Goal: Information Seeking & Learning: Check status

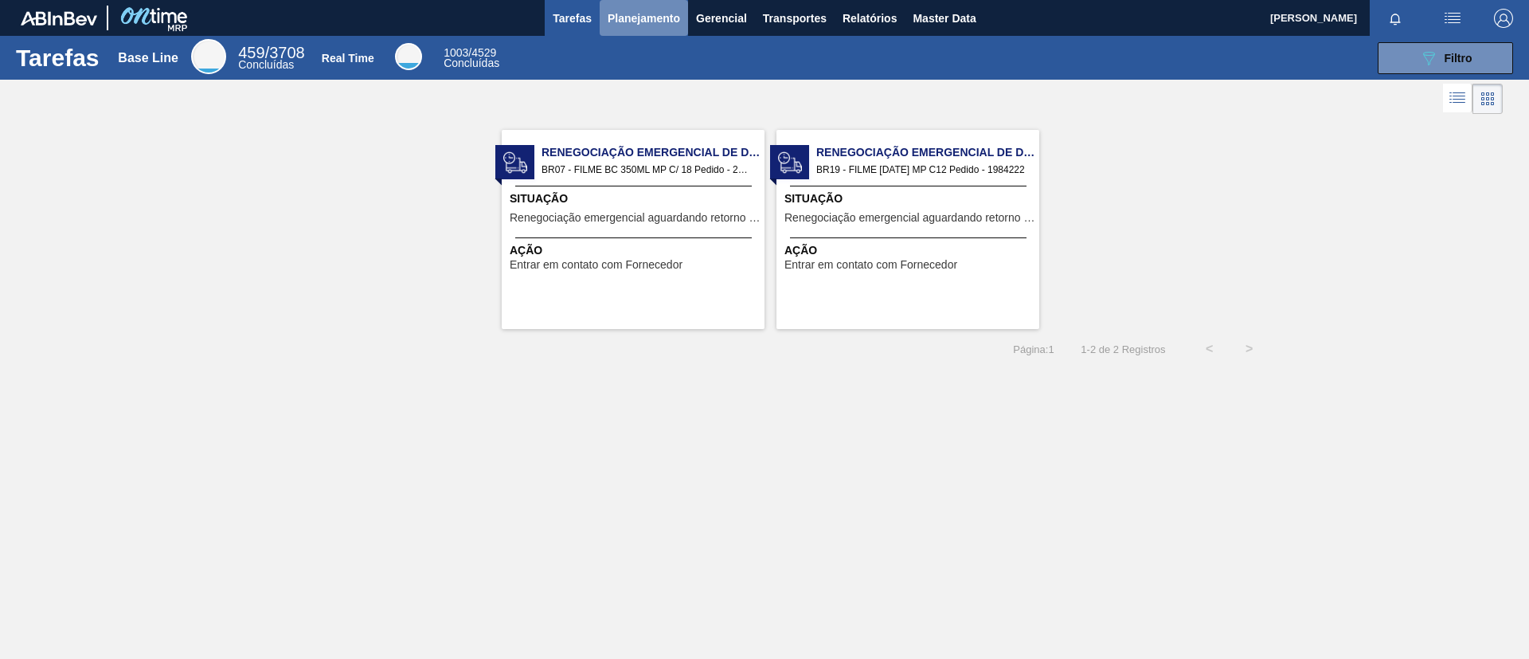
click at [637, 24] on span "Planejamento" at bounding box center [644, 18] width 72 height 19
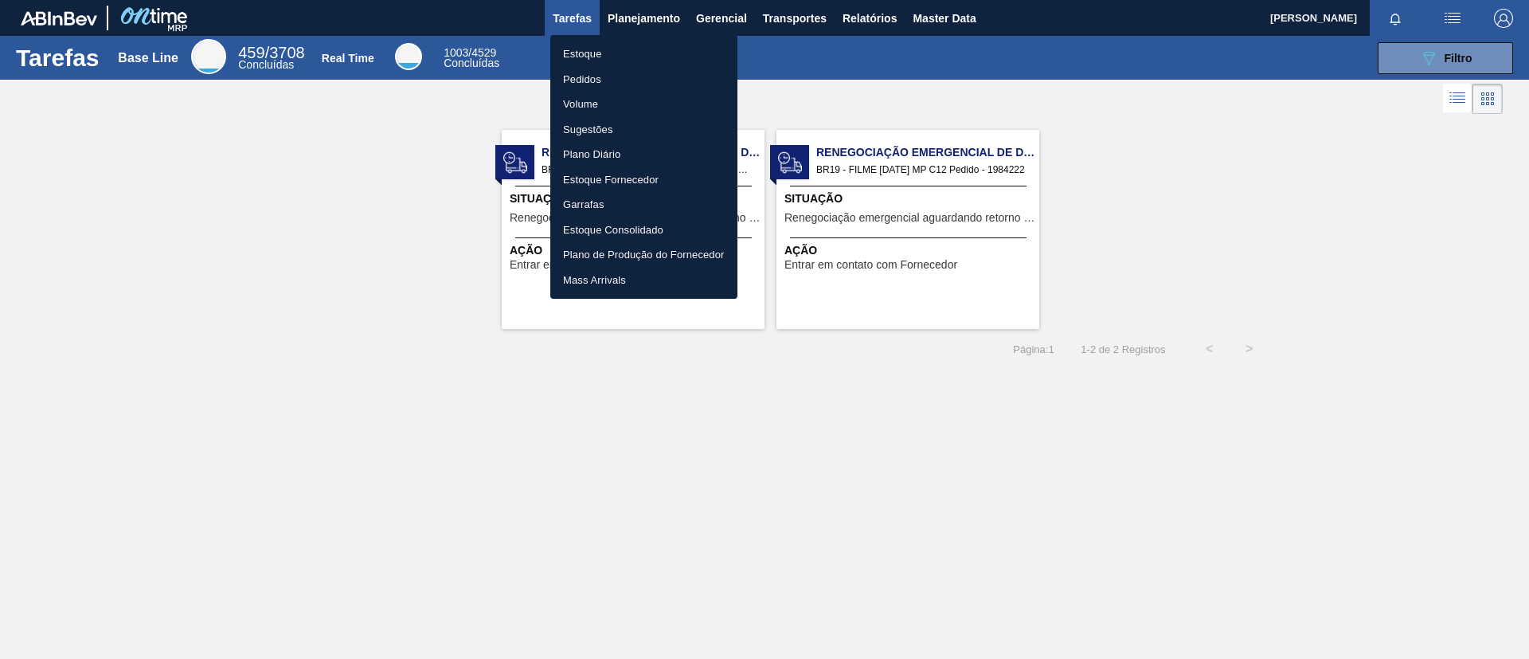
click at [654, 51] on li "Estoque" at bounding box center [643, 53] width 187 height 25
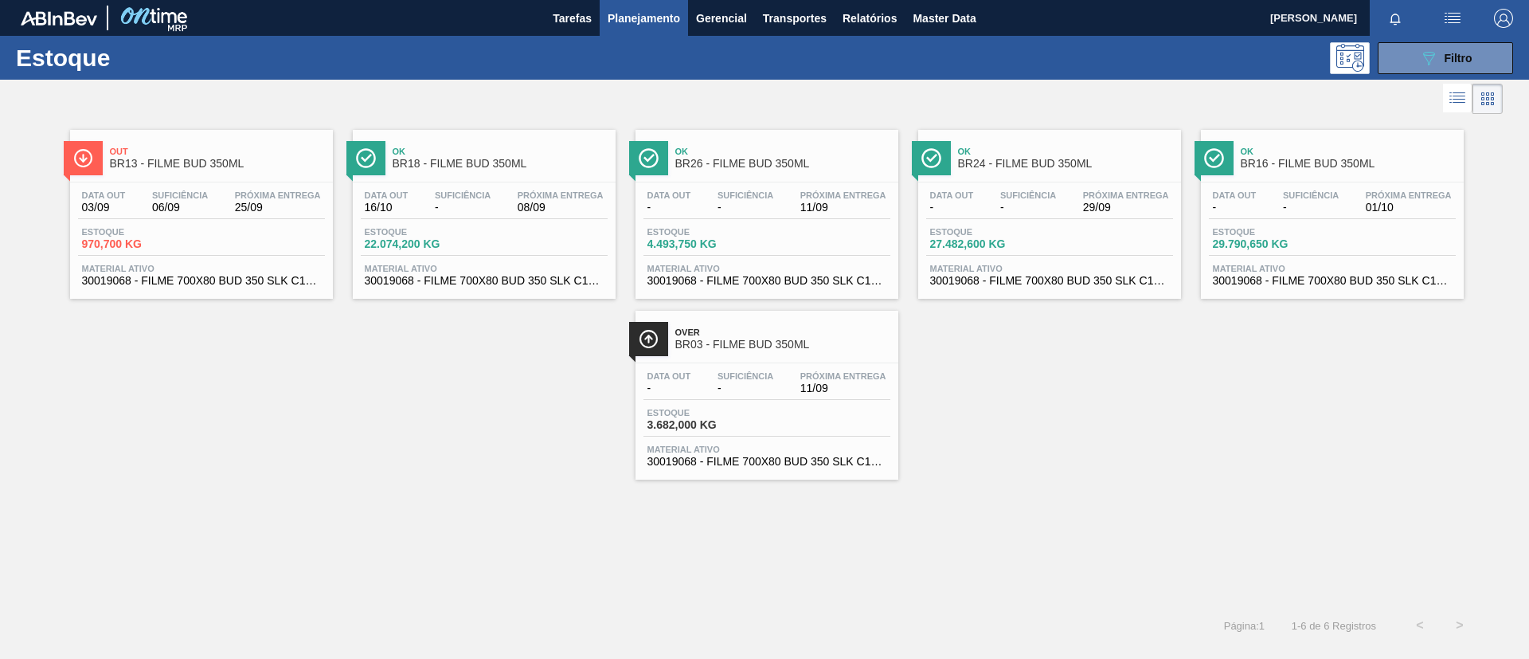
drag, startPoint x: 1096, startPoint y: 507, endPoint x: 1047, endPoint y: 466, distance: 63.3
click at [1096, 507] on div "Out BR13 - FILME BUD 350ML Data out 03/09 Suficiência 06/09 Próxima Entrega 25/…" at bounding box center [764, 361] width 1529 height 487
click at [647, 24] on span "Planejamento" at bounding box center [644, 18] width 72 height 19
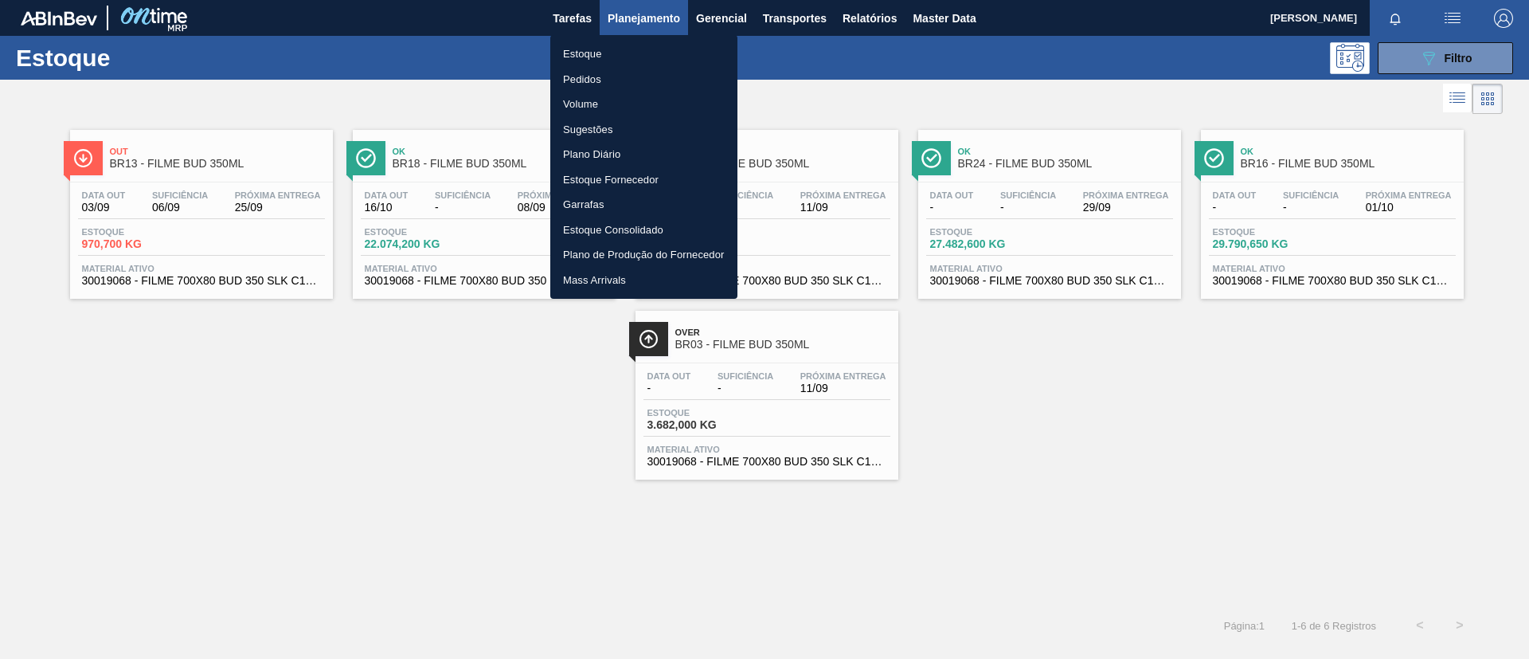
click at [637, 76] on li "Pedidos" at bounding box center [643, 79] width 187 height 25
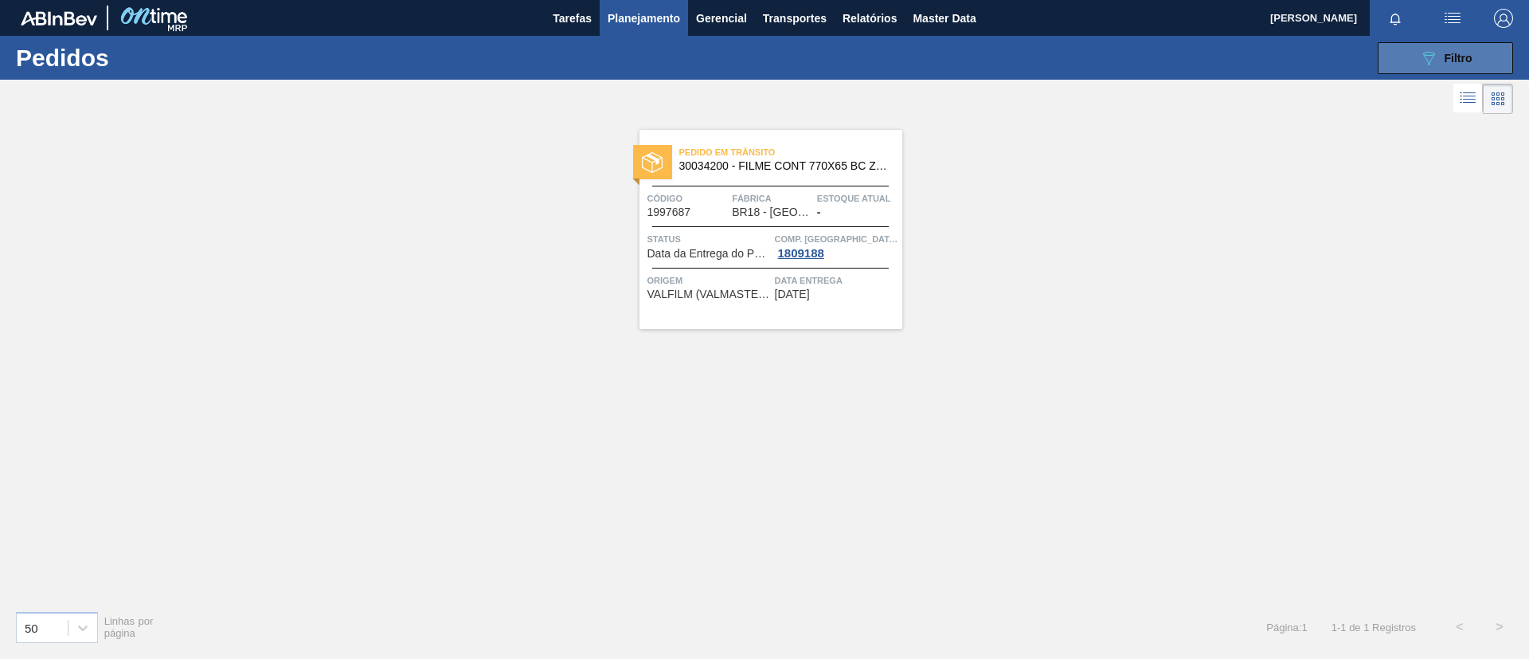
click at [1441, 49] on div "089F7B8B-B2A5-4AFE-B5C0-19BA573D28AC Filtro" at bounding box center [1445, 58] width 53 height 19
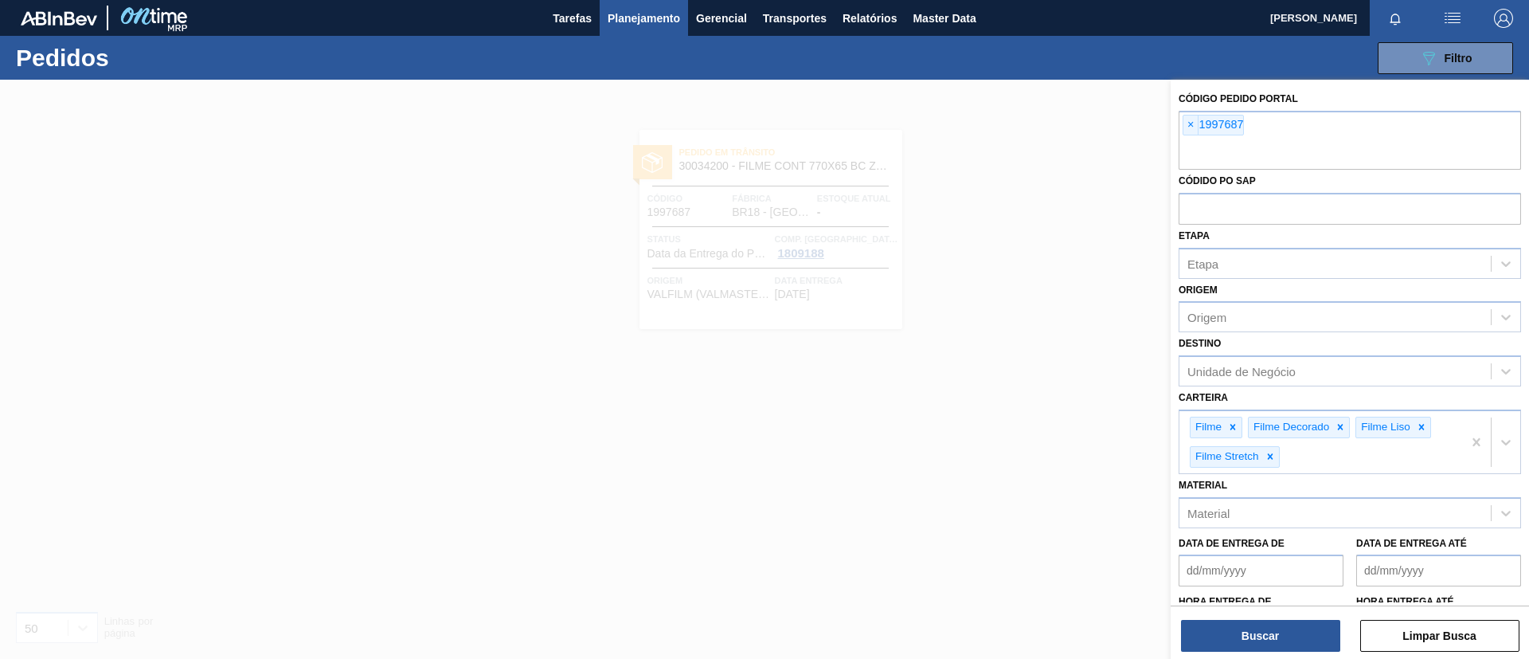
drag, startPoint x: 1439, startPoint y: 50, endPoint x: 1477, endPoint y: 88, distance: 54.1
click at [1477, 88] on div "Código Pedido Portal × 1997687" at bounding box center [1350, 129] width 342 height 82
click at [1192, 128] on span "×" at bounding box center [1191, 124] width 15 height 19
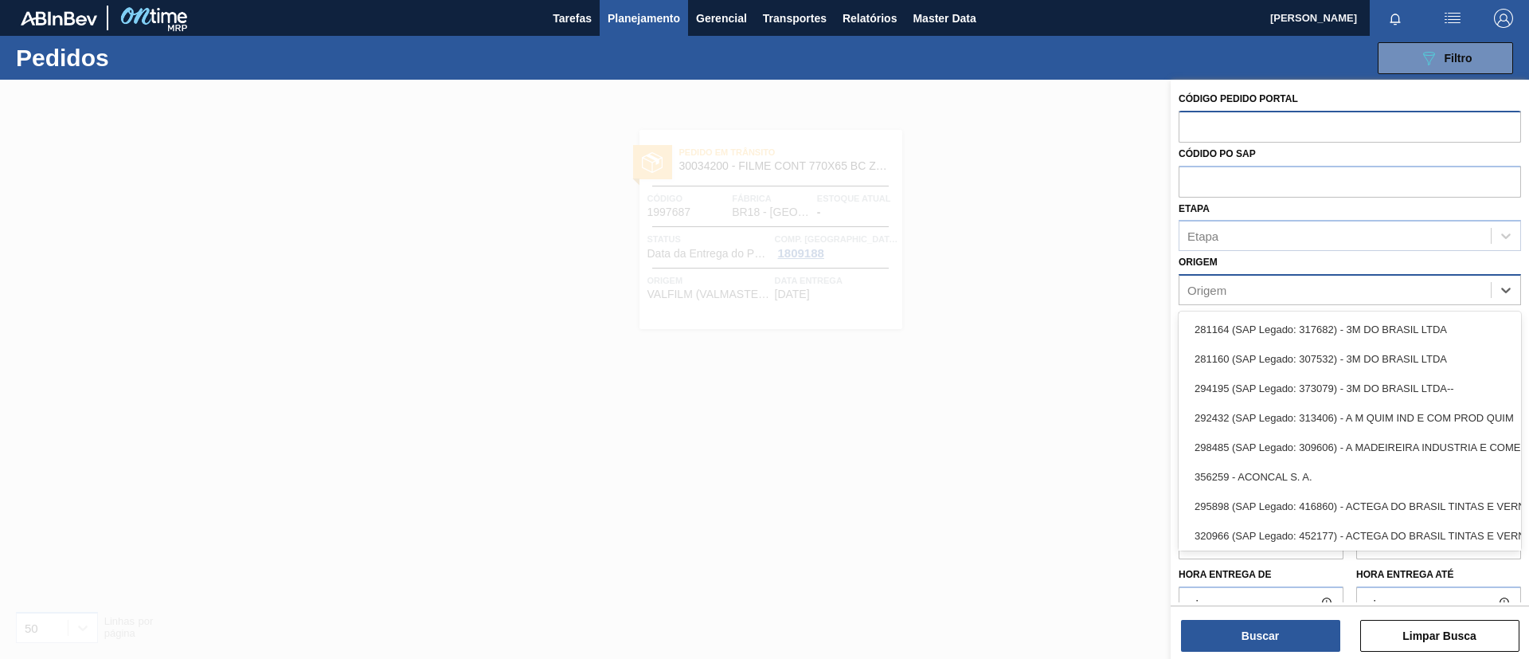
click at [1303, 291] on div "Origem" at bounding box center [1335, 290] width 311 height 23
click at [1317, 252] on div "Origem option 281164 (SAP Legado: 317682) - 3M DO BRASIL LTDA focused, 1 of 101…" at bounding box center [1350, 278] width 342 height 54
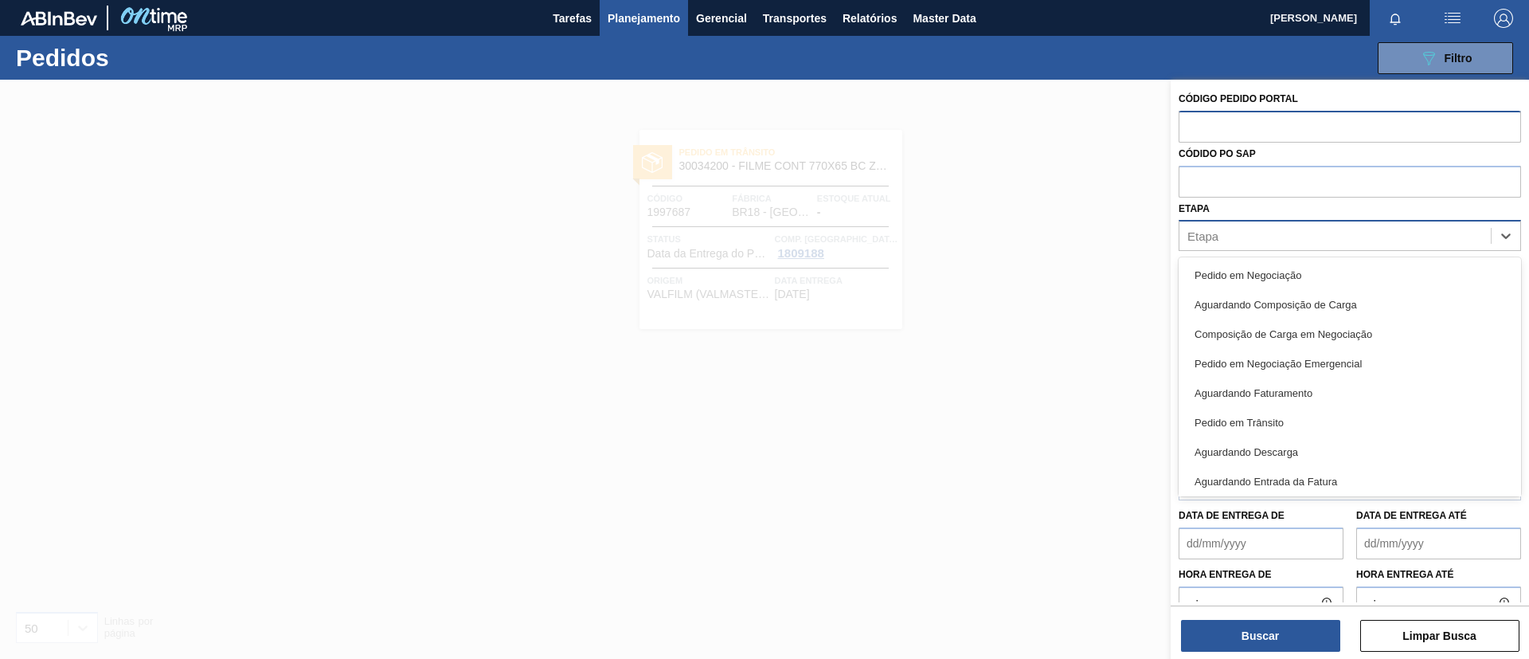
click at [1318, 236] on div "Etapa" at bounding box center [1335, 236] width 311 height 23
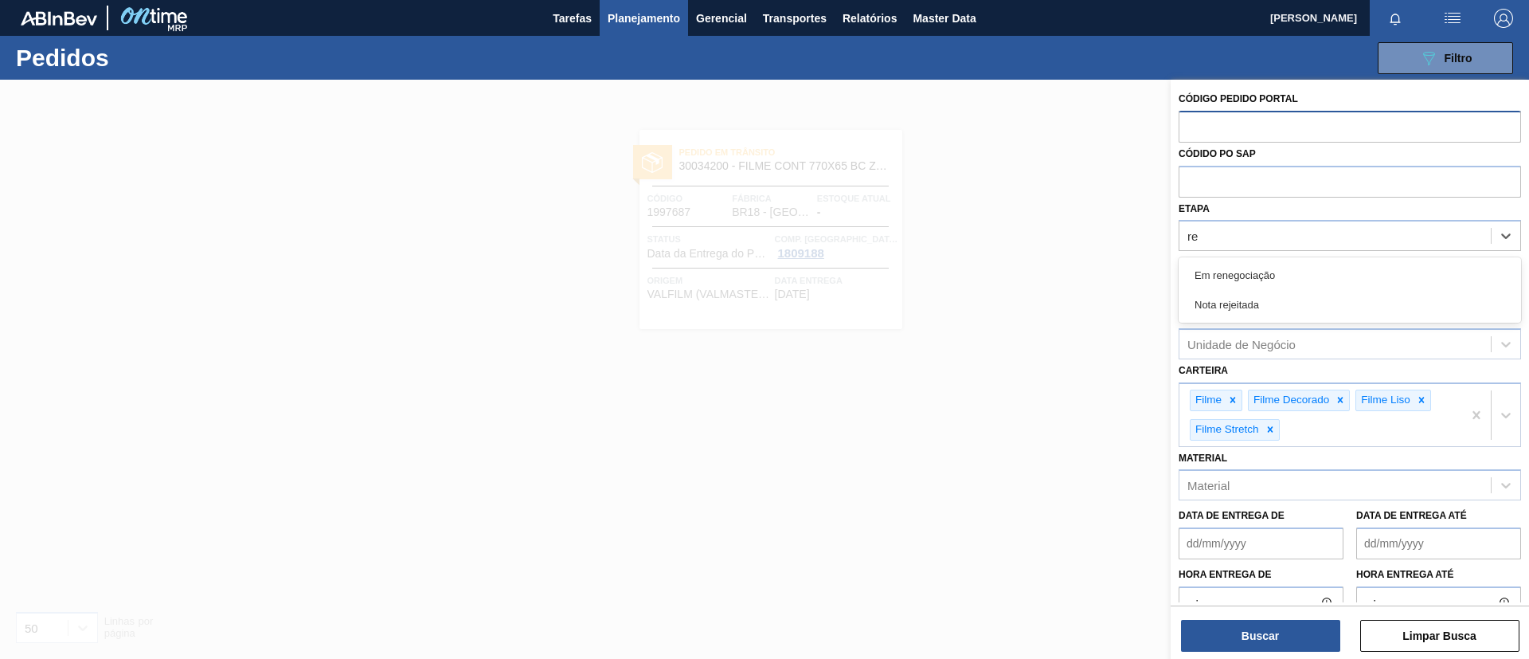
type input "ren"
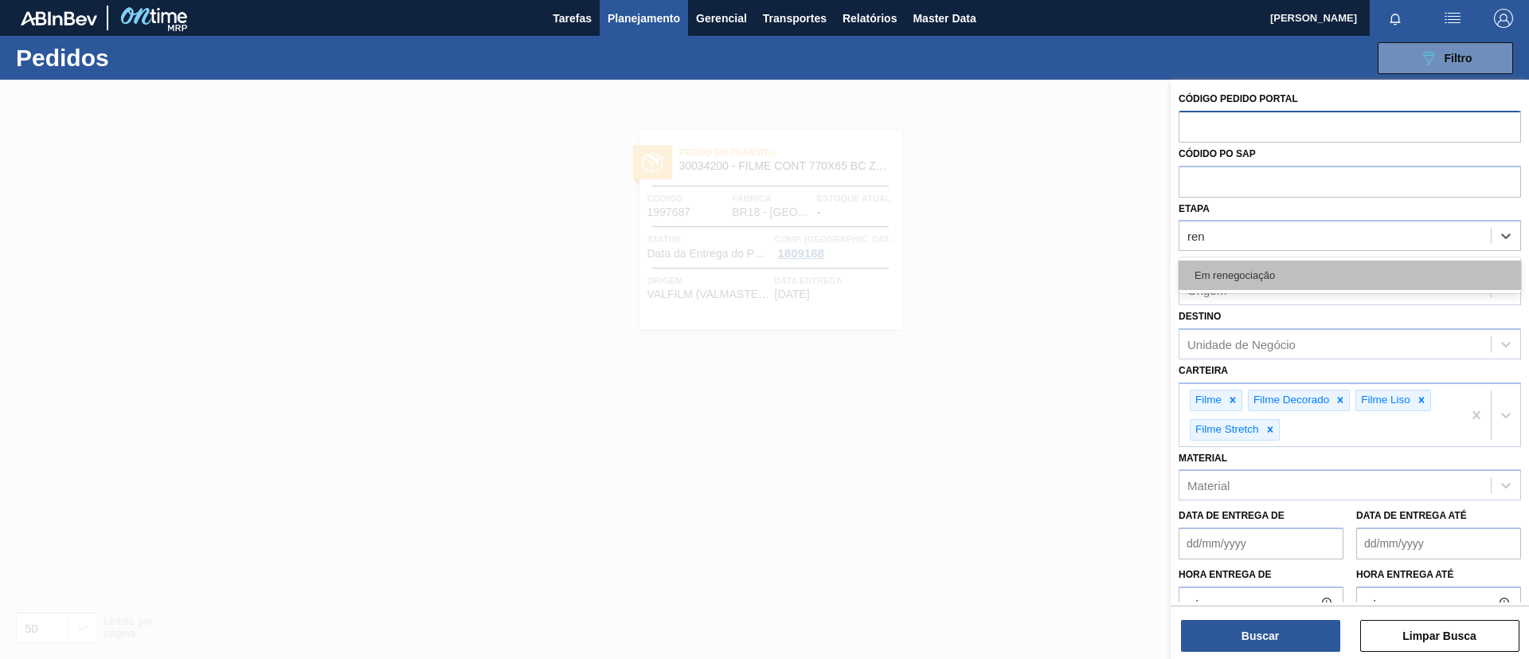
click at [1311, 273] on div "Em renegociação" at bounding box center [1350, 274] width 342 height 29
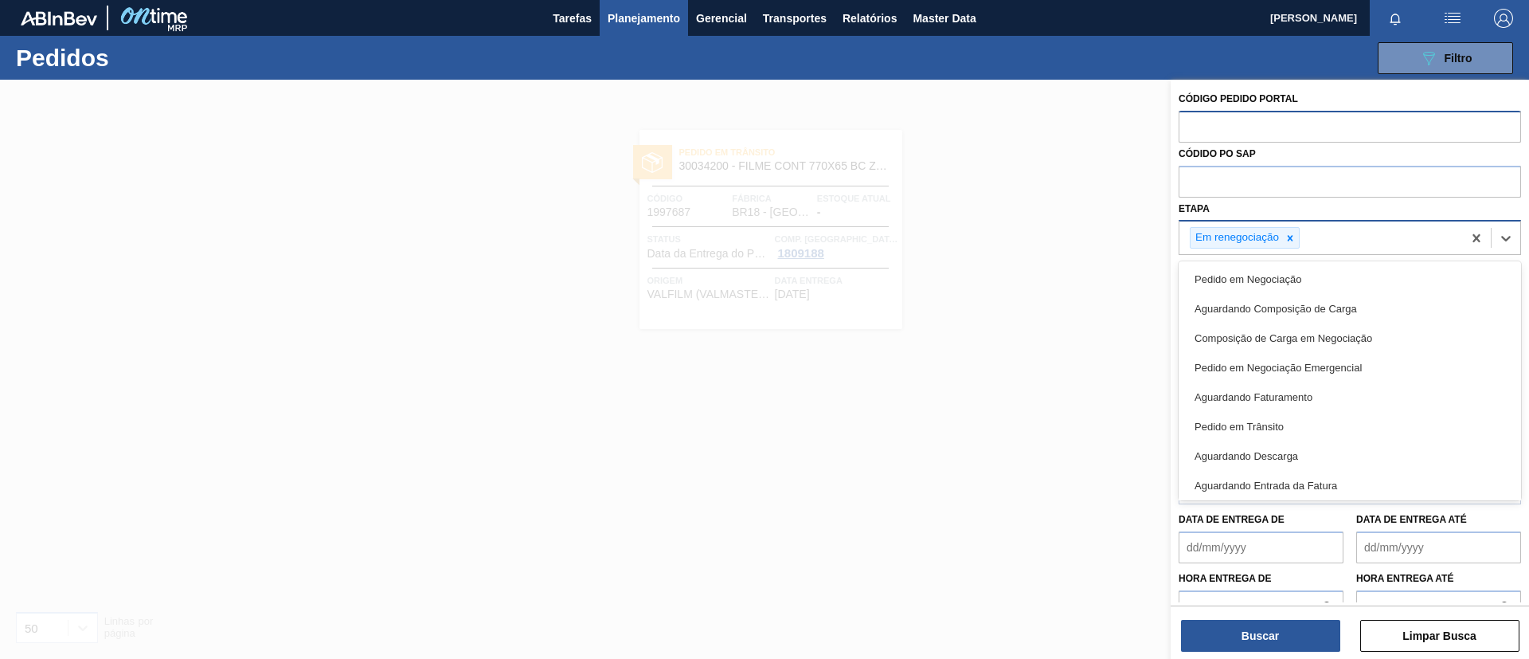
drag, startPoint x: 1311, startPoint y: 274, endPoint x: 1337, endPoint y: 250, distance: 35.5
click at [1337, 250] on div "Em renegociação" at bounding box center [1321, 237] width 283 height 33
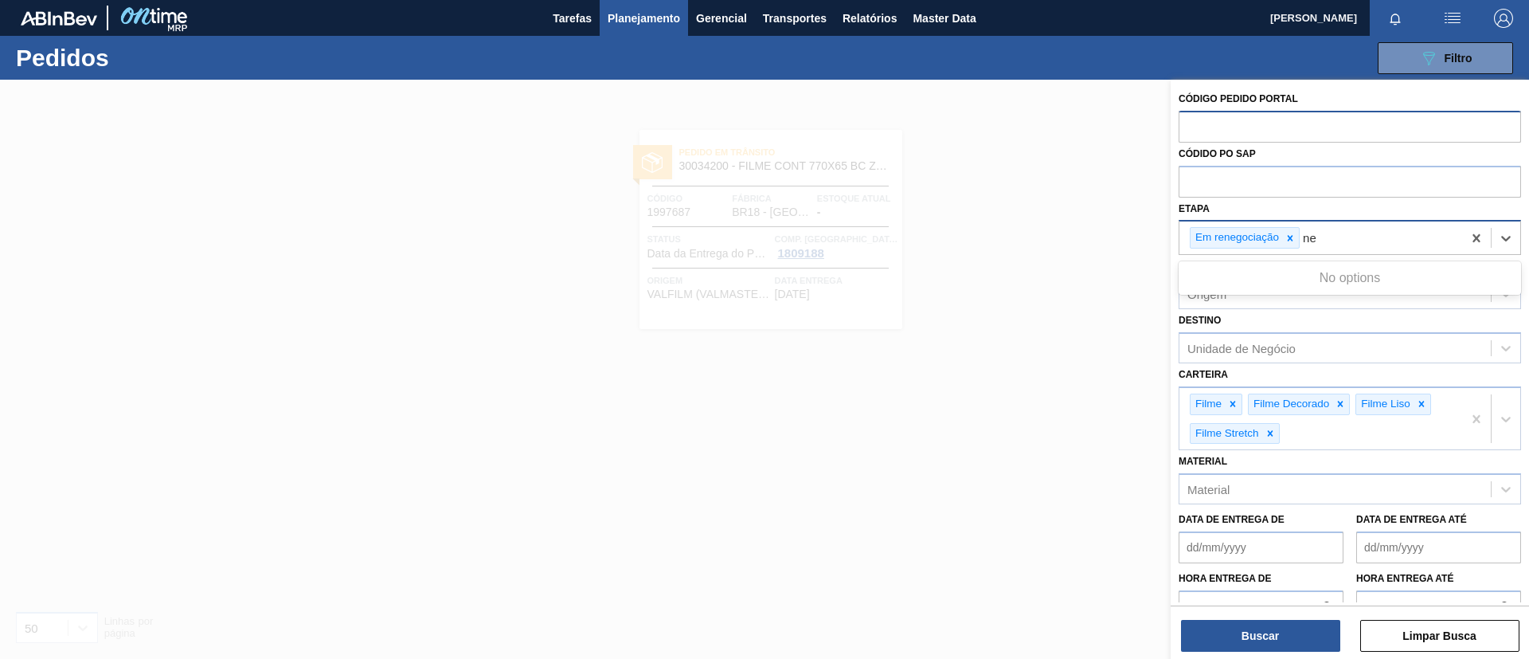
type input "neg"
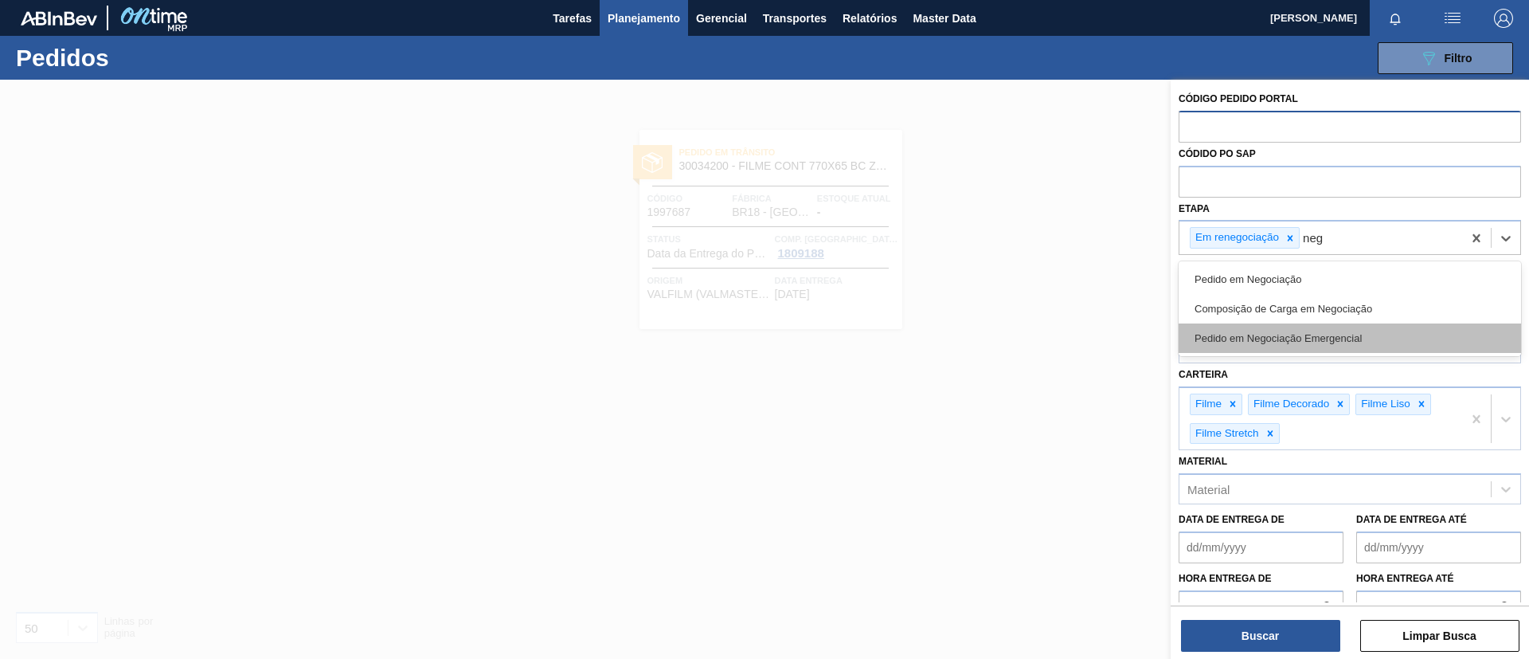
click at [1300, 343] on div "Pedido em Negociação Emergencial" at bounding box center [1350, 337] width 342 height 29
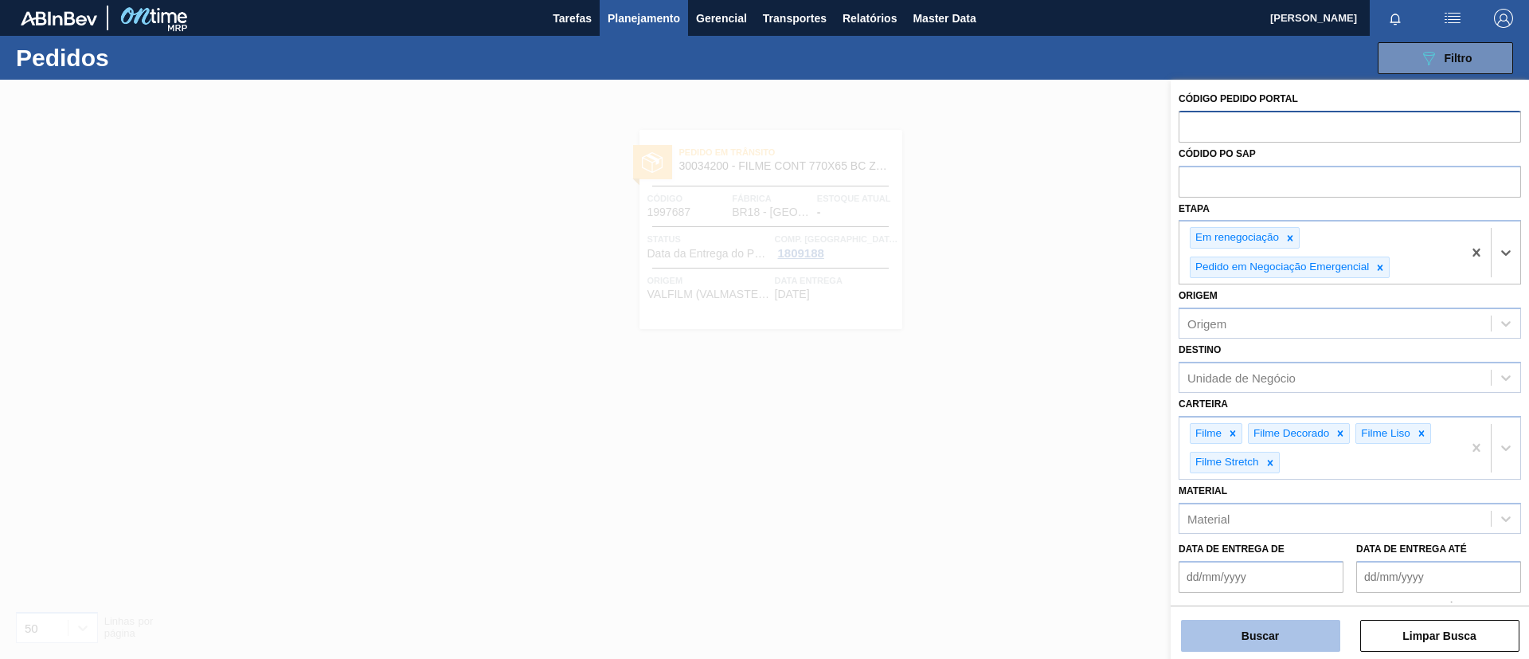
click at [1270, 620] on button "Buscar" at bounding box center [1260, 636] width 159 height 32
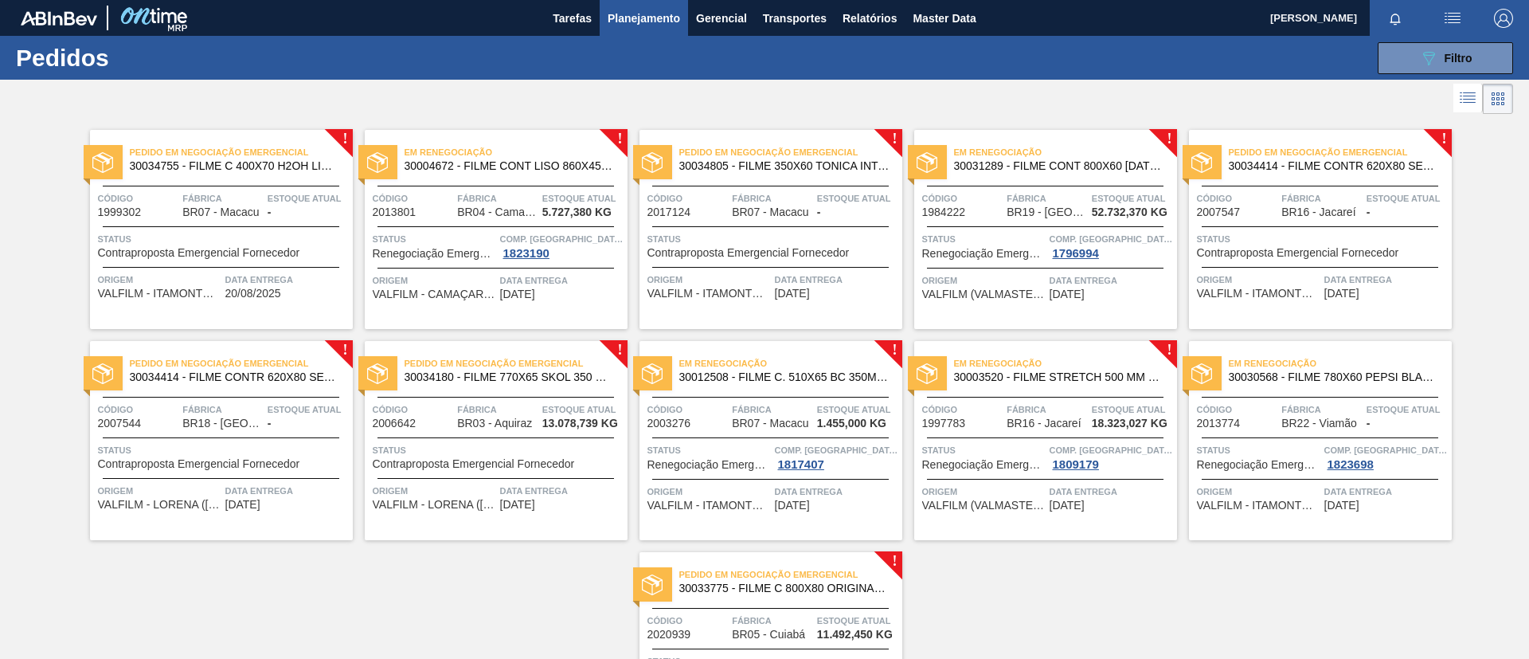
drag, startPoint x: 1241, startPoint y: 163, endPoint x: 1179, endPoint y: 102, distance: 87.3
click at [1179, 102] on div at bounding box center [764, 99] width 1529 height 38
click at [558, 19] on span "Tarefas" at bounding box center [572, 18] width 39 height 19
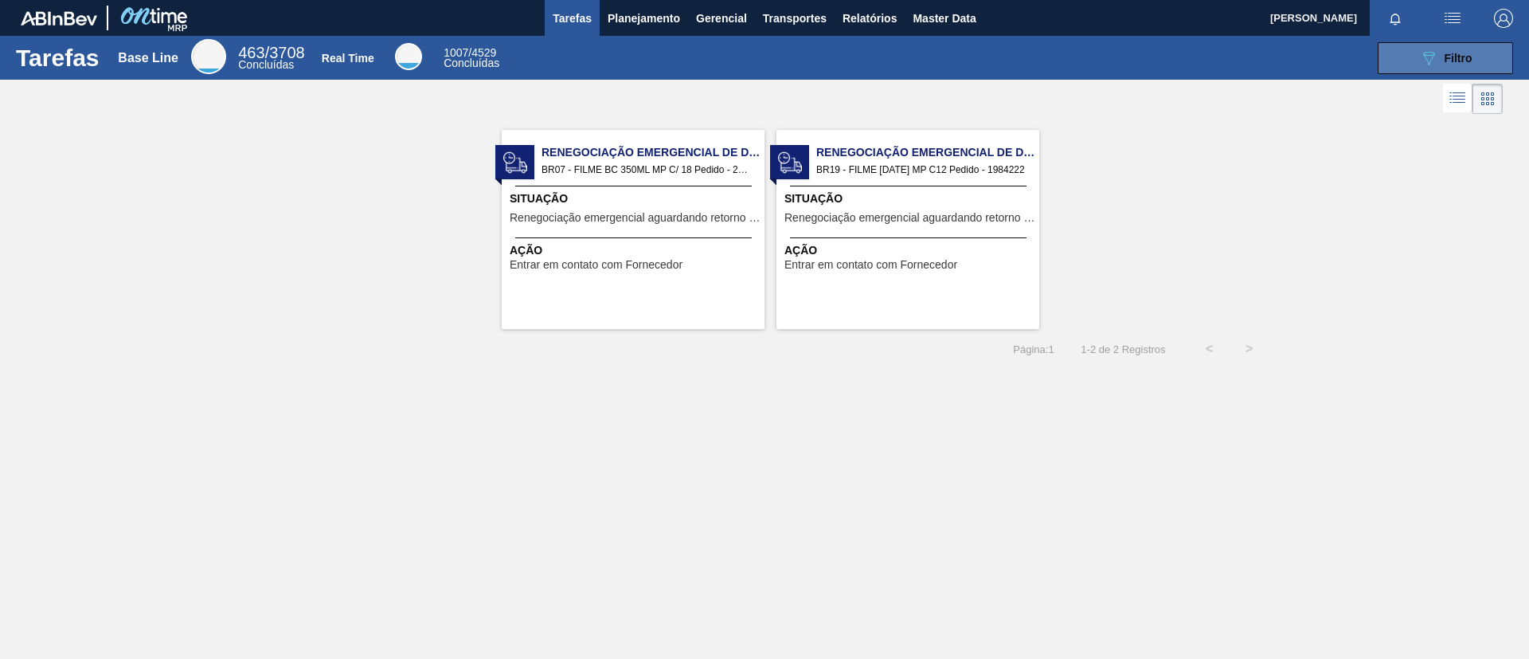
click at [1415, 57] on button "089F7B8B-B2A5-4AFE-B5C0-19BA573D28AC Filtro" at bounding box center [1445, 58] width 135 height 32
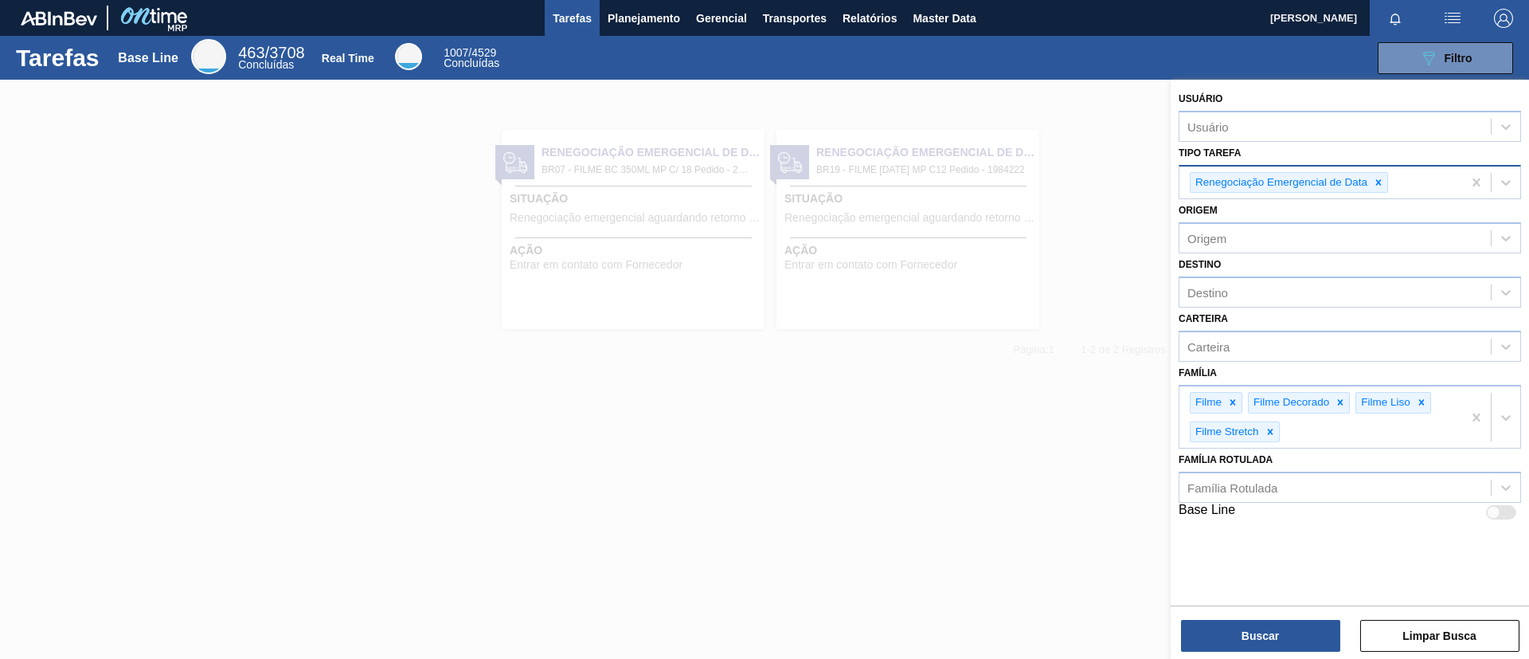
drag, startPoint x: 1383, startPoint y: 180, endPoint x: 1450, endPoint y: 193, distance: 68.9
click at [1450, 193] on div "Renegociação Emergencial de Data" at bounding box center [1321, 182] width 283 height 33
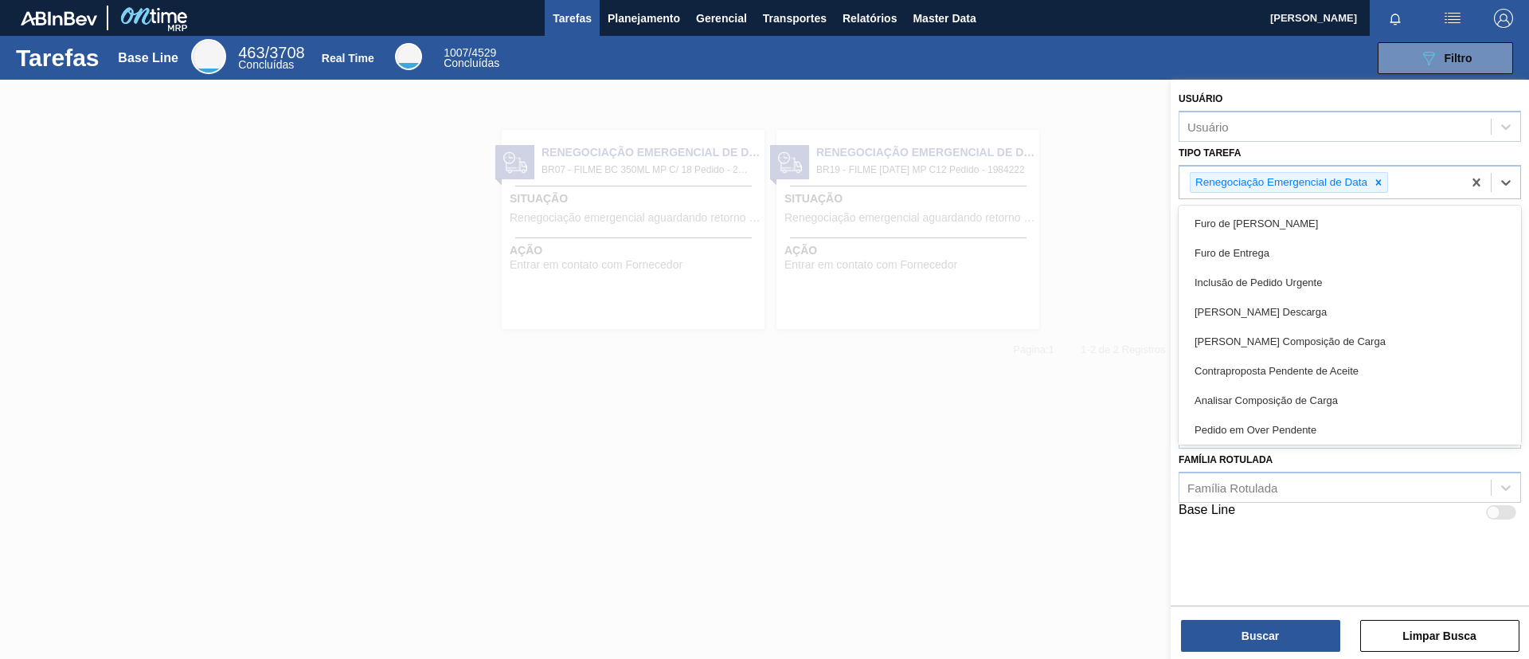
click at [785, 167] on div at bounding box center [764, 409] width 1529 height 659
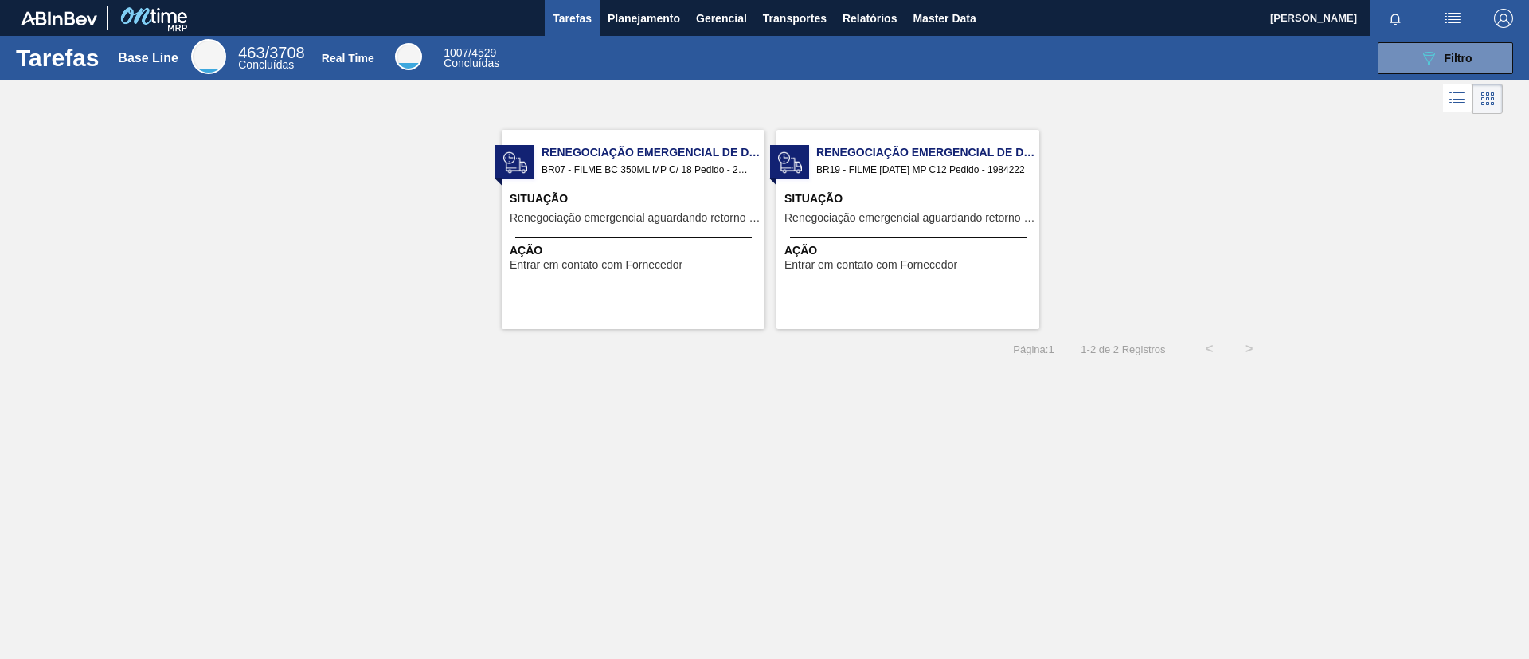
click at [640, 140] on div "Renegociação Emergencial de Data BR07 - FILME BC 350ML MP C/ 18 Pedido - 200327…" at bounding box center [633, 229] width 263 height 199
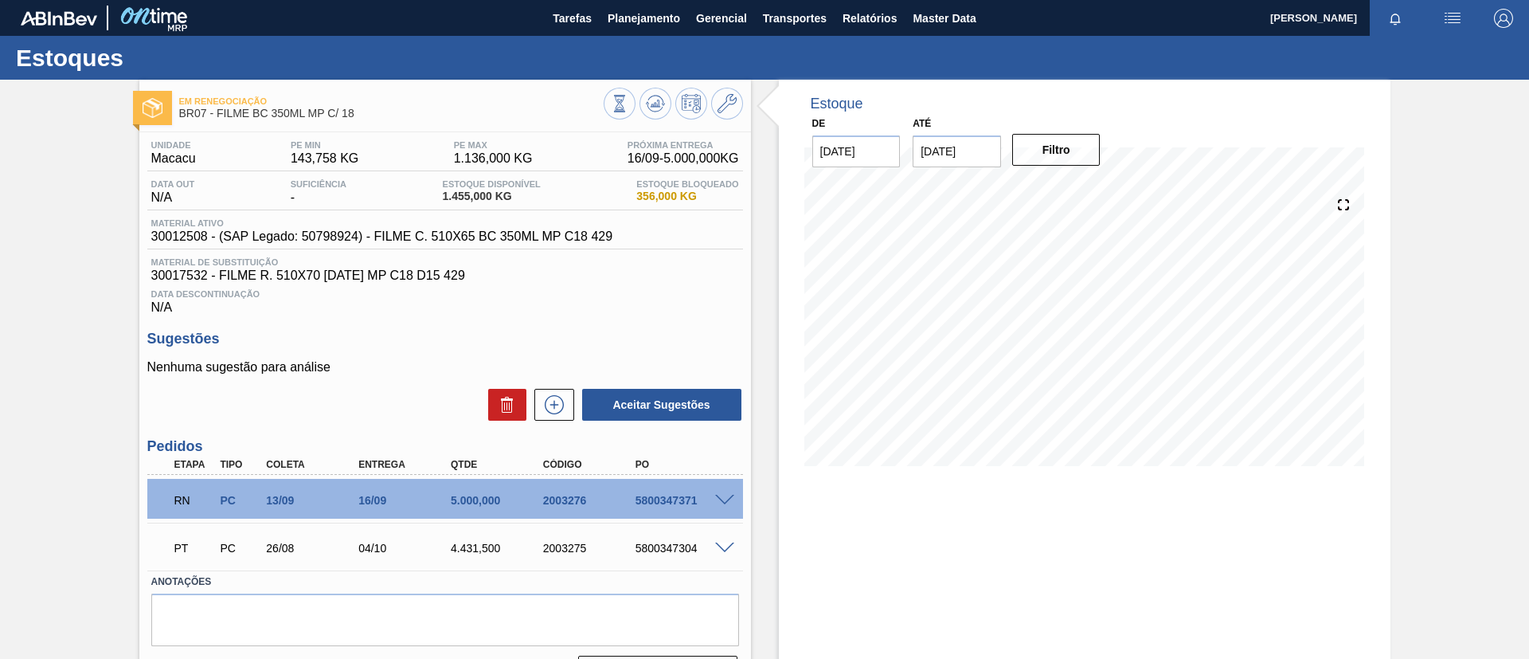
click at [729, 503] on span at bounding box center [724, 501] width 19 height 12
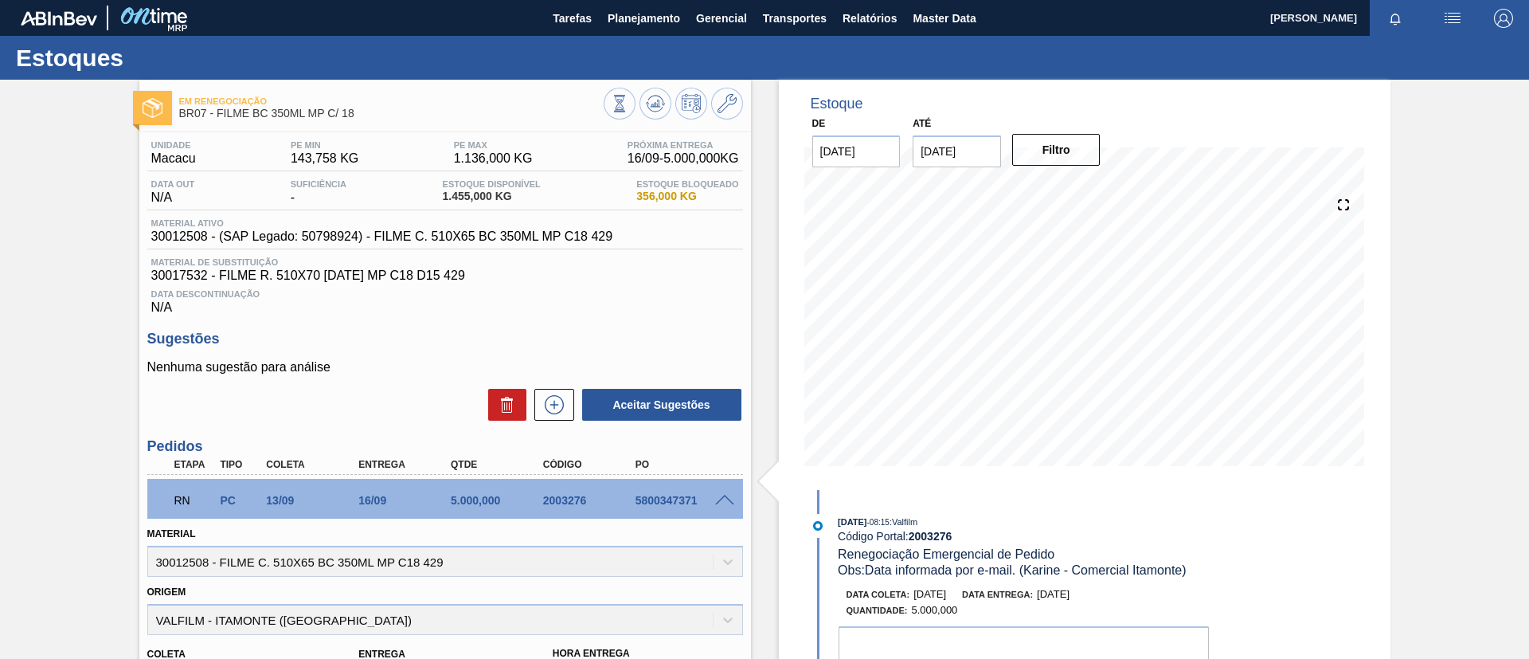
click at [723, 499] on span at bounding box center [724, 501] width 19 height 12
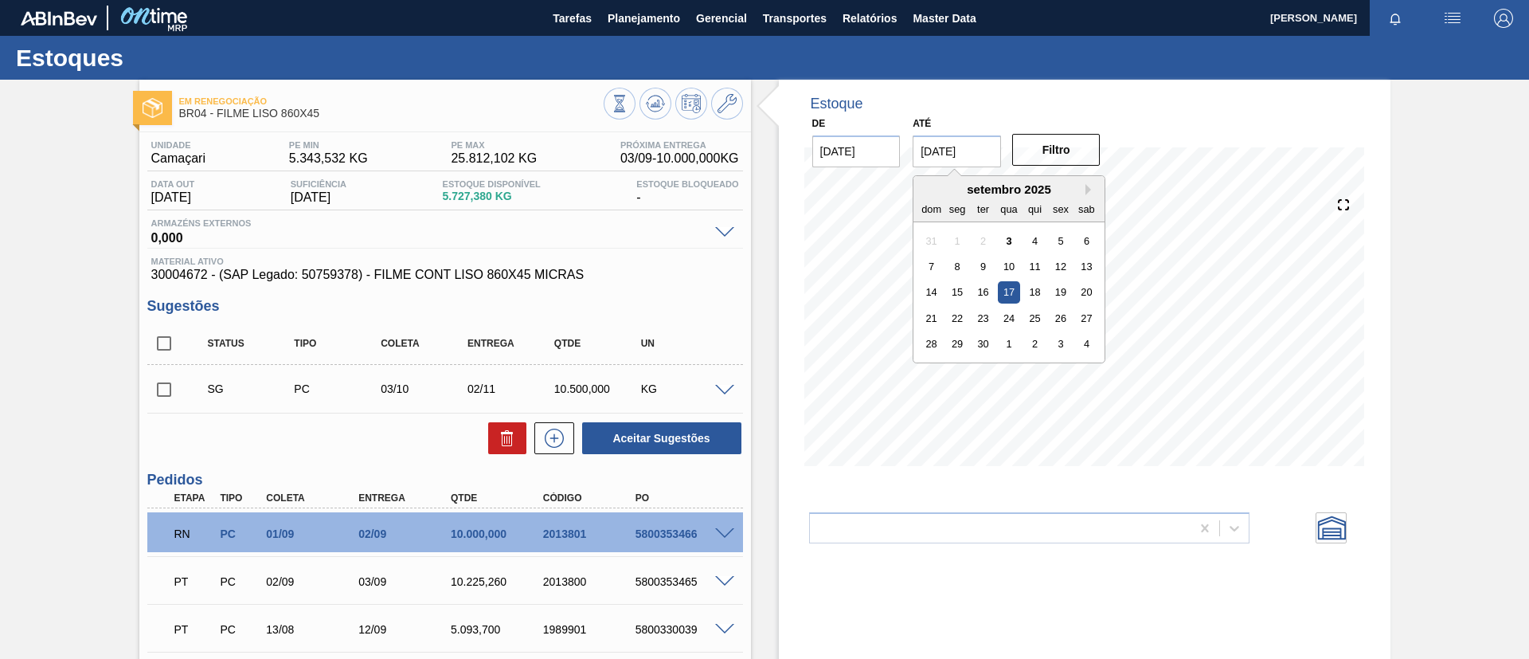
click at [969, 139] on input "[DATE]" at bounding box center [957, 151] width 88 height 32
click at [1086, 188] on button "Next Month" at bounding box center [1091, 189] width 11 height 11
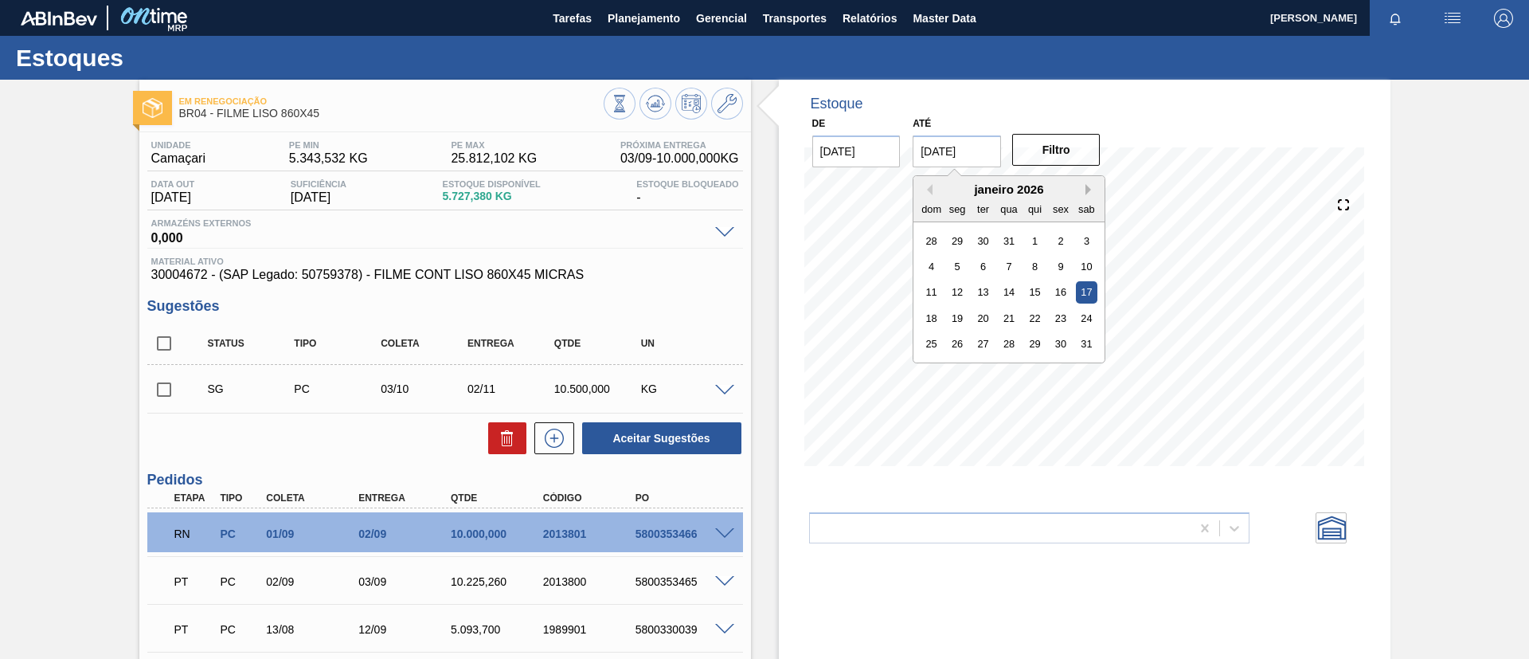
click at [1086, 188] on button "Next Month" at bounding box center [1091, 189] width 11 height 11
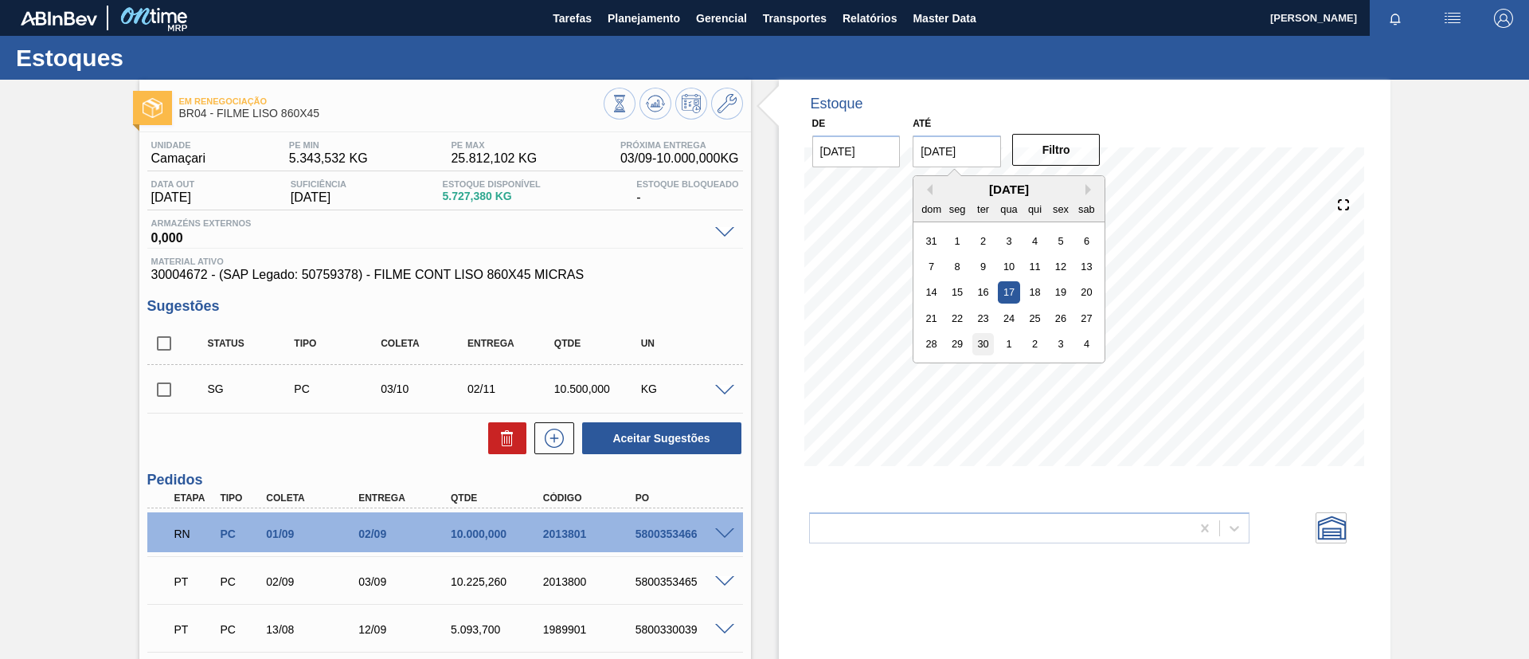
click at [984, 337] on div "30" at bounding box center [983, 344] width 22 height 22
type input "30/06/2026"
click at [1047, 128] on div "De 03/09/2025 Até 30/06/2026 Filtro" at bounding box center [957, 139] width 319 height 55
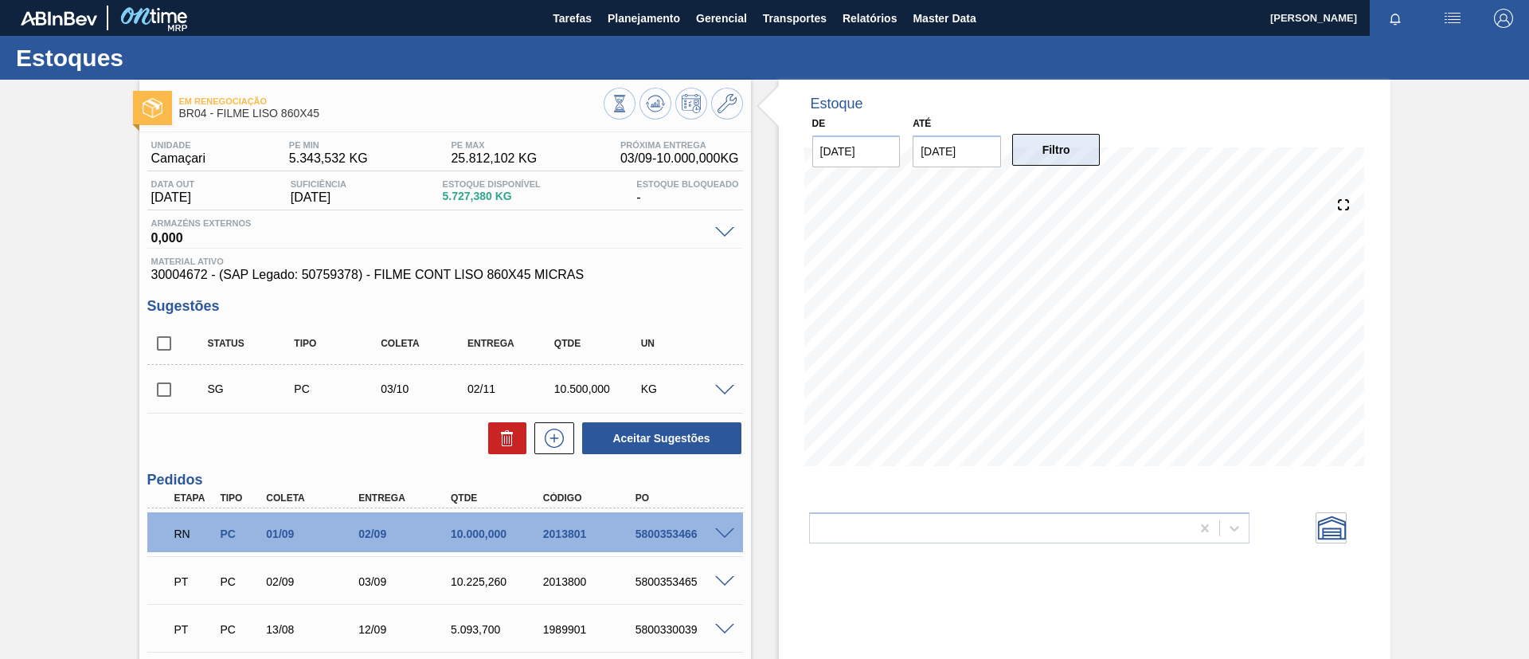
click at [1056, 135] on button "Filtro" at bounding box center [1056, 150] width 88 height 32
click at [718, 525] on div "RN PC 01/09 02/09 10.000,000 2013801 5800353466" at bounding box center [445, 532] width 596 height 40
click at [727, 529] on span at bounding box center [724, 534] width 19 height 12
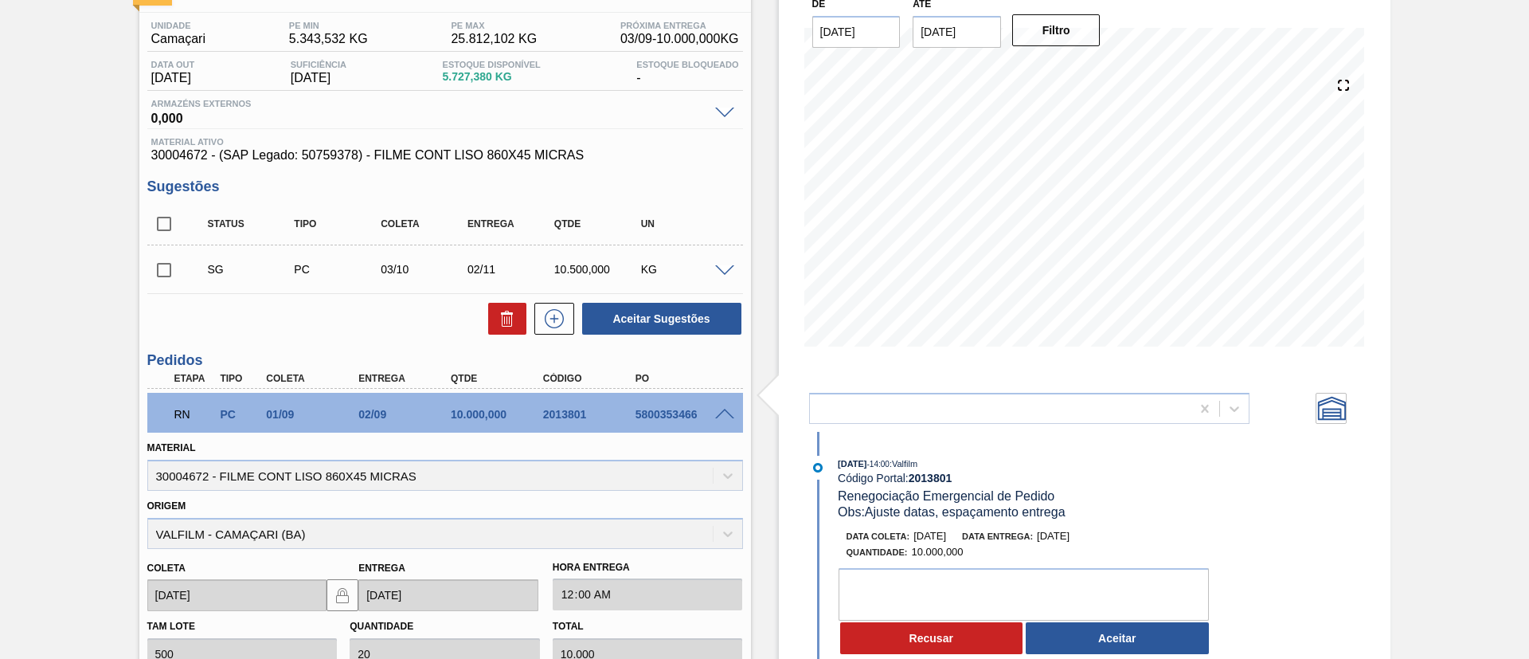
scroll to position [239, 0]
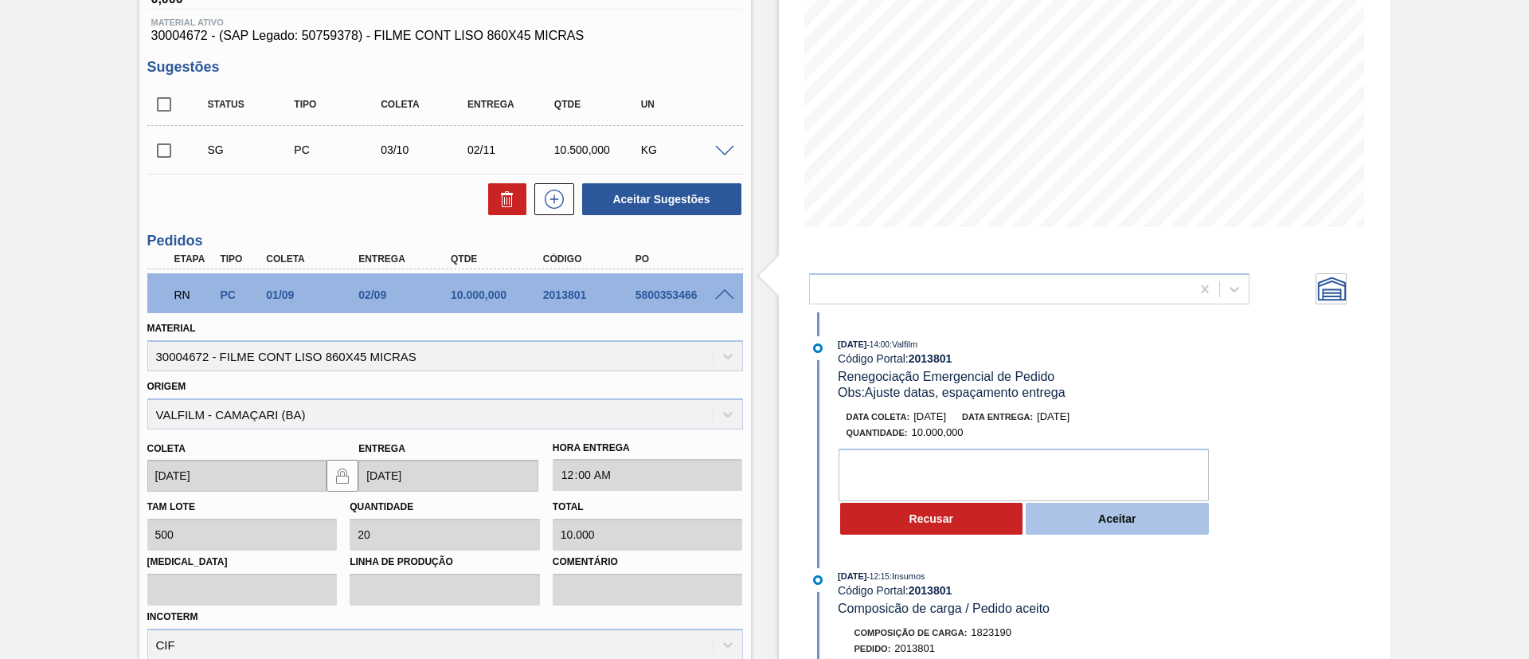
click at [1084, 505] on button "Aceitar" at bounding box center [1117, 519] width 183 height 32
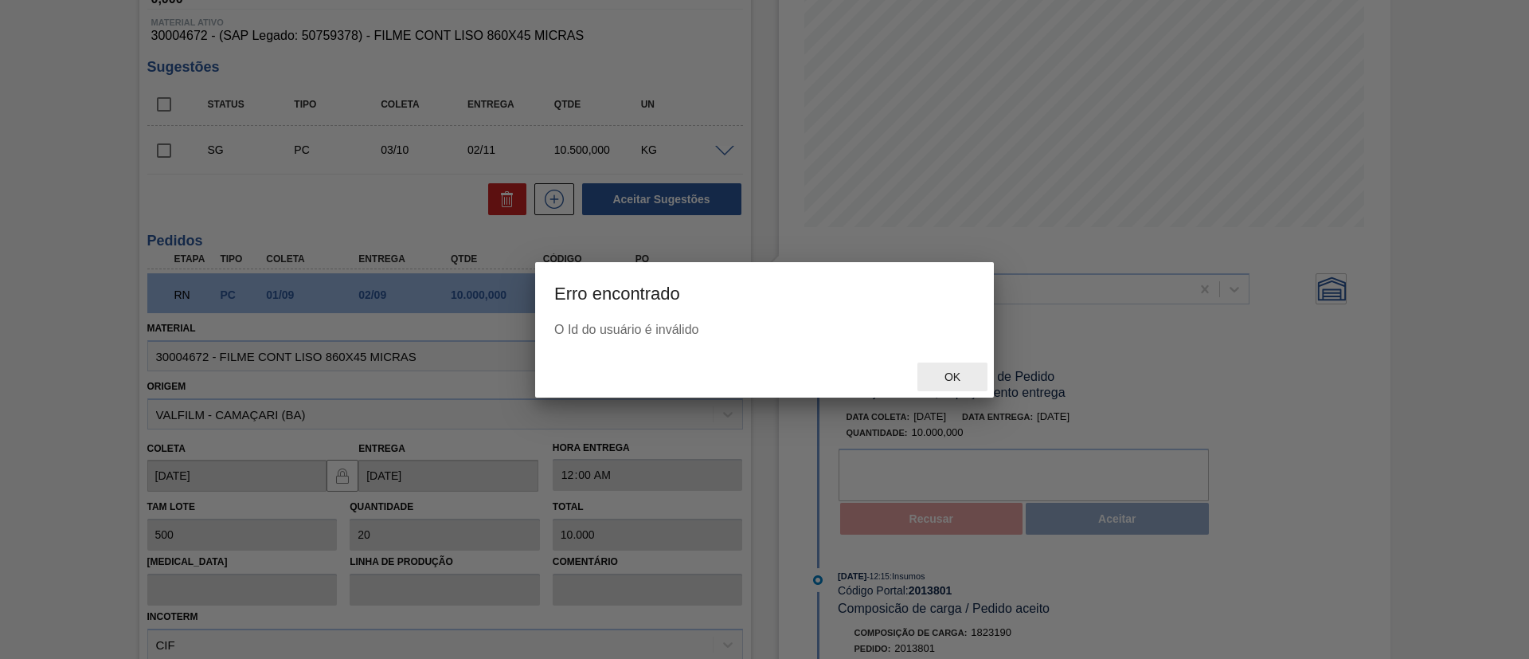
click at [958, 372] on span "Ok" at bounding box center [952, 376] width 41 height 13
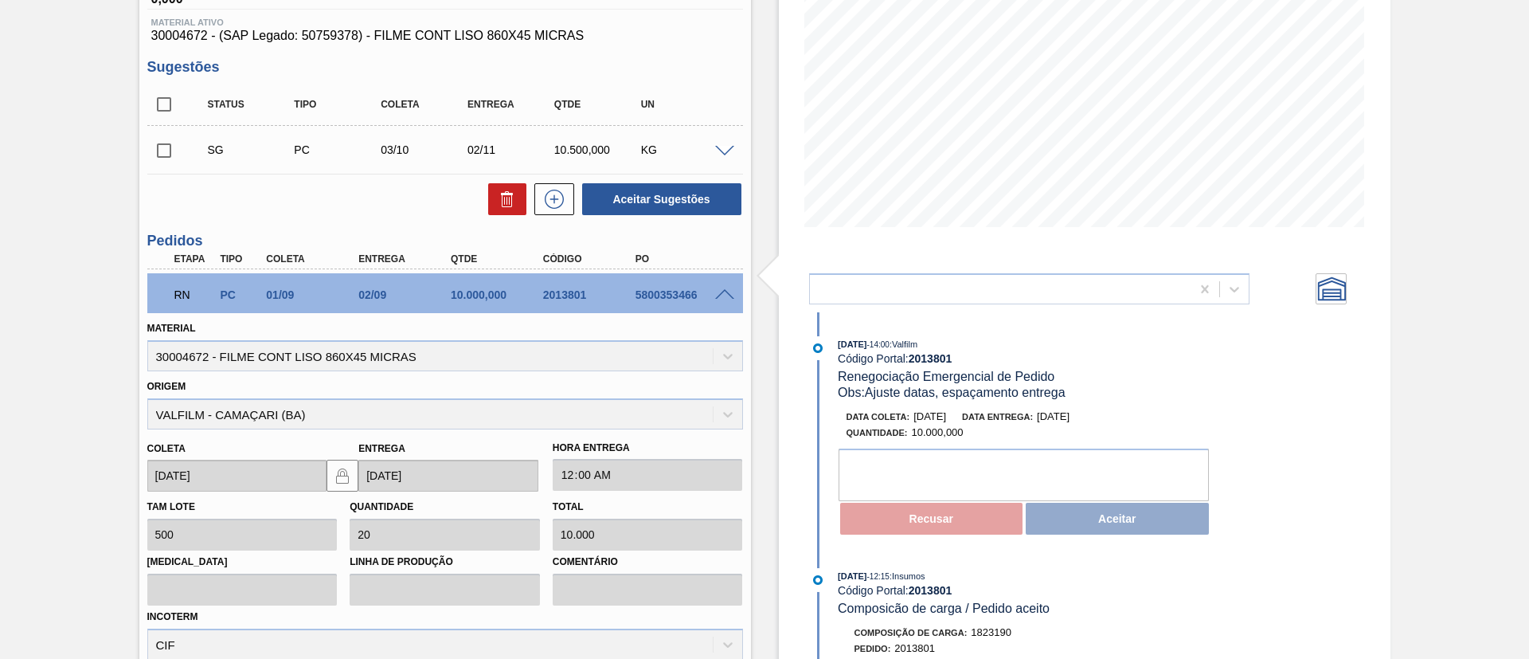
drag, startPoint x: 1101, startPoint y: 535, endPoint x: 1091, endPoint y: 521, distance: 17.2
click at [1091, 521] on div "02/09/2025 - 14:00 : Valfilm Código Portal: 2013801 Renegociação Emergencial de…" at bounding box center [1012, 440] width 410 height 208
click at [1091, 521] on div "Recusar Aceitar" at bounding box center [1028, 518] width 378 height 35
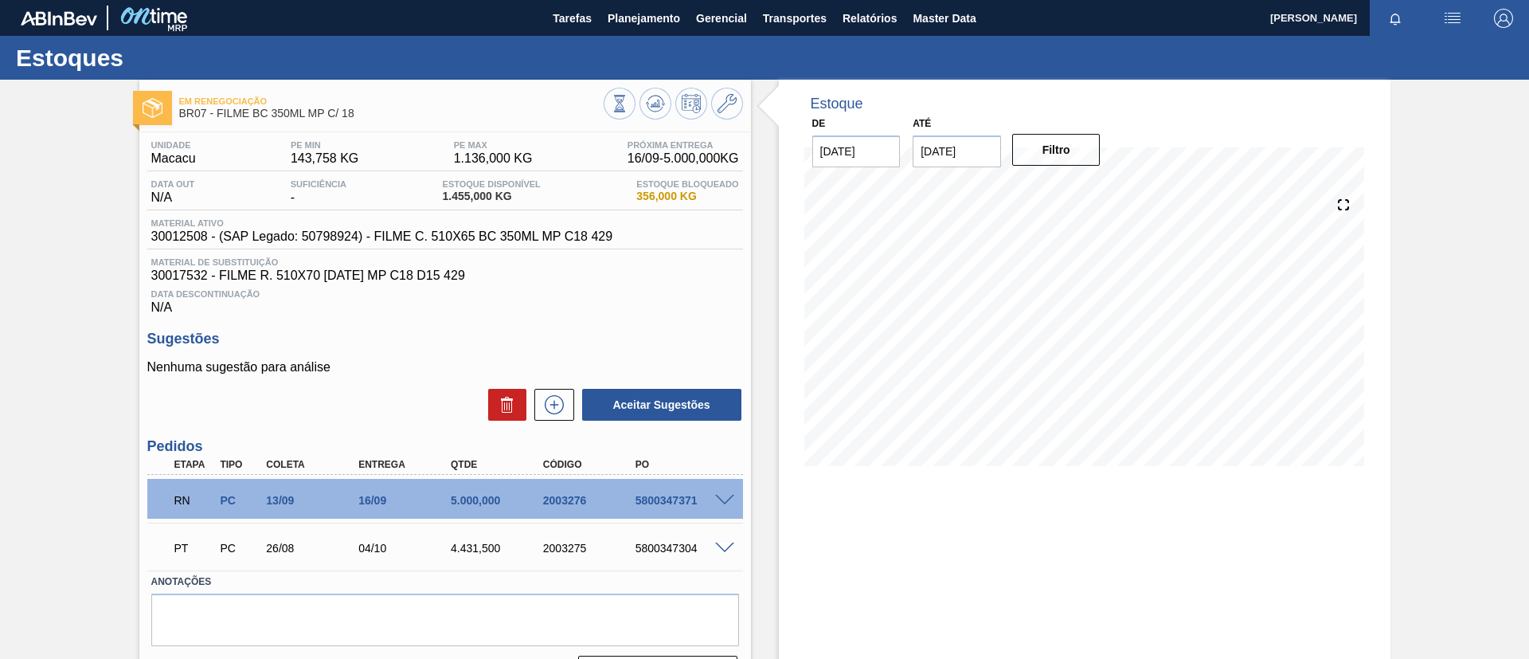
click at [941, 139] on input "[DATE]" at bounding box center [957, 151] width 88 height 32
click at [1084, 186] on div "setembro 2025" at bounding box center [1009, 189] width 191 height 14
click at [1092, 189] on button "Next Month" at bounding box center [1091, 189] width 11 height 11
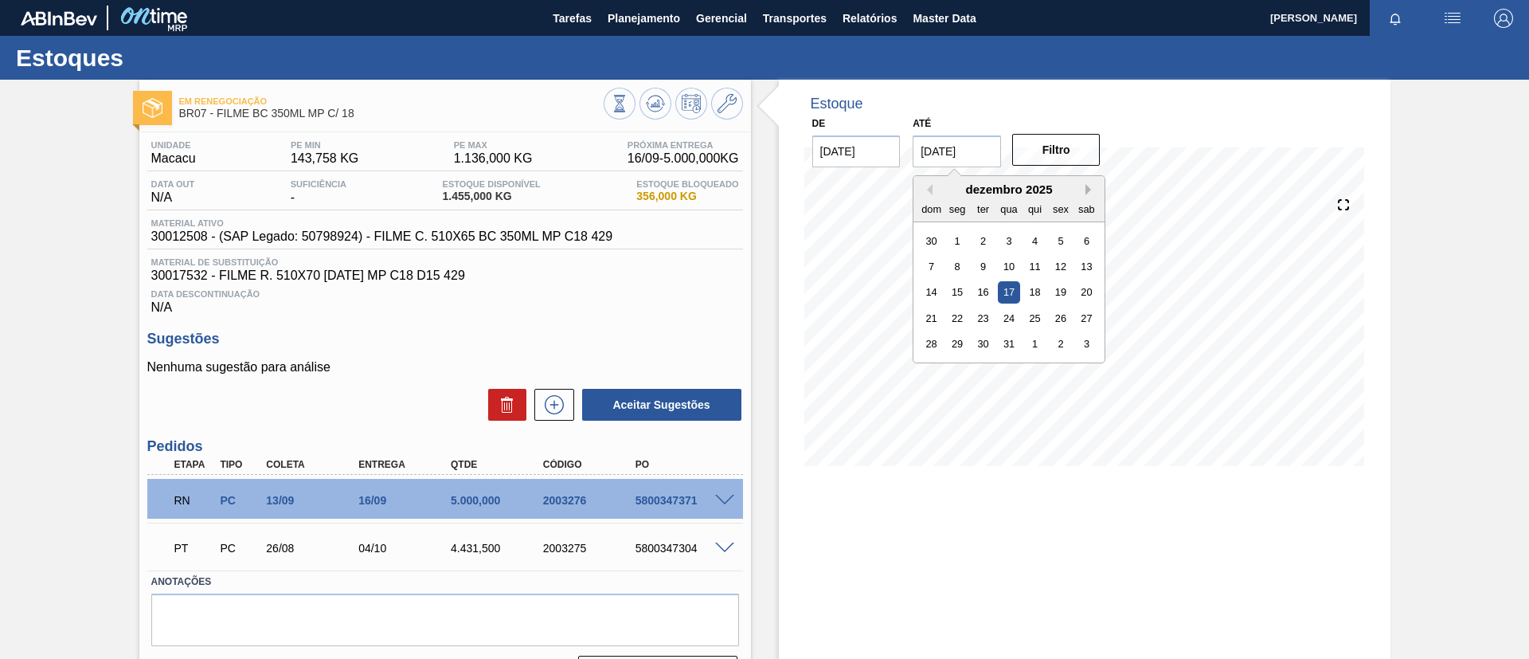
click at [1092, 189] on button "Next Month" at bounding box center [1091, 189] width 11 height 11
click at [985, 335] on div "31" at bounding box center [983, 344] width 22 height 22
type input "31/03/2026"
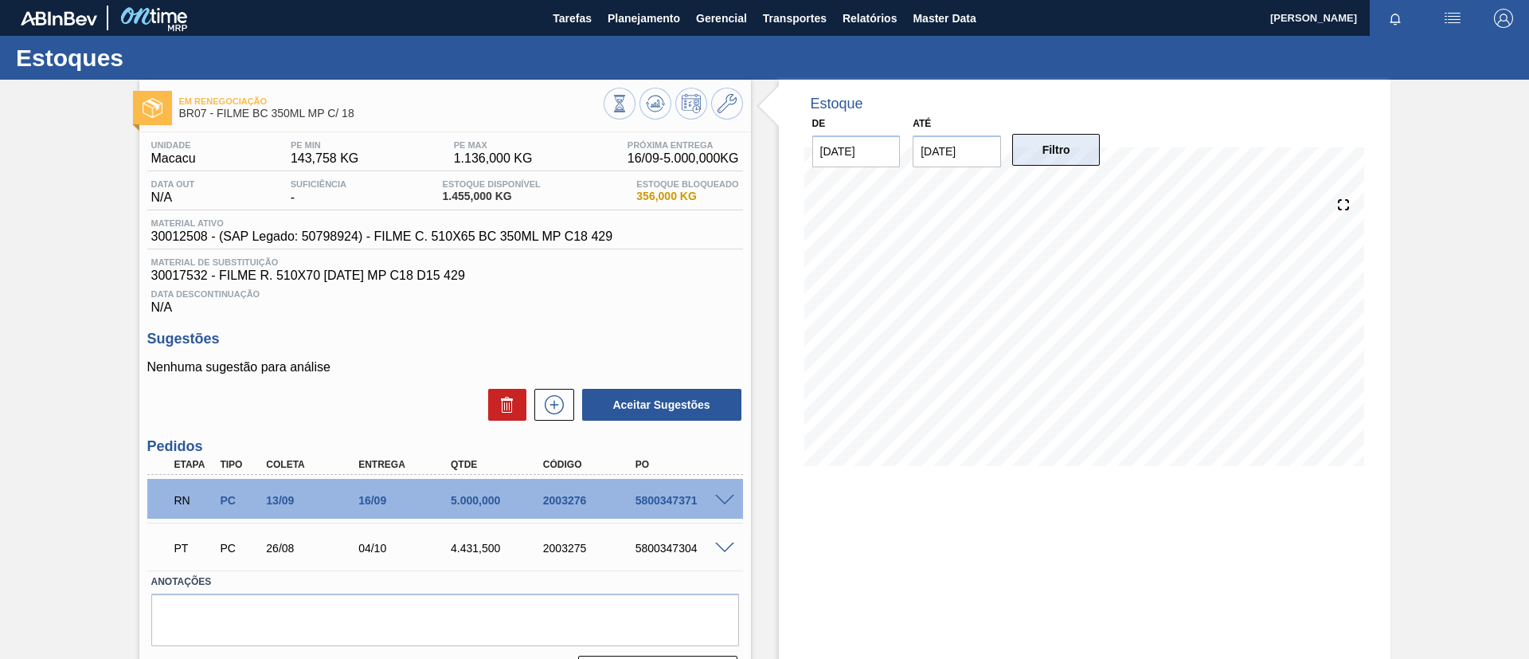
click at [1069, 144] on button "Filtro" at bounding box center [1056, 150] width 88 height 32
click at [718, 495] on span at bounding box center [724, 501] width 19 height 12
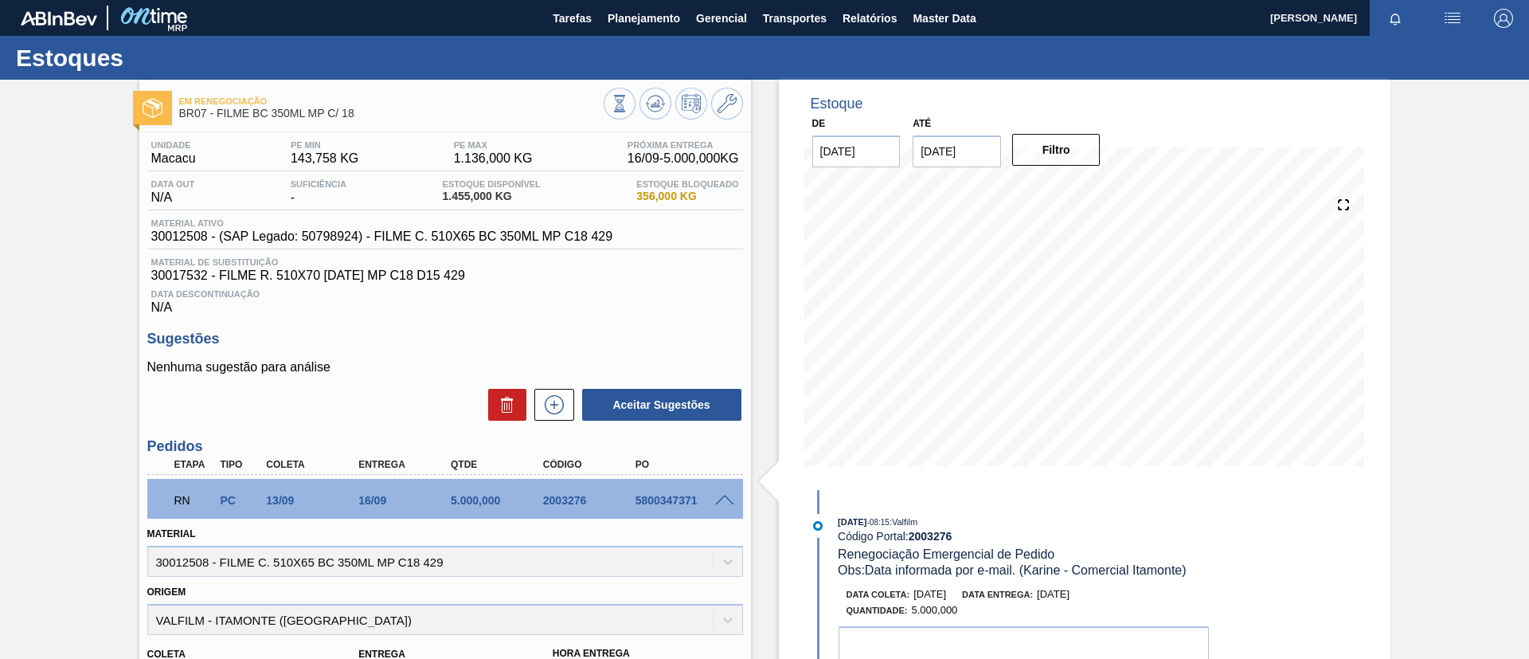
scroll to position [119, 0]
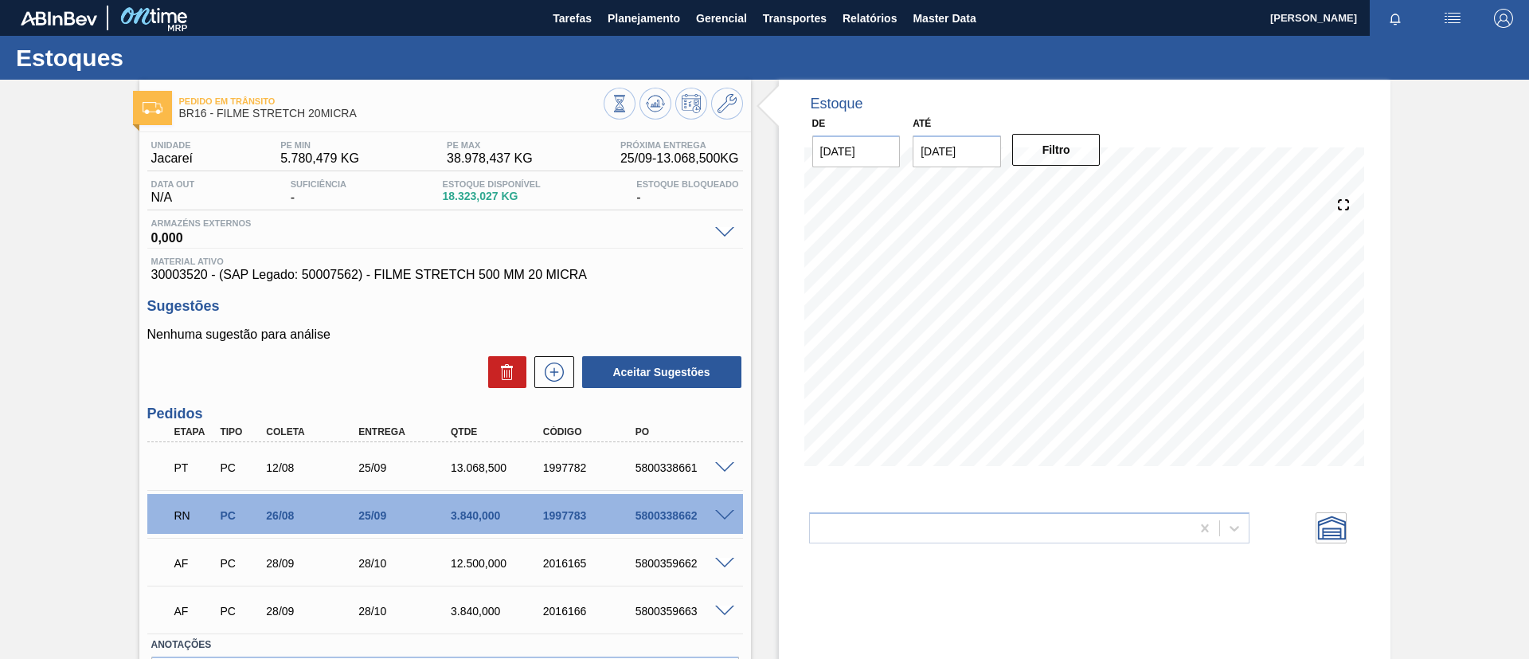
click at [726, 510] on span at bounding box center [724, 516] width 19 height 12
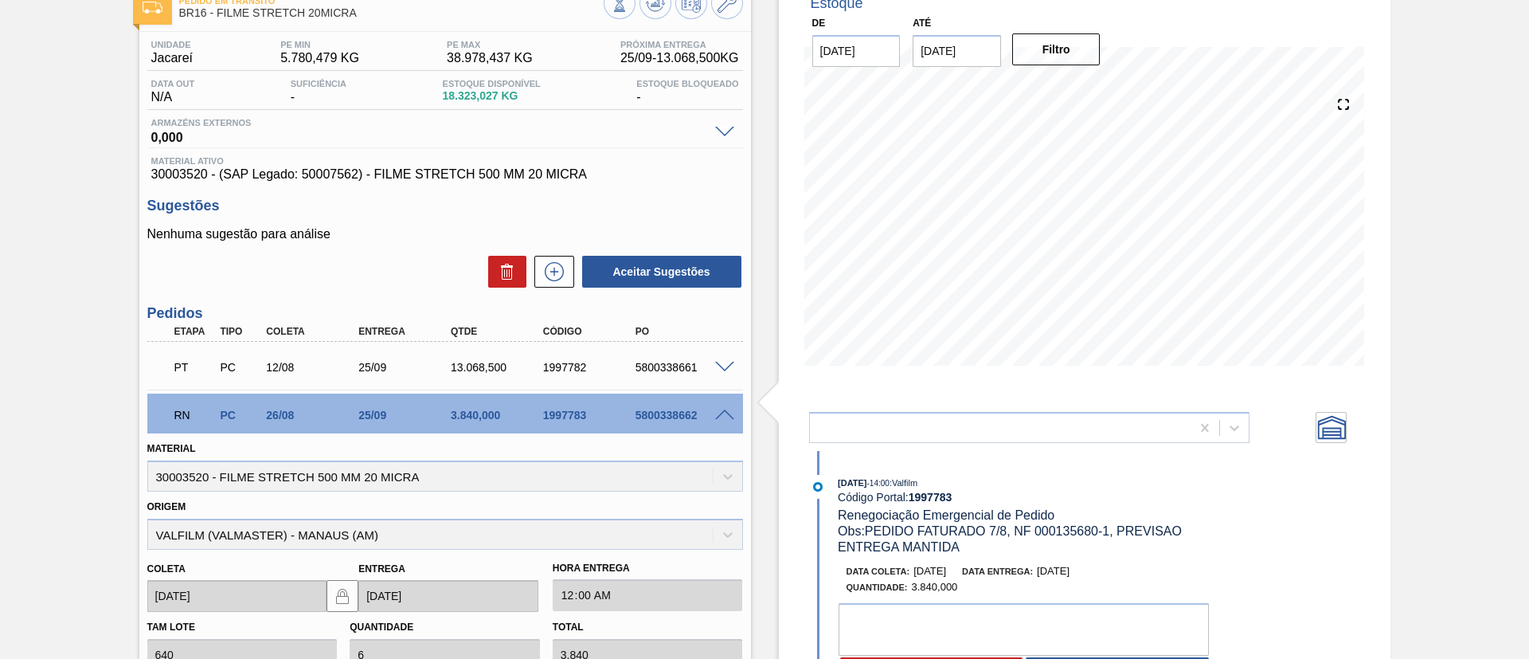
scroll to position [239, 0]
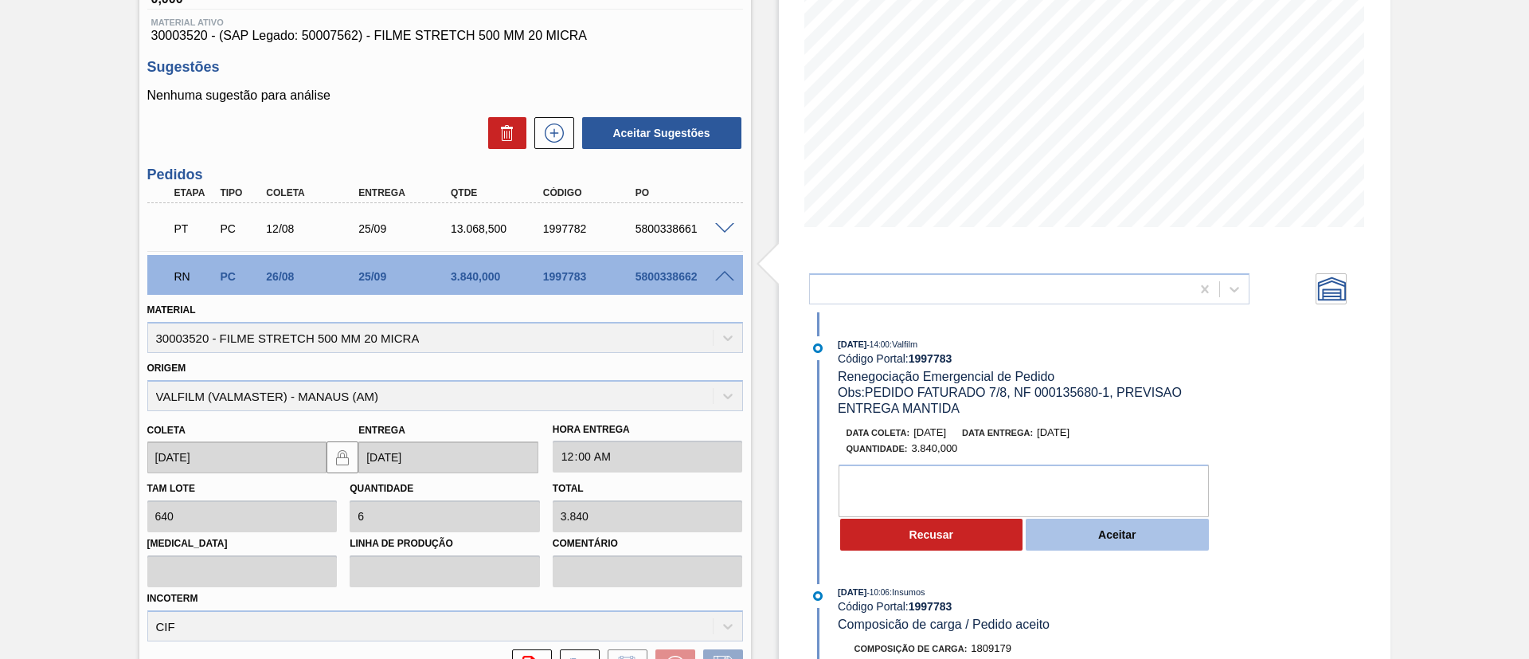
click at [1119, 524] on button "Aceitar" at bounding box center [1117, 535] width 183 height 32
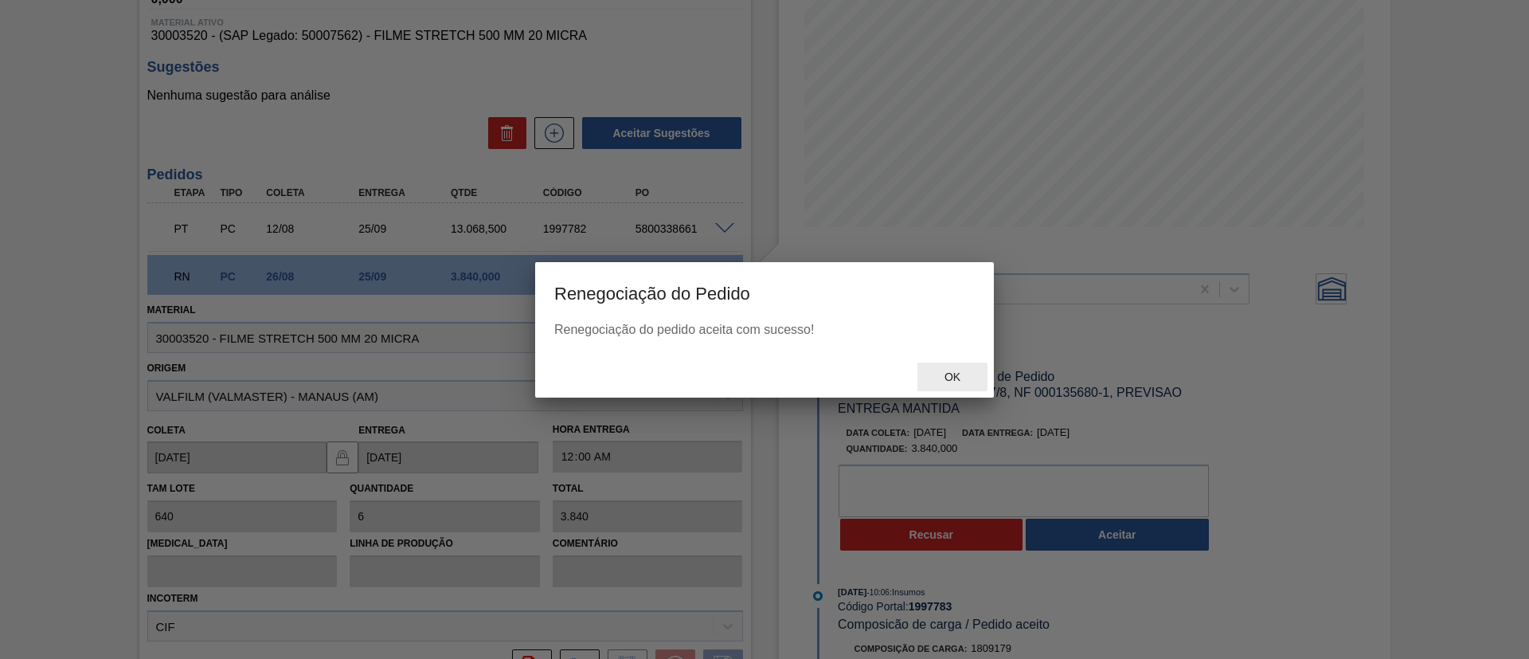
click at [965, 379] on span "Ok" at bounding box center [952, 376] width 41 height 13
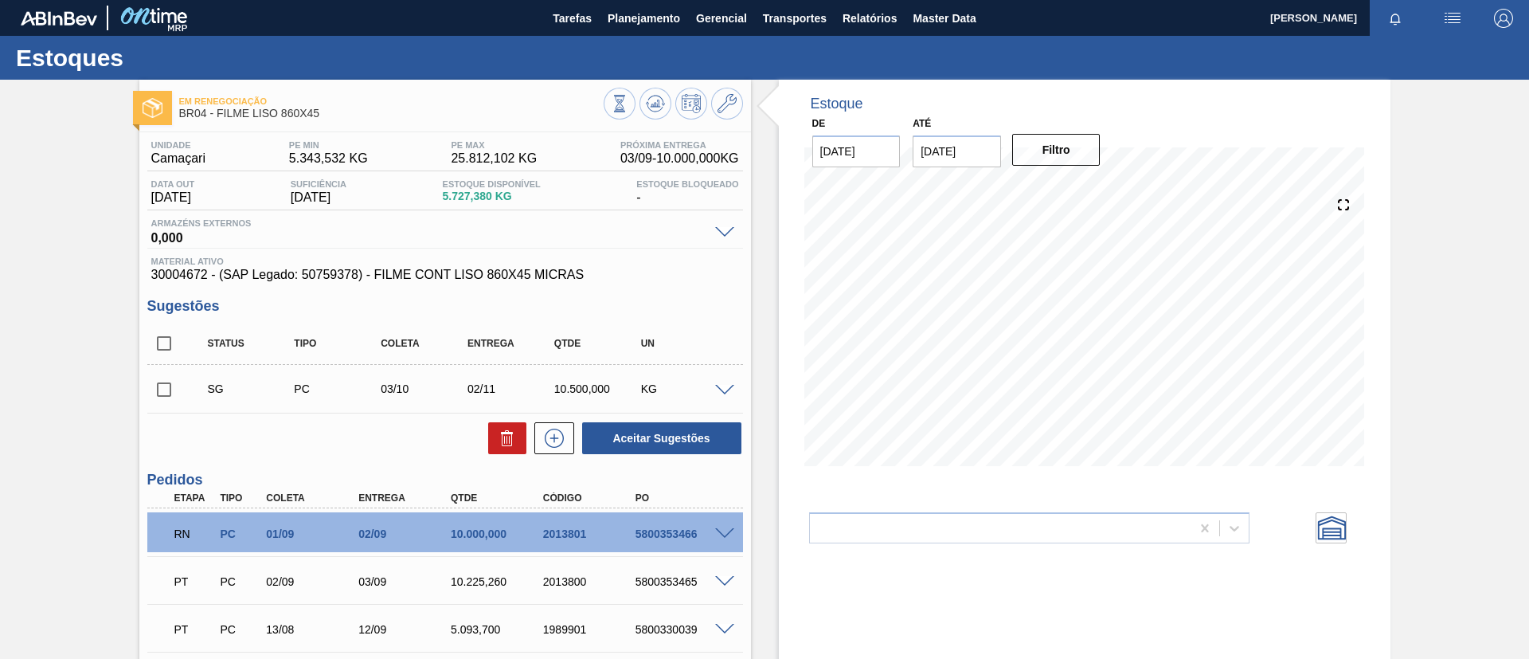
click at [718, 526] on div at bounding box center [727, 532] width 32 height 12
click at [722, 532] on span at bounding box center [724, 534] width 19 height 12
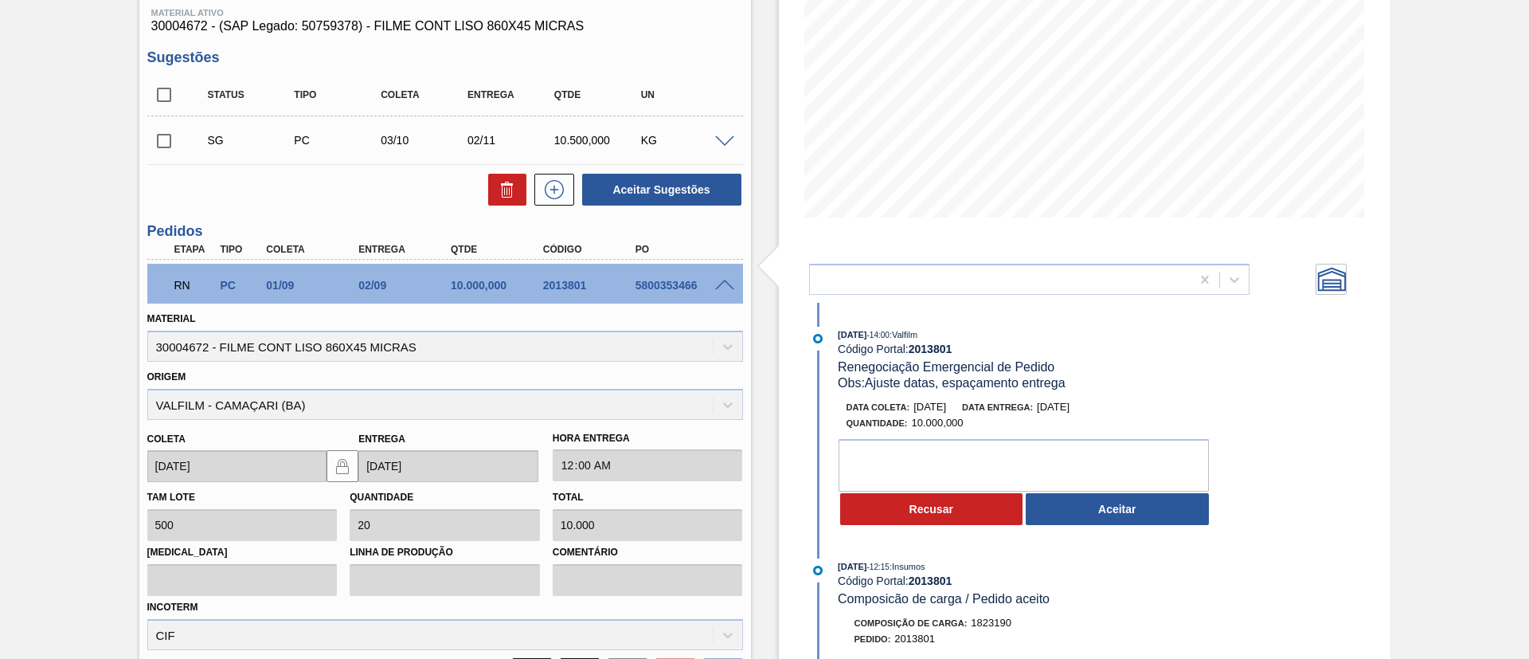
scroll to position [358, 0]
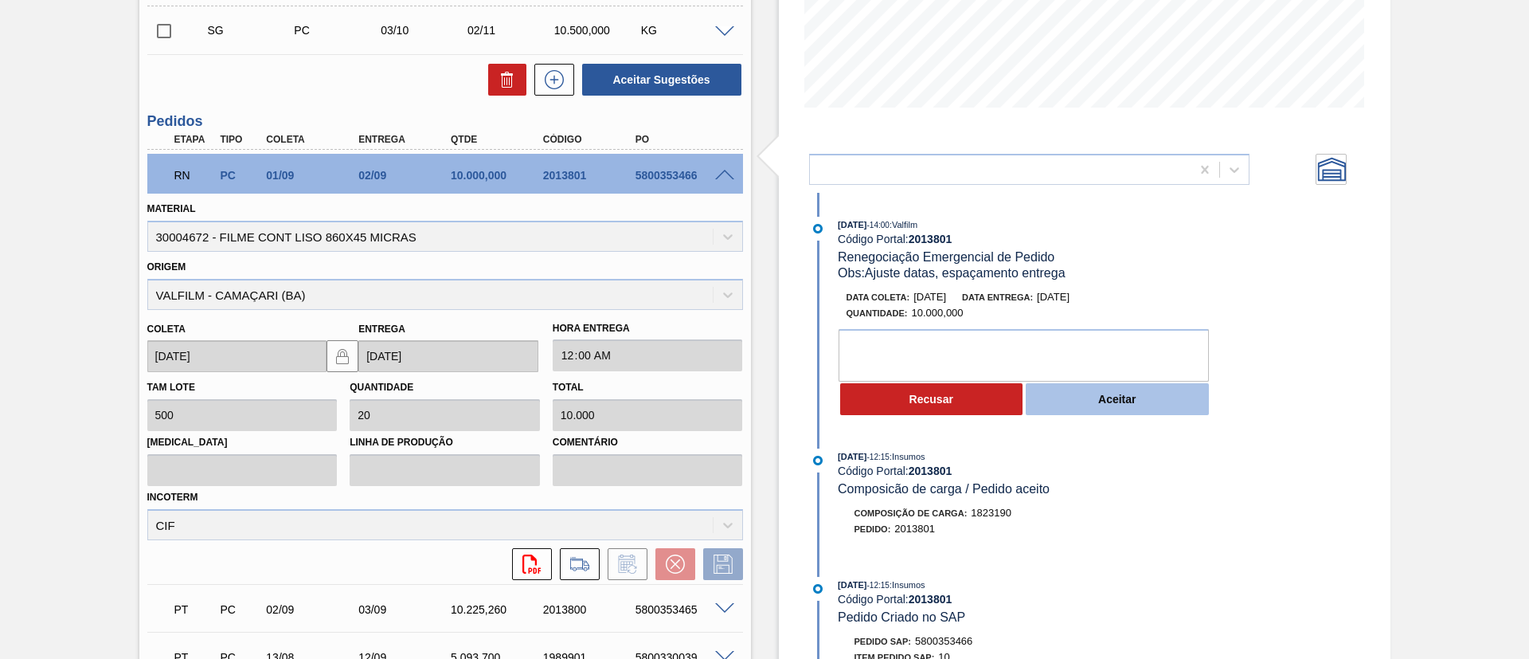
click at [1130, 413] on button "Aceitar" at bounding box center [1117, 399] width 183 height 32
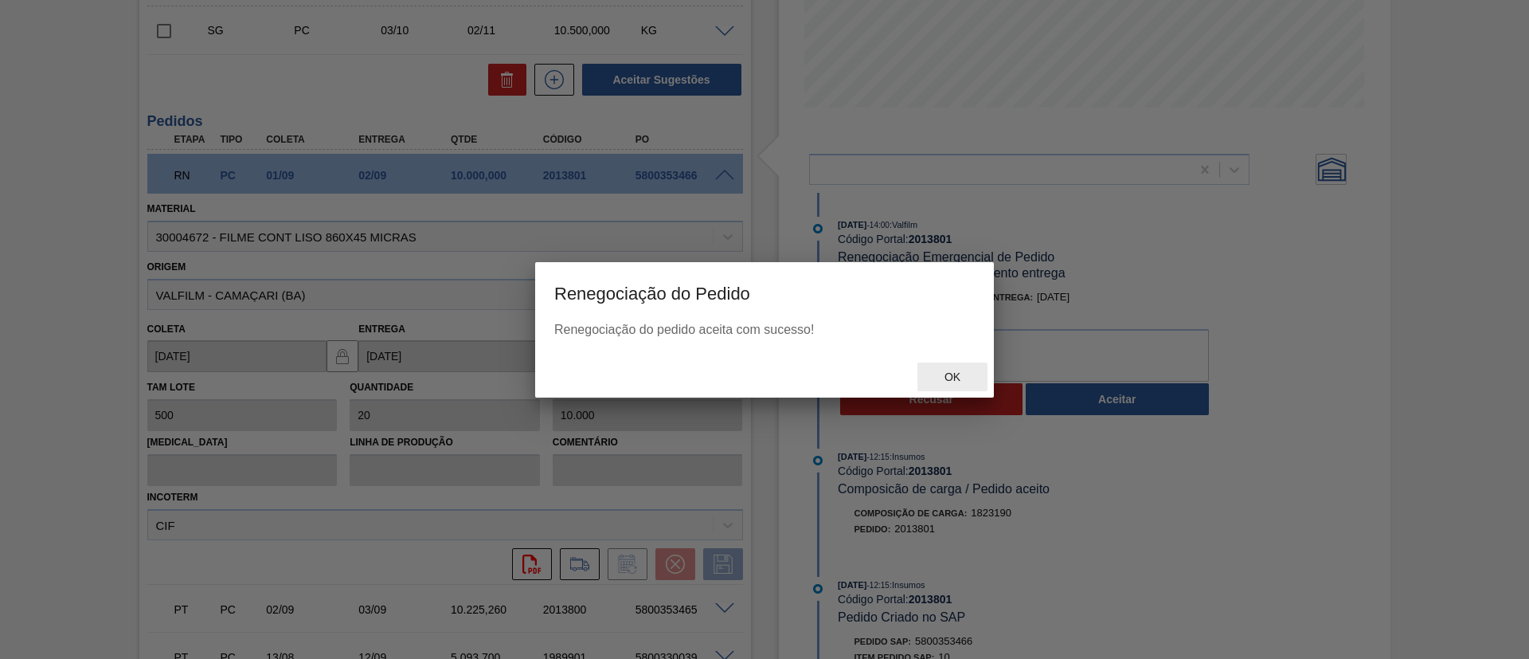
click at [958, 374] on span "Ok" at bounding box center [952, 376] width 41 height 13
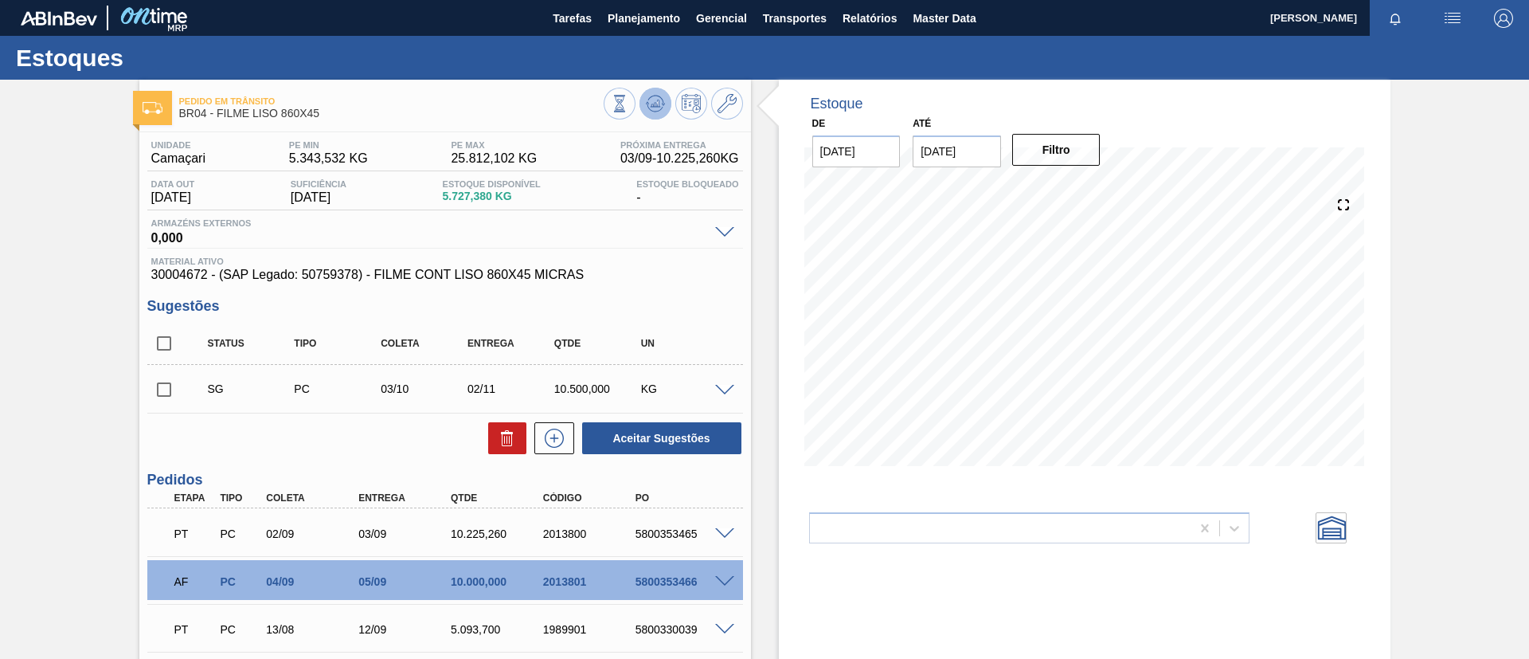
click at [646, 95] on icon at bounding box center [655, 103] width 19 height 19
click at [667, 9] on span "Planejamento" at bounding box center [644, 18] width 72 height 19
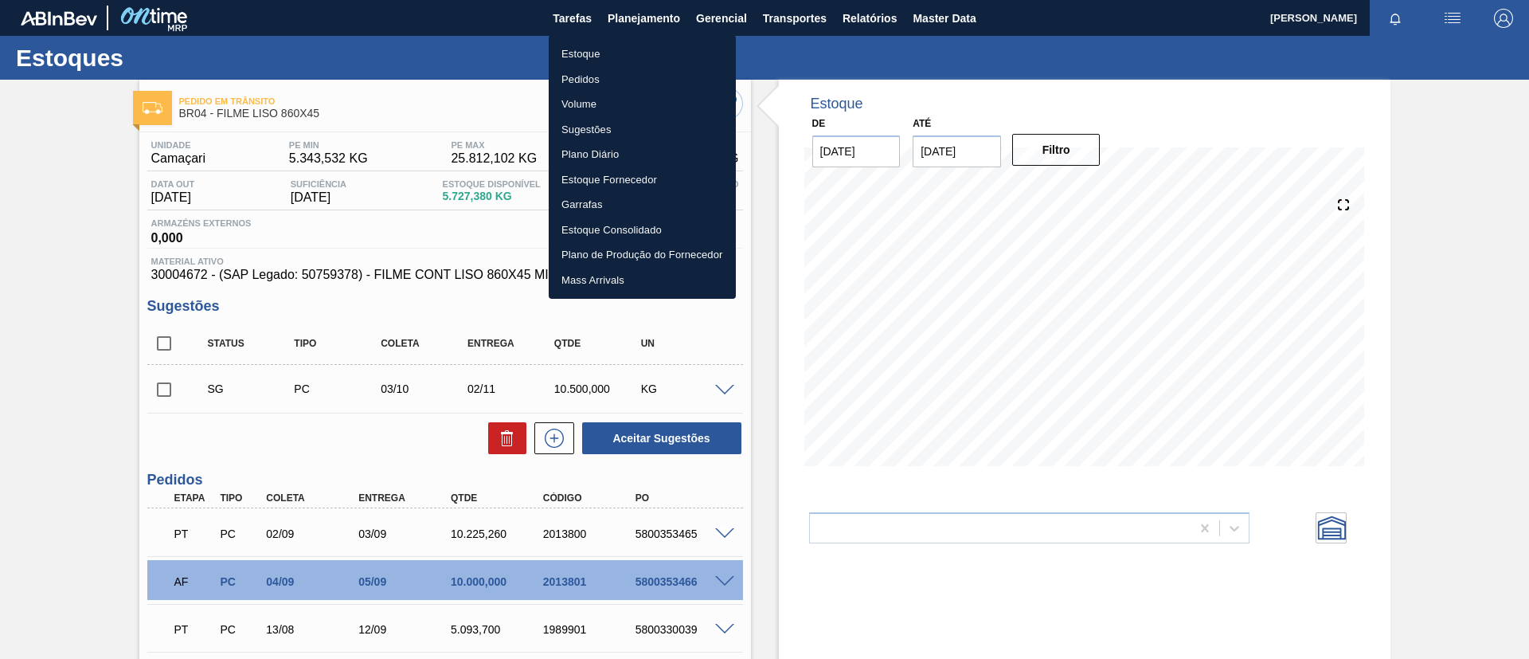
click at [678, 42] on li "Estoque" at bounding box center [642, 53] width 187 height 25
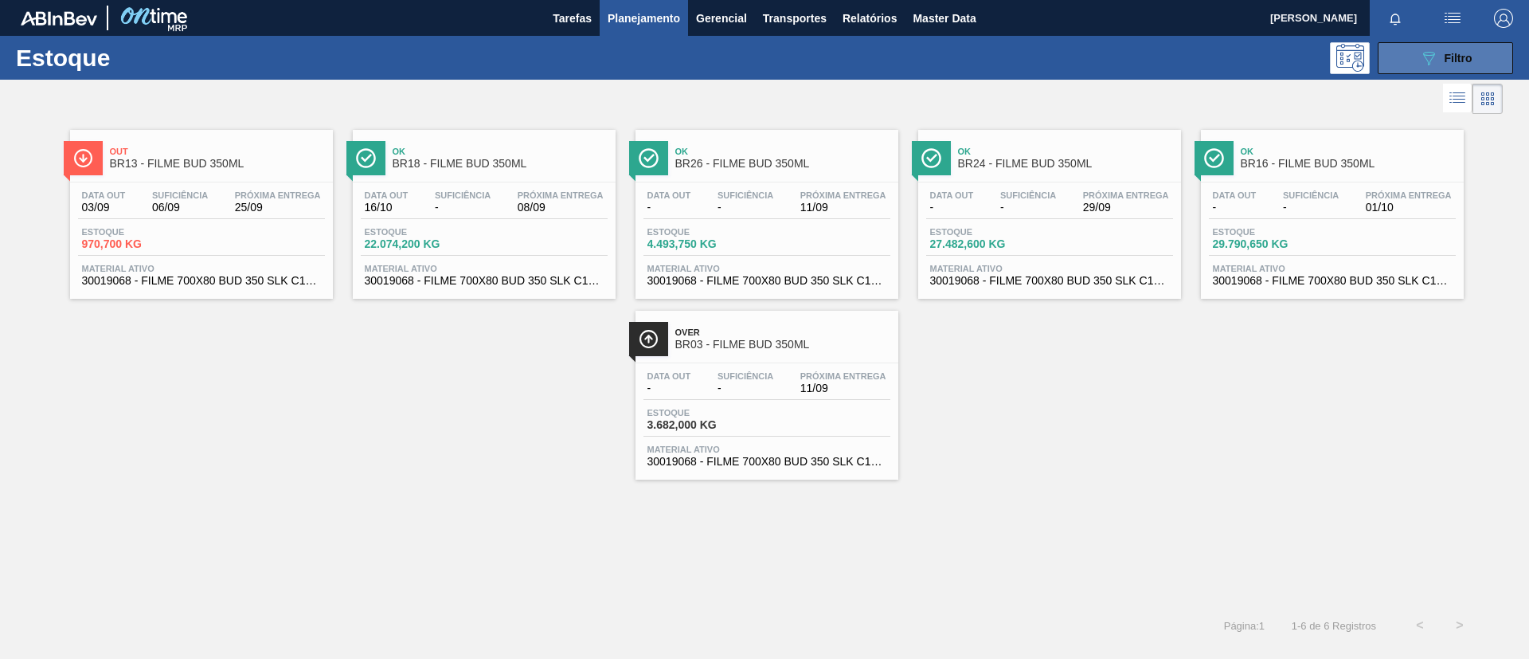
click at [1449, 65] on div "089F7B8B-B2A5-4AFE-B5C0-19BA573D28AC Filtro" at bounding box center [1445, 58] width 53 height 19
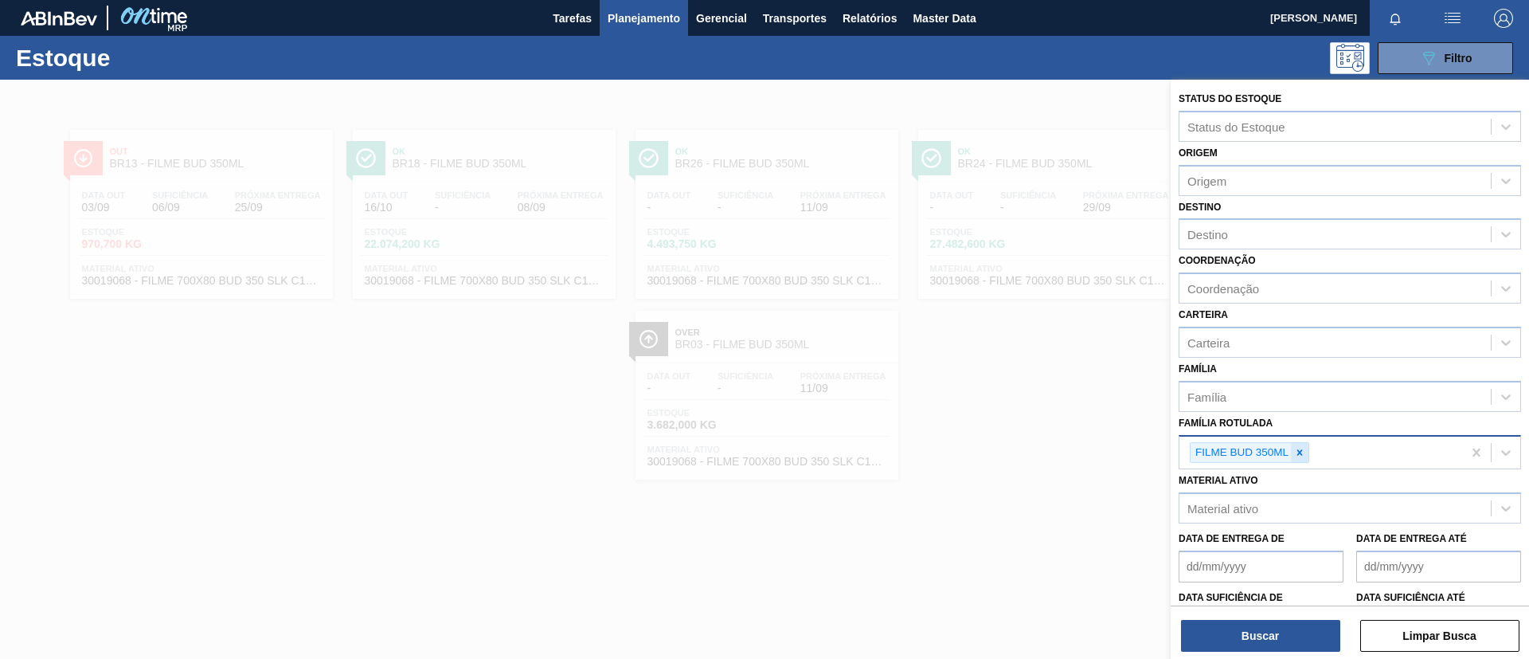
click at [1299, 452] on icon at bounding box center [1300, 452] width 6 height 6
type Rotulada "BC"
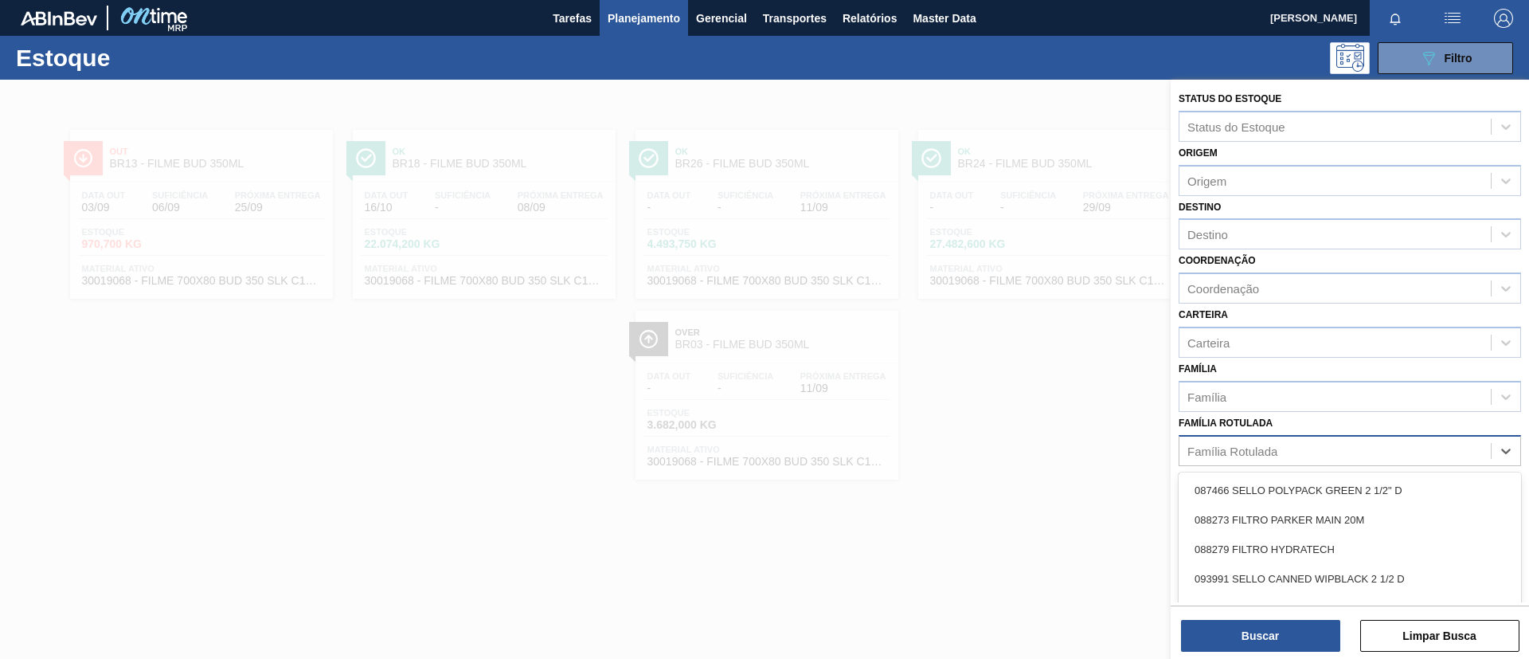
click at [1305, 450] on div "Família Rotulada" at bounding box center [1335, 450] width 311 height 23
type Rotulada "BC 269ML"
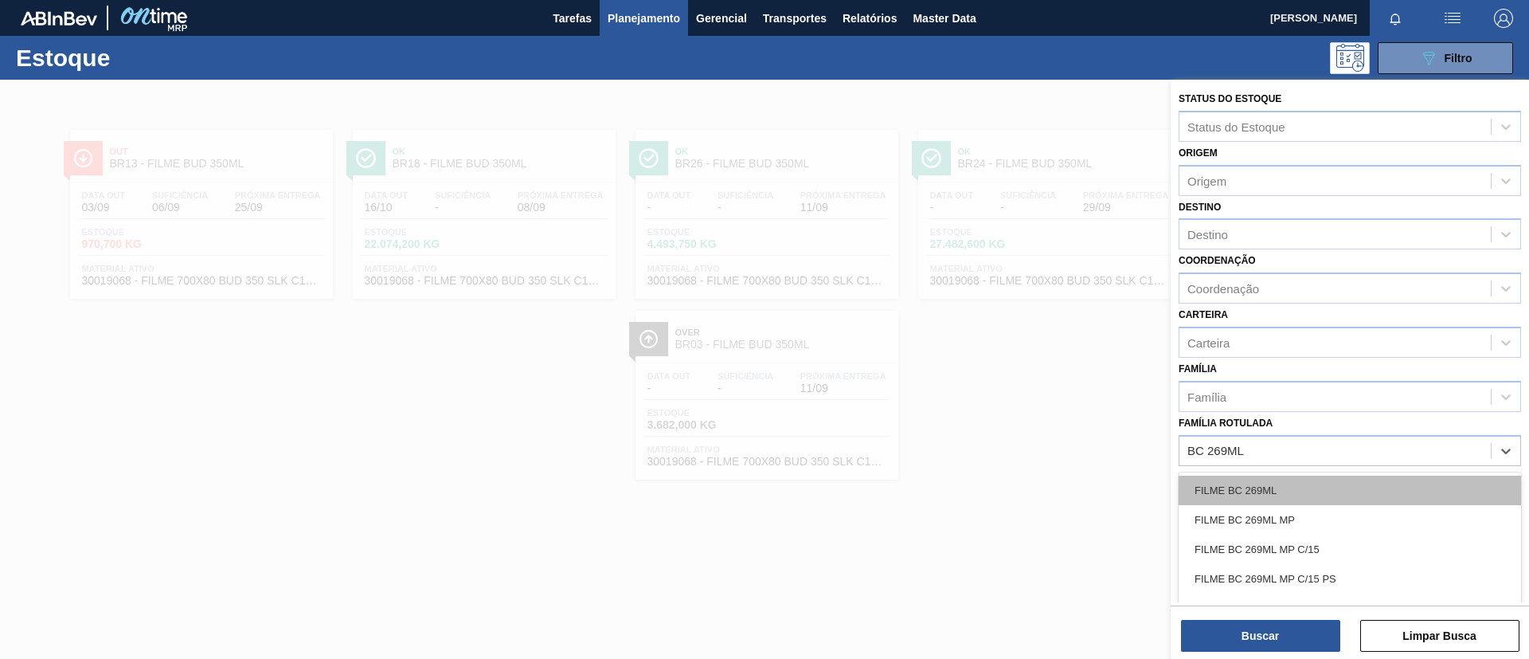
click at [1296, 476] on div "FILME BC 269ML" at bounding box center [1350, 489] width 342 height 29
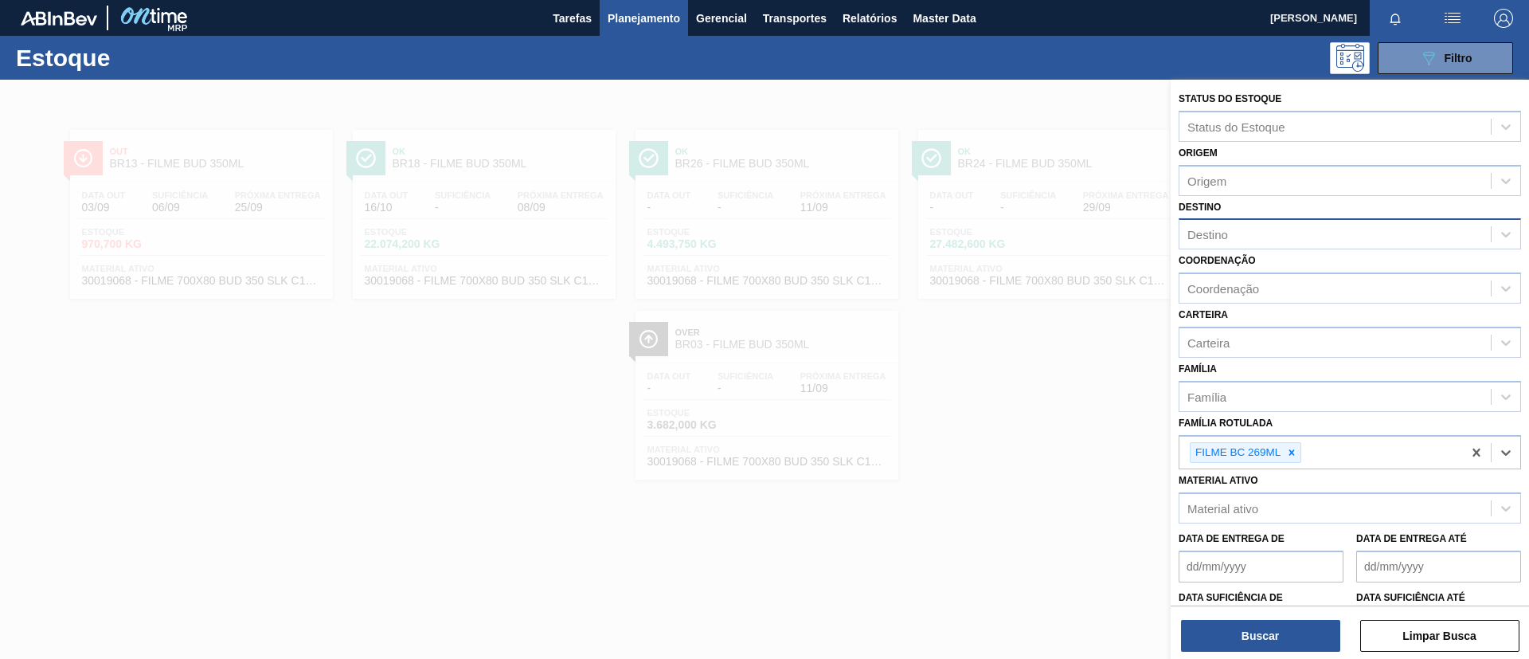
click at [1266, 226] on div "Destino" at bounding box center [1335, 234] width 311 height 23
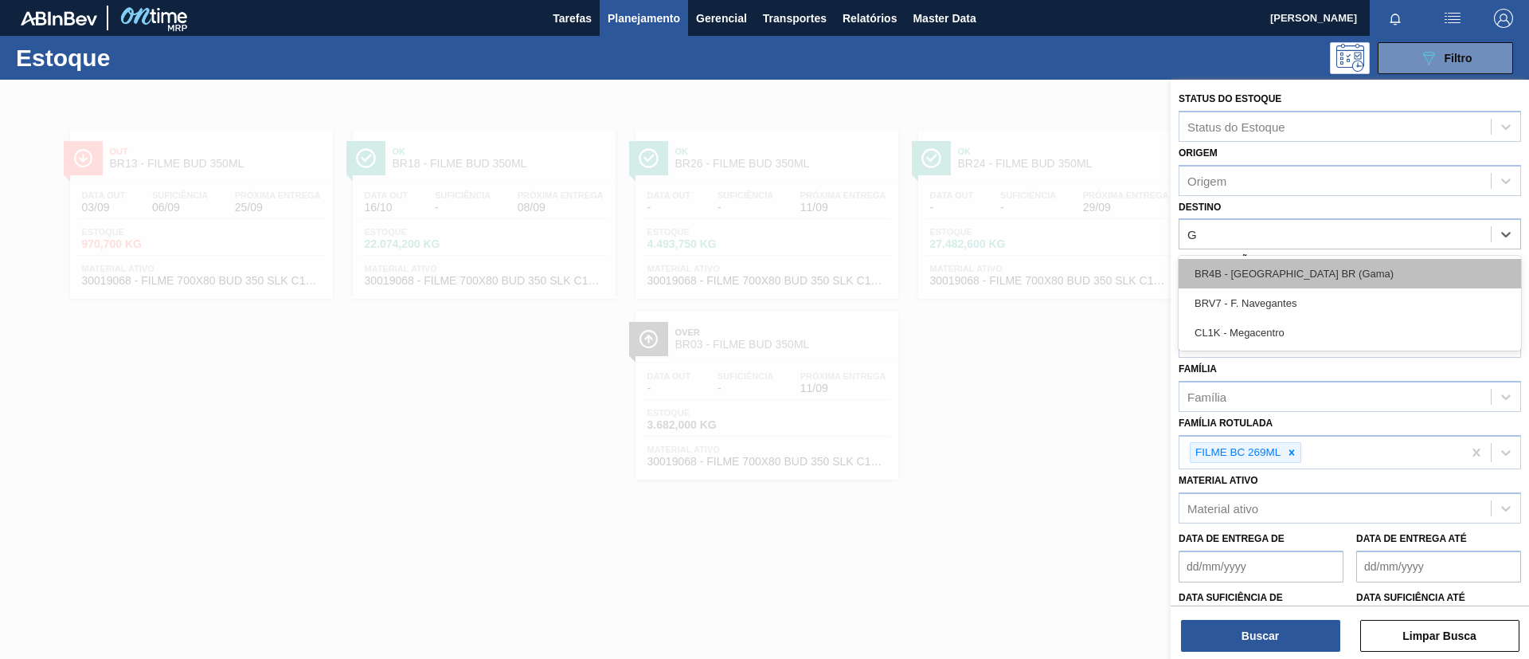
type input "Gu"
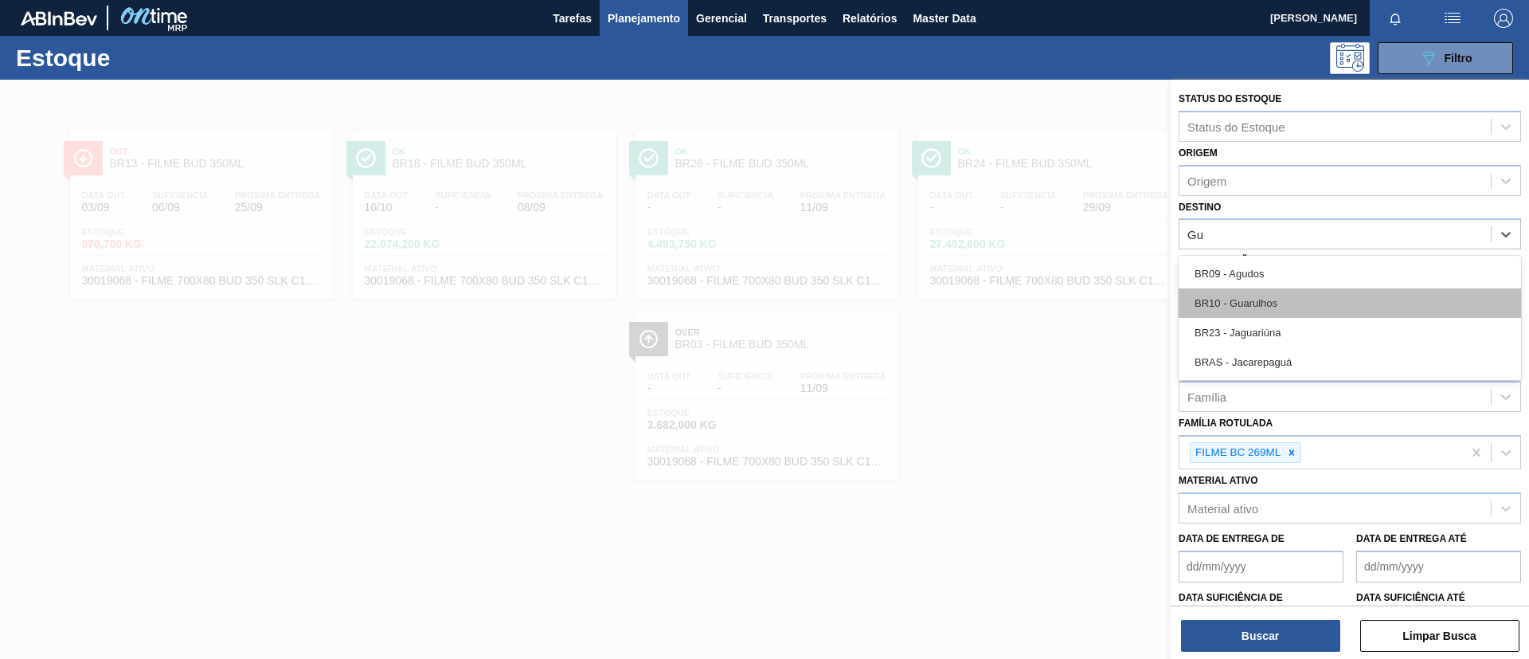
click at [1258, 303] on div "BR10 - Guarulhos" at bounding box center [1350, 302] width 342 height 29
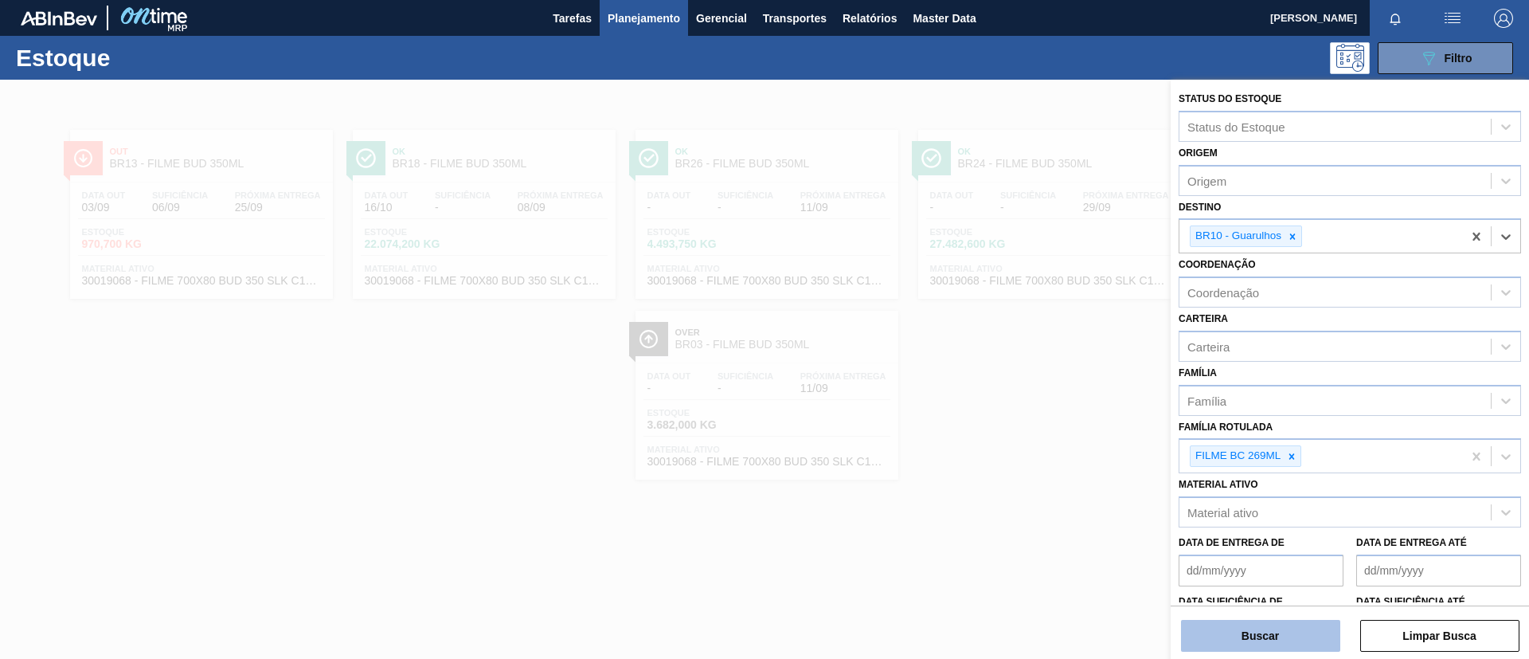
click at [1259, 637] on button "Buscar" at bounding box center [1260, 636] width 159 height 32
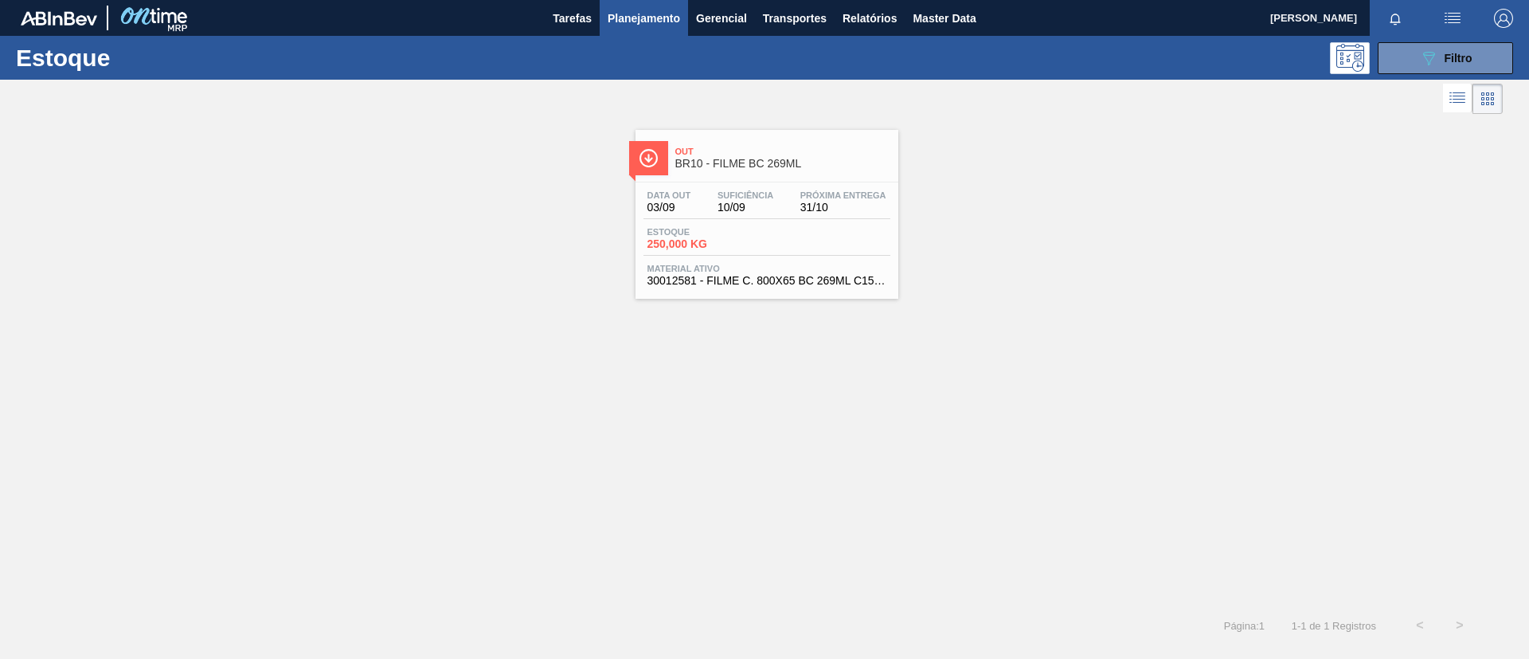
click at [785, 160] on span "BR10 - FILME BC 269ML" at bounding box center [782, 164] width 215 height 12
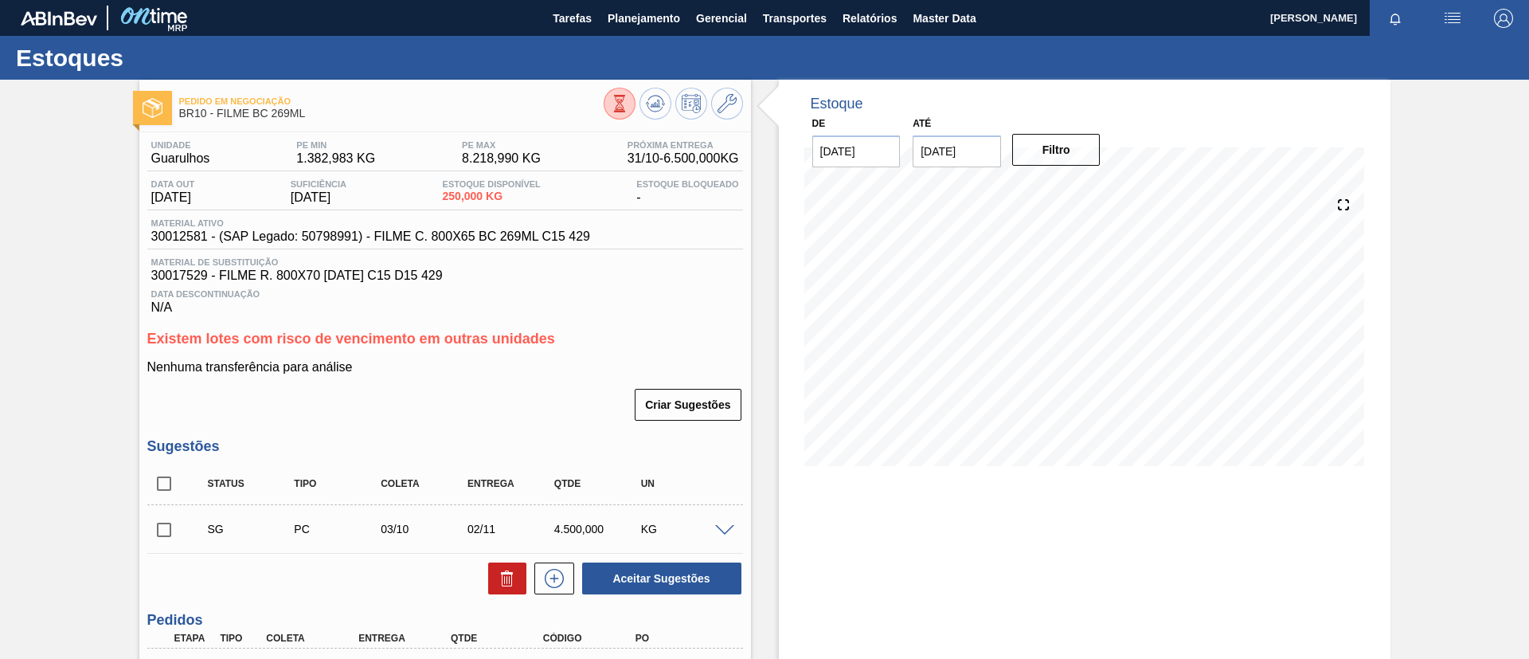
drag, startPoint x: 1363, startPoint y: 462, endPoint x: 1499, endPoint y: 602, distance: 195.4
click at [1519, 609] on div "Pedido em Negociação BR10 - FILME BC 269ML Unidade Guarulhos PE MIN 1.382,983 K…" at bounding box center [764, 453] width 1529 height 747
drag, startPoint x: 1528, startPoint y: 350, endPoint x: 1401, endPoint y: 244, distance: 165.7
click at [1401, 244] on main "Tarefas Planejamento Gerencial Transportes Relatórios Master Data [PERSON_NAME]…" at bounding box center [764, 329] width 1529 height 659
click at [1409, 290] on div "Pedido em Negociação BR10 - FILME BC 269ML Unidade Guarulhos PE MIN 1.382,983 K…" at bounding box center [764, 453] width 1529 height 747
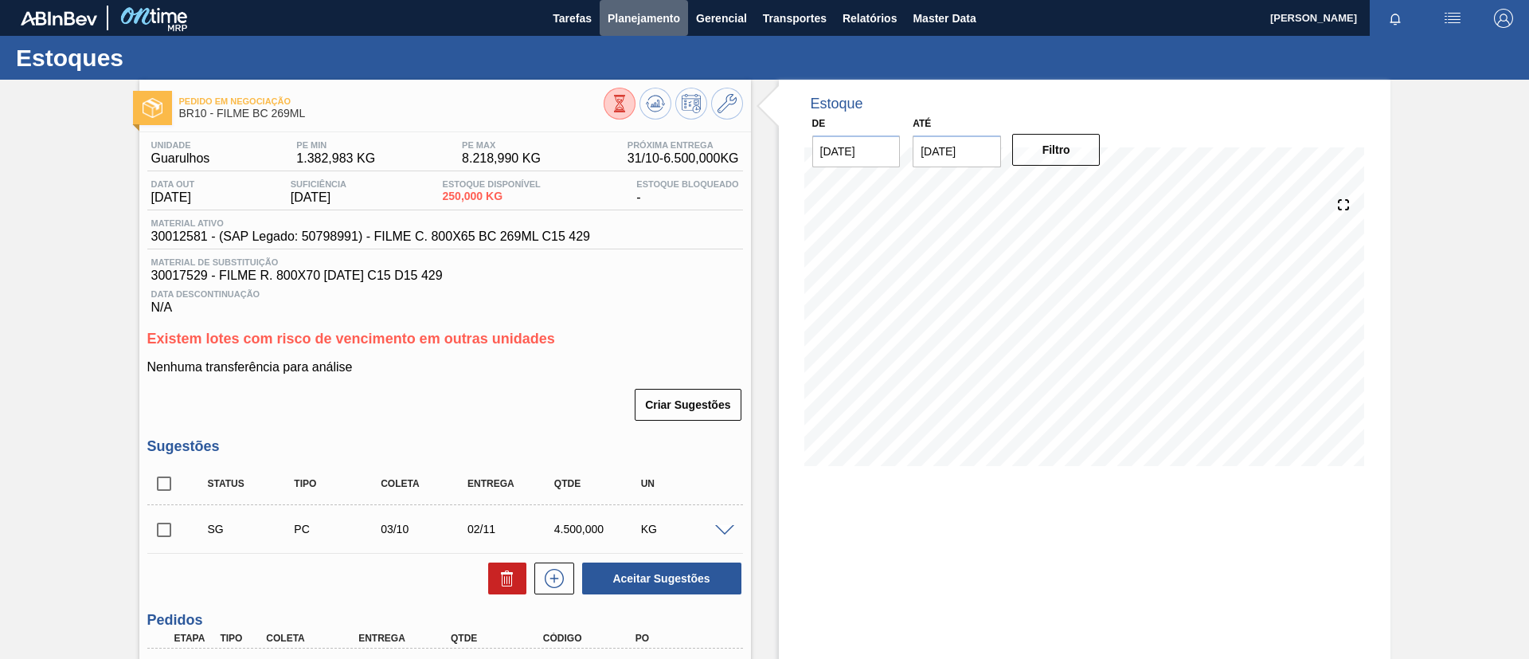
drag, startPoint x: 632, startPoint y: 23, endPoint x: 644, endPoint y: 49, distance: 28.9
click at [633, 24] on span "Planejamento" at bounding box center [644, 18] width 72 height 19
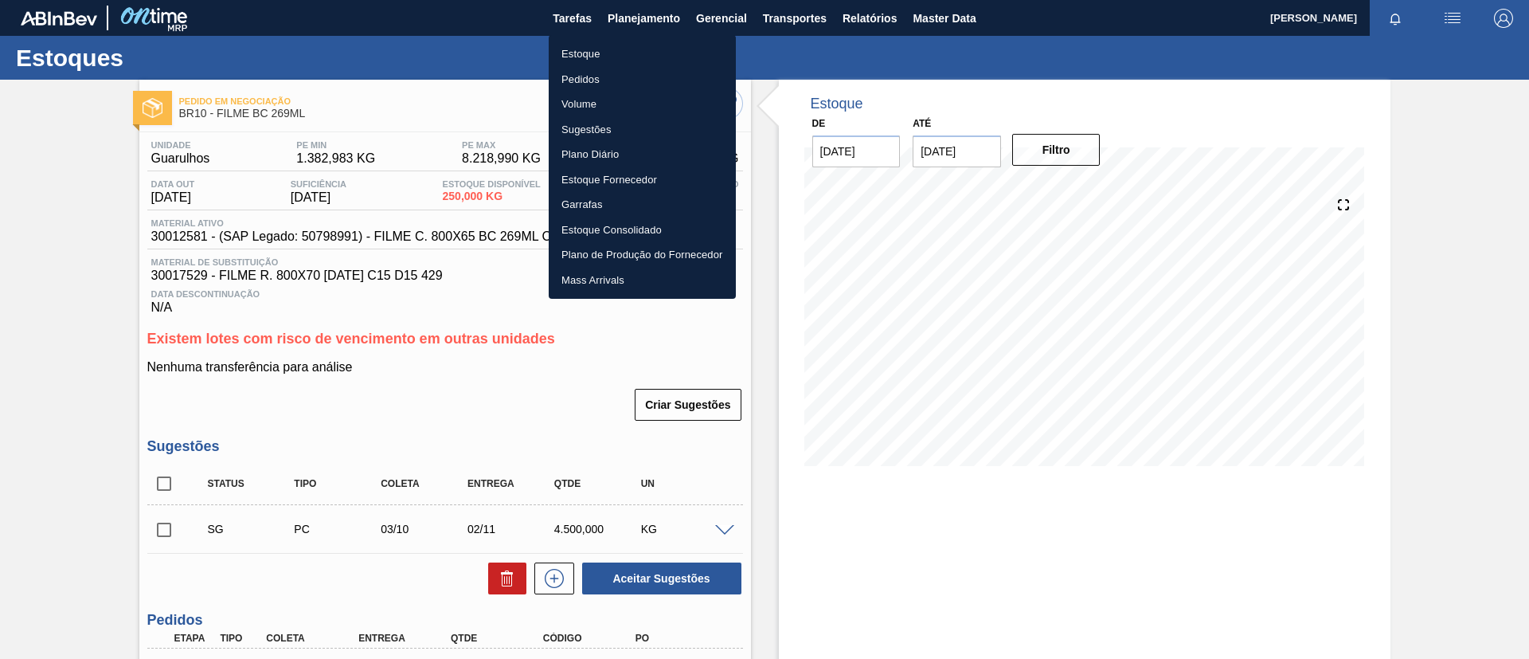
click at [644, 50] on li "Estoque" at bounding box center [642, 53] width 187 height 25
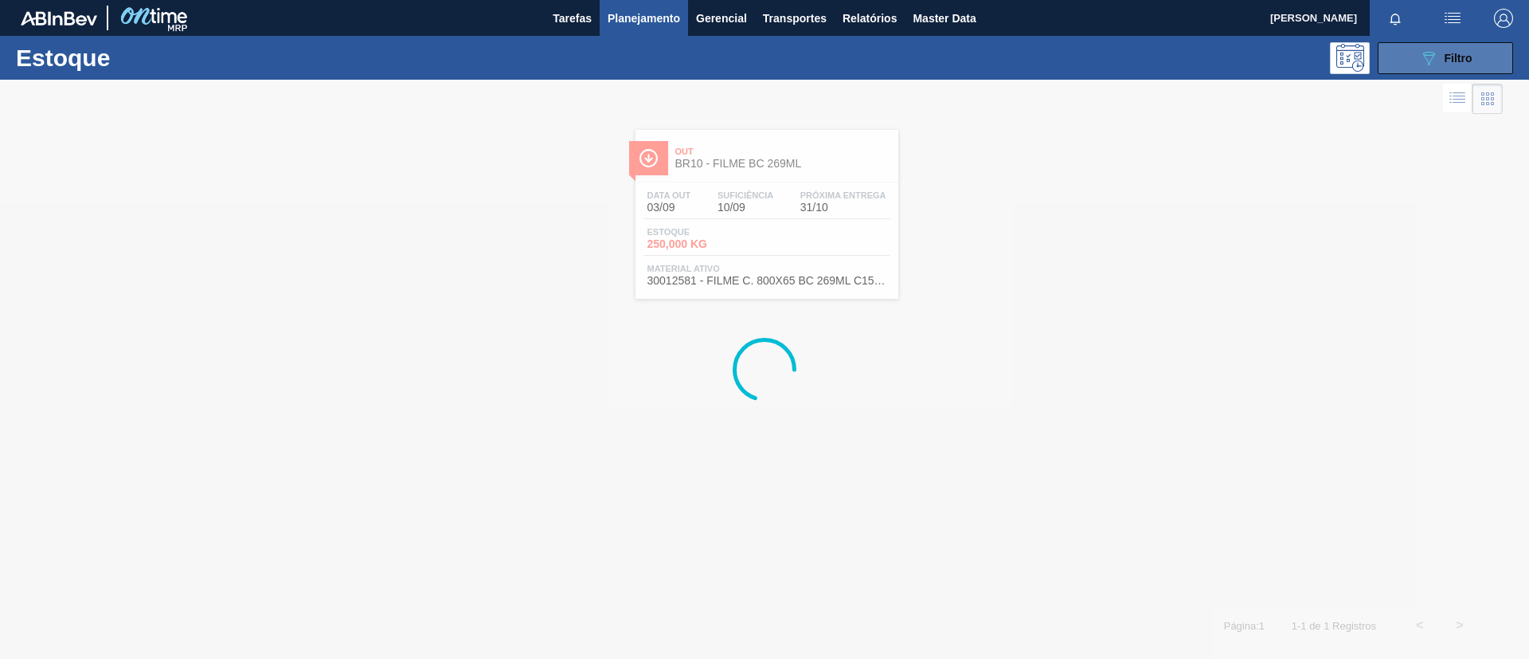
click at [1476, 57] on button "089F7B8B-B2A5-4AFE-B5C0-19BA573D28AC Filtro" at bounding box center [1445, 58] width 135 height 32
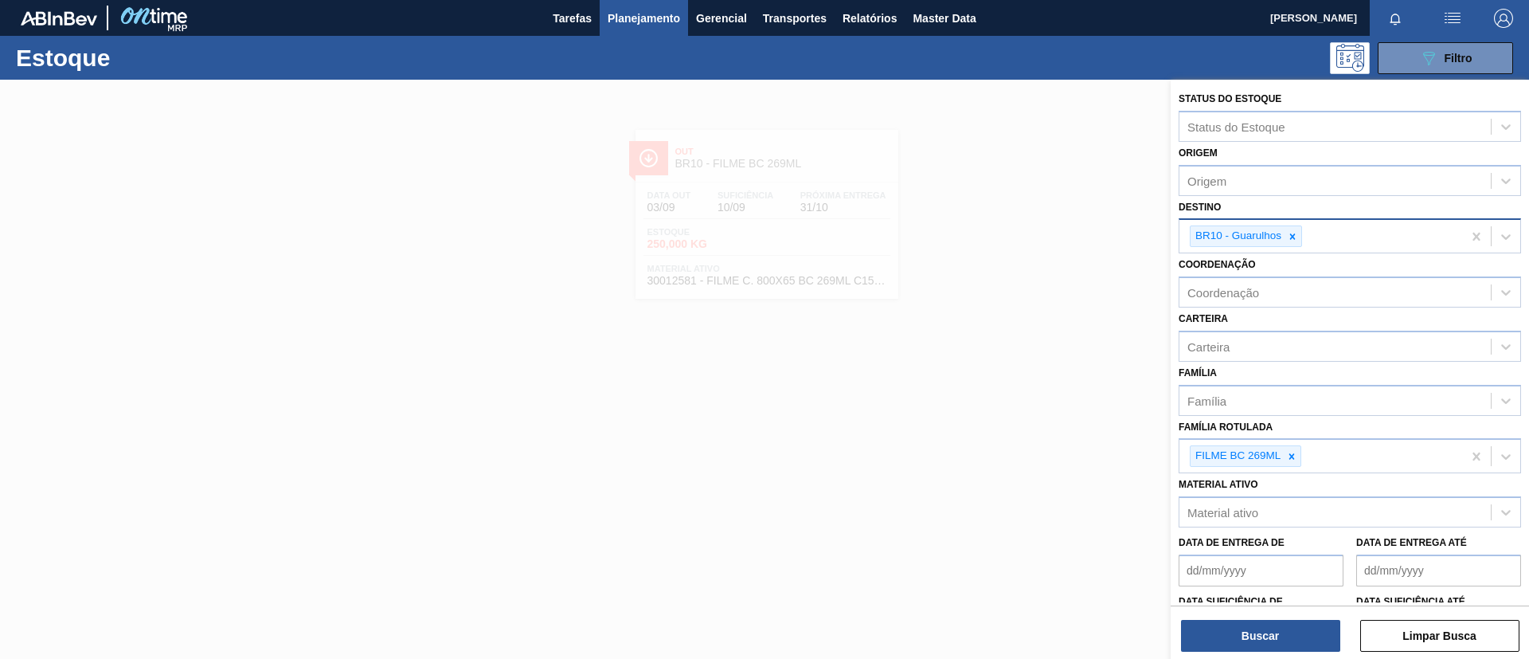
click at [1285, 236] on div at bounding box center [1293, 236] width 18 height 20
click at [1491, 479] on div "Material ativo Material ativo" at bounding box center [1350, 500] width 342 height 54
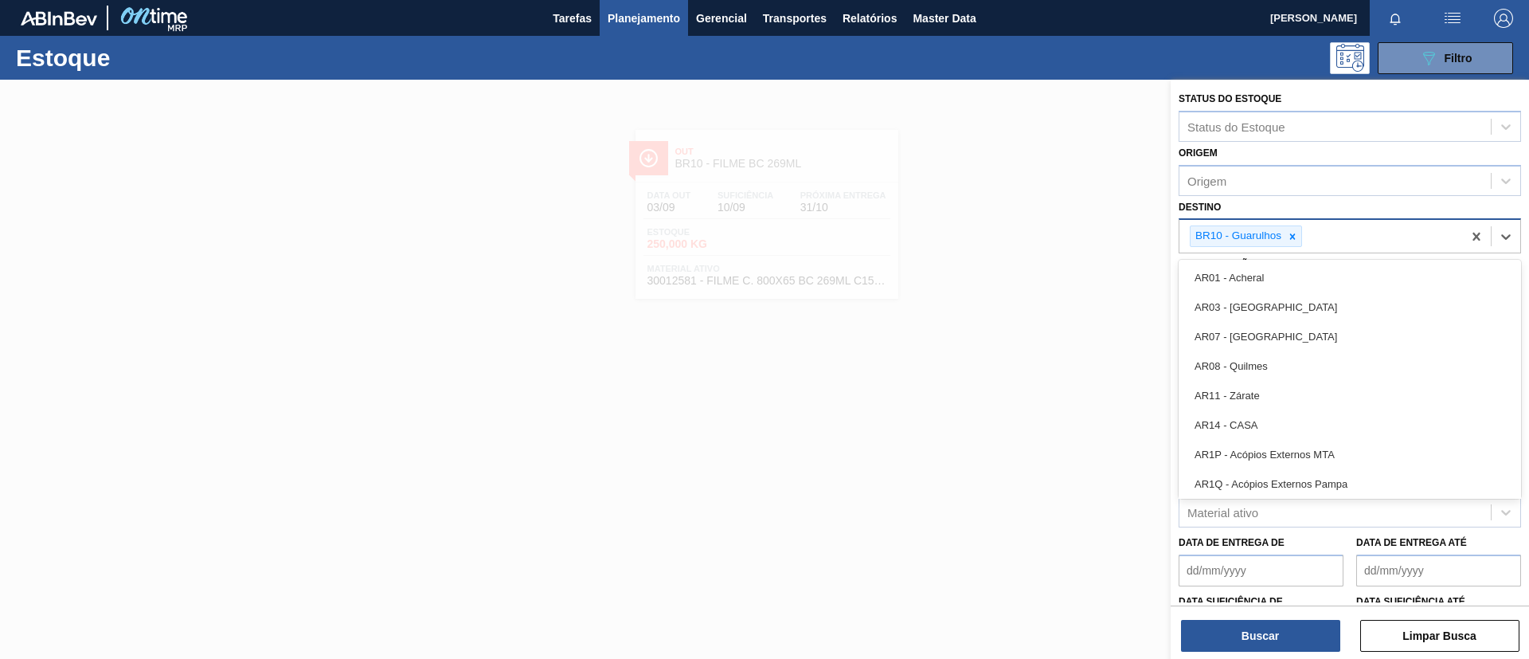
click at [1282, 230] on div "BR10 - Guarulhos" at bounding box center [1237, 236] width 93 height 20
click at [1291, 238] on icon at bounding box center [1293, 236] width 6 height 6
click at [1282, 215] on div "Destino option BR10 - Guarulhos, deselected. option AR01 - Acheral focused, 1 o…" at bounding box center [1350, 223] width 342 height 54
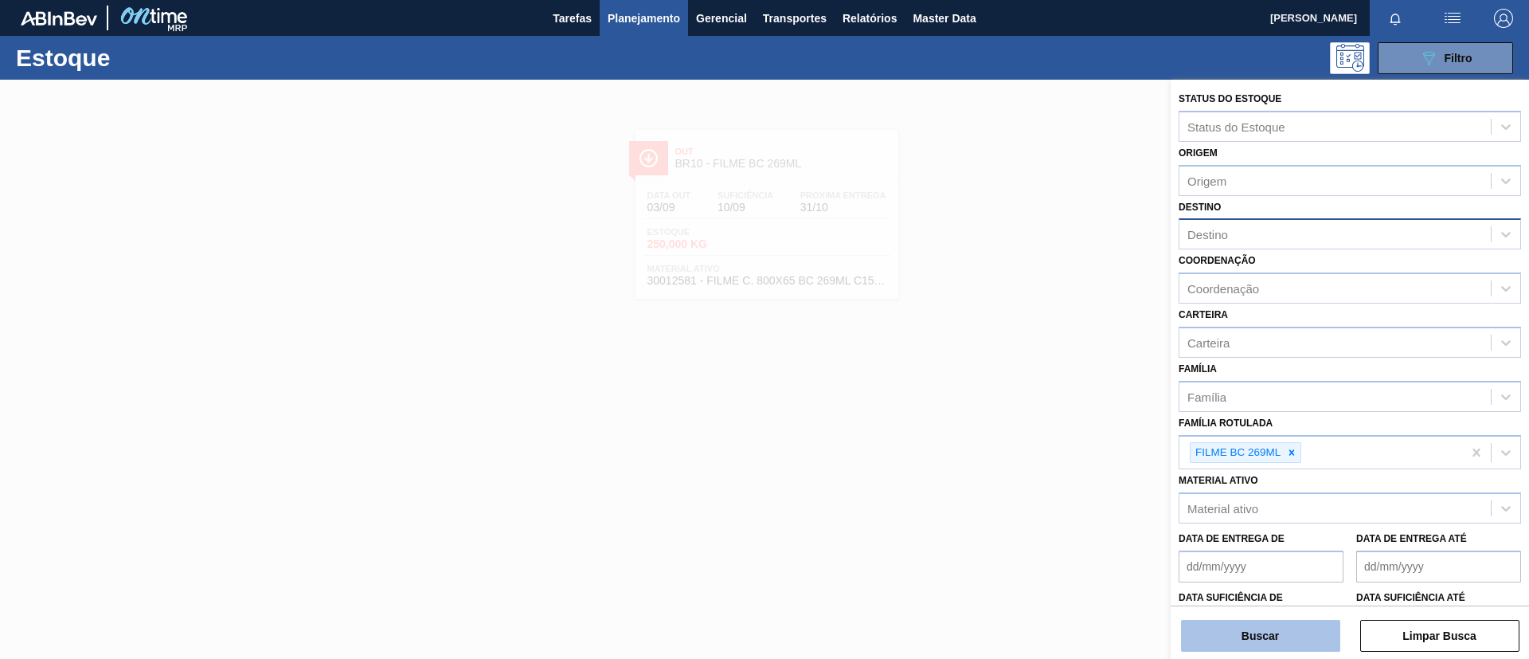
click at [1266, 632] on button "Buscar" at bounding box center [1260, 636] width 159 height 32
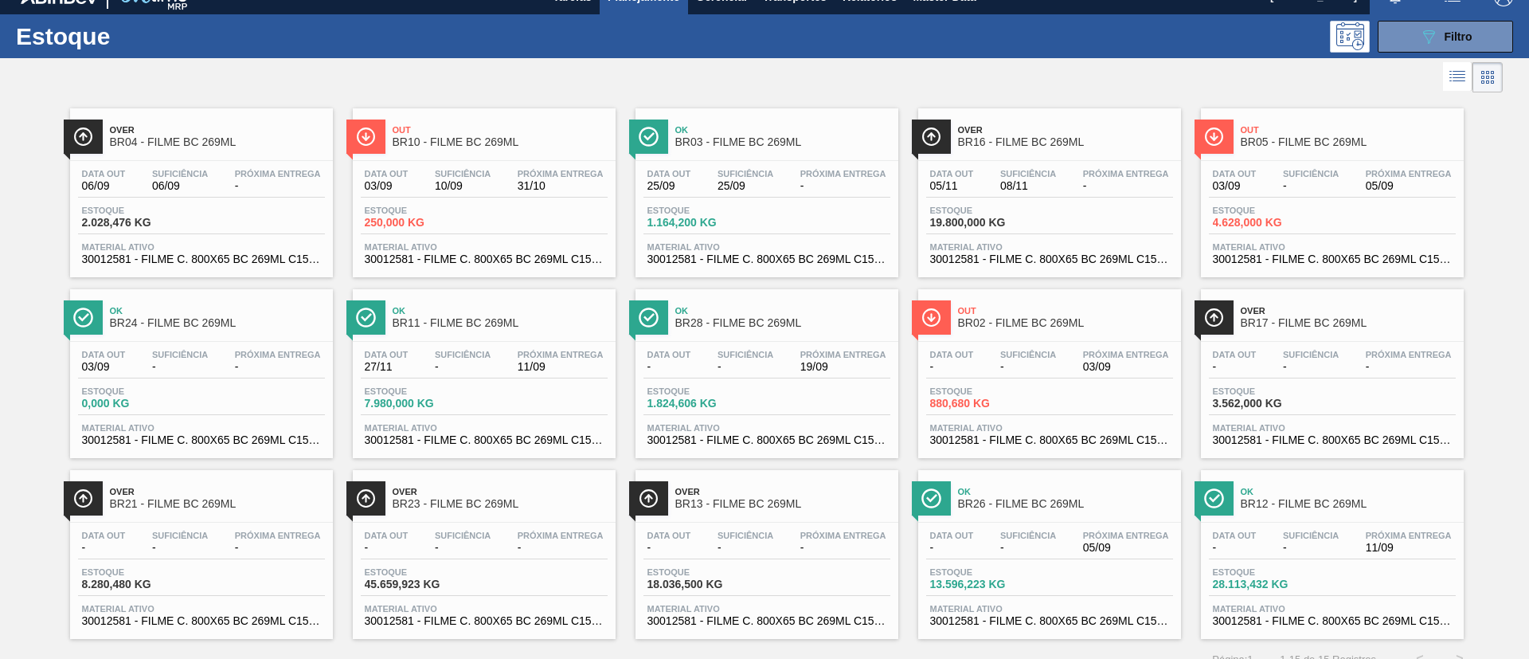
scroll to position [41, 0]
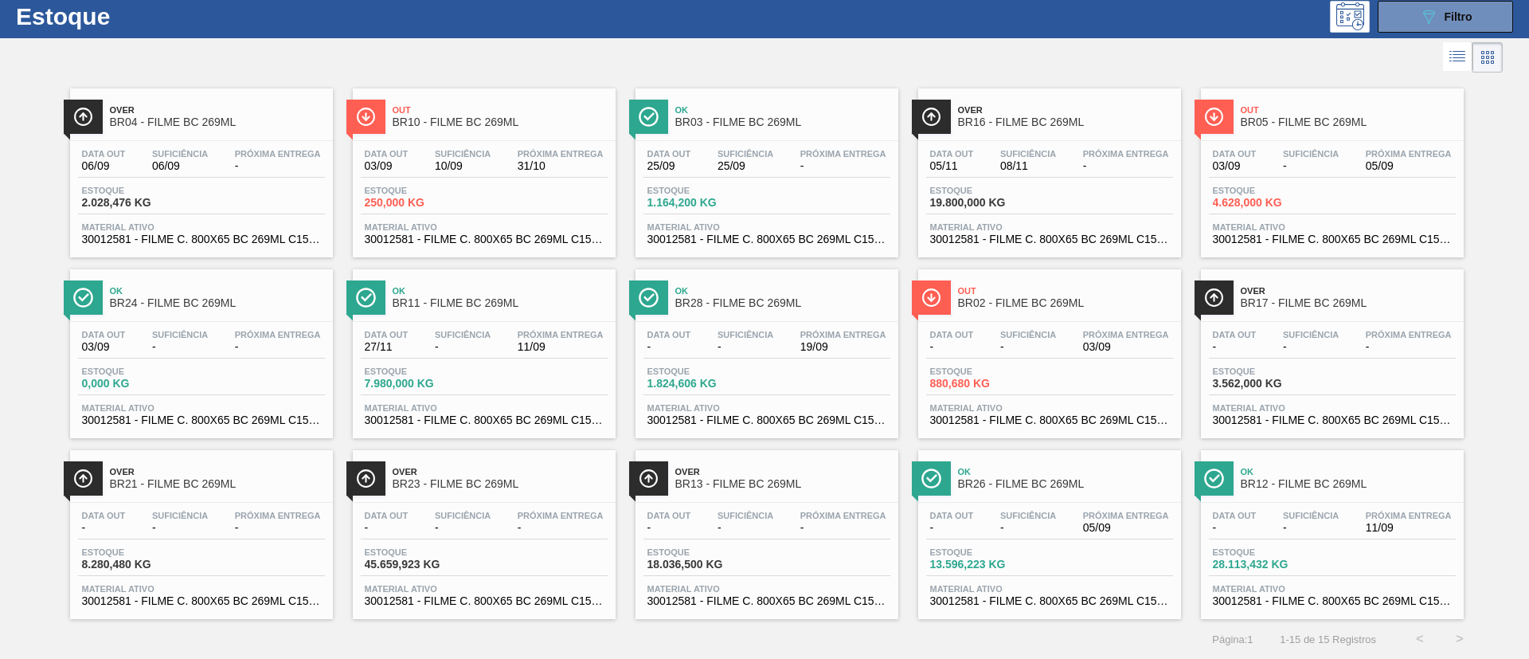
click at [458, 495] on div "Over BR23 - FILME BC 269ML" at bounding box center [500, 478] width 215 height 36
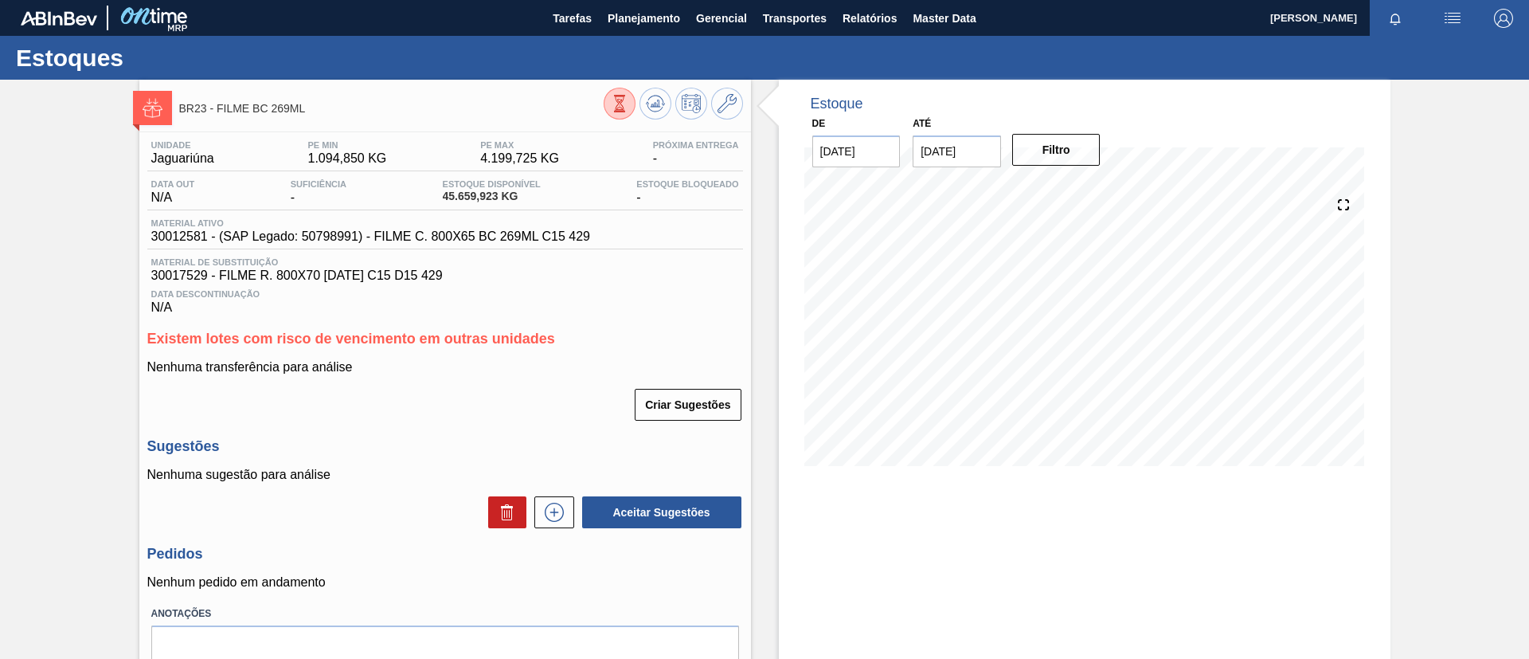
click at [118, 222] on div "BR23 - FILME BC 269ML Unidade Jaguariúna PE MIN 1.094,850 KG PE MAX 4.199,725 K…" at bounding box center [764, 406] width 1529 height 653
drag, startPoint x: 150, startPoint y: 196, endPoint x: 95, endPoint y: 182, distance: 56.6
click at [95, 182] on div "BR23 - FILME BC 269ML Unidade Jaguariúna PE MIN 1.094,850 KG PE MAX 4.199,725 K…" at bounding box center [764, 406] width 1529 height 653
click at [1445, 363] on div "BR23 - FILME BC 269ML Unidade Jaguariúna PE MIN 1.094,850 KG PE MAX 4.199,725 K…" at bounding box center [764, 406] width 1529 height 653
click at [655, 33] on button "Planejamento" at bounding box center [644, 18] width 88 height 36
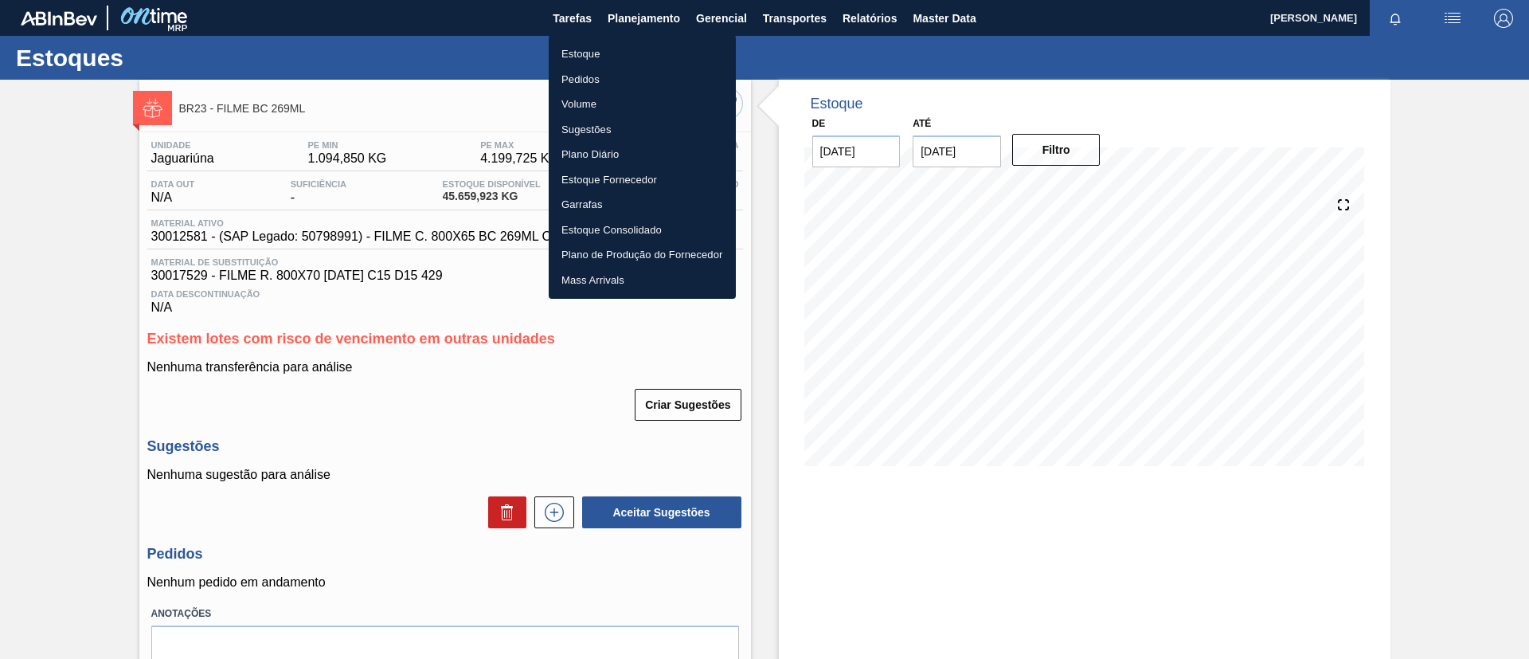
click at [655, 58] on li "Estoque" at bounding box center [642, 53] width 187 height 25
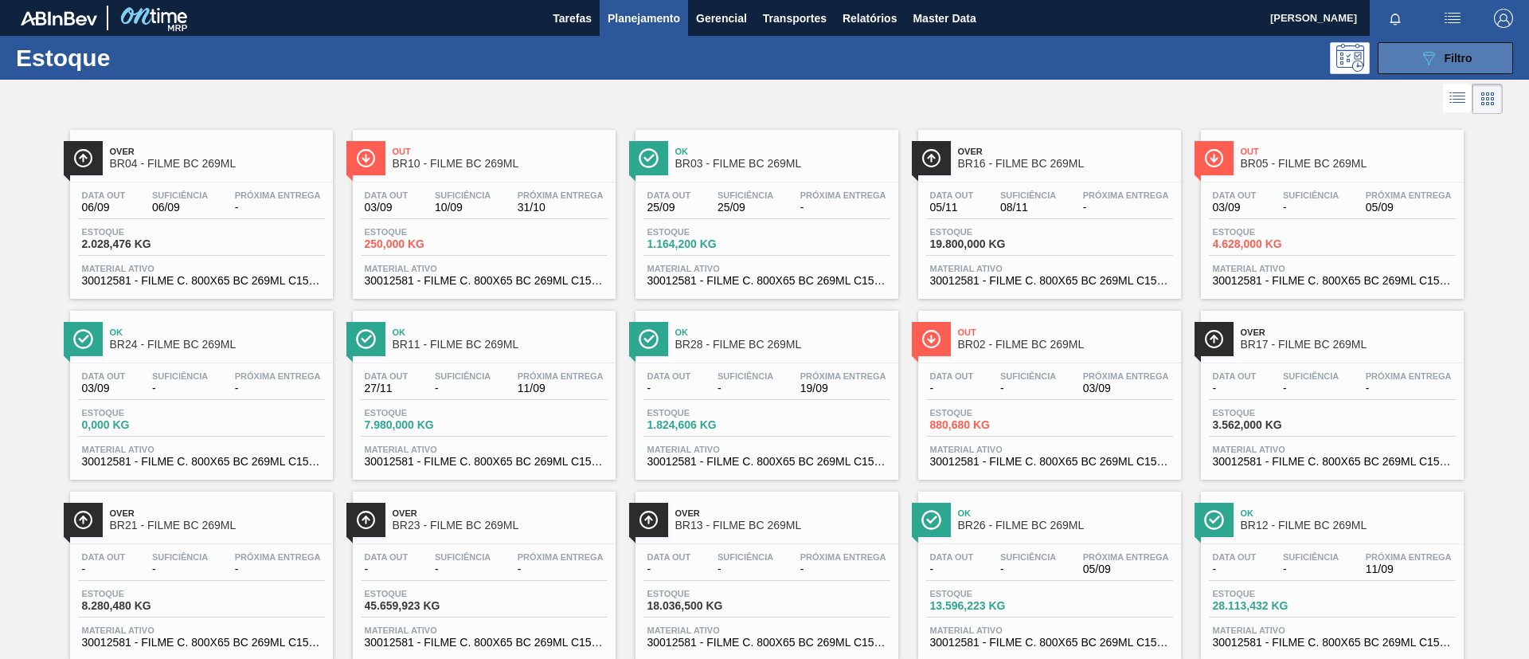
click at [1454, 60] on span "Filtro" at bounding box center [1459, 58] width 28 height 13
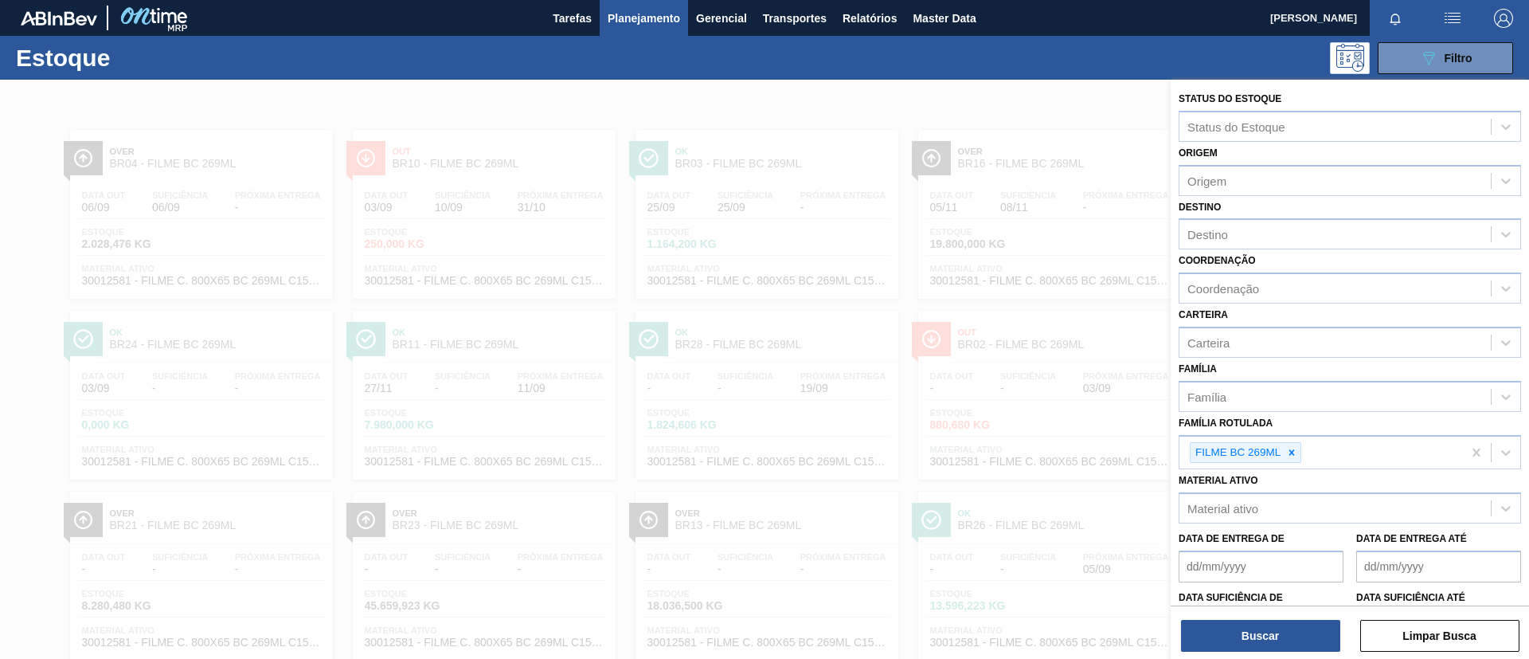
drag, startPoint x: 772, startPoint y: 154, endPoint x: 740, endPoint y: 155, distance: 31.9
click at [769, 154] on div at bounding box center [764, 409] width 1529 height 659
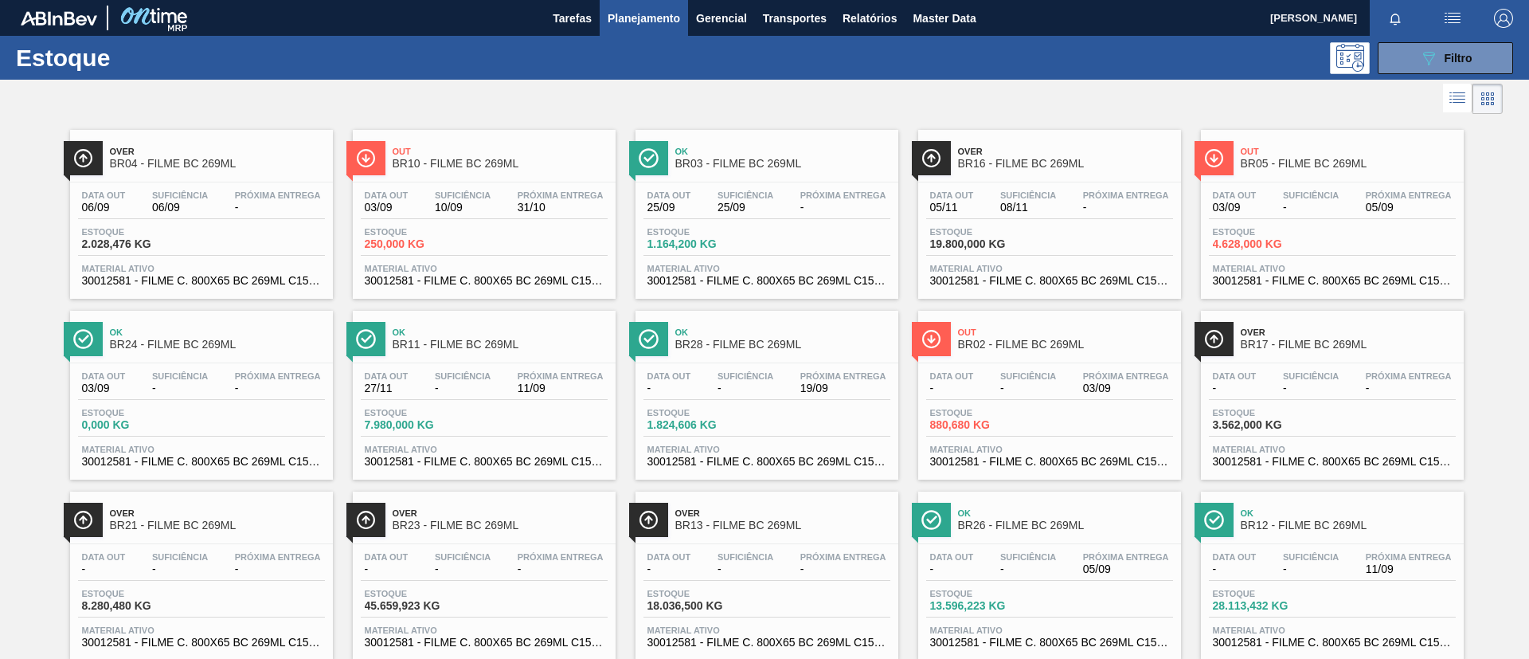
click at [384, 174] on div "Out BR10 - FILME BC 269ML Data [DATE] Suficiência 10/09 Próxima Entrega 31/10 E…" at bounding box center [484, 214] width 263 height 169
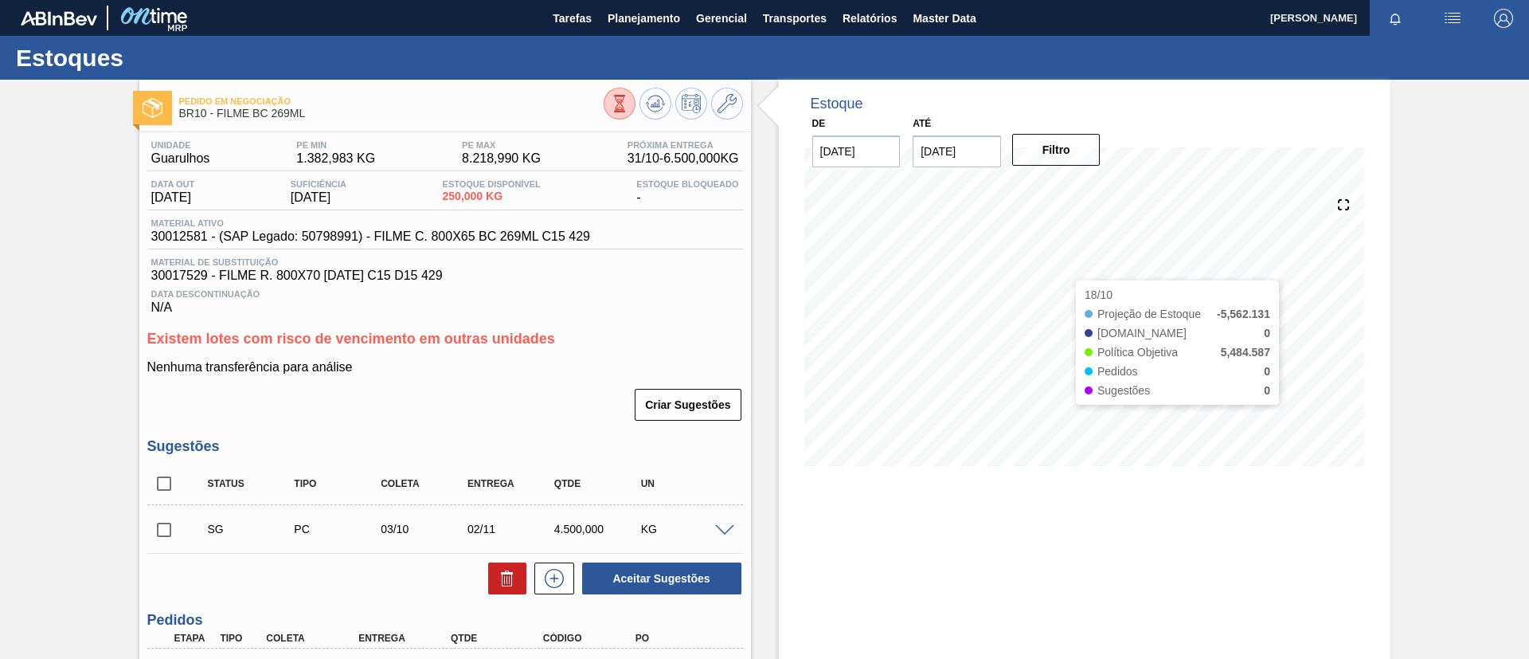
drag, startPoint x: 784, startPoint y: 260, endPoint x: 2, endPoint y: 248, distance: 781.4
click at [2, 248] on div "Pedido em Negociação BR10 - FILME BC 269ML Unidade Guarulhos PE MIN 1.382,983 K…" at bounding box center [764, 453] width 1529 height 747
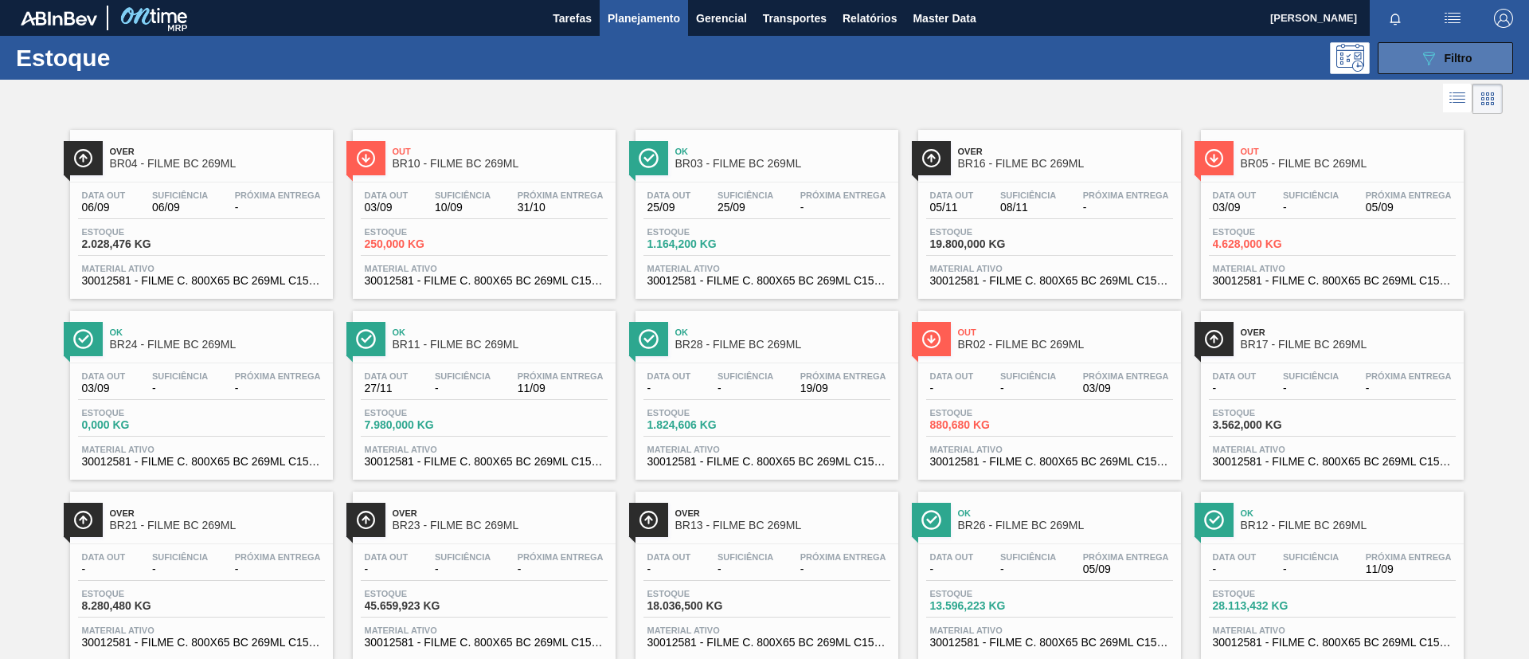
click at [1411, 69] on button "089F7B8B-B2A5-4AFE-B5C0-19BA573D28AC Filtro" at bounding box center [1445, 58] width 135 height 32
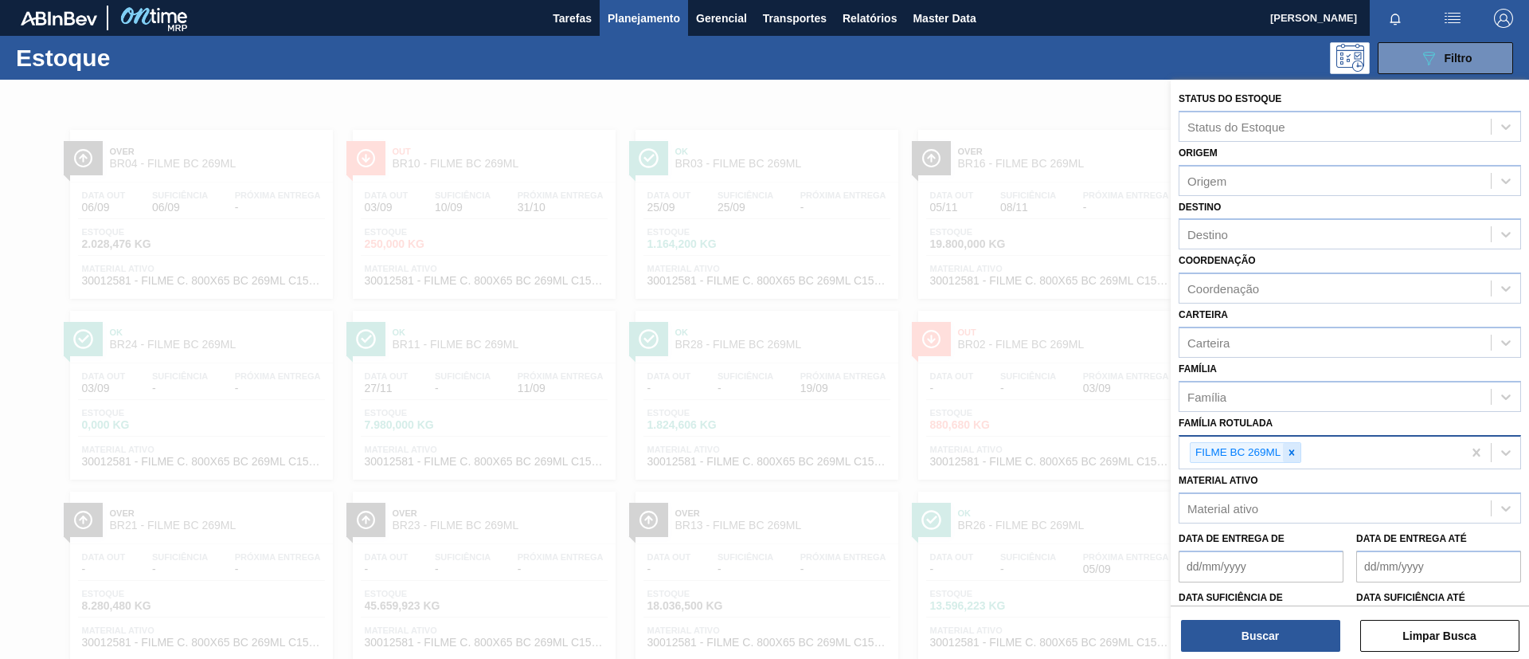
click at [1296, 456] on icon at bounding box center [1291, 452] width 11 height 11
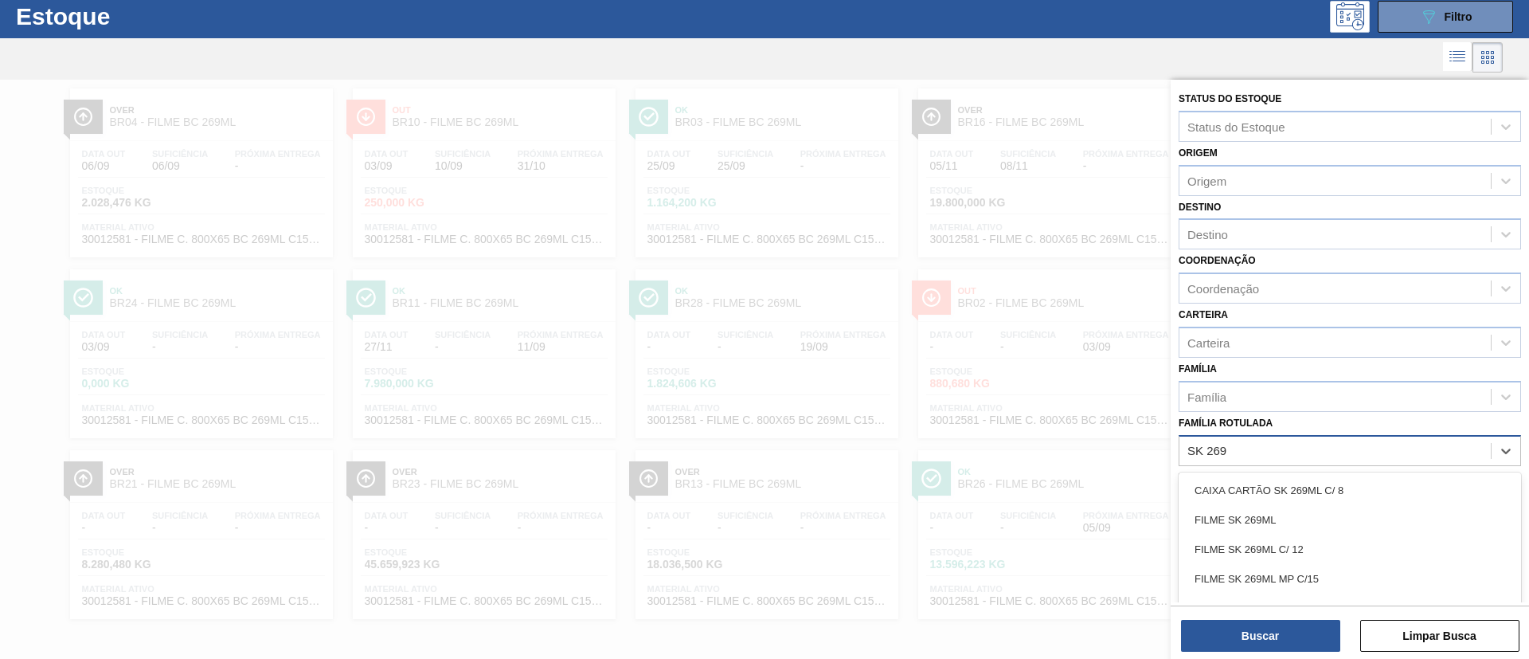
type Rotulada "SK 269M"
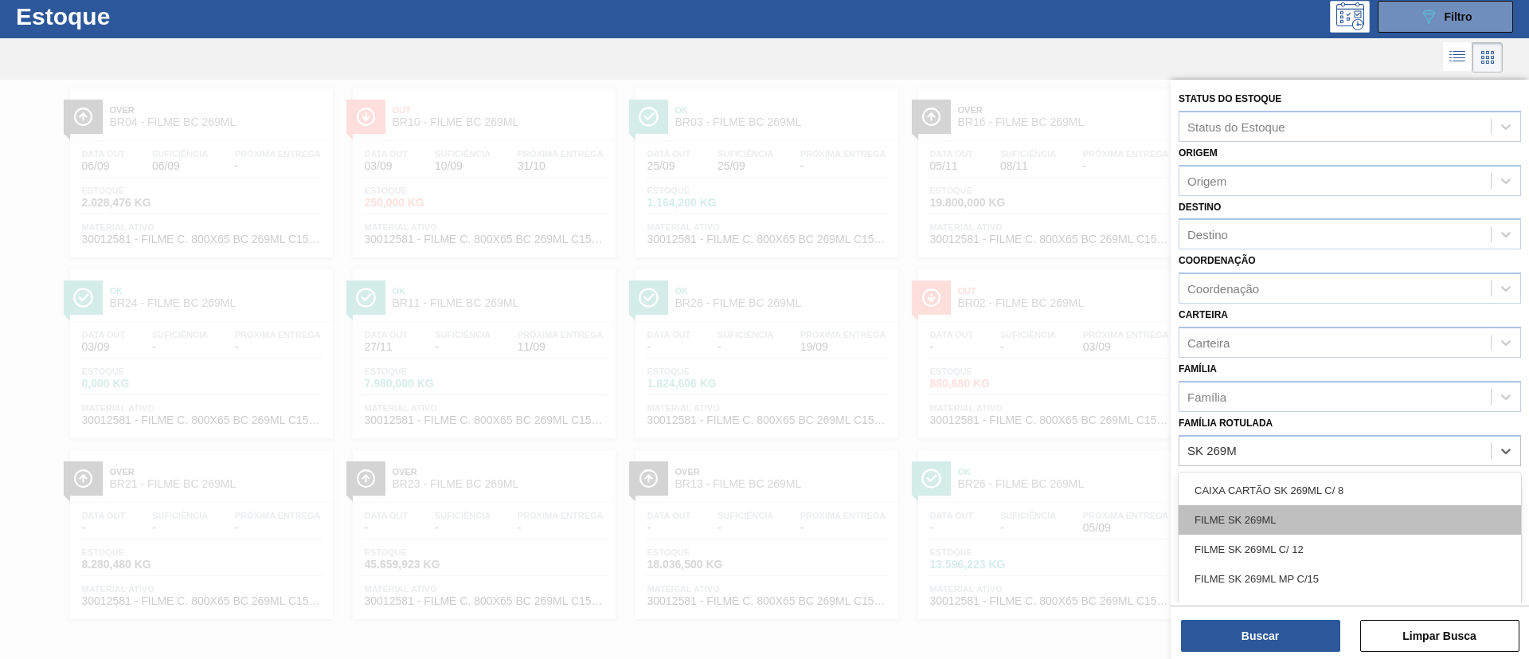
click at [1310, 511] on div "FILME SK 269ML" at bounding box center [1350, 519] width 342 height 29
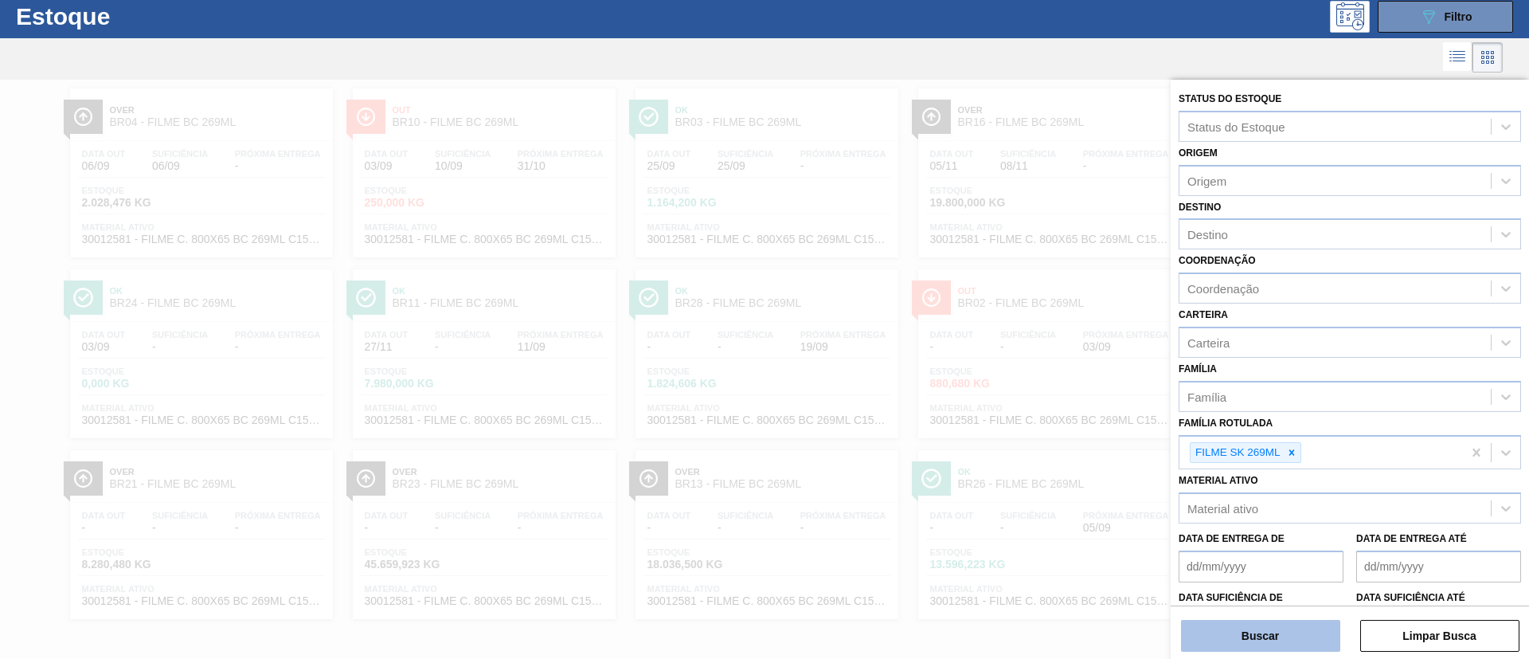
click at [1270, 625] on button "Buscar" at bounding box center [1260, 636] width 159 height 32
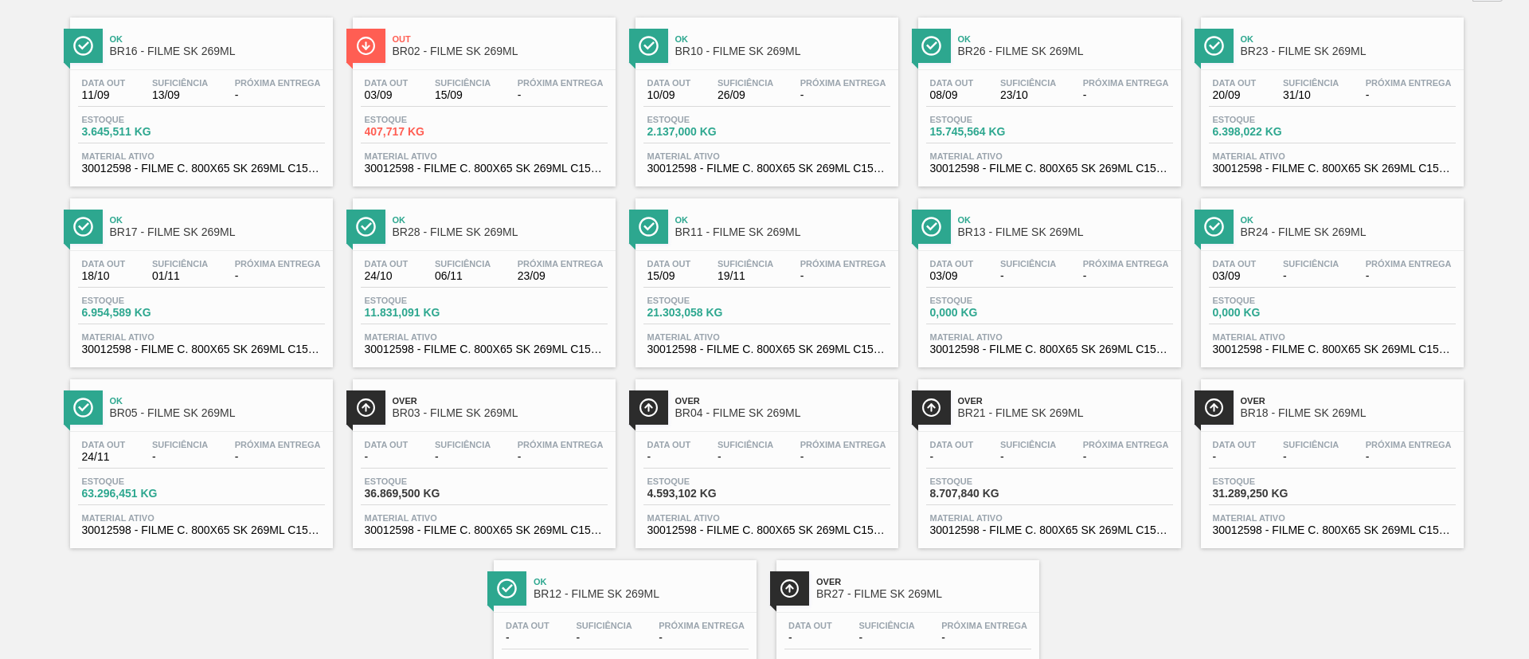
scroll to position [115, 0]
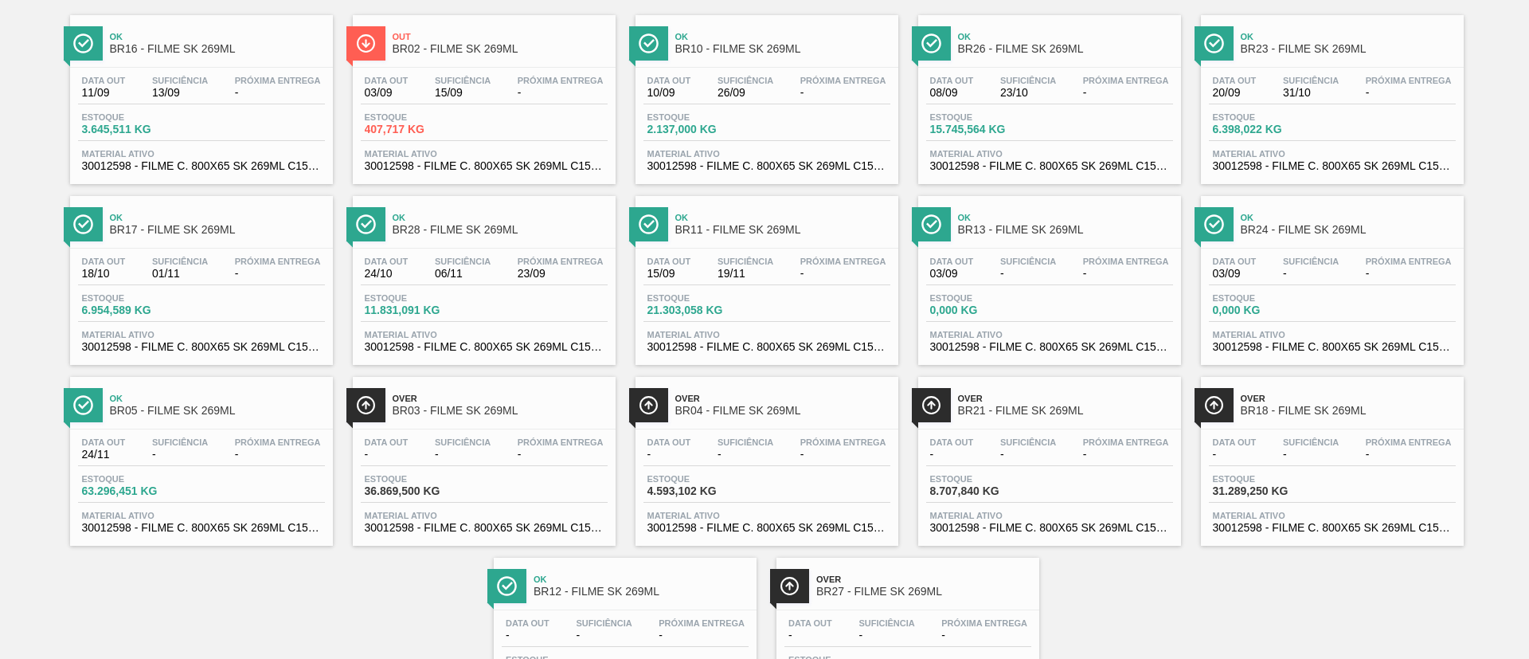
click at [197, 419] on div "Ok BR05 - FILME SK 269ML" at bounding box center [217, 405] width 215 height 36
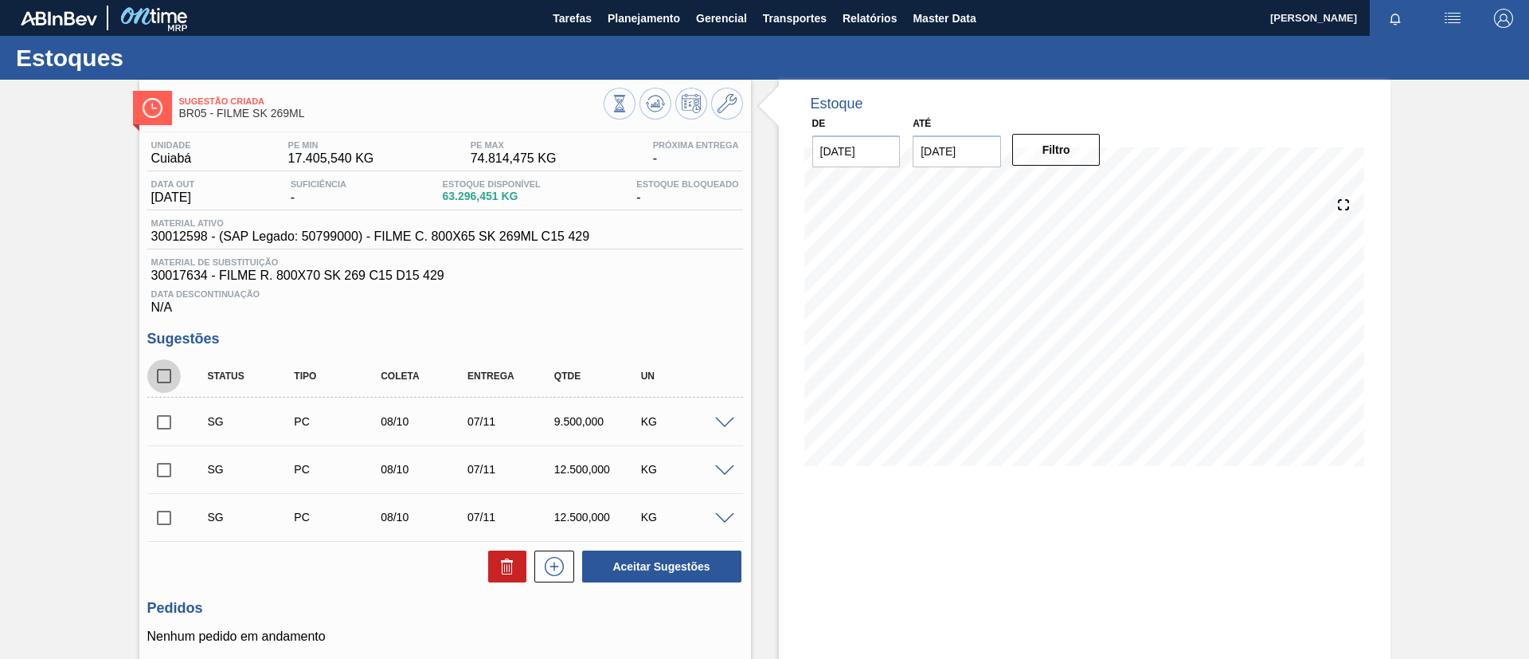
drag, startPoint x: 164, startPoint y: 368, endPoint x: 539, endPoint y: 533, distance: 409.8
click at [165, 369] on input "checkbox" at bounding box center [163, 375] width 33 height 33
checkbox input "true"
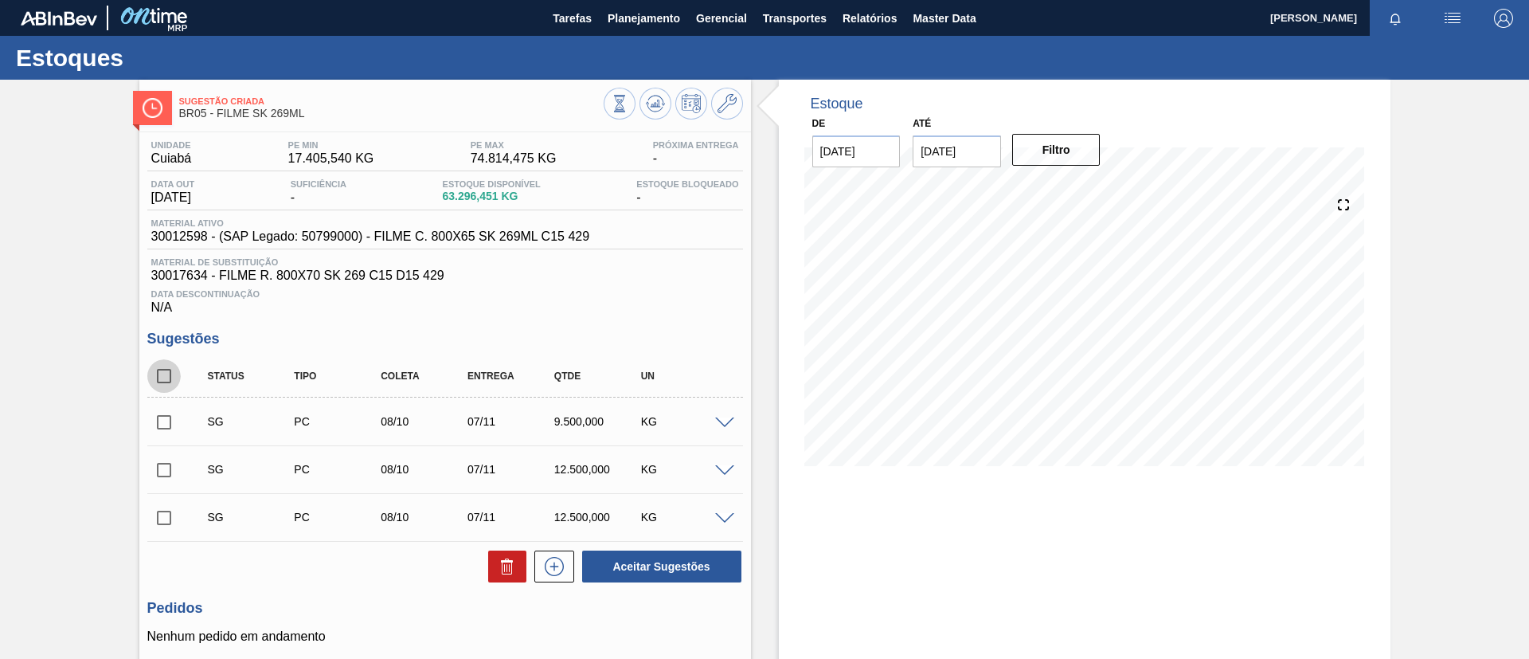
checkbox input "true"
click at [499, 562] on icon at bounding box center [507, 566] width 19 height 19
checkbox input "false"
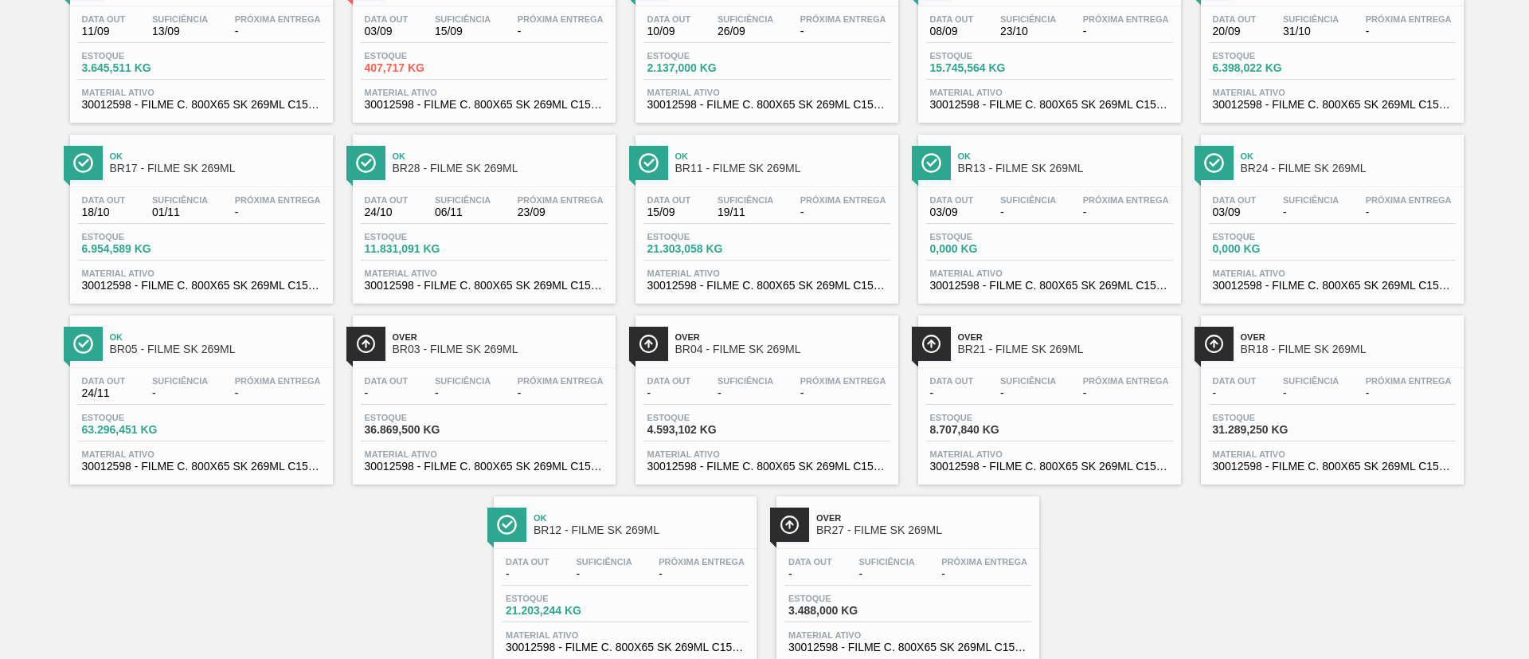
scroll to position [222, 0]
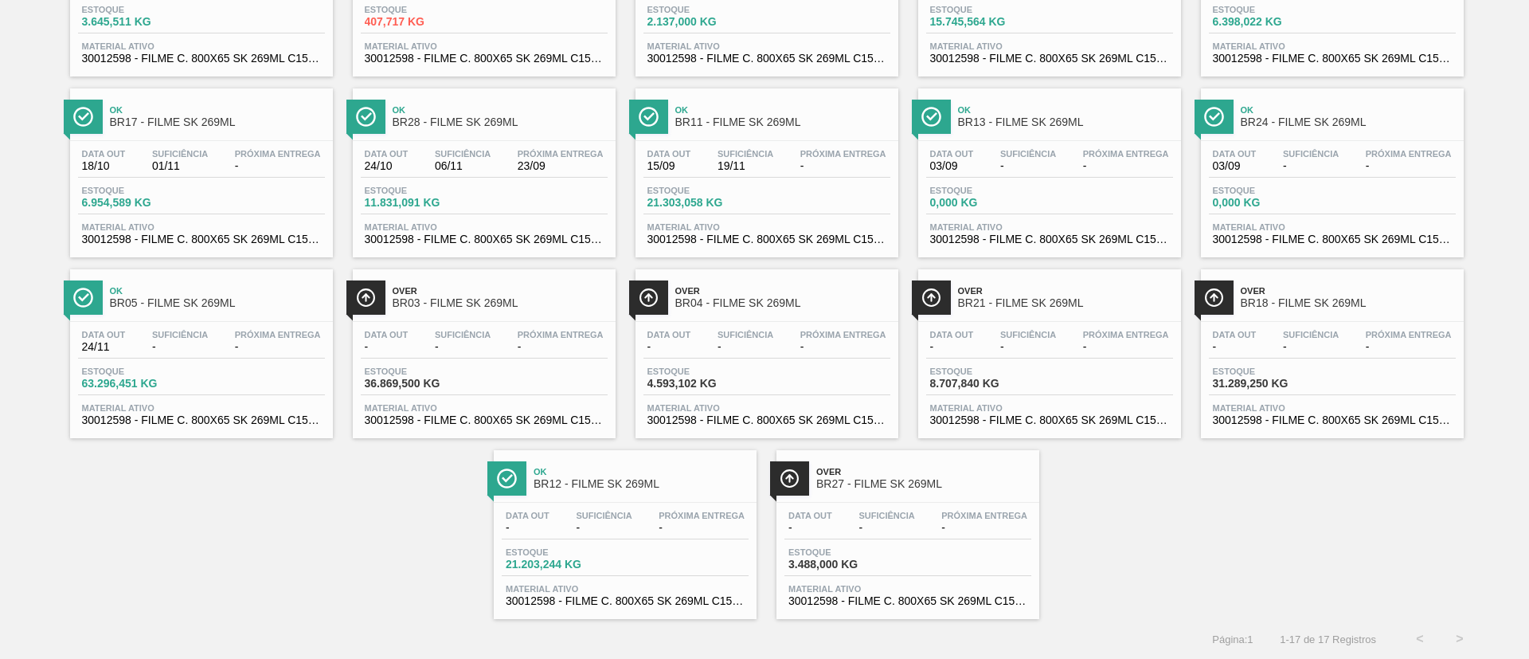
click at [516, 307] on span "BR03 - FILME SK 269ML" at bounding box center [500, 303] width 215 height 12
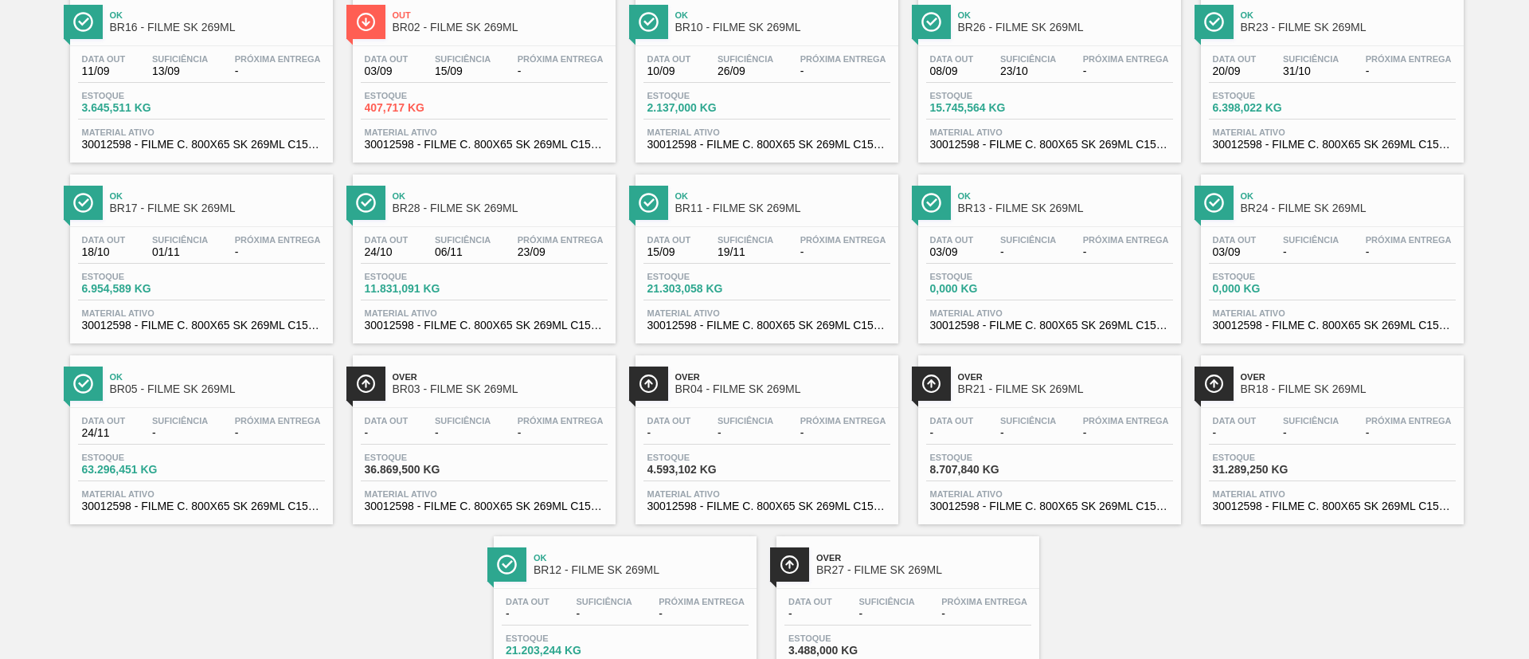
scroll to position [222, 0]
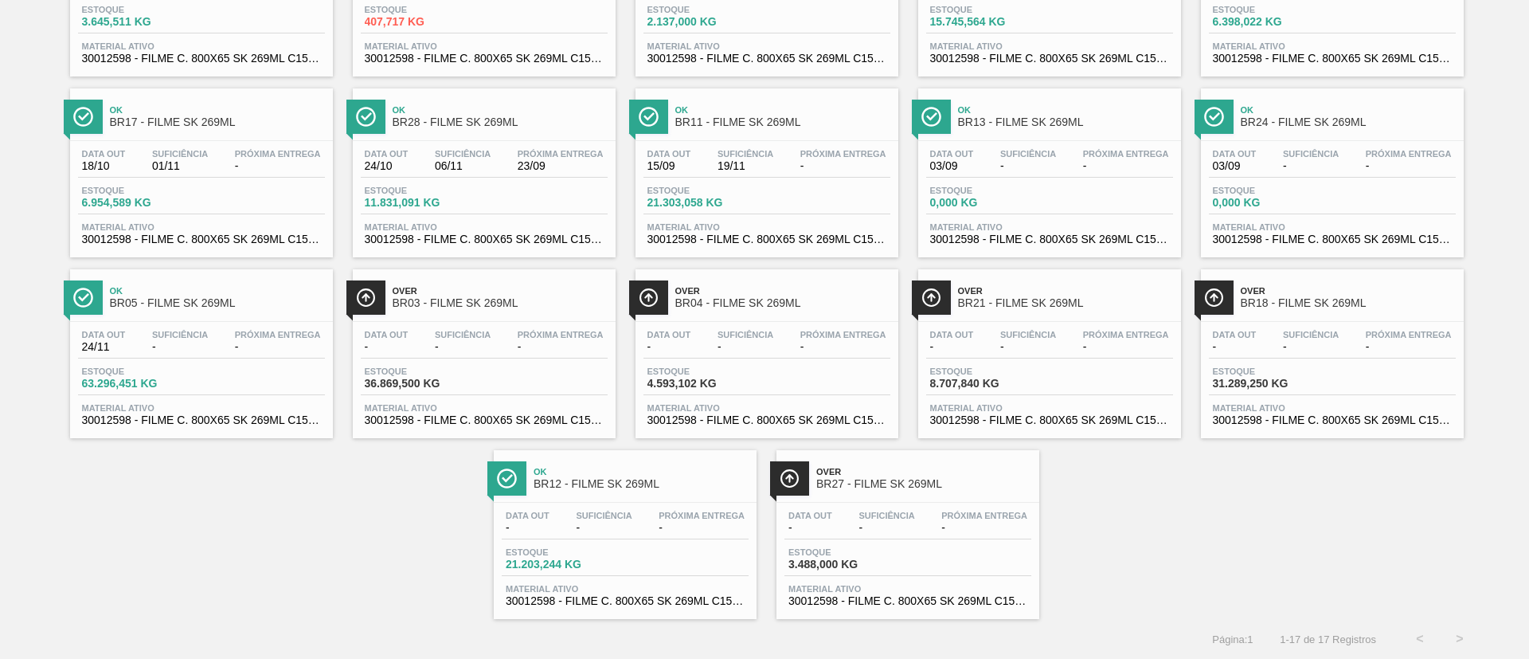
click at [1368, 309] on div "Over BR18 - FILME SK 269ML" at bounding box center [1348, 298] width 215 height 36
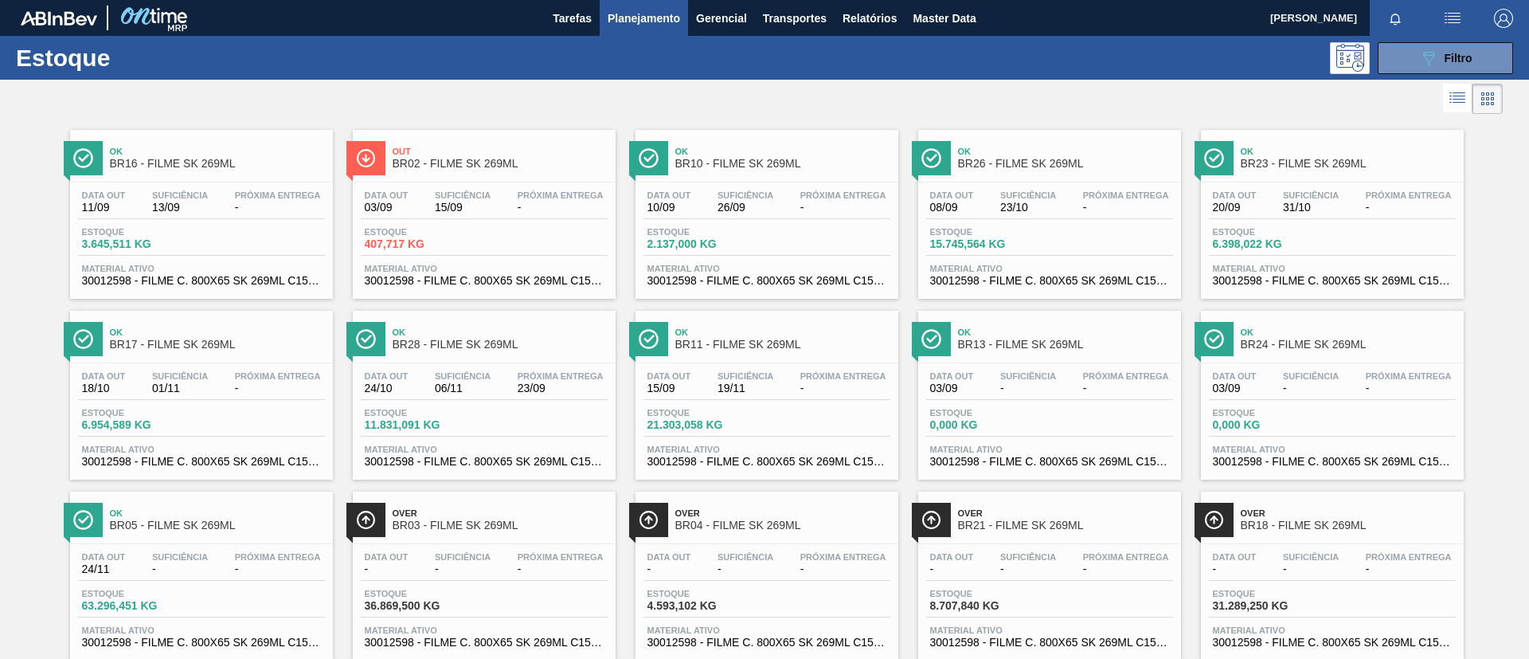
click at [582, 92] on div at bounding box center [751, 99] width 1503 height 38
click at [452, 149] on span "Out" at bounding box center [500, 152] width 215 height 10
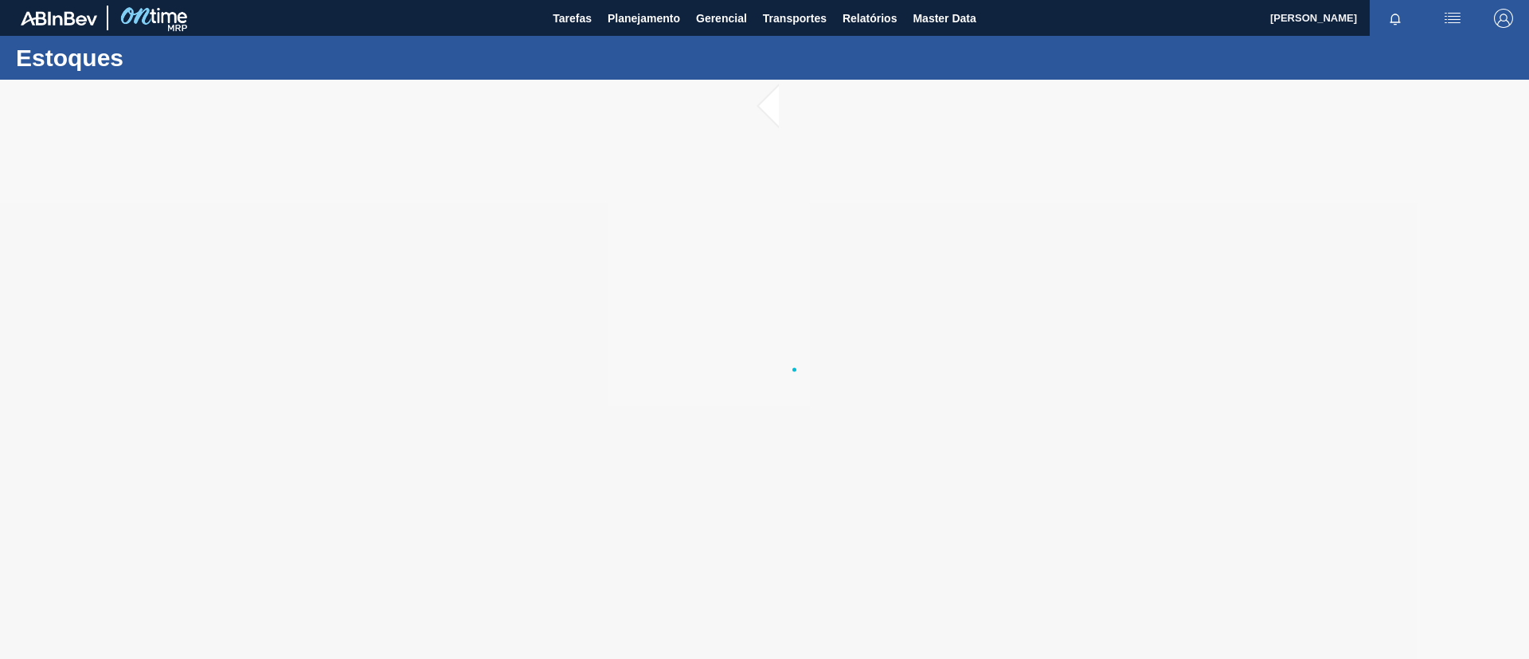
drag, startPoint x: 720, startPoint y: 146, endPoint x: 572, endPoint y: 157, distance: 148.6
click at [572, 157] on div at bounding box center [764, 369] width 1529 height 579
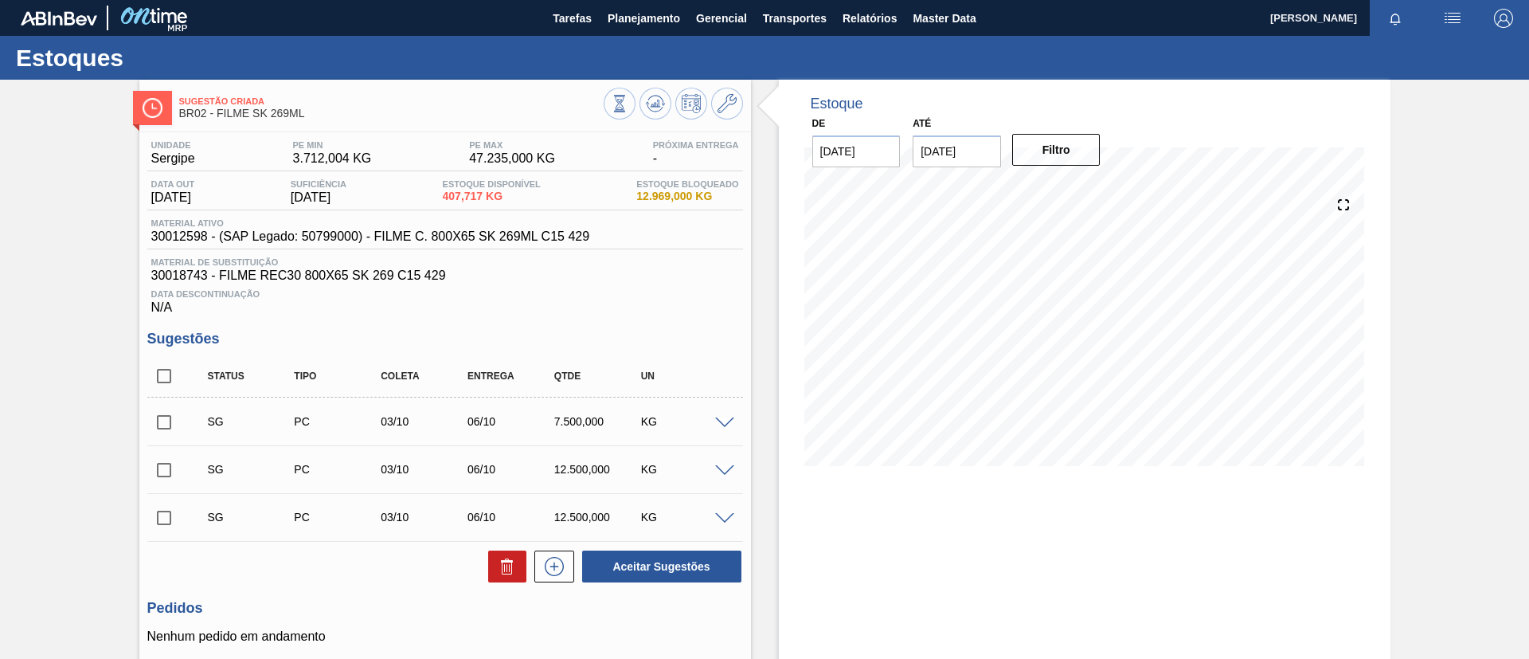
click at [164, 374] on input "checkbox" at bounding box center [163, 375] width 33 height 33
checkbox input "true"
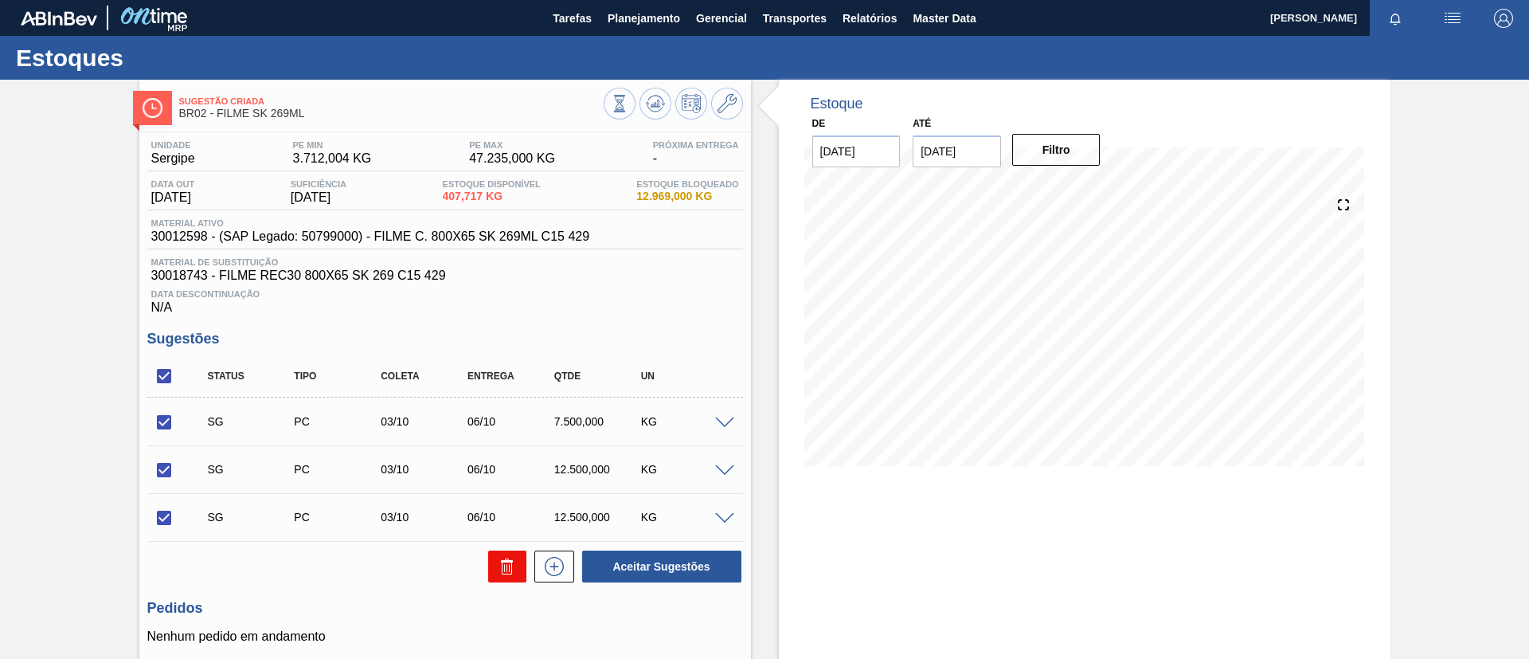
click at [515, 569] on button at bounding box center [507, 566] width 38 height 32
checkbox input "false"
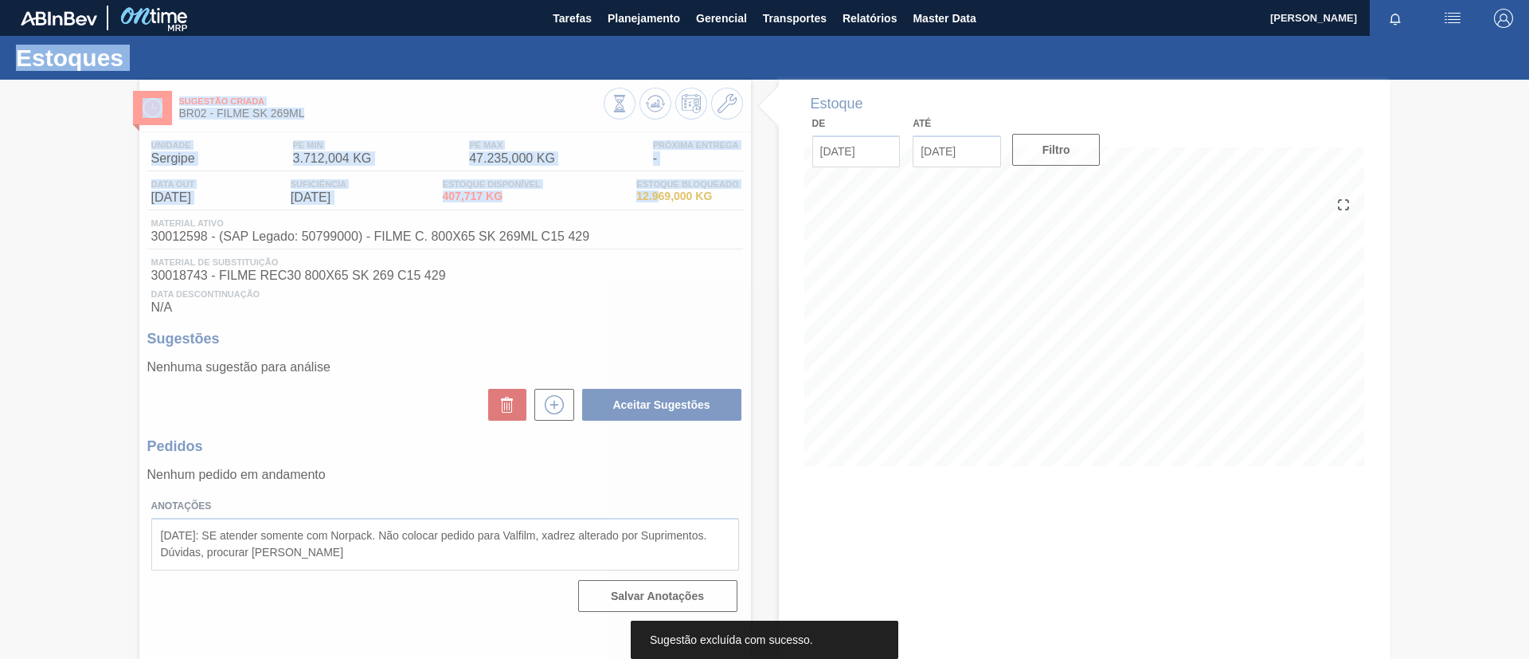
drag, startPoint x: 633, startPoint y: 200, endPoint x: 657, endPoint y: 198, distance: 23.9
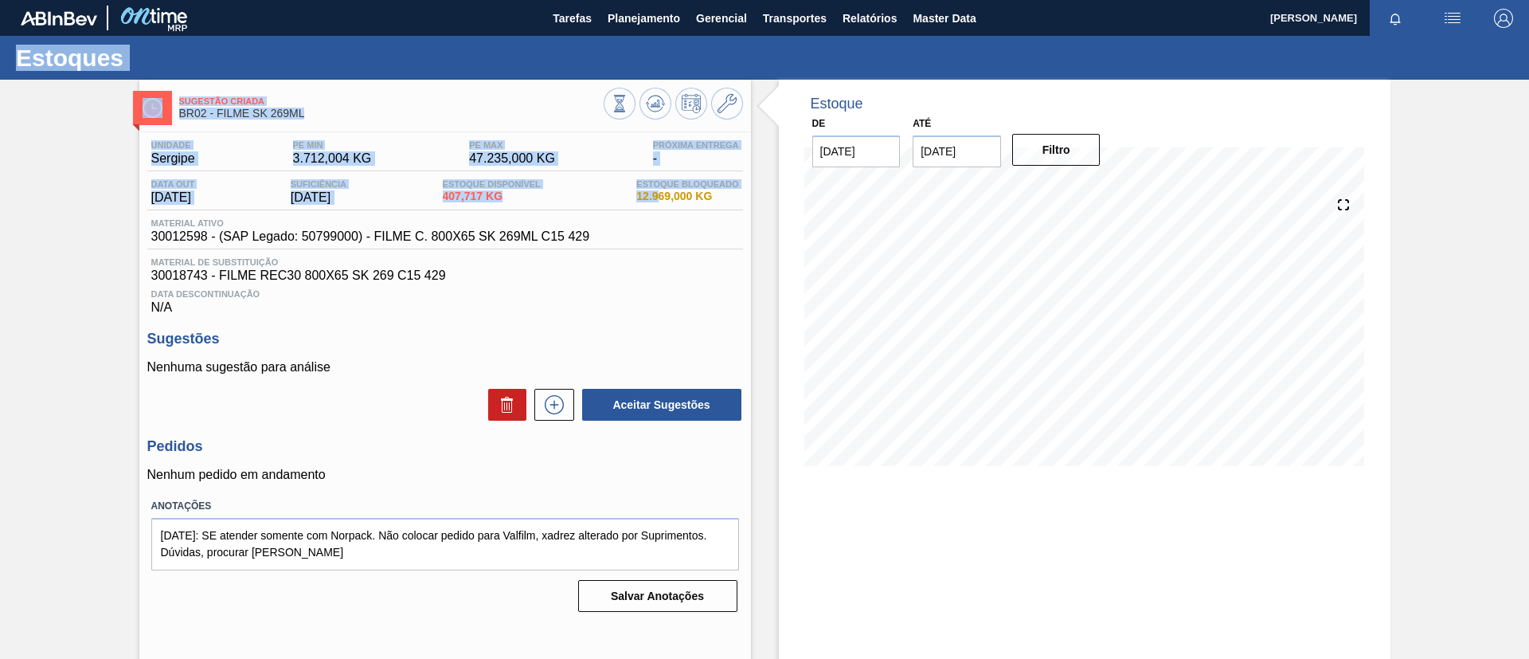
click at [628, 194] on div "Data out [DATE] Suficiência [DATE] Estoque Disponível 407,717 KG Estoque Bloque…" at bounding box center [445, 194] width 596 height 31
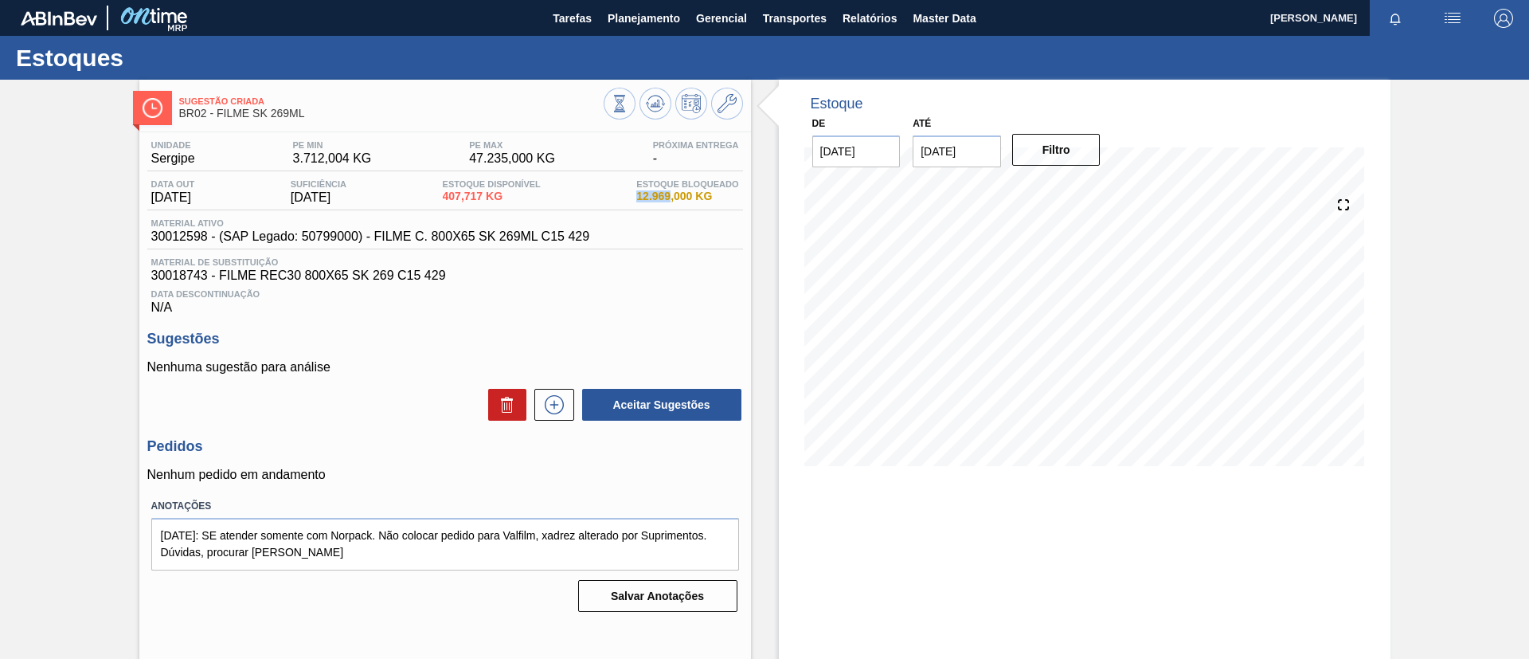
drag, startPoint x: 638, startPoint y: 197, endPoint x: 668, endPoint y: 196, distance: 30.3
click at [668, 196] on span "12.969,000 KG" at bounding box center [687, 196] width 102 height 12
click at [116, 292] on div "Sugestão Criada BR02 - FILME SK 269ML Unidade Sergipe PE MIN 3.712,004 KG PE MA…" at bounding box center [764, 382] width 1529 height 605
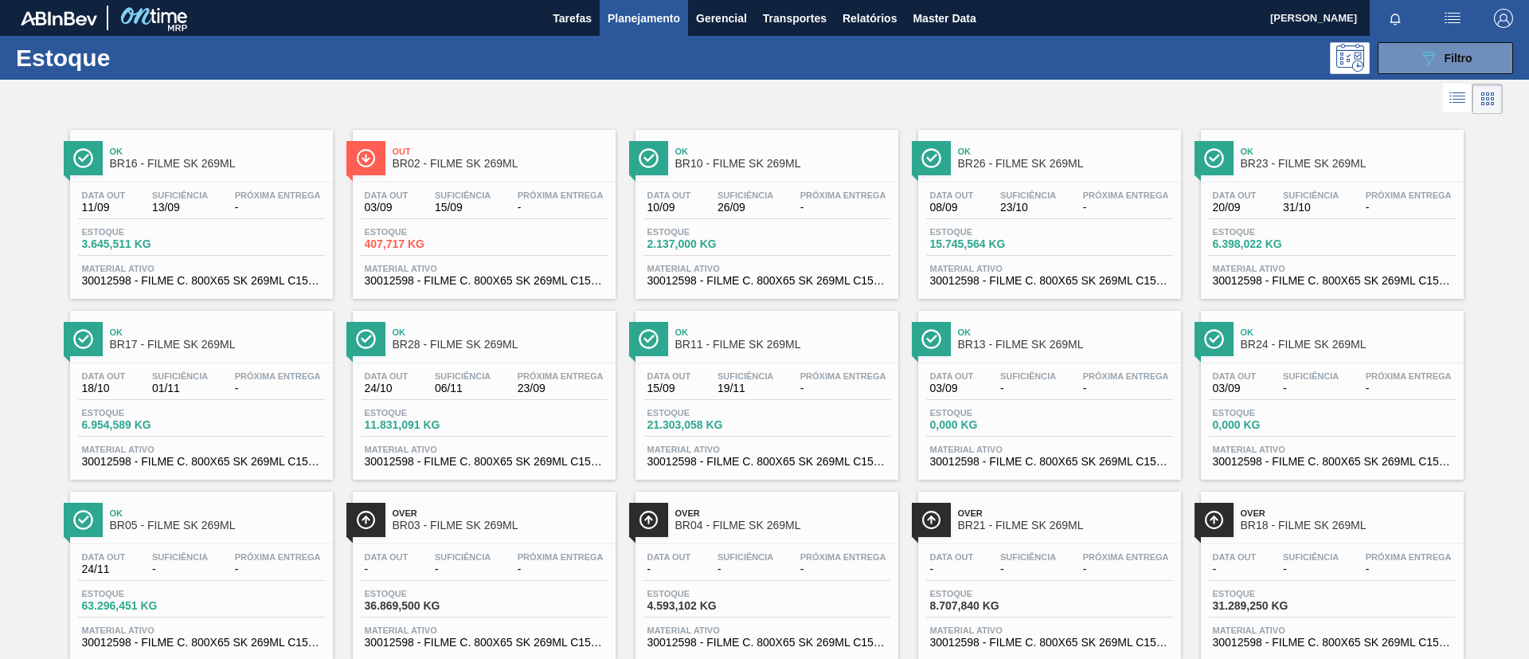
click at [1429, 58] on icon at bounding box center [1429, 59] width 12 height 14
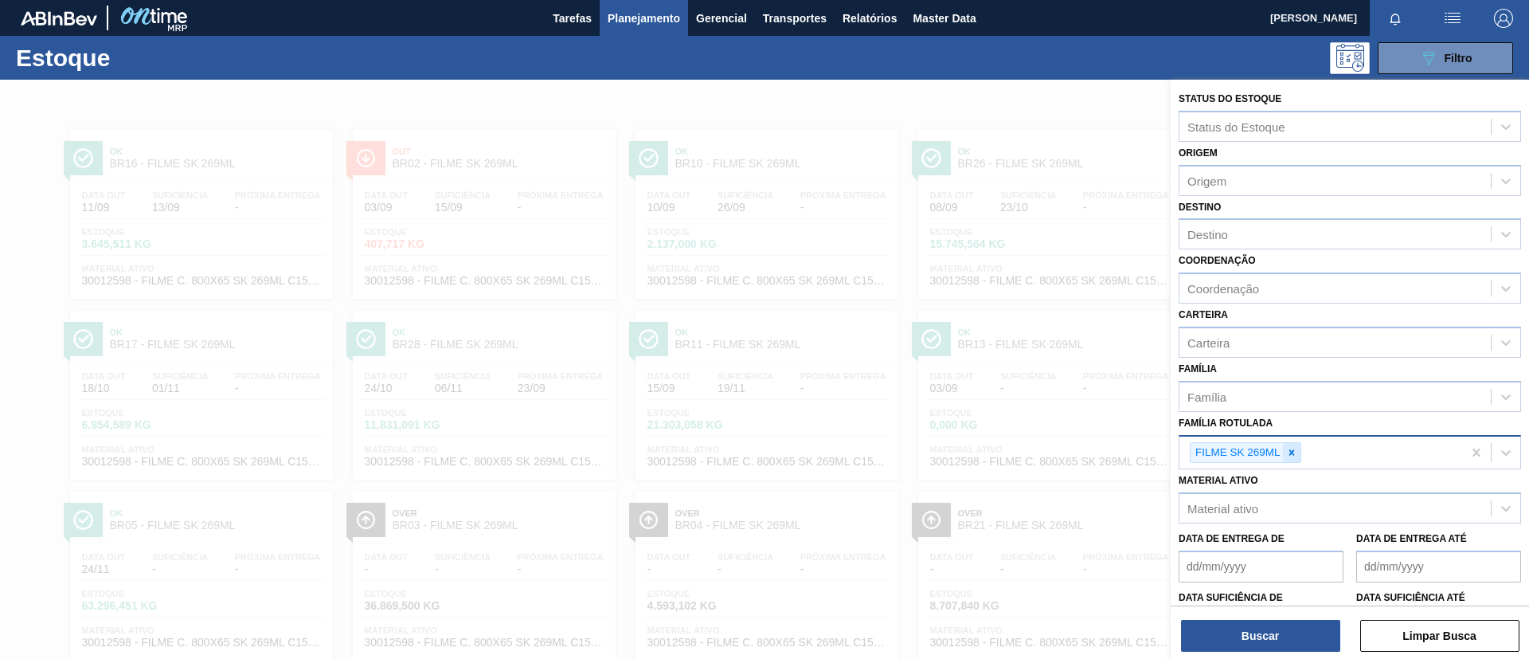
click at [1287, 452] on icon at bounding box center [1291, 452] width 11 height 11
paste Rotulada "FILME SK 350ML"
type Rotulada "FILME SK 350ML"
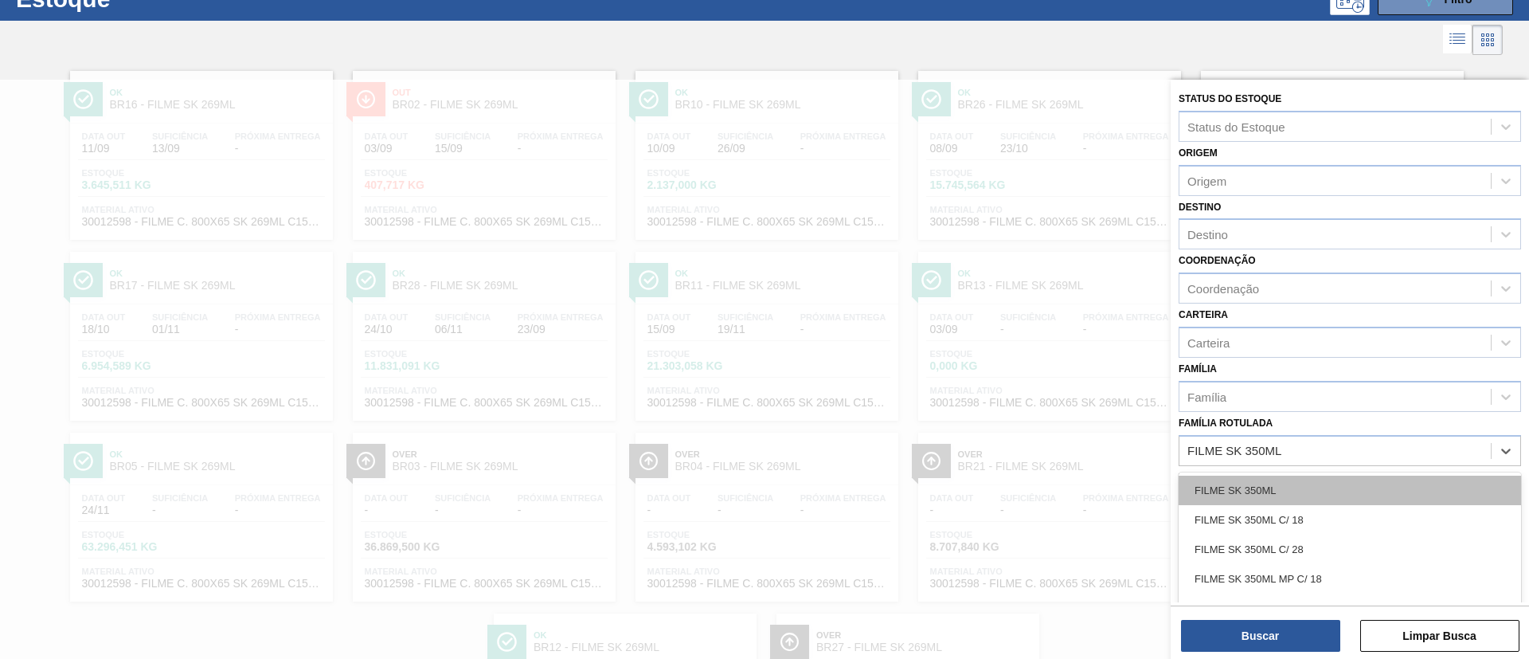
scroll to position [59, 0]
click at [1302, 478] on div "FILME SK 350ML" at bounding box center [1350, 489] width 342 height 29
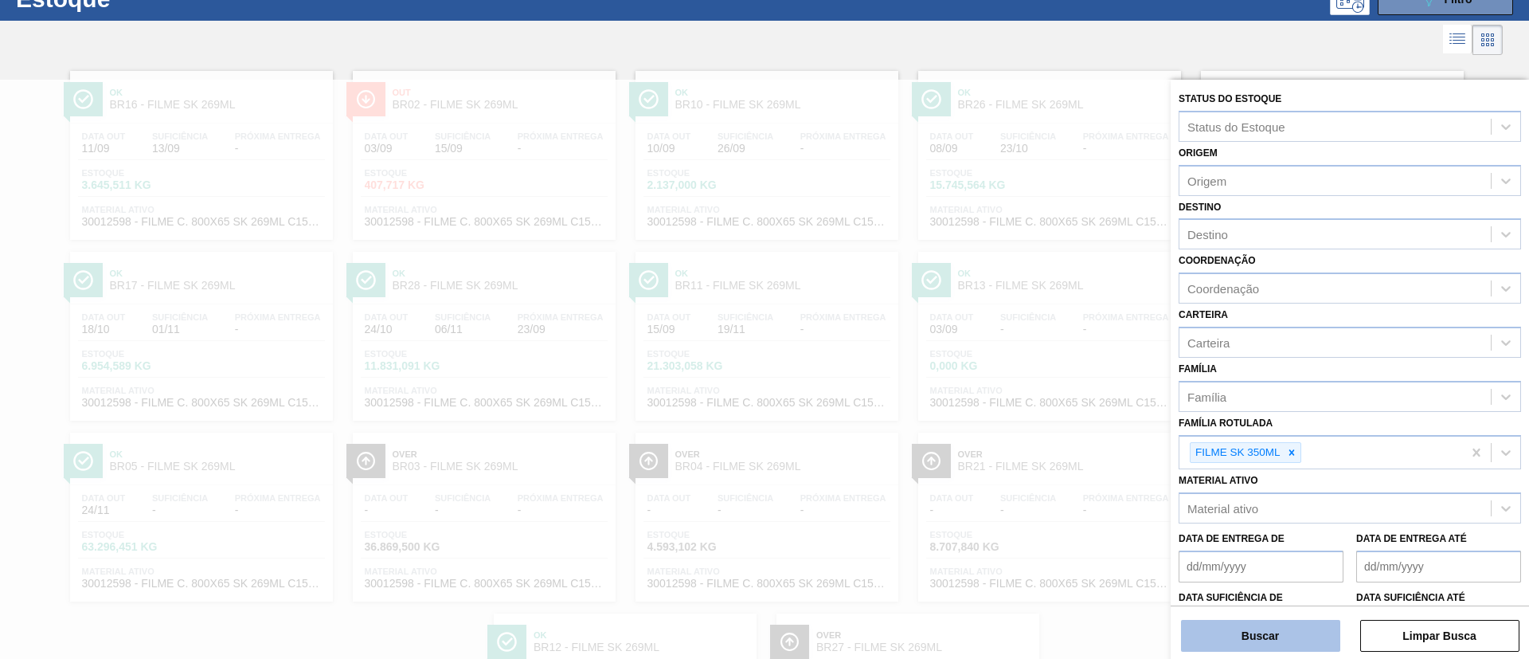
click at [1280, 627] on button "Buscar" at bounding box center [1260, 636] width 159 height 32
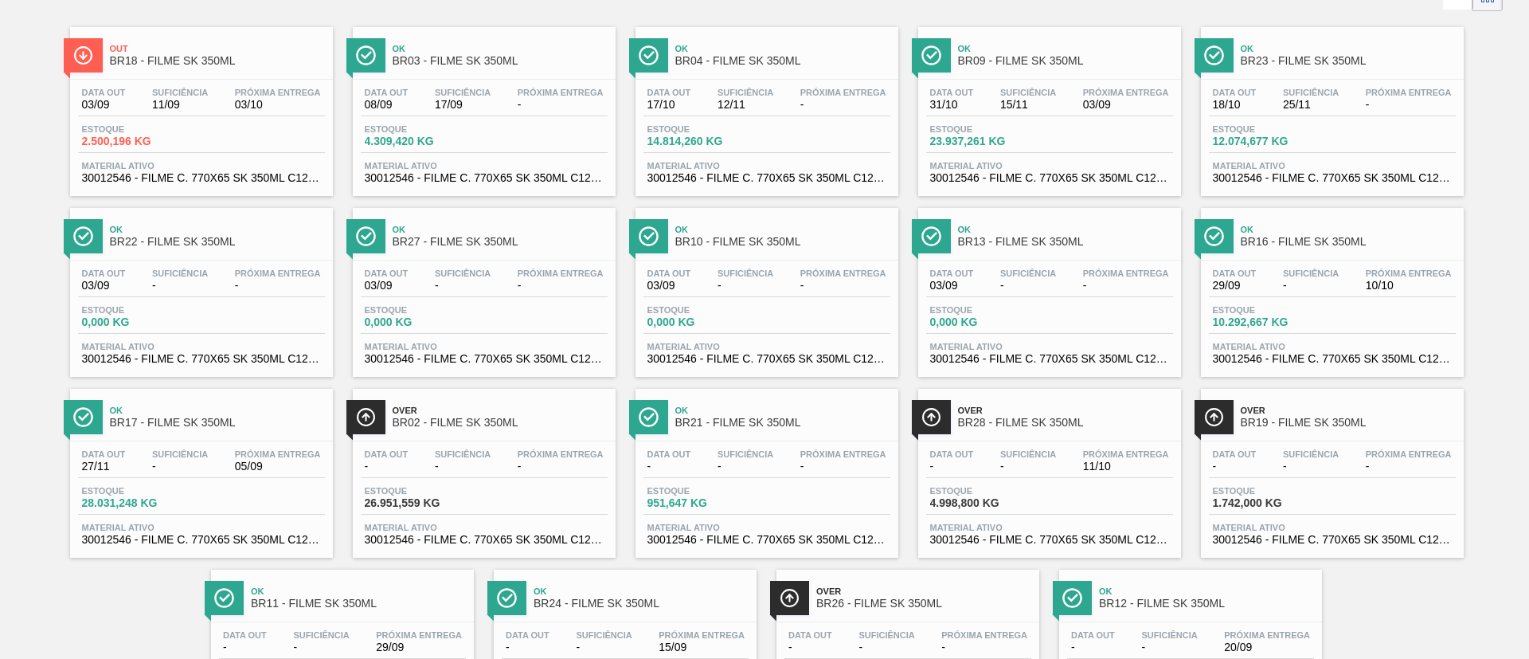
scroll to position [0, 0]
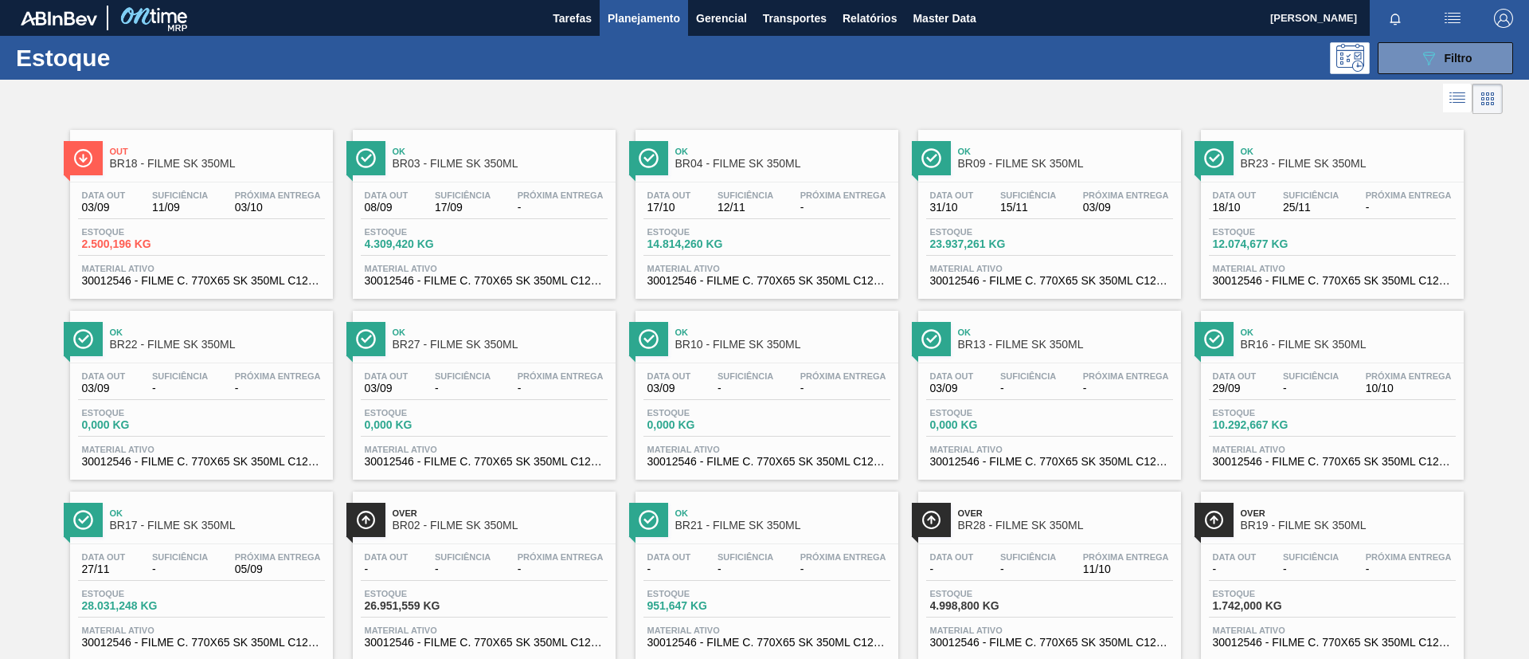
click at [163, 162] on span "BR18 - FILME SK 350ML" at bounding box center [217, 164] width 215 height 12
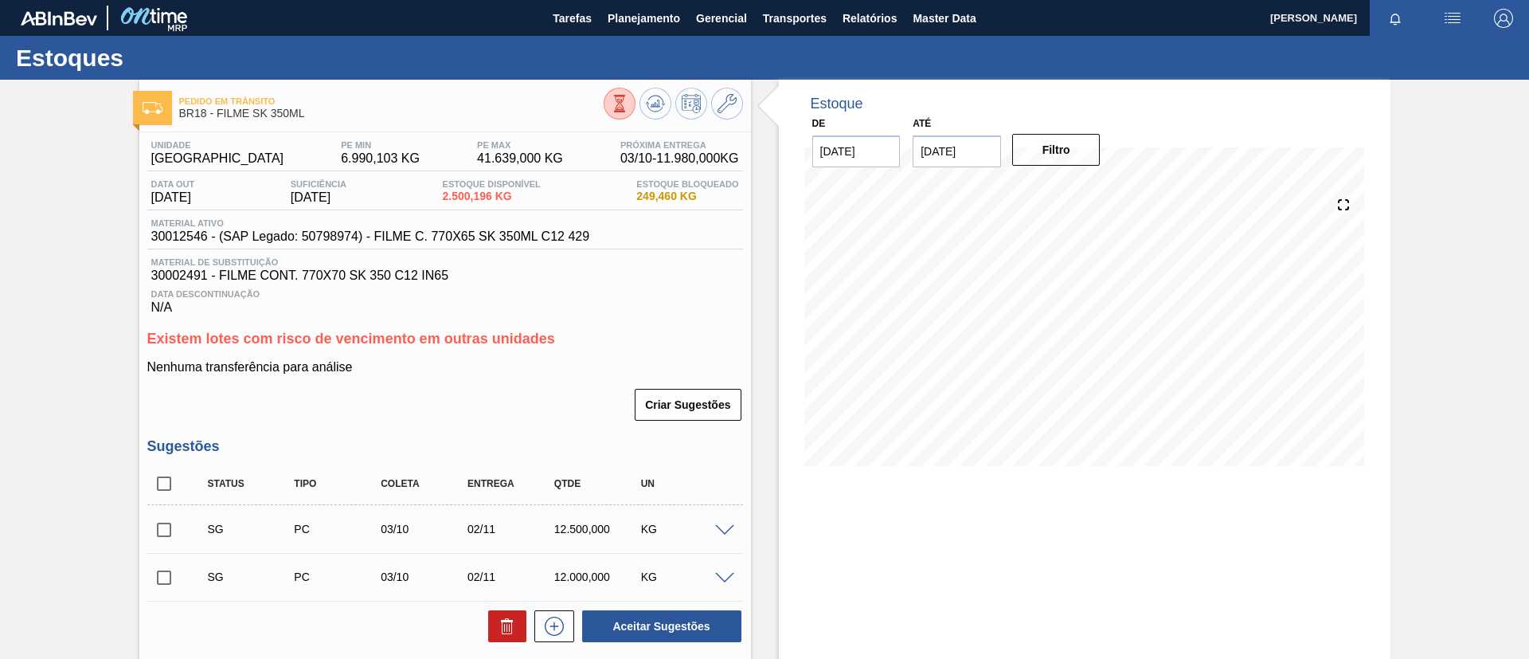
click at [150, 498] on input "checkbox" at bounding box center [163, 483] width 33 height 33
checkbox input "true"
click at [498, 616] on icon at bounding box center [507, 625] width 19 height 19
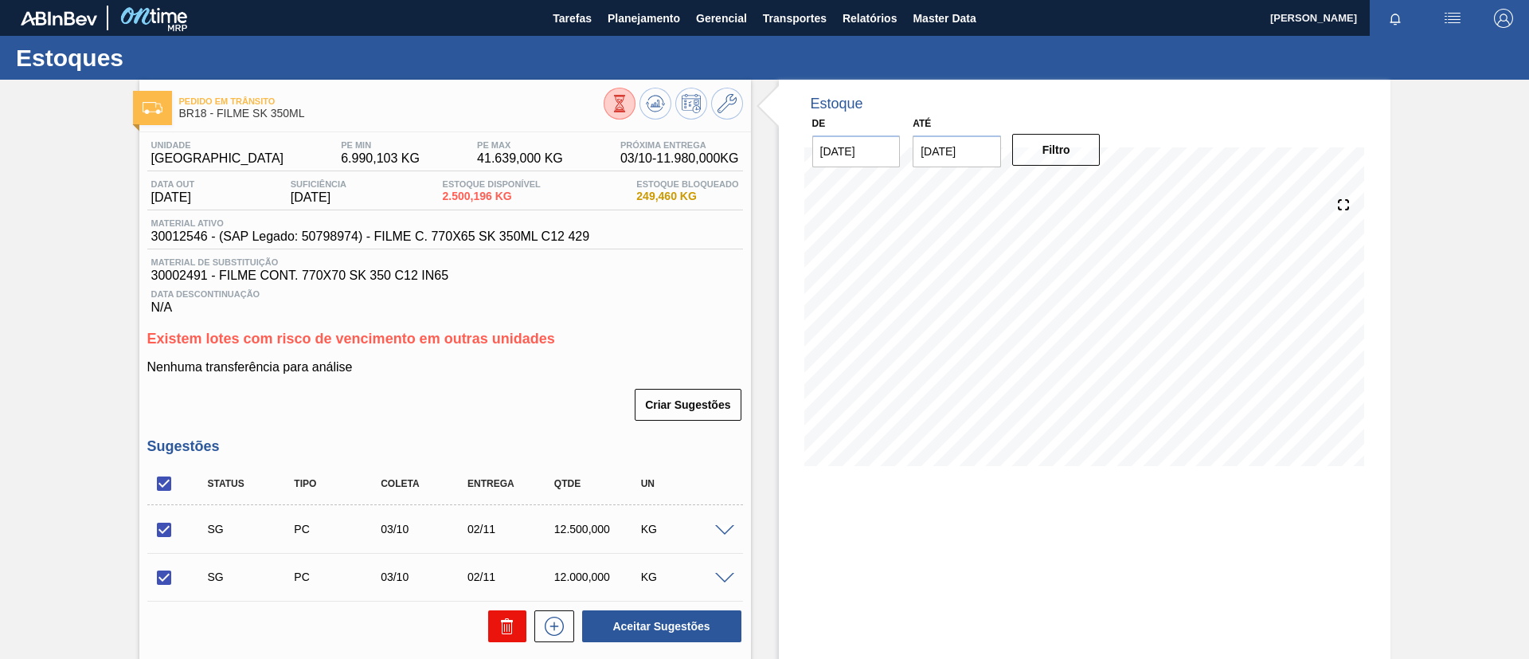
checkbox input "false"
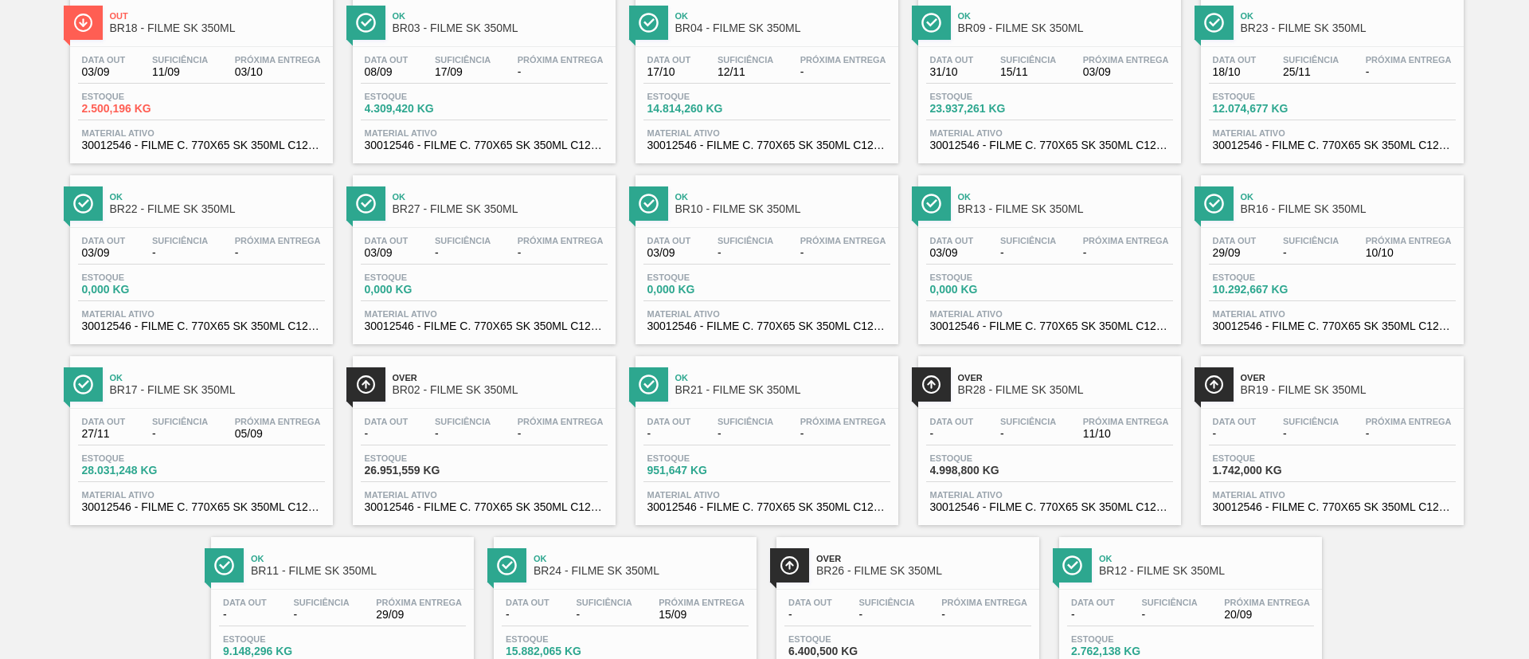
scroll to position [222, 0]
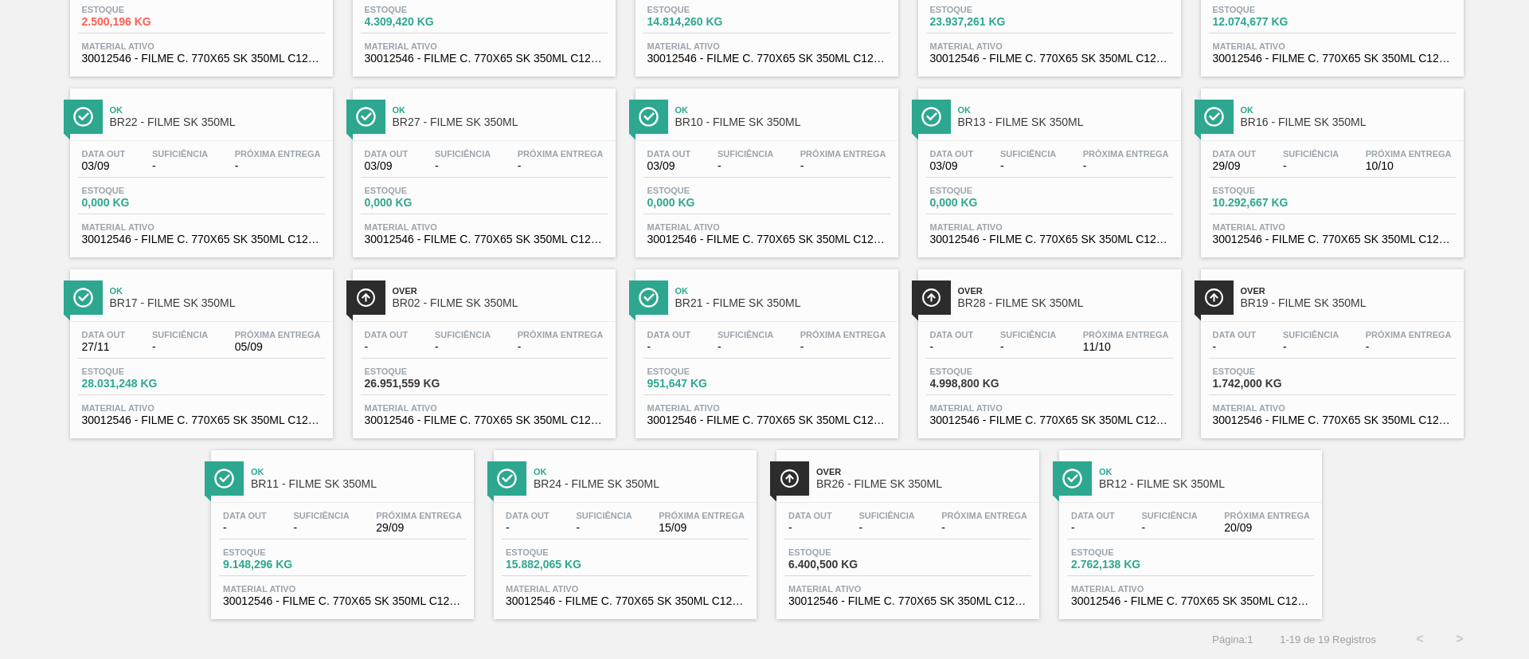
click at [544, 288] on span "Over" at bounding box center [500, 291] width 215 height 10
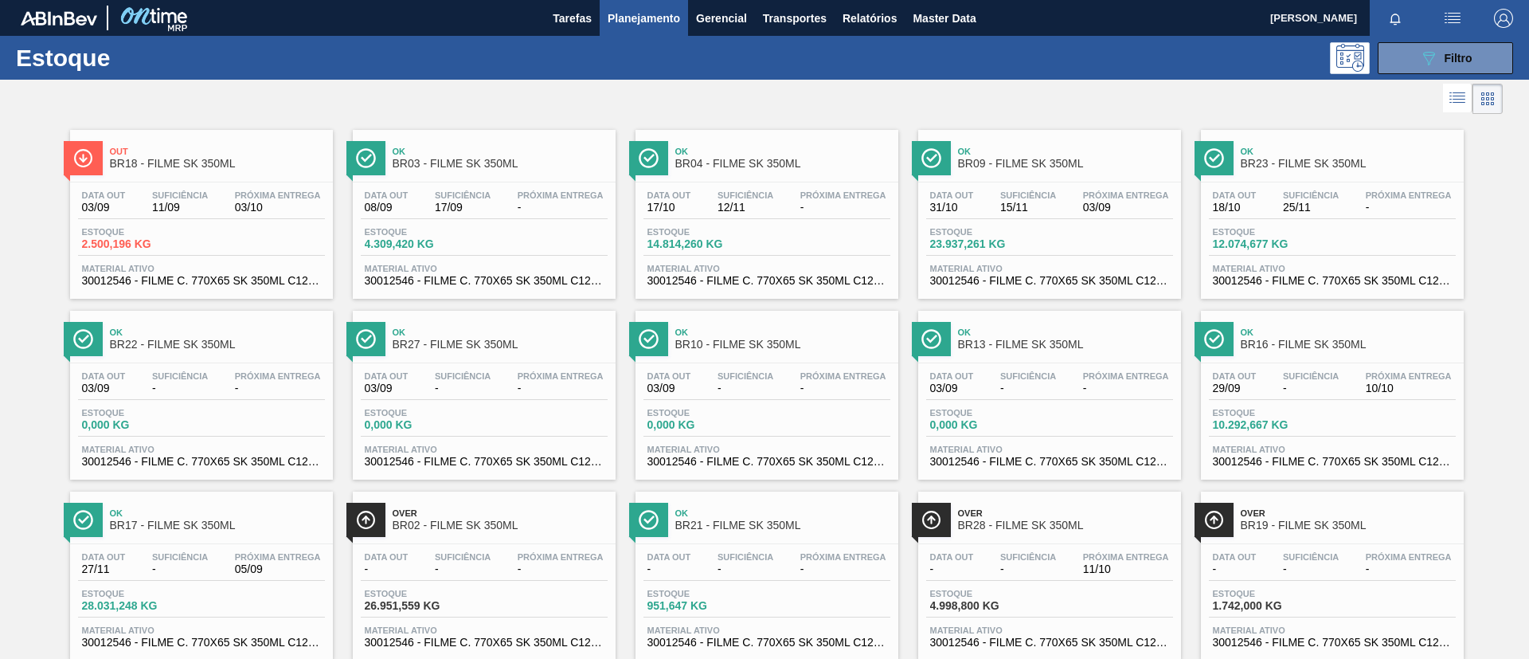
click at [0, 272] on div "Out BR18 - FILME SK 350ML Data [DATE] Suficiência 11/09 Próxima Entrega 03/10 E…" at bounding box center [764, 479] width 1529 height 723
click at [1407, 65] on button "089F7B8B-B2A5-4AFE-B5C0-19BA573D28AC Filtro" at bounding box center [1445, 58] width 135 height 32
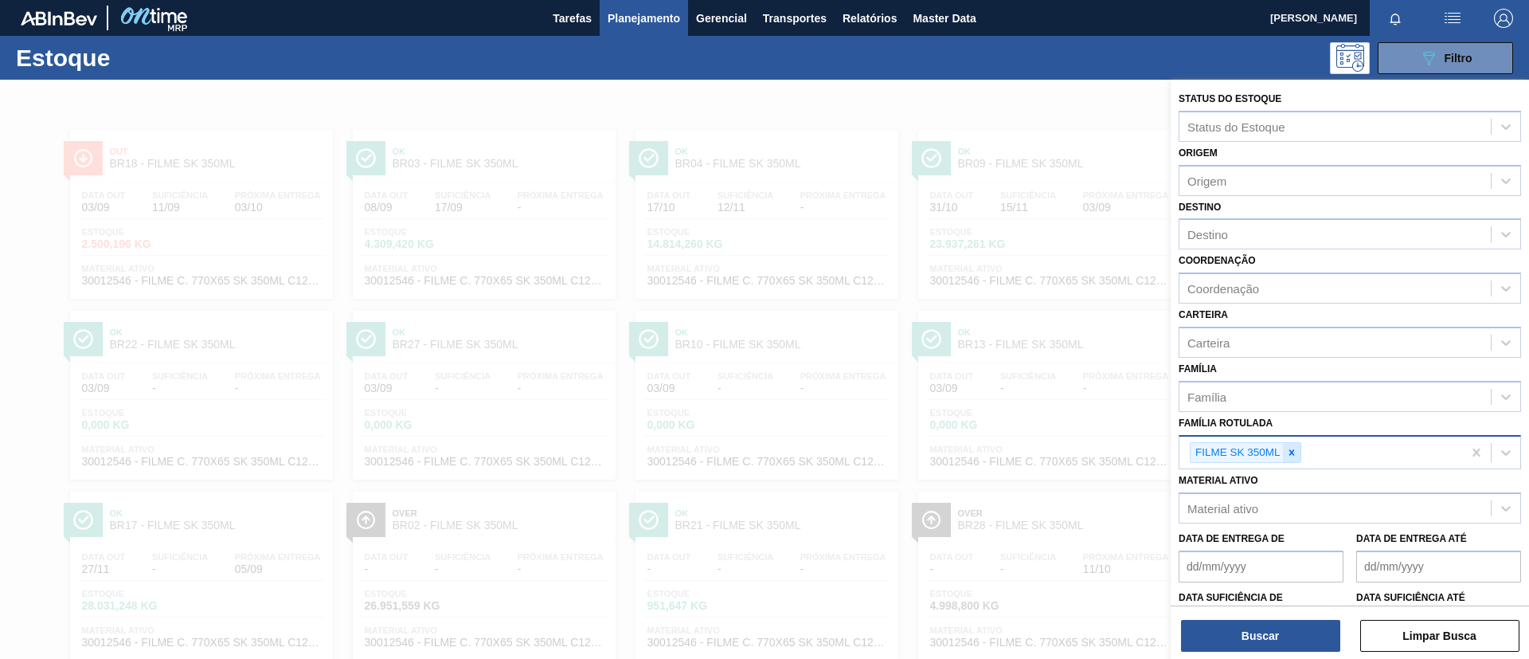
click at [1293, 448] on icon at bounding box center [1291, 452] width 11 height 11
paste Rotulada "FILME LISO 700MM"
type Rotulada "FILME LISO 700MM"
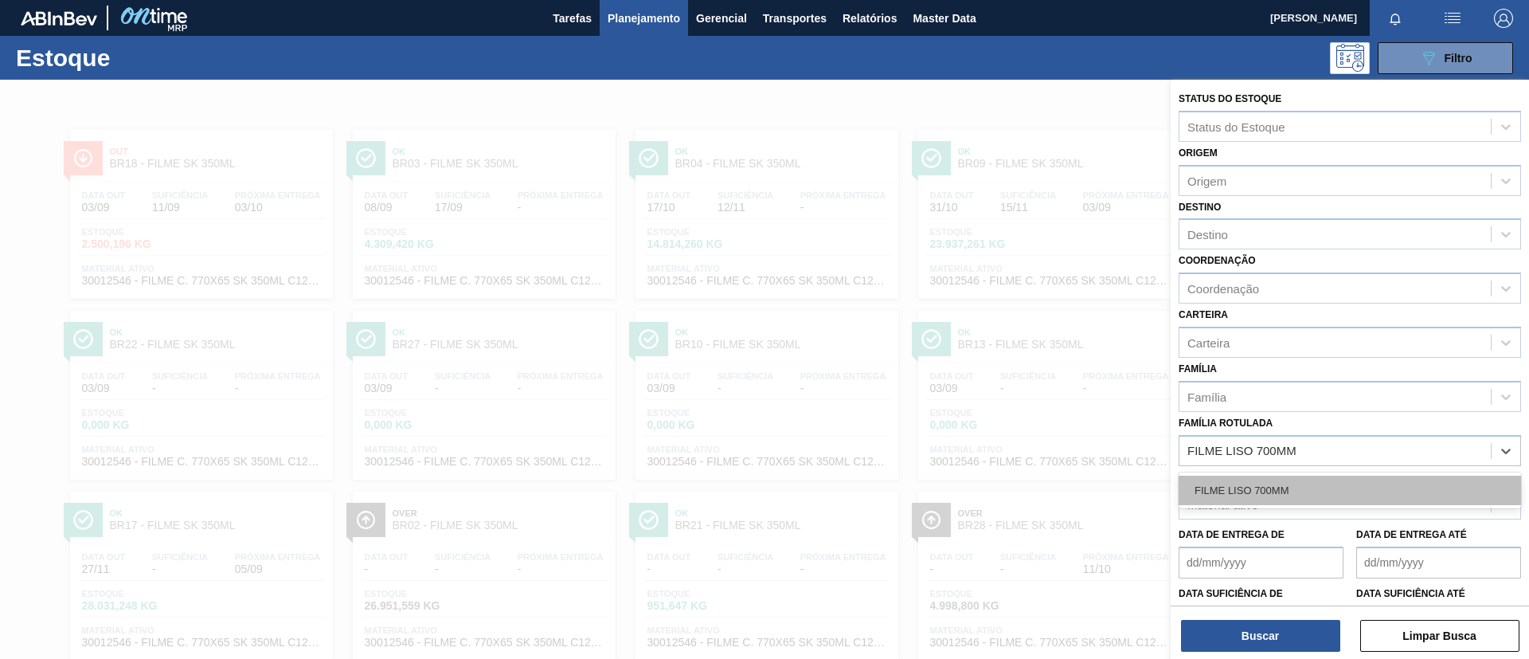
click at [1319, 475] on div "FILME LISO 700MM" at bounding box center [1350, 489] width 342 height 29
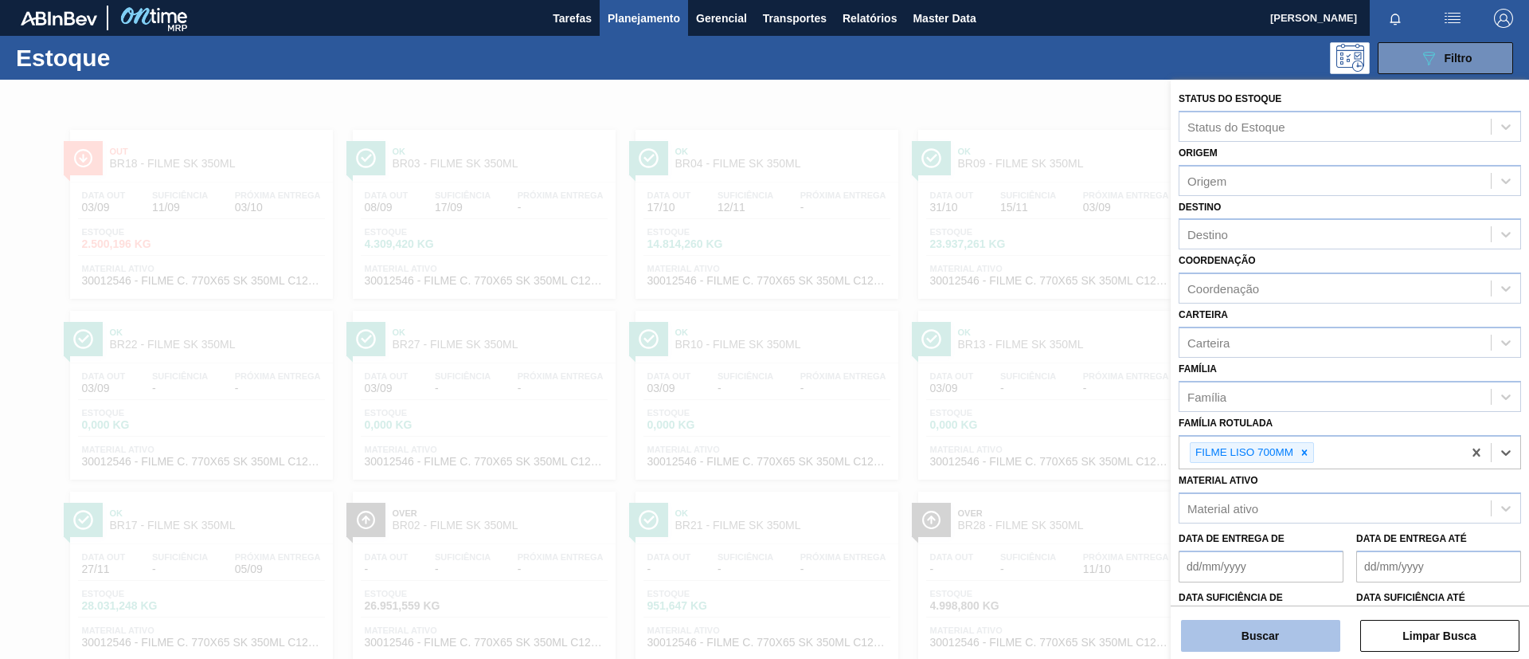
click at [1300, 624] on button "Buscar" at bounding box center [1260, 636] width 159 height 32
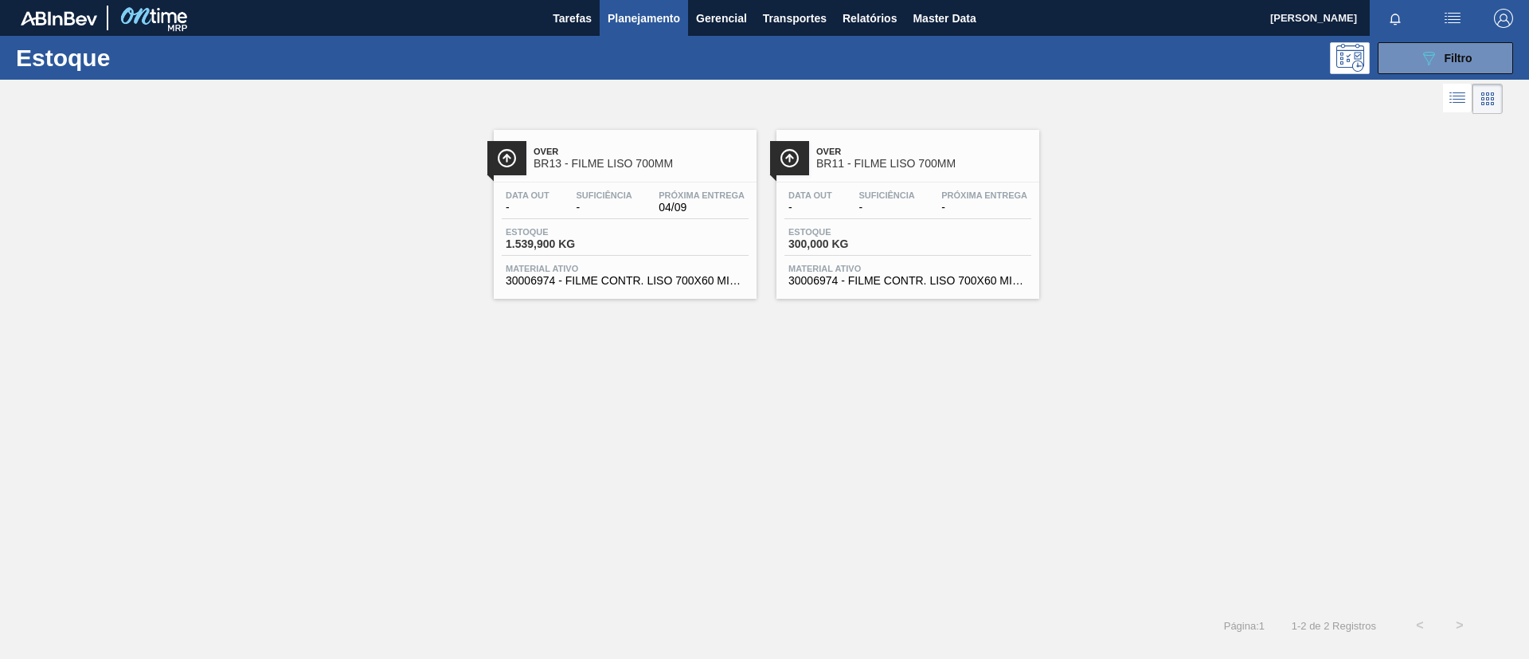
click at [918, 182] on div "Data out - Suficiência - Próxima Entrega - Estoque 300,000 KG Material ativo 30…" at bounding box center [908, 236] width 263 height 108
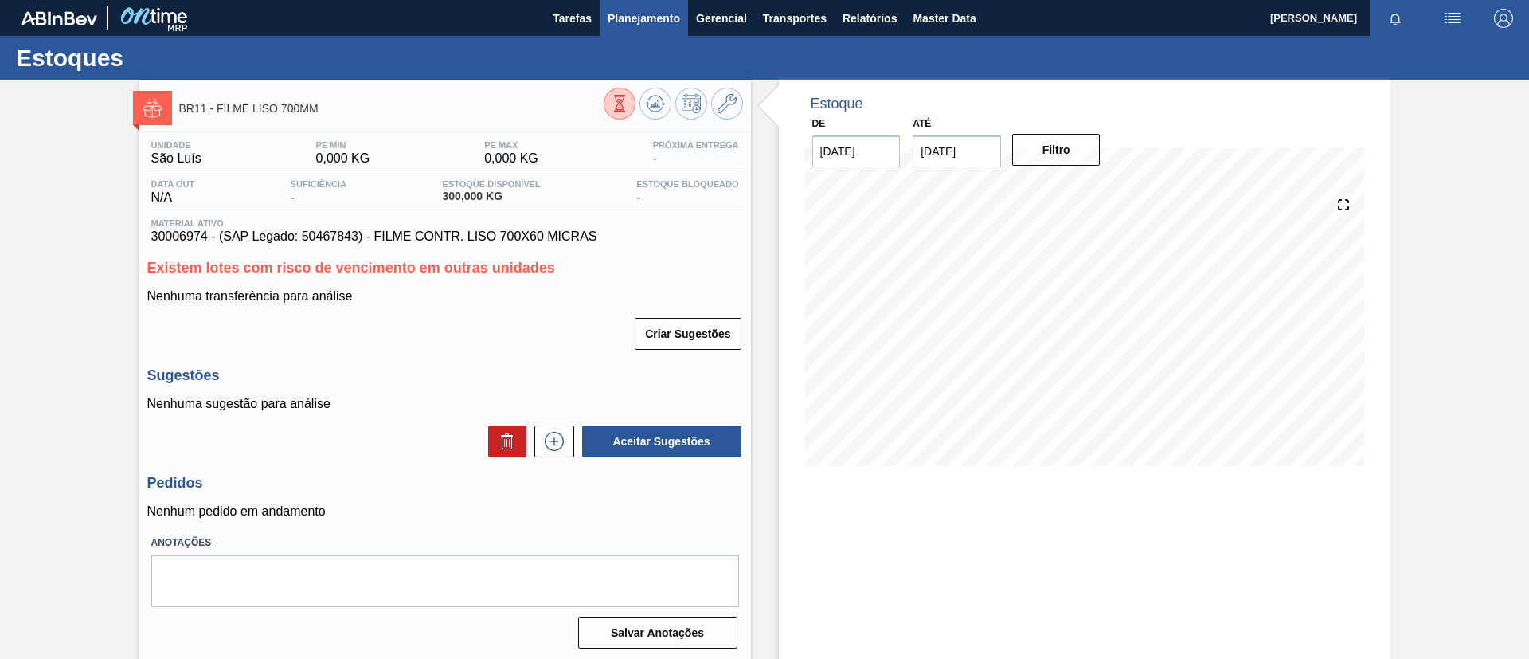
click at [642, 20] on span "Planejamento" at bounding box center [644, 18] width 72 height 19
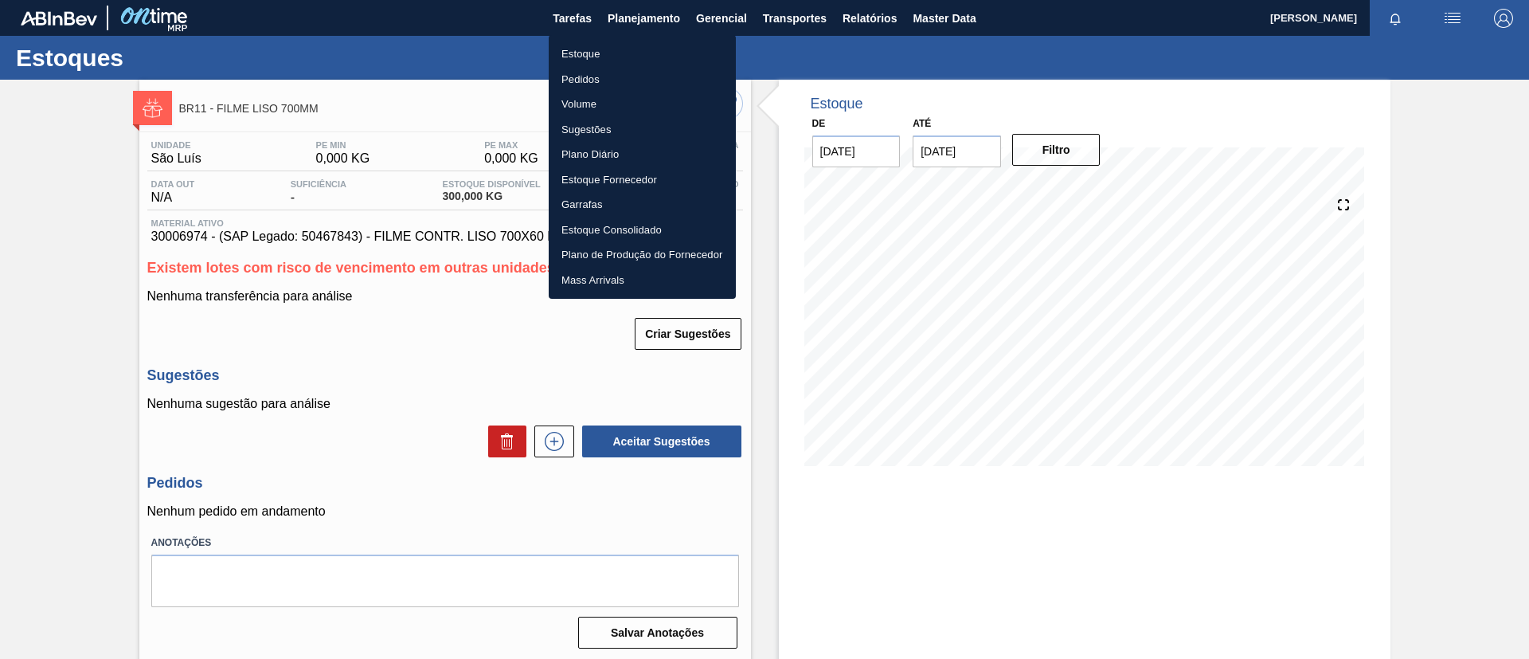
click at [636, 53] on li "Estoque" at bounding box center [642, 53] width 187 height 25
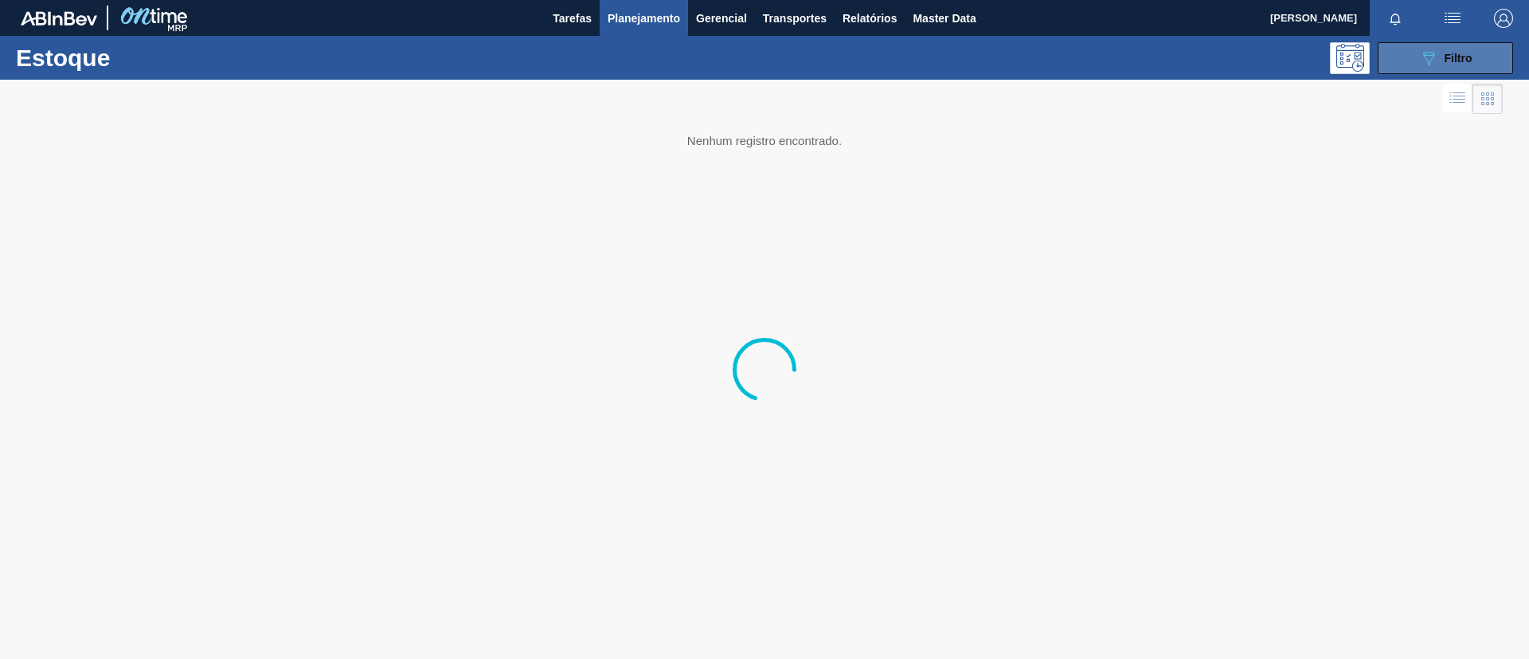
click at [1446, 57] on span "Filtro" at bounding box center [1459, 58] width 28 height 13
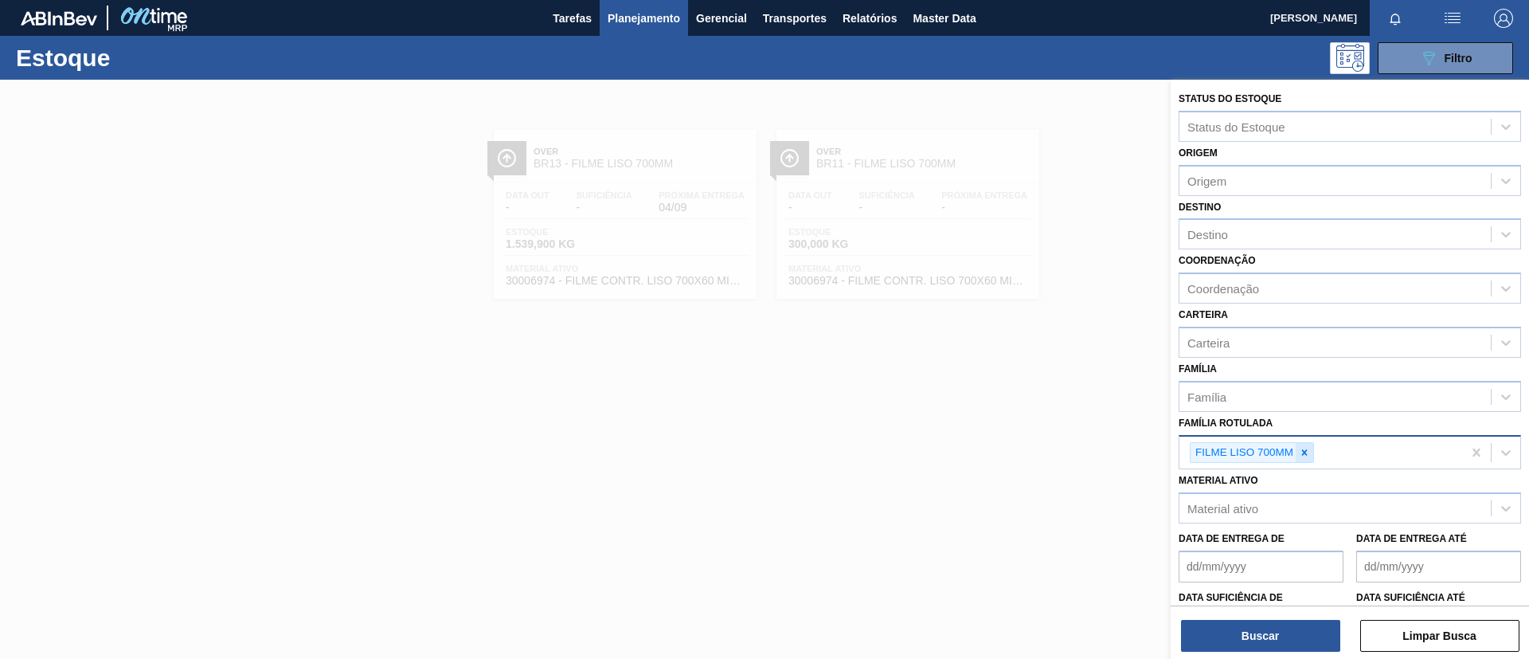
click at [1313, 449] on div at bounding box center [1305, 453] width 18 height 20
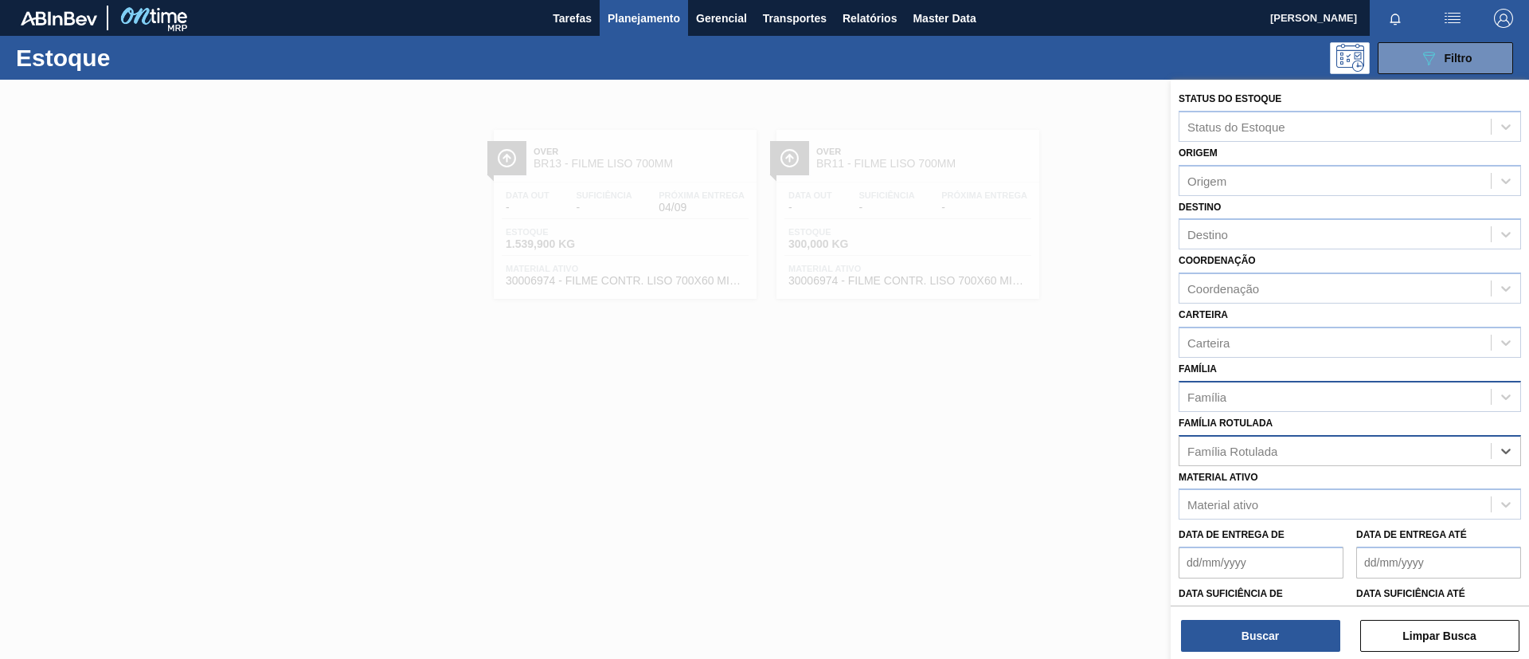
click at [1292, 413] on div "Família Rotulada option FILME LISO 700MM, deselected. Select is focused ,type t…" at bounding box center [1350, 439] width 342 height 54
click at [1290, 399] on div "Família" at bounding box center [1335, 396] width 311 height 23
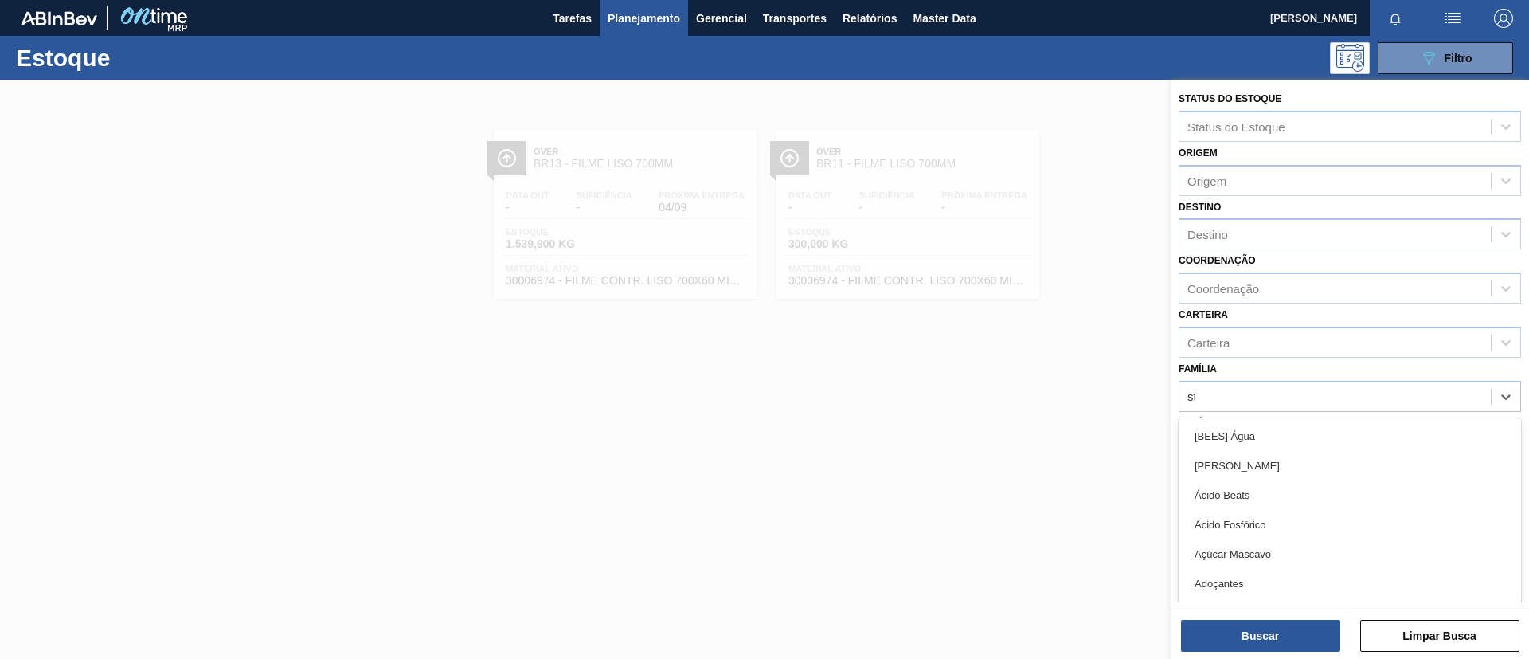
type input "str"
drag, startPoint x: 1282, startPoint y: 480, endPoint x: 1270, endPoint y: 267, distance: 213.8
click at [1282, 480] on div "Filme Stretch" at bounding box center [1350, 494] width 342 height 29
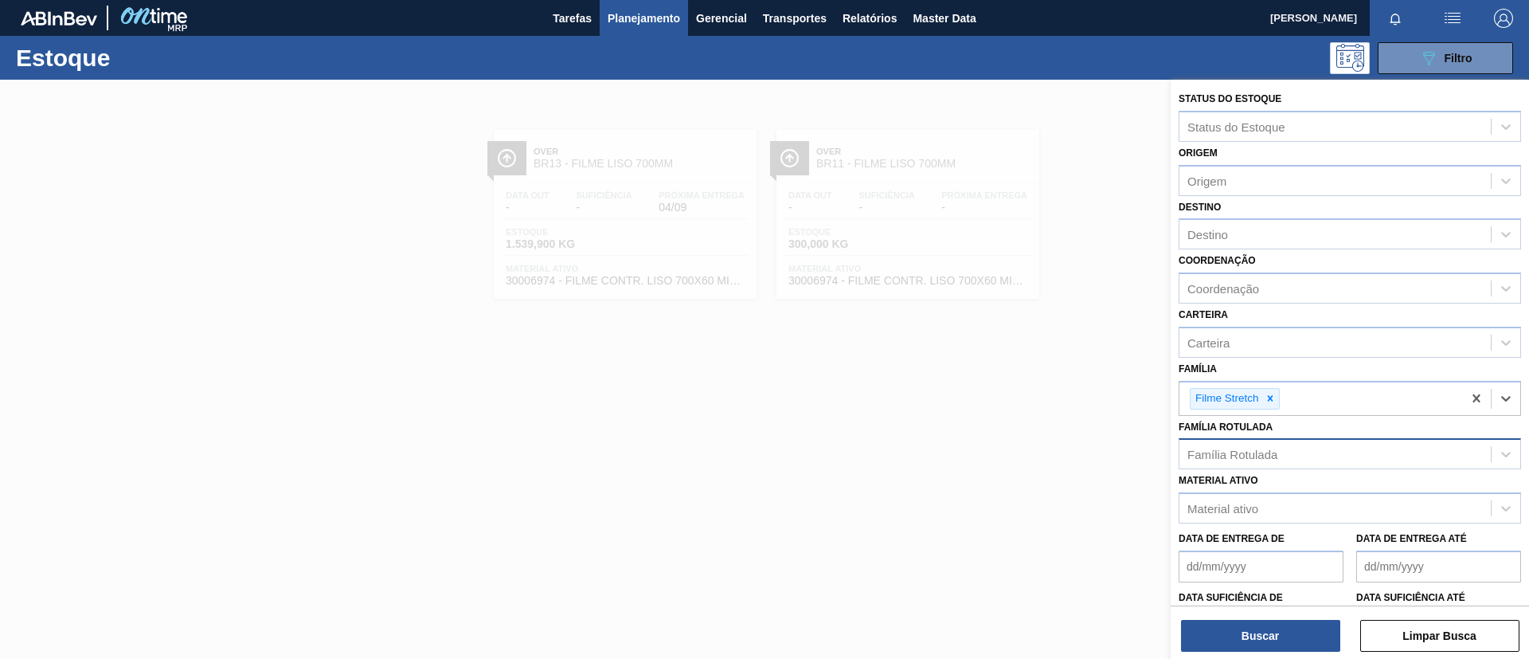
click at [1253, 213] on div "Destino Destino" at bounding box center [1350, 223] width 342 height 54
click at [1264, 234] on div "Destino" at bounding box center [1335, 234] width 311 height 23
type input "serg"
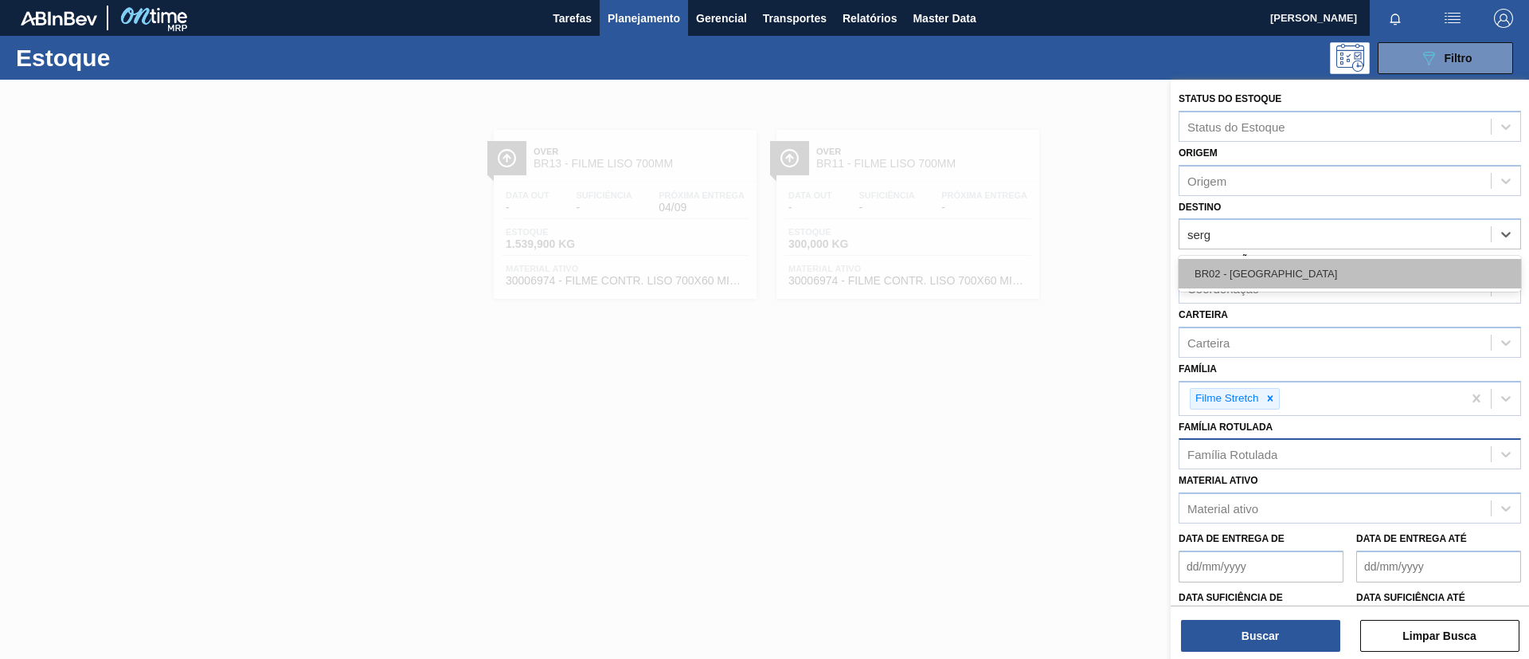
click at [1274, 267] on div "BR02 - [GEOGRAPHIC_DATA]" at bounding box center [1350, 273] width 342 height 29
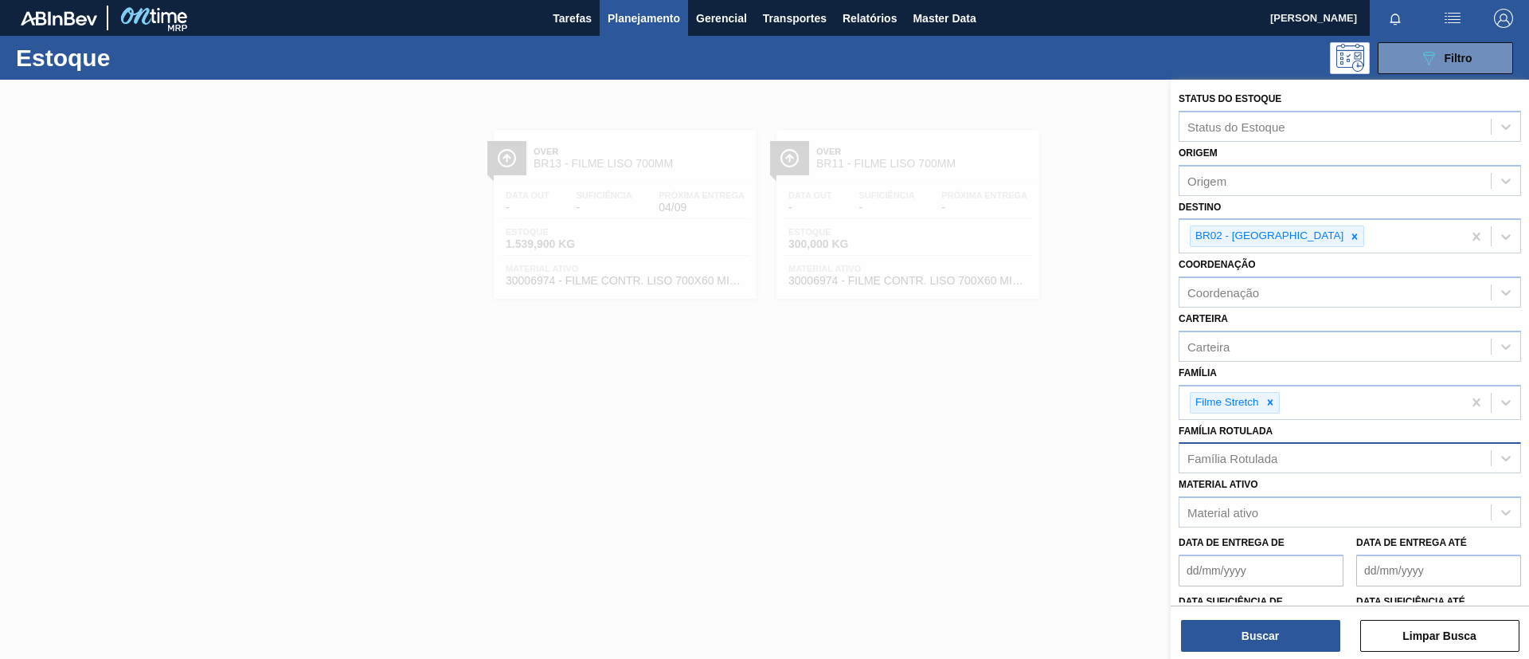
click at [1279, 615] on div "Buscar Limpar Busca" at bounding box center [1350, 627] width 358 height 45
click at [1280, 618] on div "Buscar Limpar Busca" at bounding box center [1350, 627] width 358 height 45
click at [1288, 628] on button "Buscar" at bounding box center [1260, 636] width 159 height 32
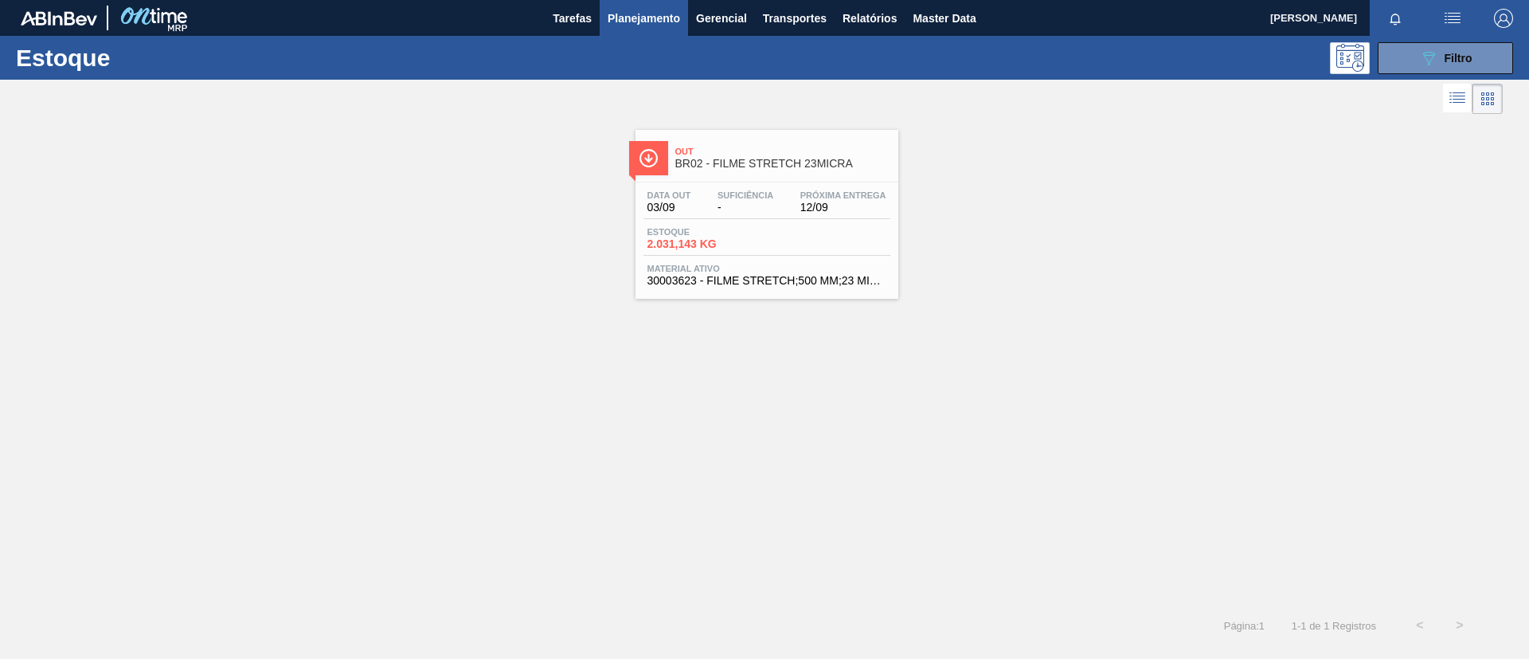
click at [675, 132] on div "Out BR02 - FILME STRETCH 23MICRA" at bounding box center [767, 152] width 263 height 44
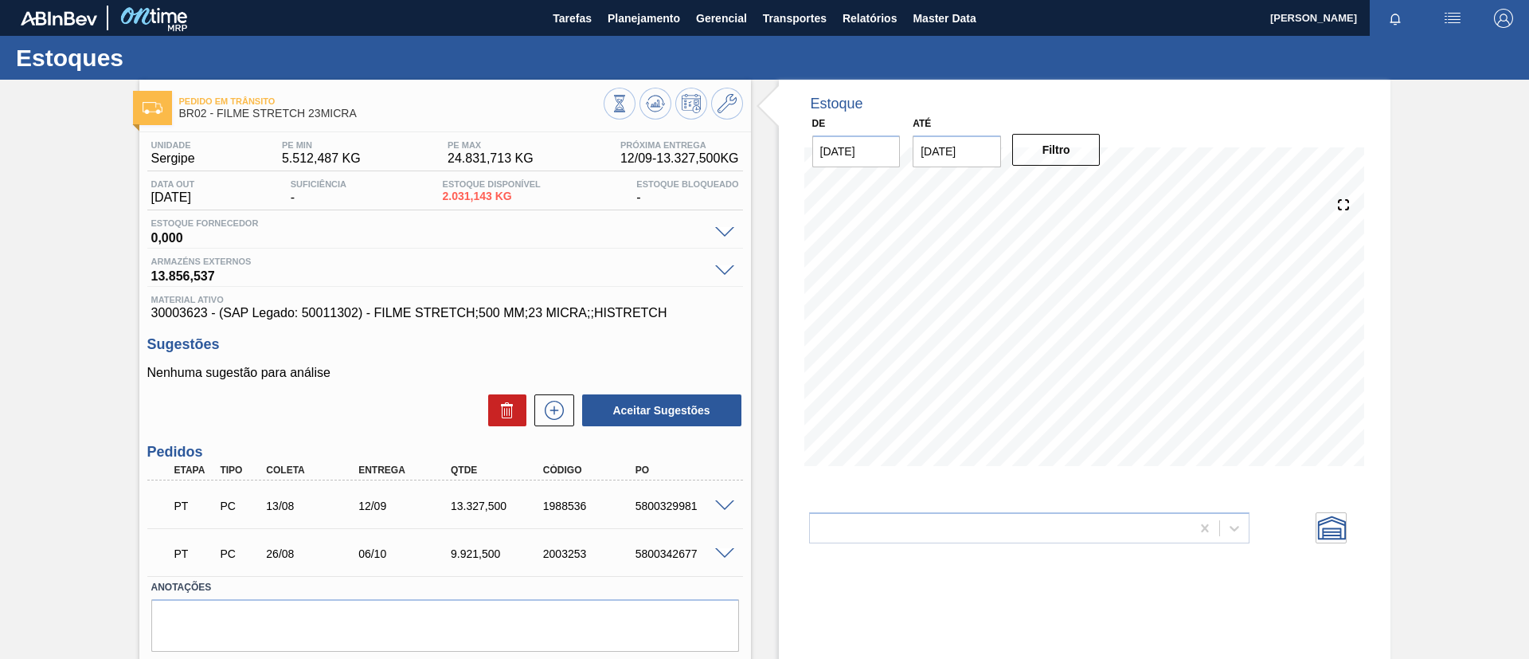
click at [717, 505] on span at bounding box center [724, 506] width 19 height 12
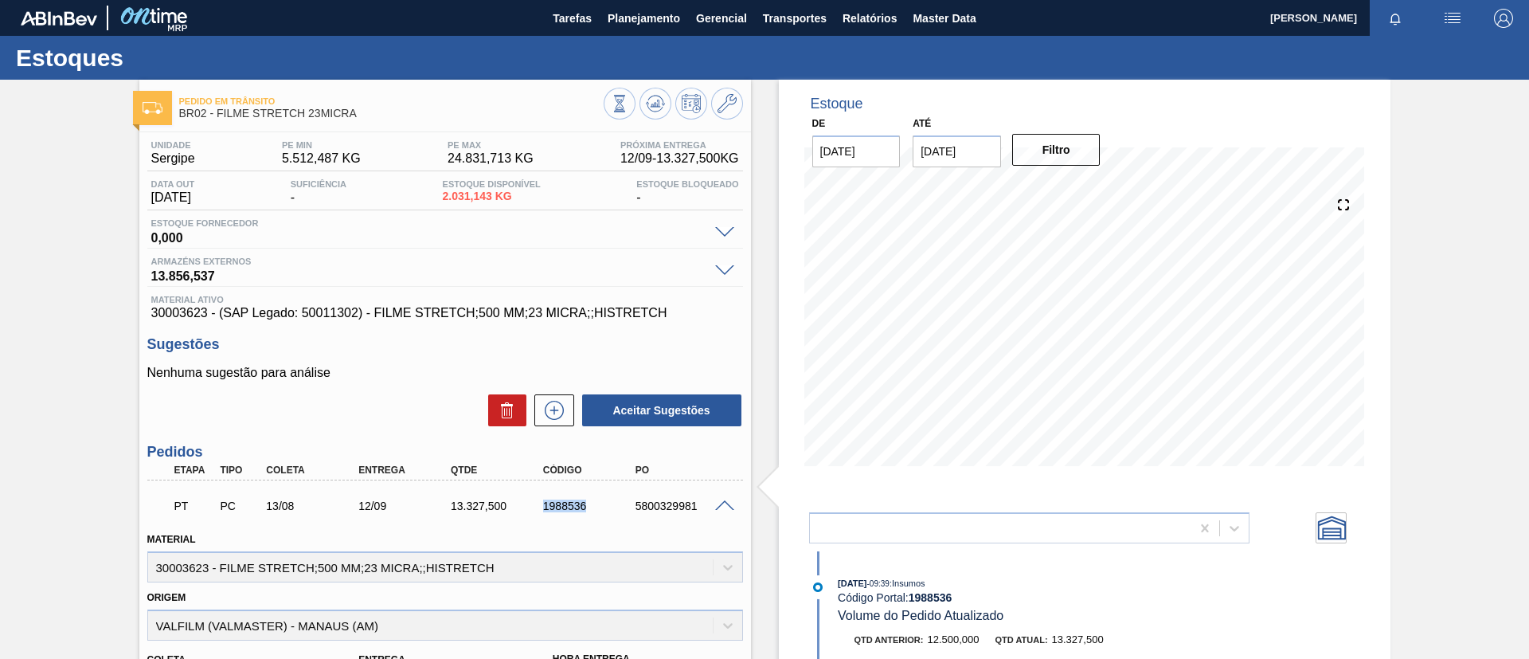
drag, startPoint x: 552, startPoint y: 508, endPoint x: 609, endPoint y: 508, distance: 56.5
click at [609, 508] on div "1988536" at bounding box center [591, 505] width 104 height 13
copy div "1988536"
click at [0, 273] on div "Pedido em Trânsito BR02 - FILME STRETCH 23MICRA Unidade Sergipe PE MIN 5.512,48…" at bounding box center [764, 590] width 1529 height 1021
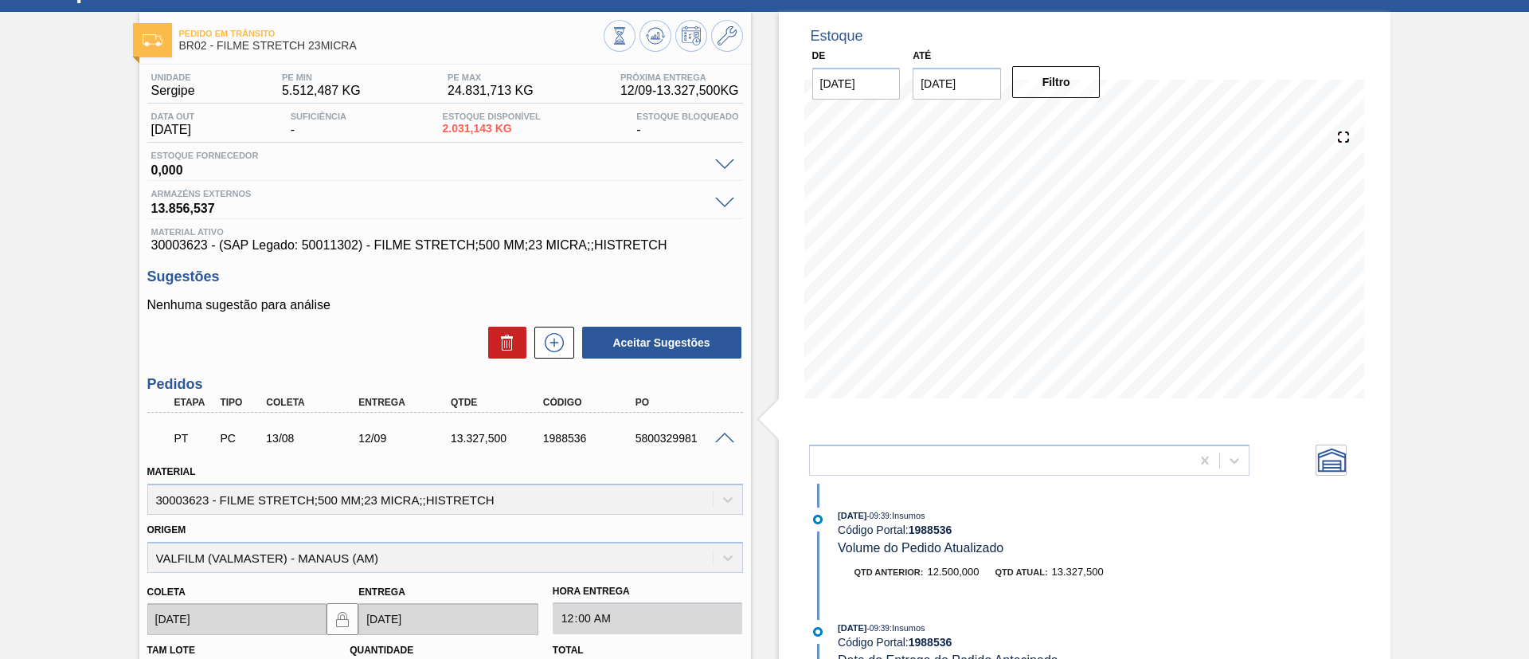
scroll to position [119, 0]
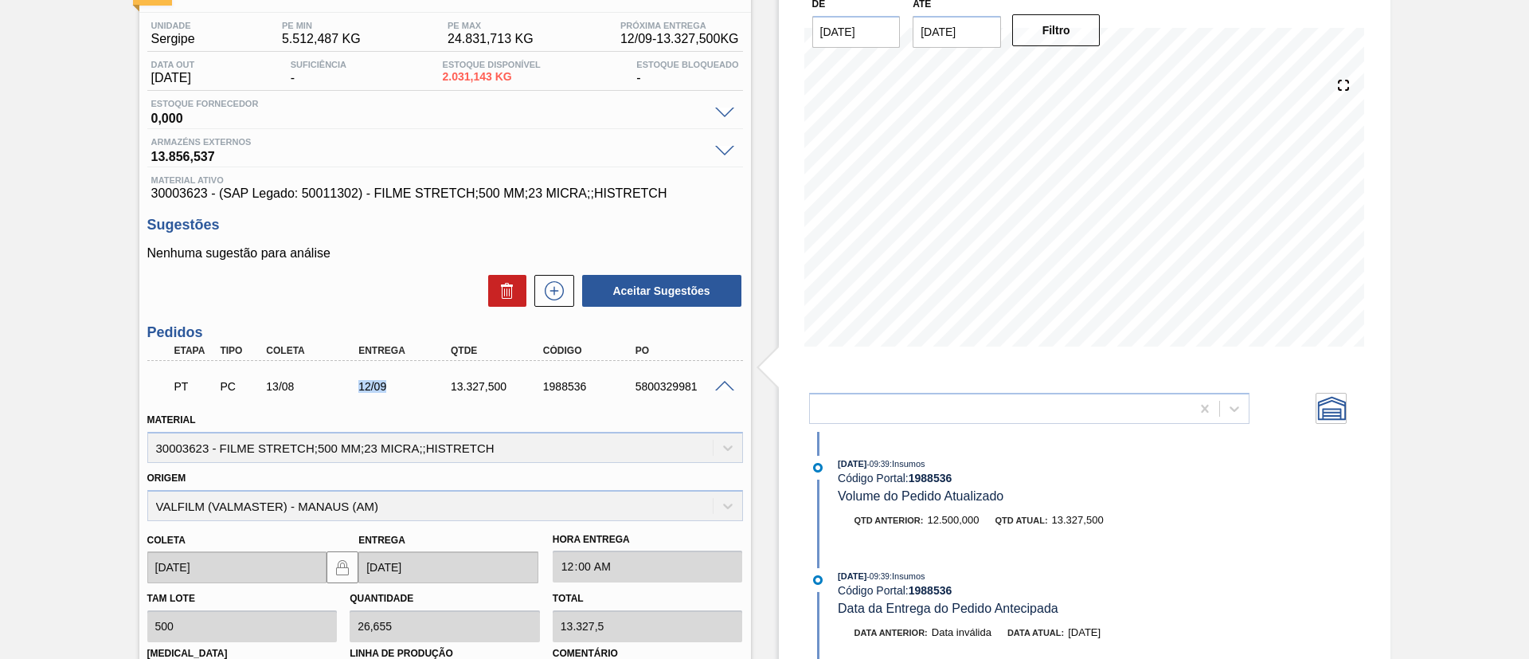
drag, startPoint x: 345, startPoint y: 391, endPoint x: 426, endPoint y: 373, distance: 83.3
click at [426, 373] on div "PT PC 13/08 12/09 13.327,500 1988536 5800329981" at bounding box center [441, 385] width 554 height 32
click at [419, 399] on div "PT PC 13/08 12/09 13.327,500 1988536 5800329981" at bounding box center [441, 385] width 554 height 32
click at [32, 266] on div "Pedido em Trânsito BR02 - FILME STRETCH 23MICRA Unidade Sergipe PE MIN 5.512,48…" at bounding box center [764, 470] width 1529 height 1021
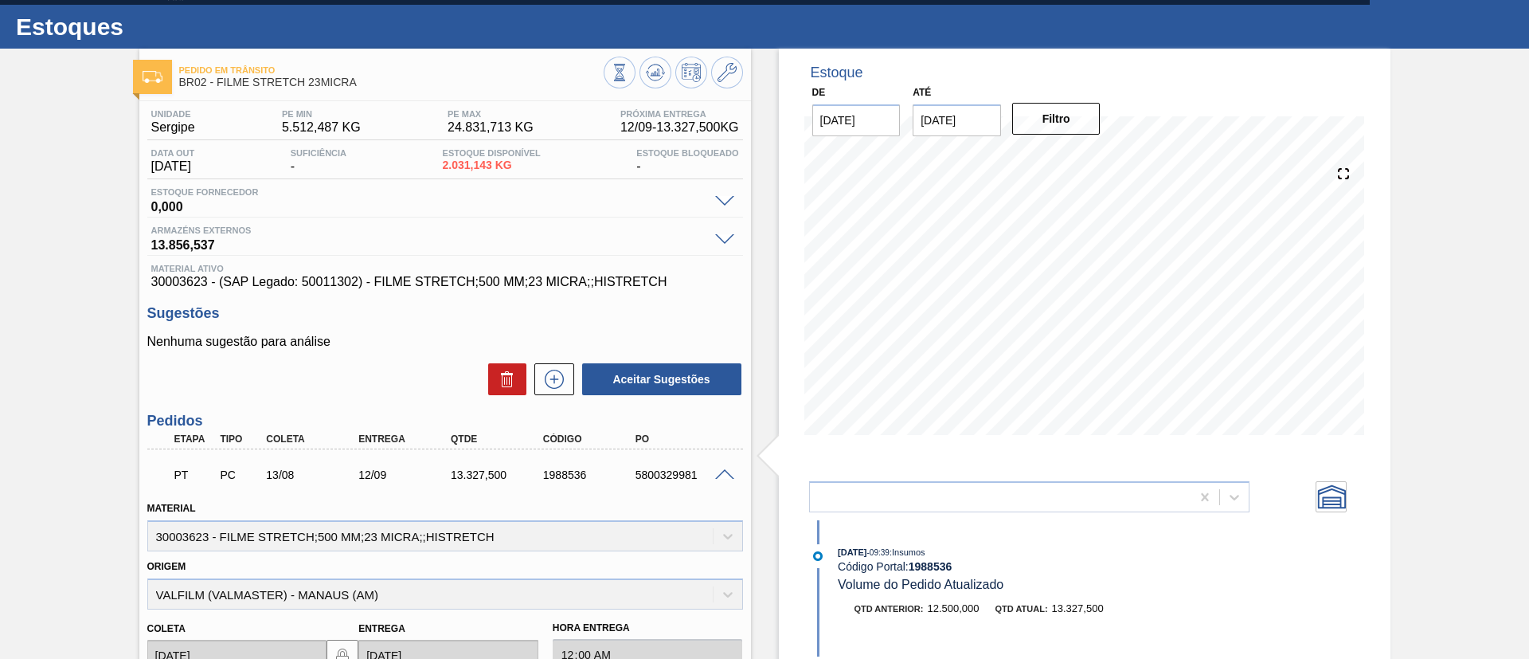
scroll to position [0, 0]
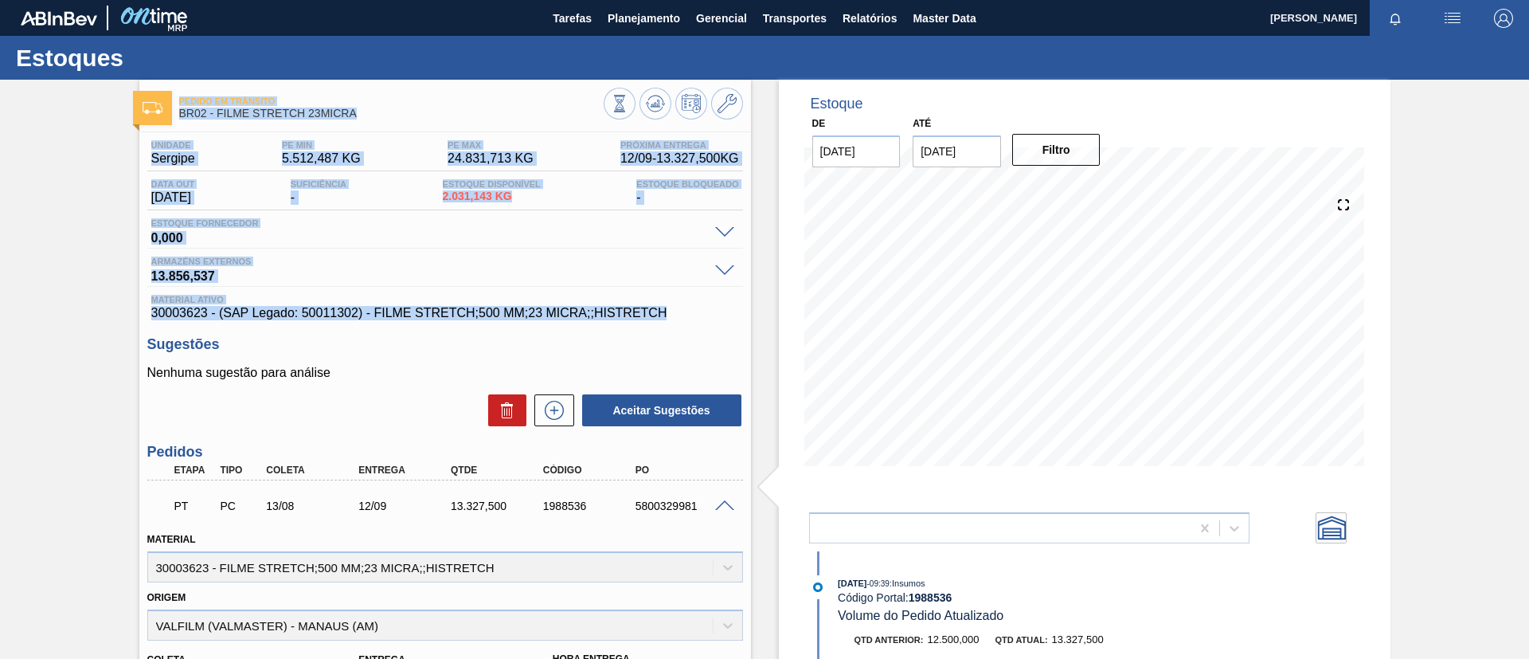
drag, startPoint x: 178, startPoint y: 96, endPoint x: 687, endPoint y: 315, distance: 554.4
click at [687, 315] on div "Pedido em Trânsito BR02 - FILME STRETCH 23MICRA Unidade Sergipe PE MIN 5.512,48…" at bounding box center [445, 586] width 612 height 1013
drag, startPoint x: 0, startPoint y: 293, endPoint x: 45, endPoint y: 288, distance: 45.7
click at [0, 292] on div "Pedido em Trânsito BR02 - FILME STRETCH 23MICRA Unidade Sergipe PE MIN 5.512,48…" at bounding box center [764, 590] width 1529 height 1021
click at [59, 276] on div "Pedido em Trânsito BR02 - FILME STRETCH 23MICRA Unidade Sergipe PE MIN 5.512,48…" at bounding box center [764, 590] width 1529 height 1021
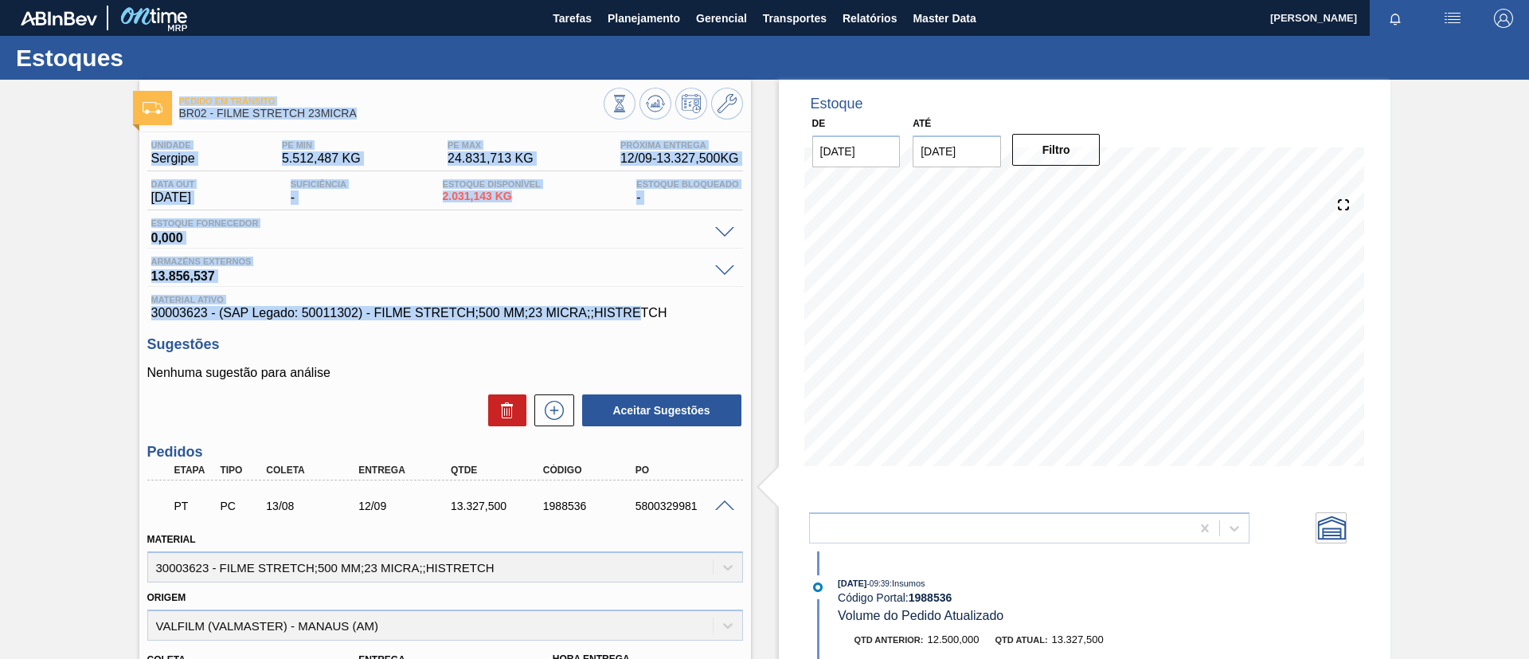
drag, startPoint x: 175, startPoint y: 100, endPoint x: 652, endPoint y: 319, distance: 525.3
click at [645, 318] on div "Pedido em Trânsito BR02 - FILME STRETCH 23MICRA Unidade Sergipe PE MIN 5.512,48…" at bounding box center [445, 586] width 612 height 1013
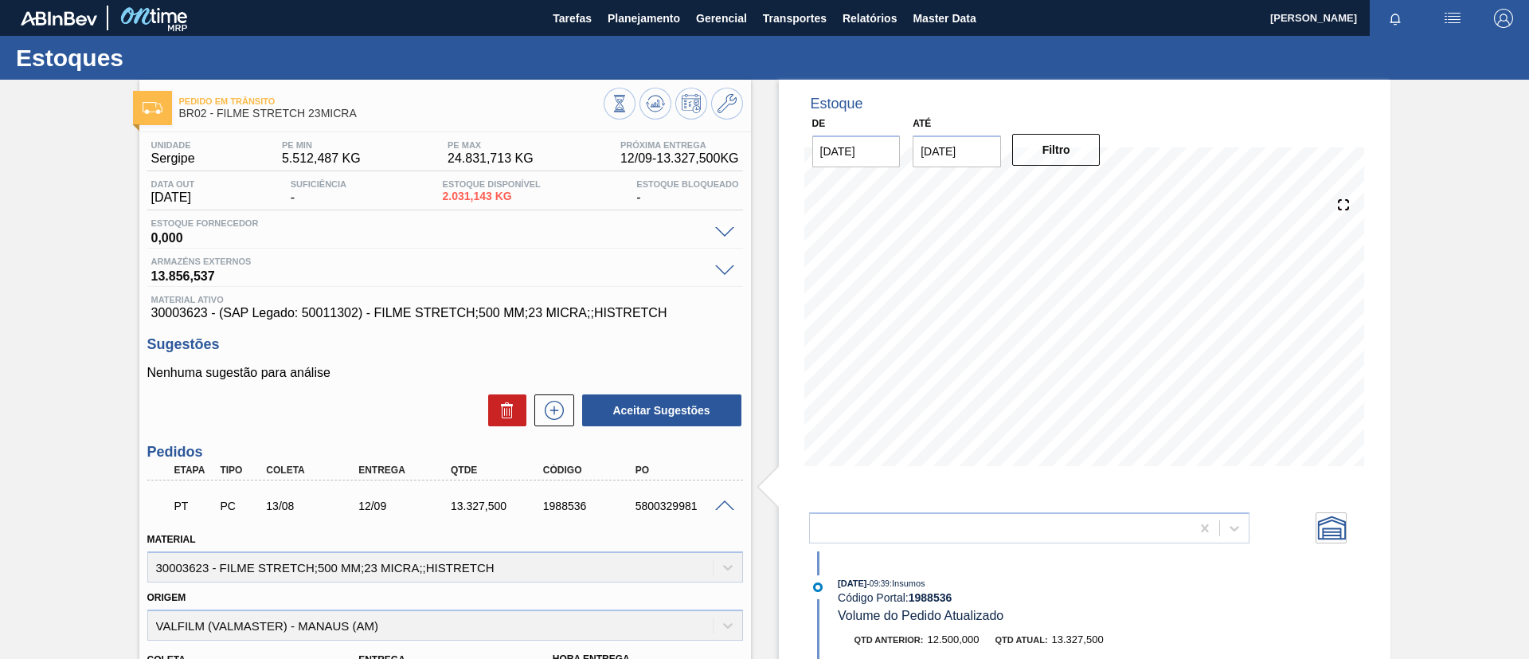
click at [682, 308] on span "30003623 - (SAP Legado: 50011302) - FILME STRETCH;500 MM;23 MICRA;;HISTRETCH" at bounding box center [445, 313] width 588 height 14
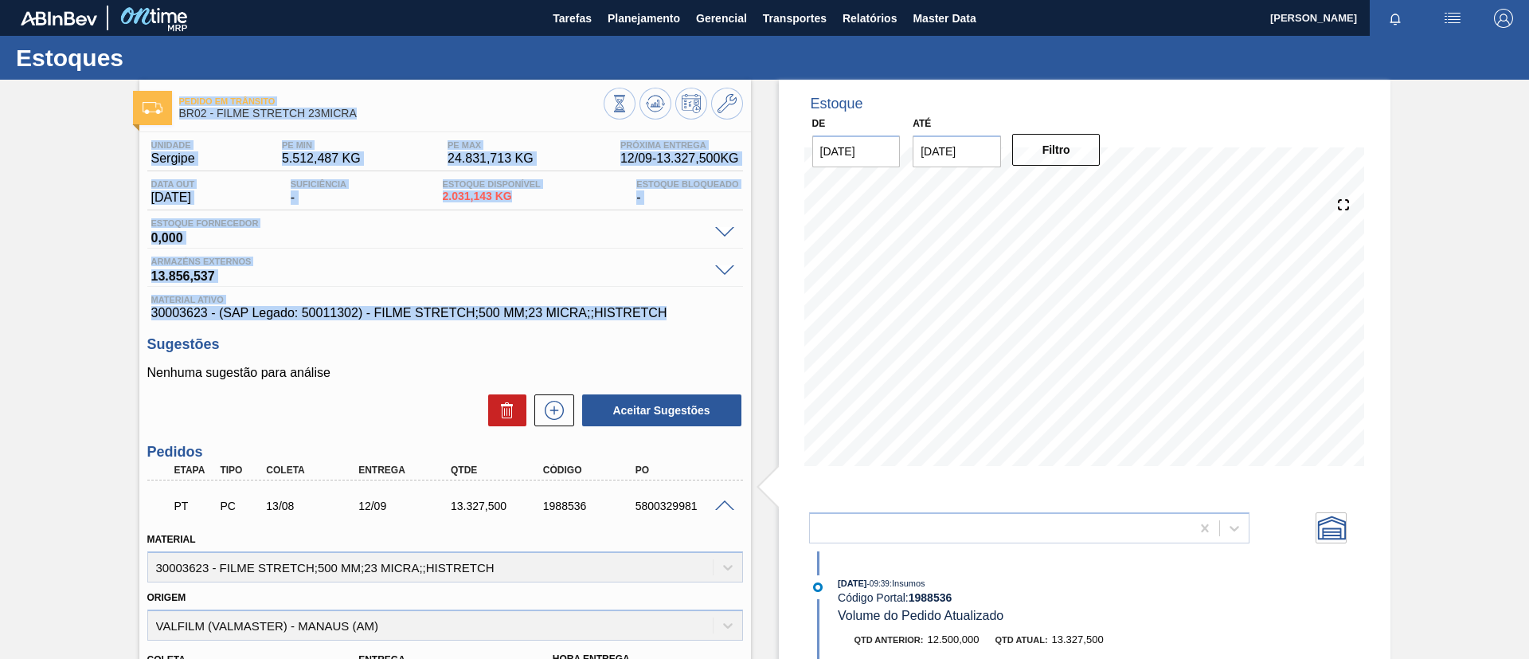
drag, startPoint x: 248, startPoint y: 138, endPoint x: 692, endPoint y: 315, distance: 477.9
click at [695, 317] on div "Pedido em Trânsito BR02 - FILME STRETCH 23MICRA Unidade Sergipe PE MIN 5.512,48…" at bounding box center [445, 586] width 612 height 1013
drag, startPoint x: 0, startPoint y: 276, endPoint x: 10, endPoint y: 267, distance: 13.5
click at [0, 275] on div "Pedido em Trânsito BR02 - FILME STRETCH 23MICRA Unidade Sergipe PE MIN 5.512,48…" at bounding box center [764, 590] width 1529 height 1021
click at [65, 263] on div "Pedido em Trânsito BR02 - FILME STRETCH 23MICRA Unidade Sergipe PE MIN 5.512,48…" at bounding box center [764, 590] width 1529 height 1021
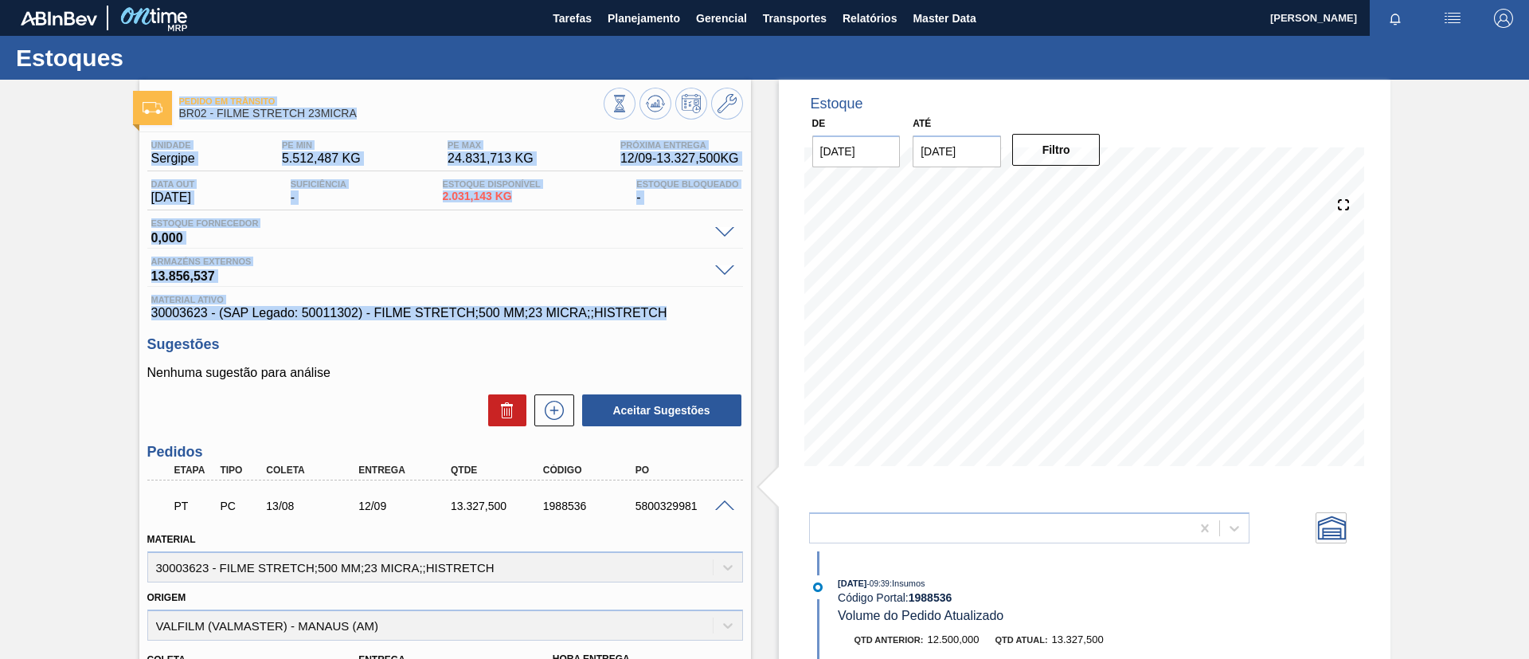
click at [99, 217] on div "Pedido em Trânsito BR02 - FILME STRETCH 23MICRA Unidade Sergipe PE MIN 5.512,48…" at bounding box center [764, 590] width 1529 height 1021
click at [122, 166] on div "Pedido em Trânsito BR02 - FILME STRETCH 23MICRA Unidade Sergipe PE MIN 5.512,48…" at bounding box center [764, 590] width 1529 height 1021
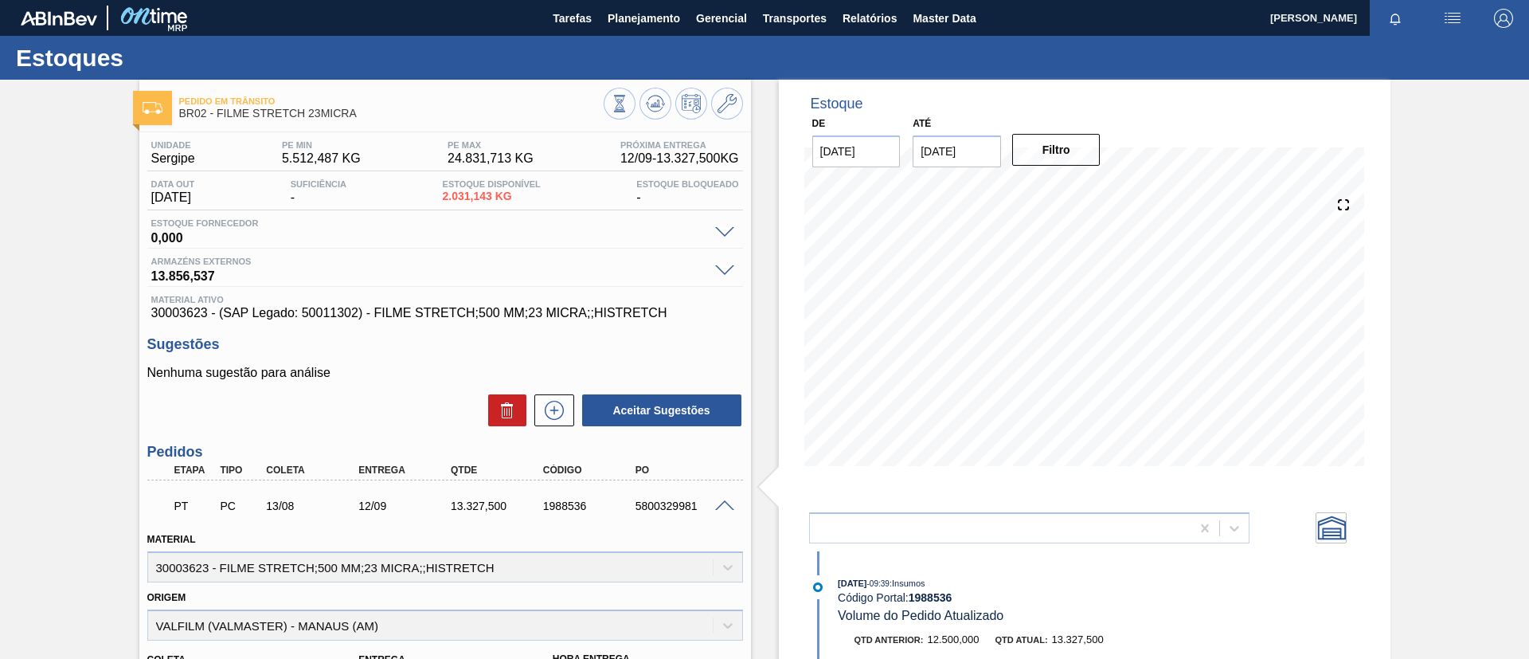
drag, startPoint x: 656, startPoint y: 30, endPoint x: 665, endPoint y: 60, distance: 30.7
click at [658, 32] on button "Planejamento" at bounding box center [644, 18] width 88 height 36
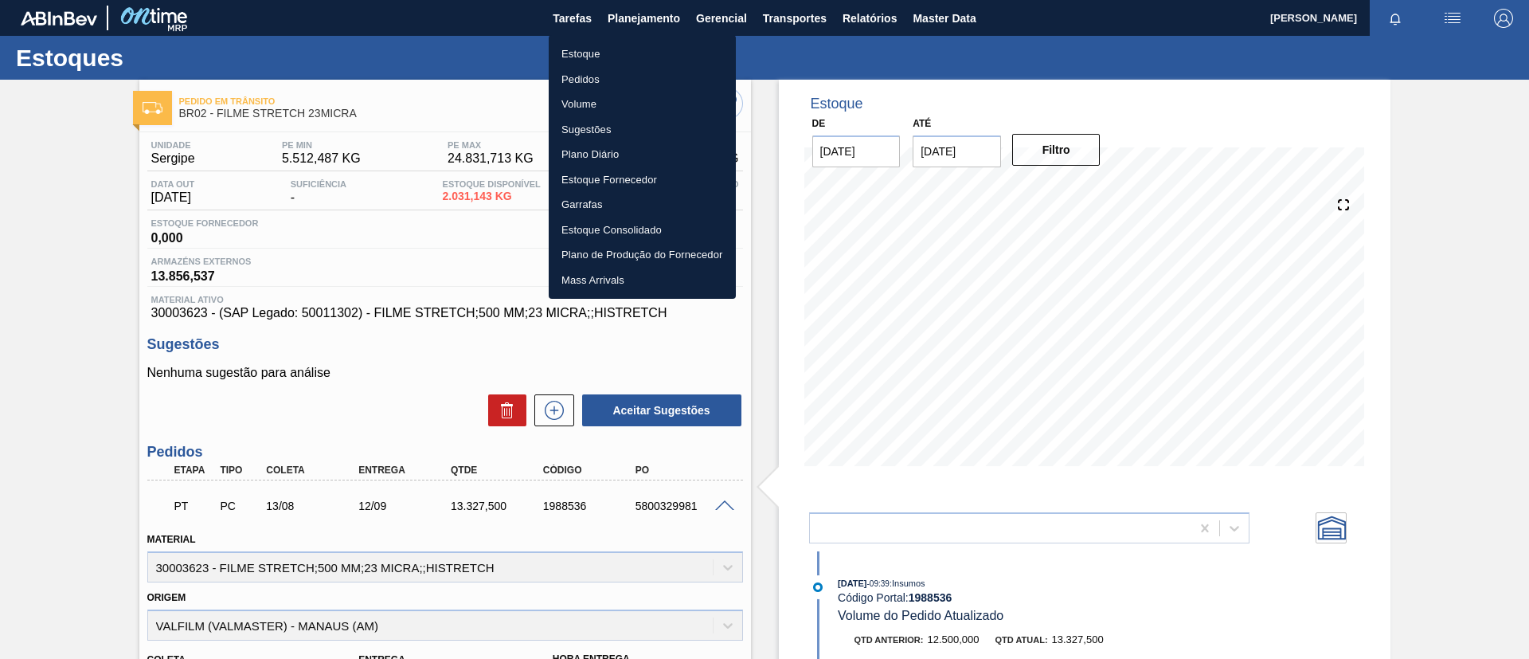
click at [665, 60] on li "Estoque" at bounding box center [642, 53] width 187 height 25
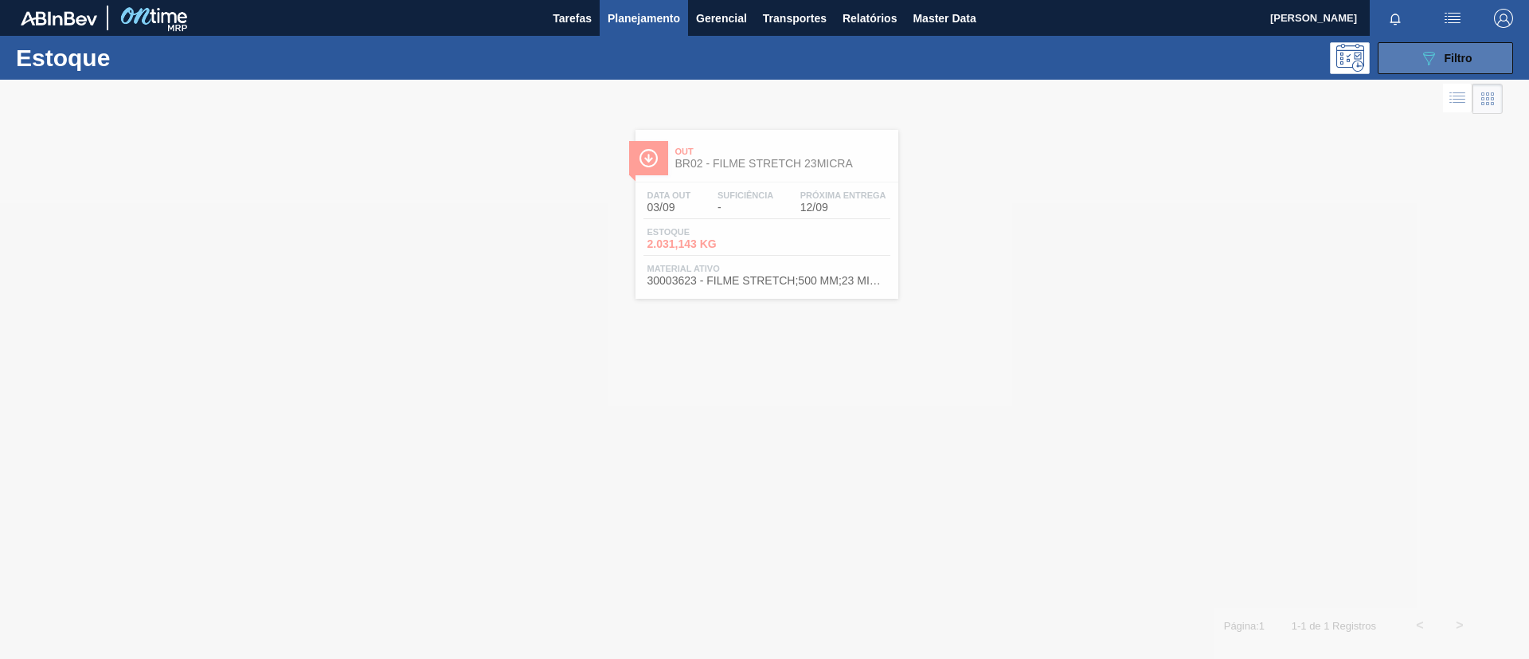
click at [1462, 45] on button "089F7B8B-B2A5-4AFE-B5C0-19BA573D28AC Filtro" at bounding box center [1445, 58] width 135 height 32
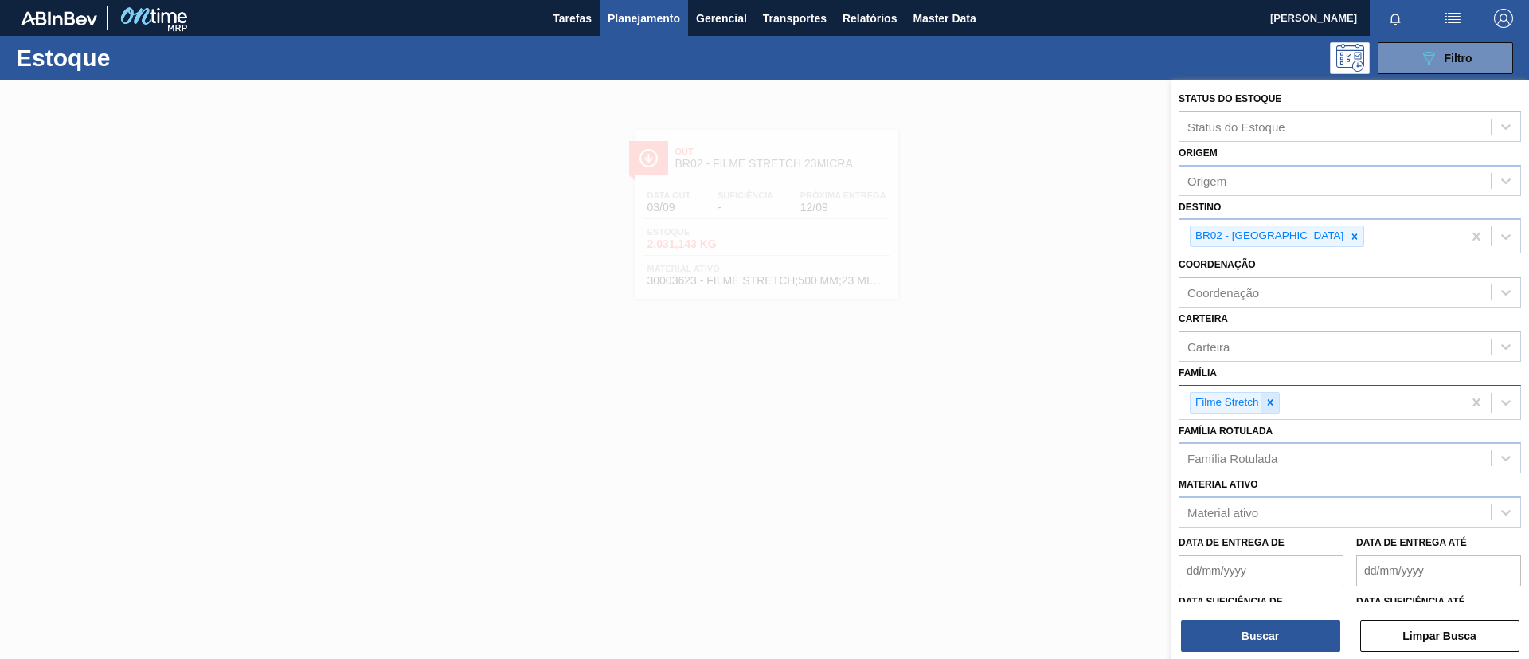
click at [1265, 408] on div at bounding box center [1271, 403] width 18 height 20
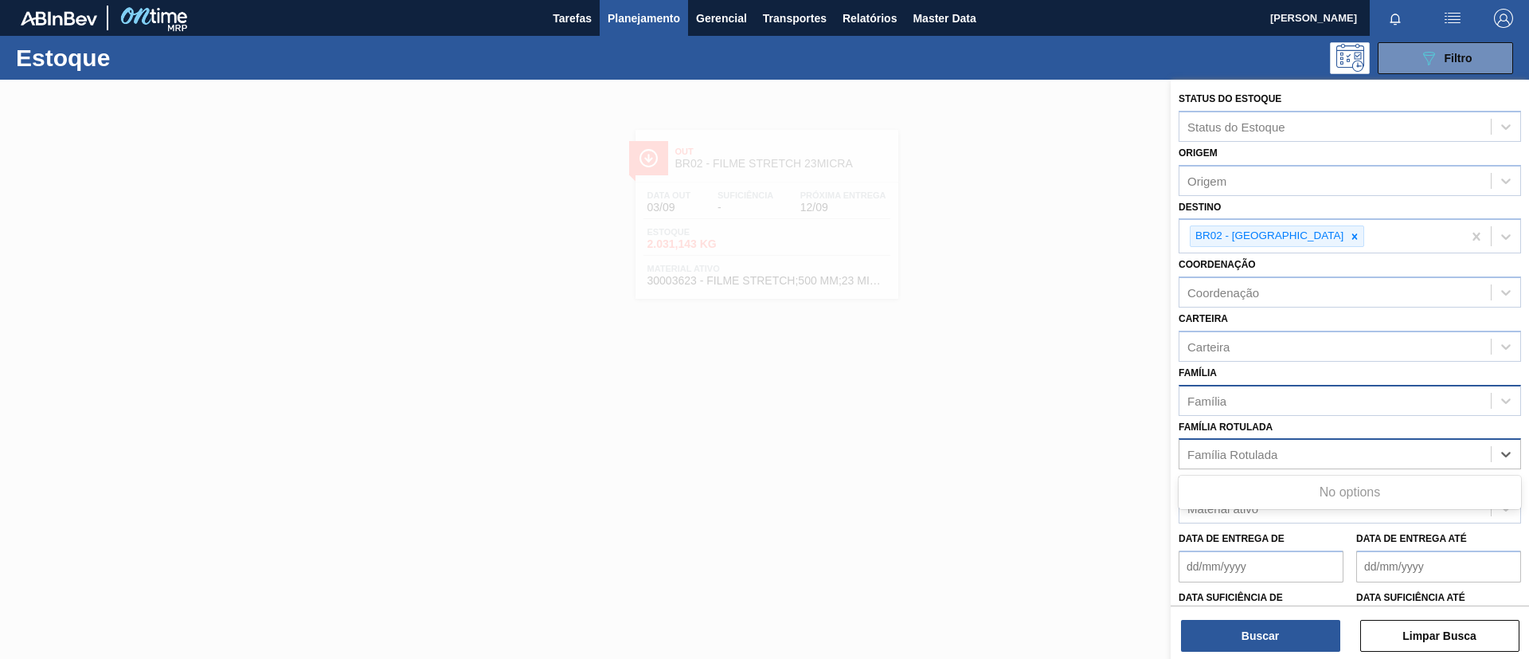
click at [1276, 440] on div "Família Rotulada" at bounding box center [1350, 453] width 342 height 31
paste Rotulada "FILME STRETCH 20MICRA"
type Rotulada "FILME STRETCH 20MICRA"
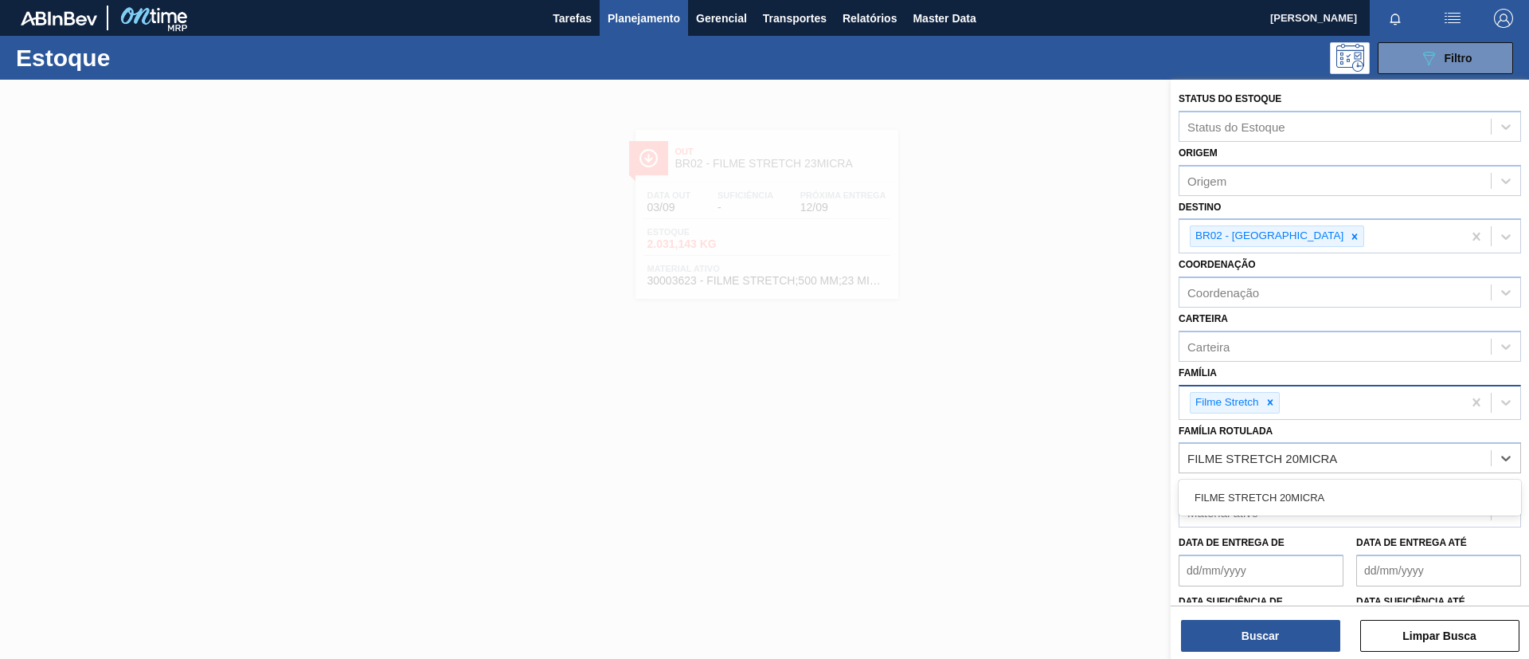
drag, startPoint x: 1298, startPoint y: 495, endPoint x: 1261, endPoint y: 420, distance: 84.4
click at [1297, 495] on div "FILME STRETCH 20MICRA" at bounding box center [1350, 497] width 342 height 29
click at [1266, 409] on div at bounding box center [1271, 403] width 18 height 20
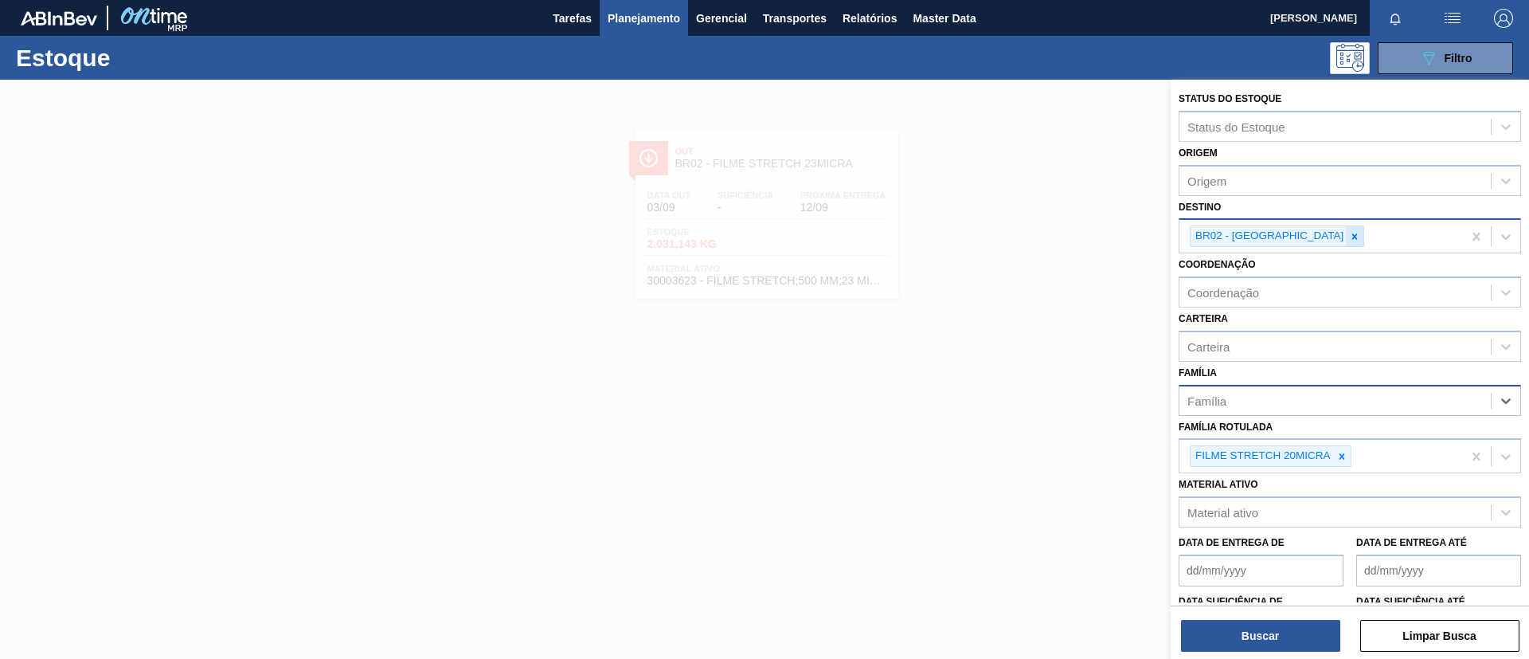
click at [1349, 241] on icon at bounding box center [1354, 236] width 11 height 11
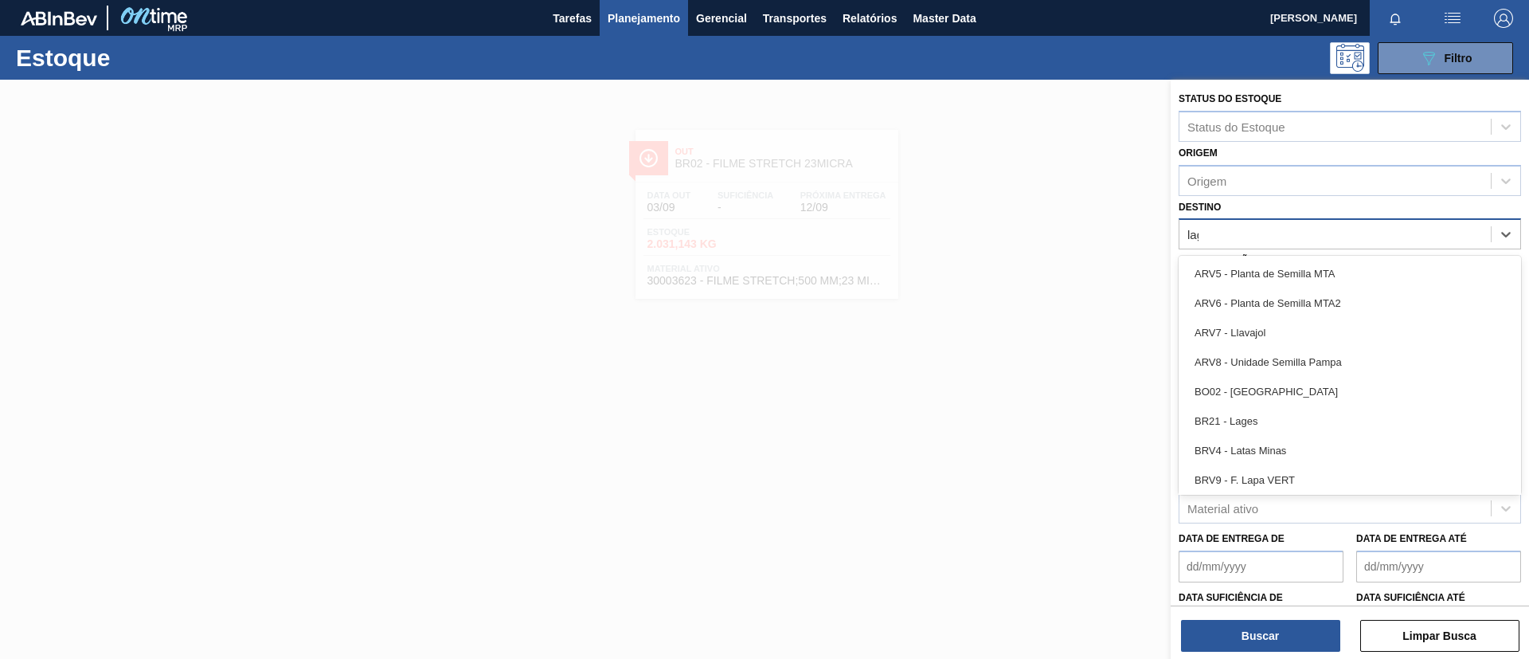
type input "lage"
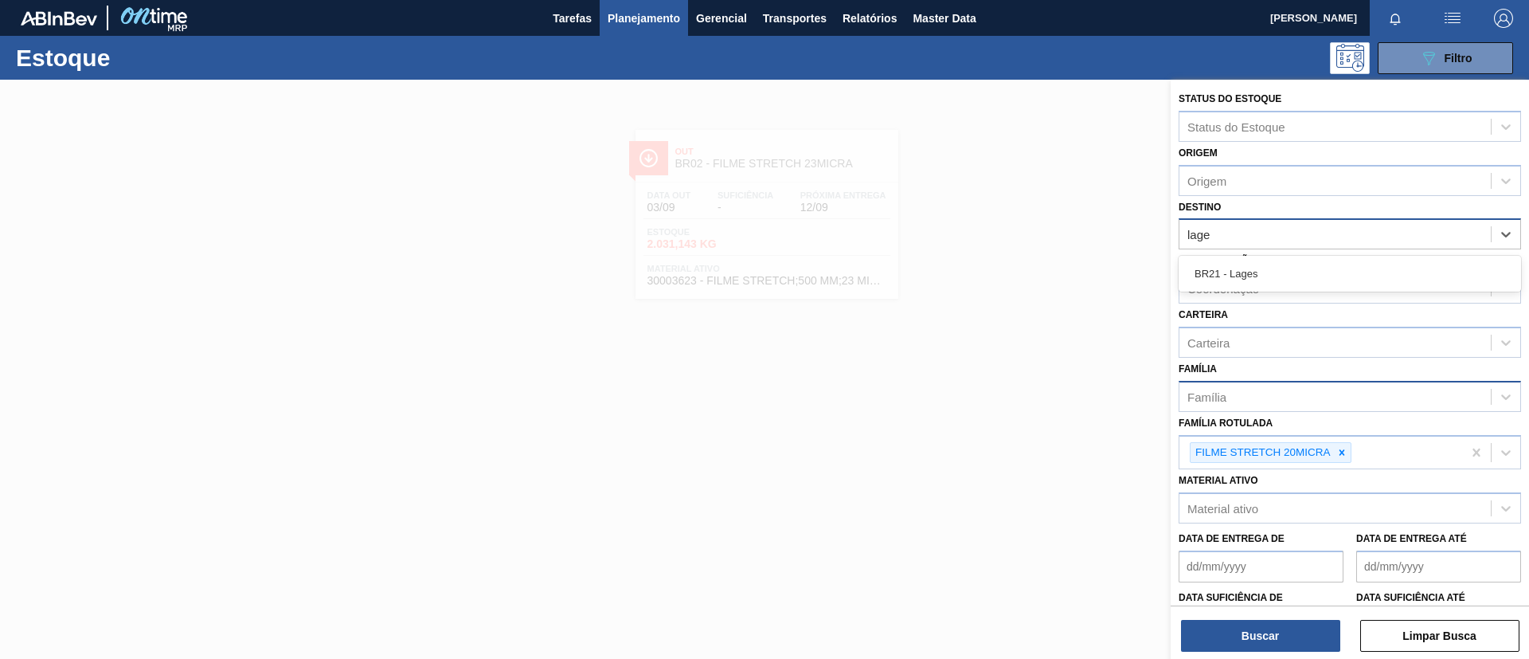
click at [1290, 279] on div "BR21 - Lages" at bounding box center [1350, 273] width 342 height 29
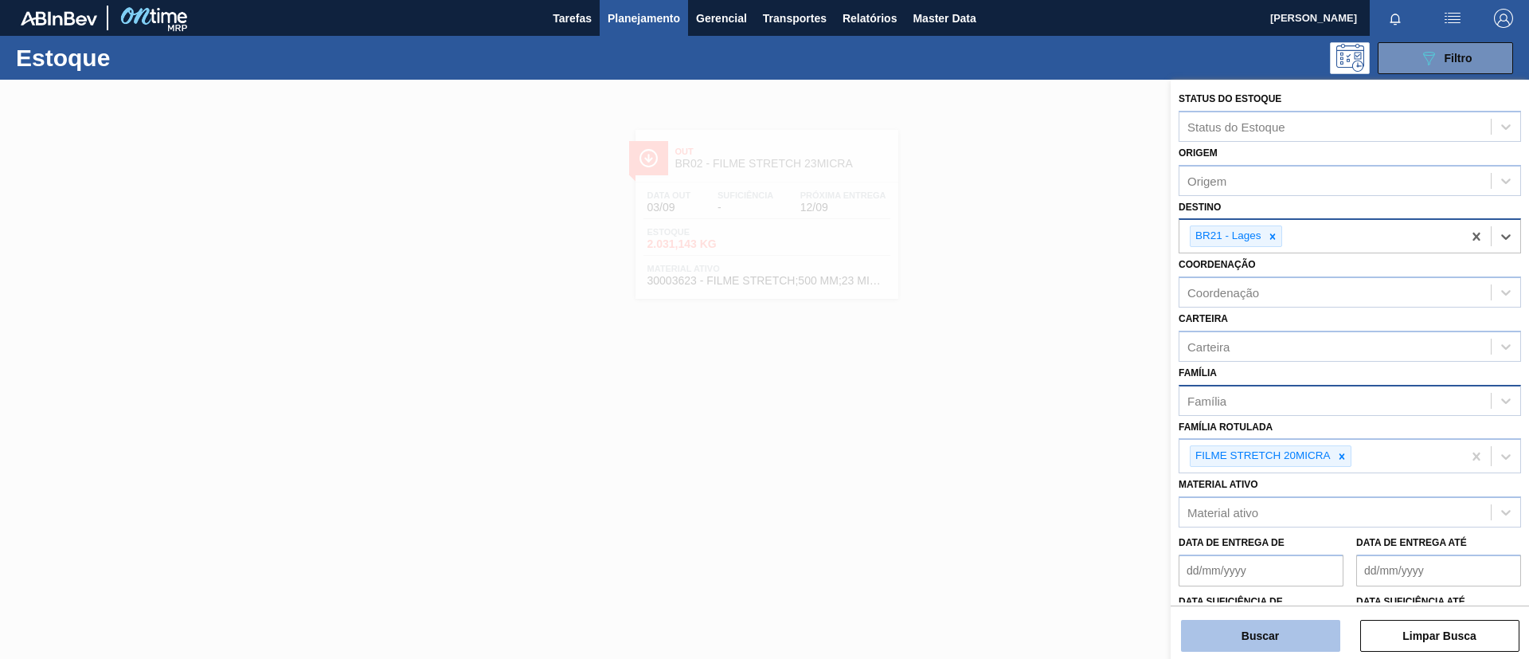
click at [1259, 635] on button "Buscar" at bounding box center [1260, 636] width 159 height 32
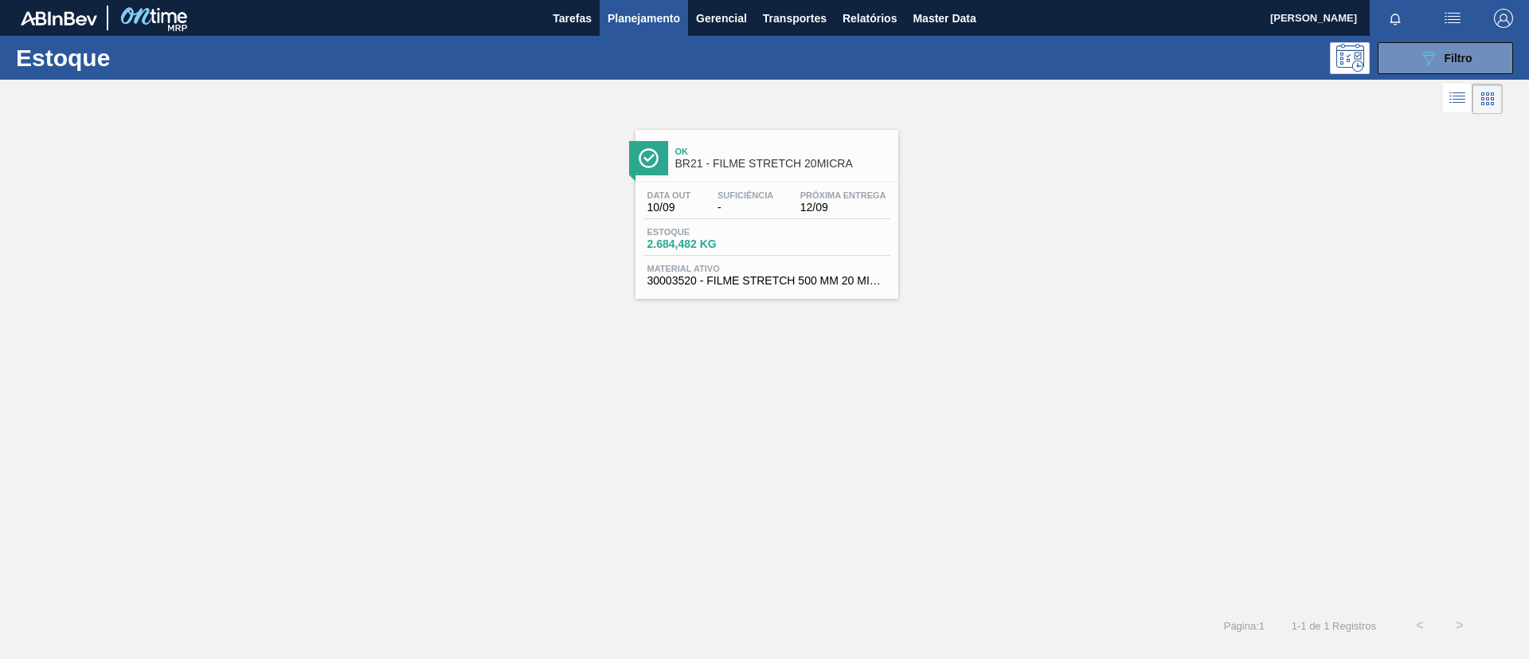
click at [763, 198] on span "Suficiência" at bounding box center [746, 195] width 56 height 10
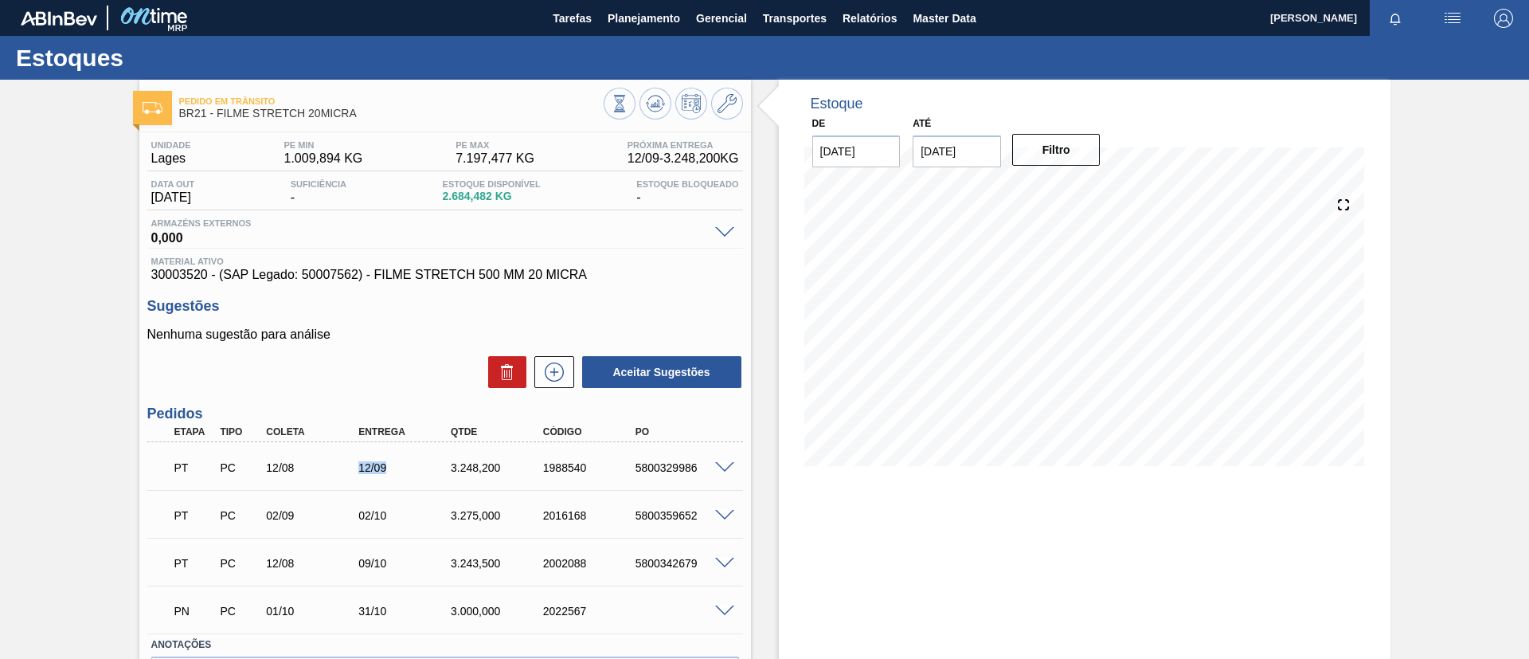
drag, startPoint x: 373, startPoint y: 475, endPoint x: 438, endPoint y: 475, distance: 65.3
click at [438, 475] on div "PT PC 12/08 12/09 3.248,200 1988540 5800329986" at bounding box center [441, 466] width 554 height 32
drag, startPoint x: 739, startPoint y: 464, endPoint x: 727, endPoint y: 462, distance: 12.2
click at [734, 463] on div "Unidade Lages PE MIN 1.009,894 KG PE MAX 7.197,477 KG Próxima Entrega 12/09 - 3…" at bounding box center [445, 444] width 612 height 624
click at [717, 462] on span at bounding box center [724, 468] width 19 height 12
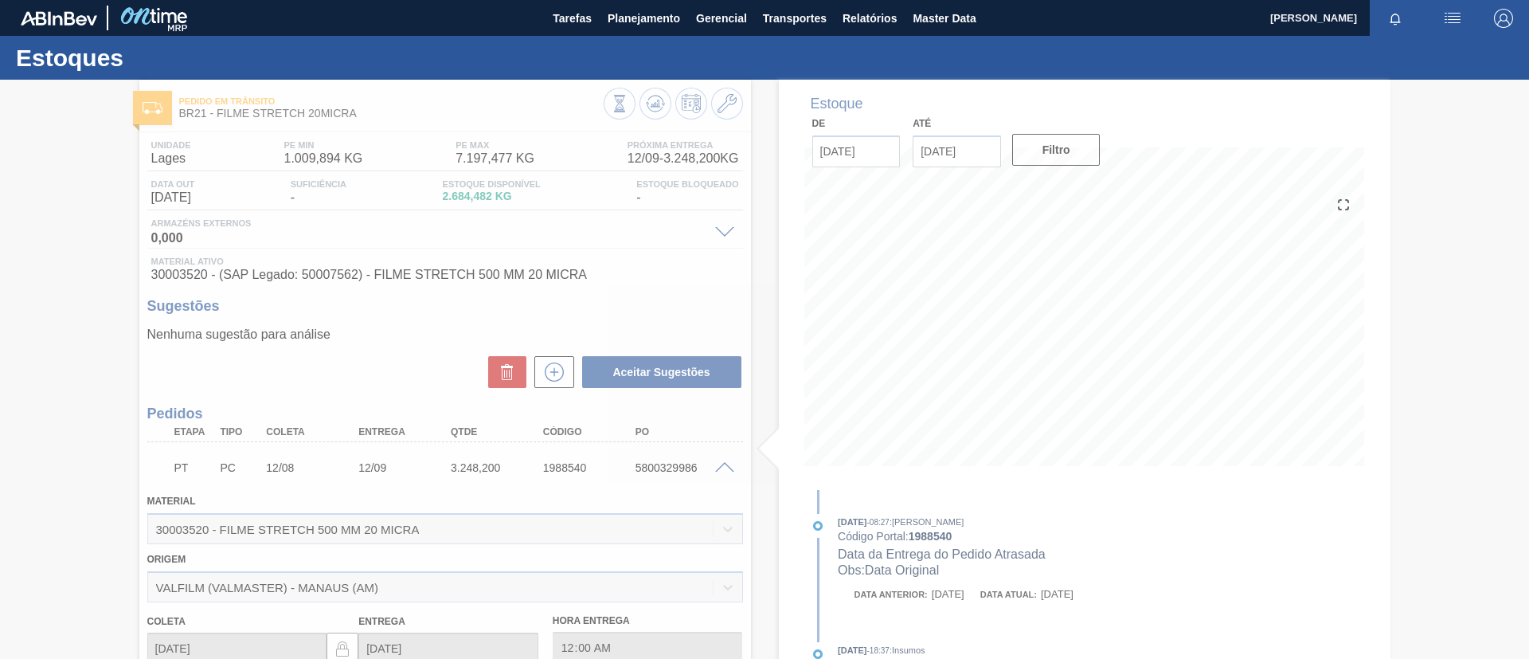
drag, startPoint x: 538, startPoint y: 468, endPoint x: 568, endPoint y: 470, distance: 30.4
click at [568, 470] on div at bounding box center [764, 369] width 1529 height 579
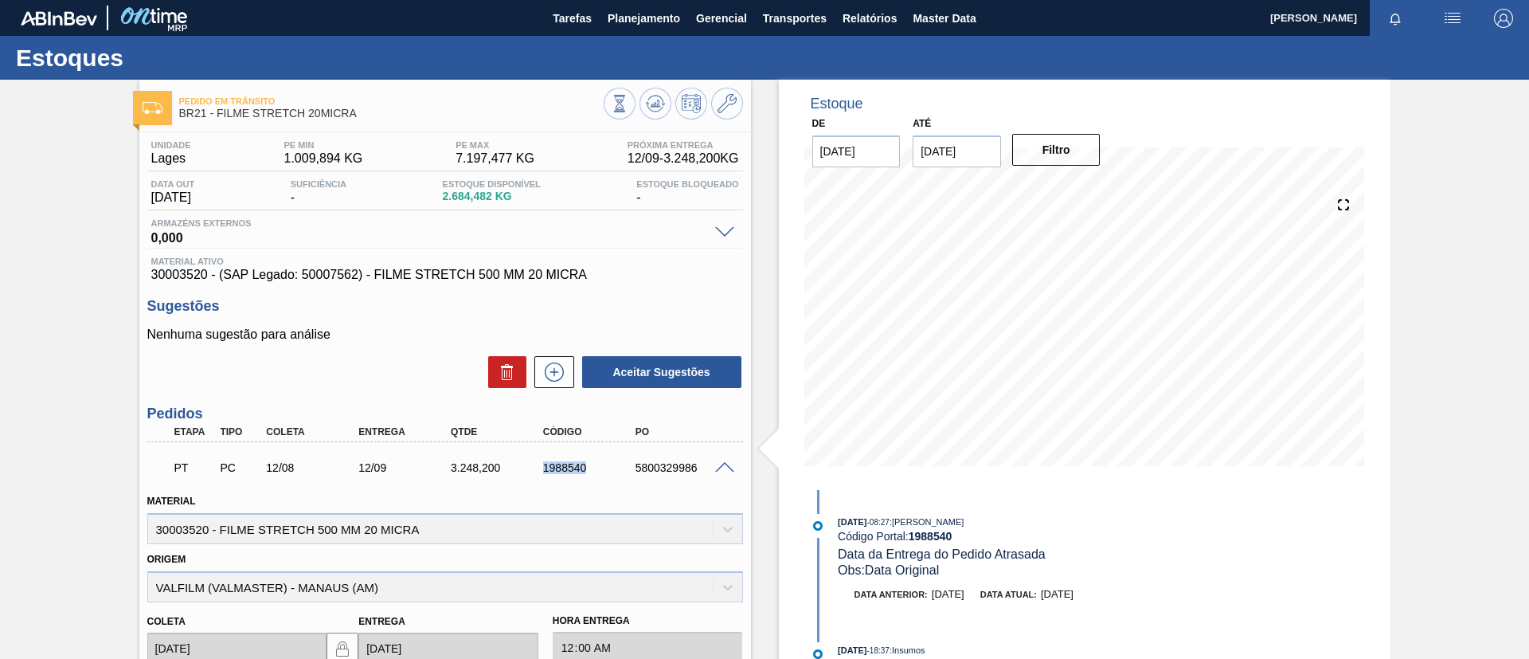
drag, startPoint x: 541, startPoint y: 466, endPoint x: 593, endPoint y: 476, distance: 53.6
click at [593, 476] on div "PT PC 12/08 12/09 3.248,200 1988540 5800329986" at bounding box center [441, 466] width 554 height 32
copy div "1988540"
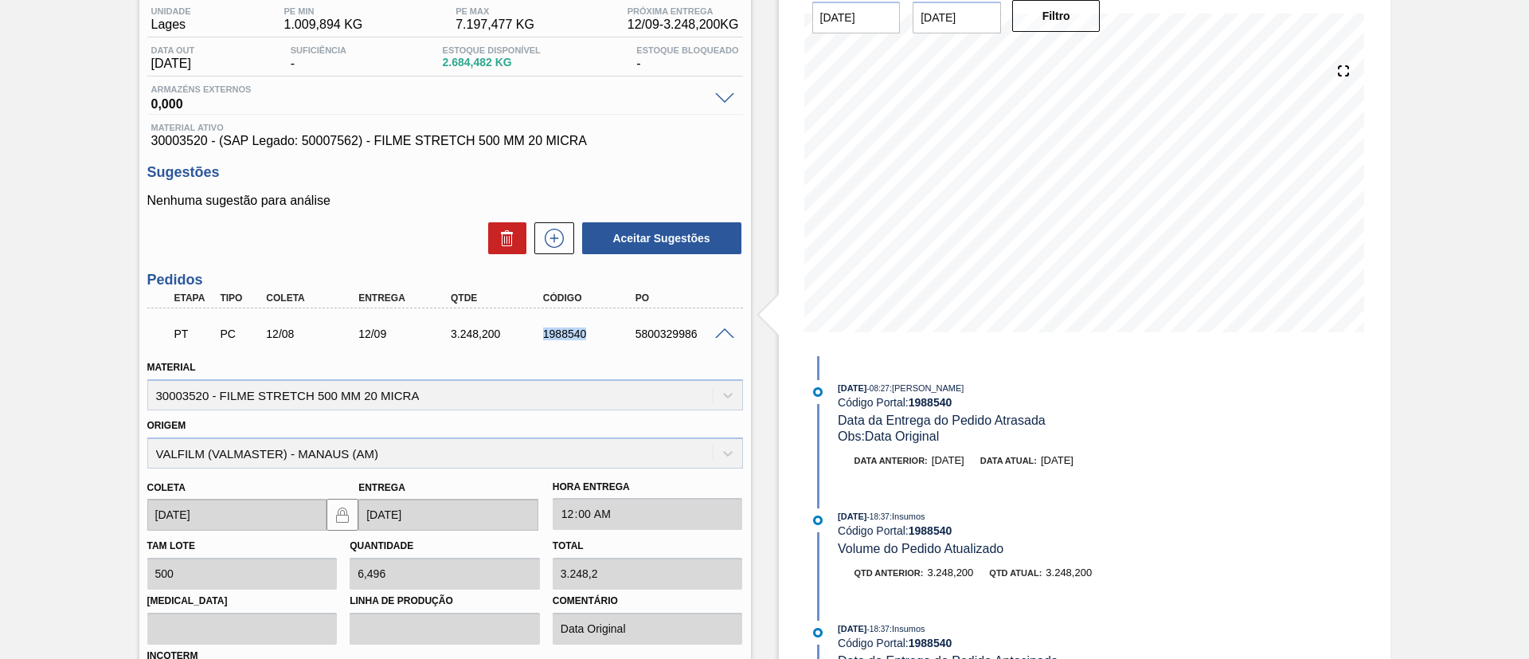
scroll to position [133, 0]
click at [517, 356] on div "Material 30003520 - FILME STRETCH 500 MM 20 MICRA" at bounding box center [445, 382] width 609 height 58
drag, startPoint x: 340, startPoint y: 332, endPoint x: 463, endPoint y: 343, distance: 123.2
click at [433, 339] on div "PT PC 12/08 12/09 3.248,200 1988540 5800329986" at bounding box center [441, 333] width 554 height 32
click at [493, 350] on div "PT PC 12/08 12/09 3.248,200 1988540 5800329986" at bounding box center [445, 333] width 596 height 40
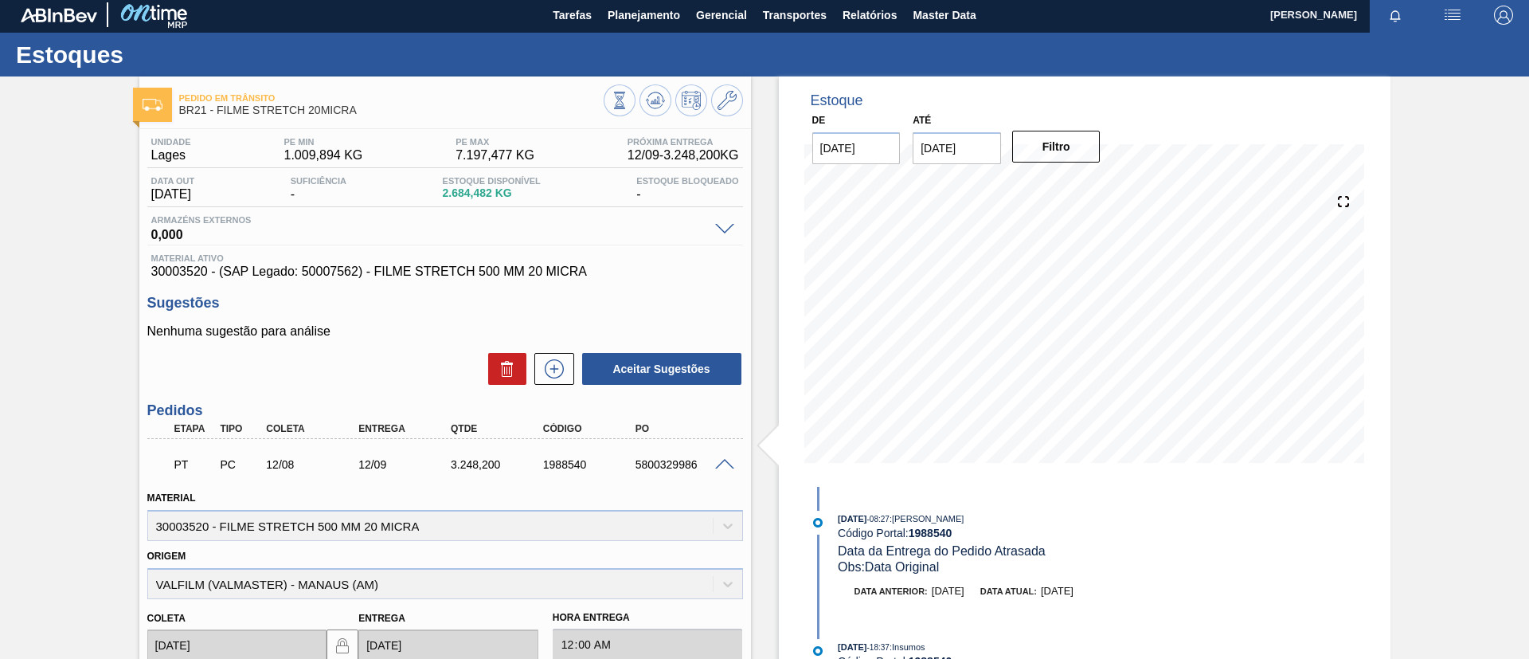
scroll to position [0, 0]
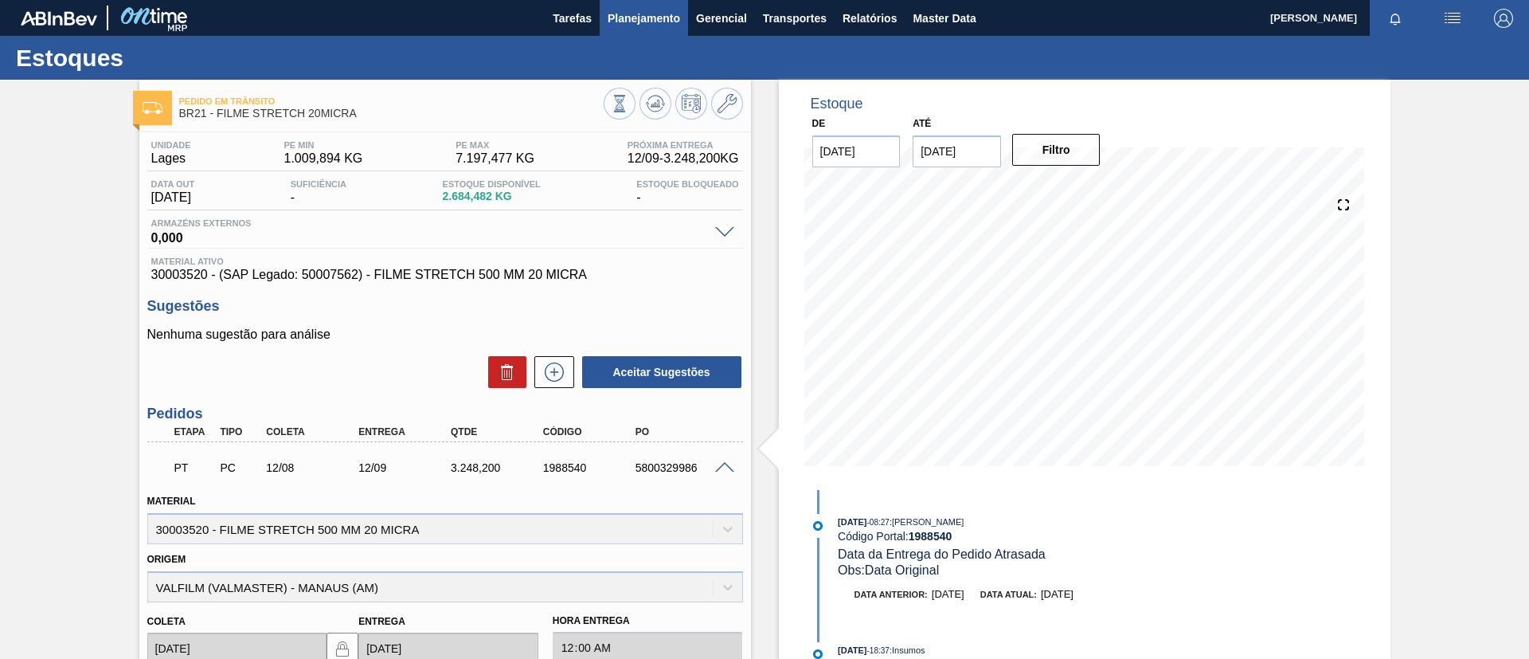
click at [641, 26] on span "Planejamento" at bounding box center [644, 18] width 72 height 19
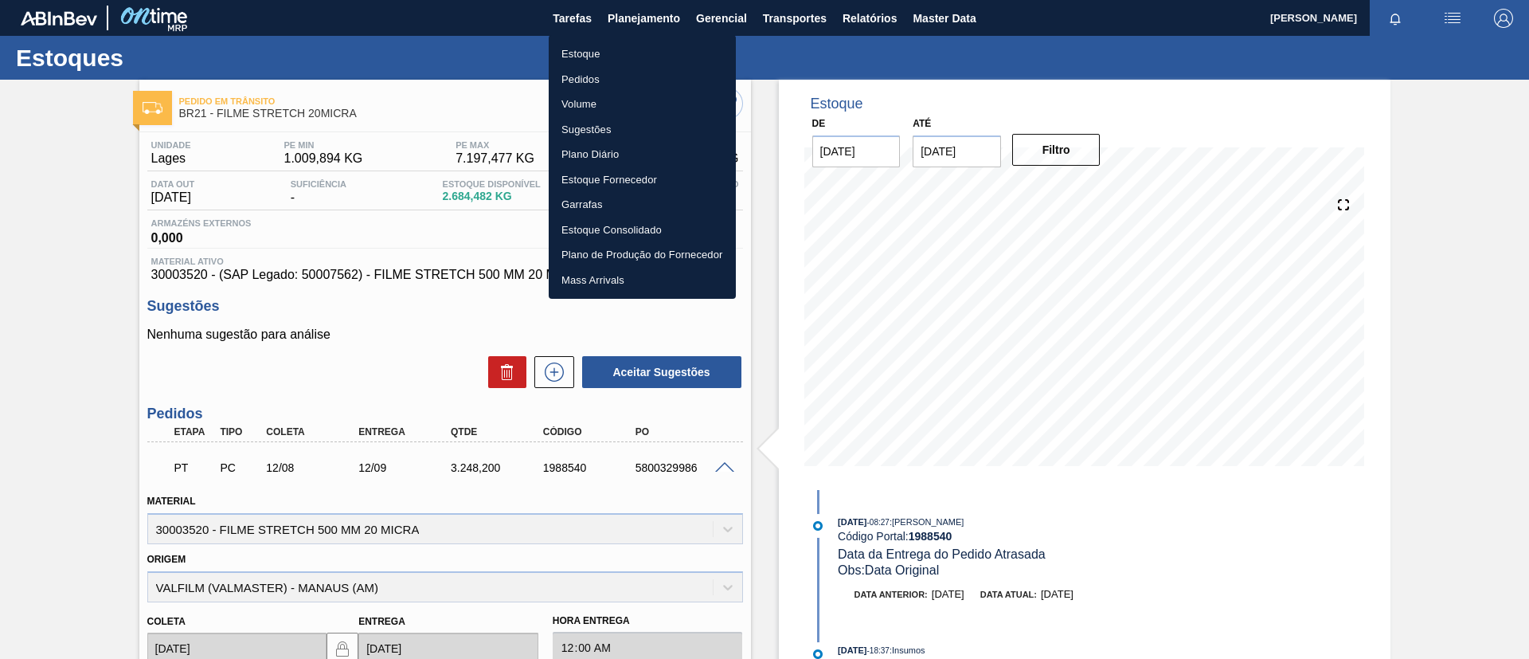
click at [642, 51] on li "Estoque" at bounding box center [642, 53] width 187 height 25
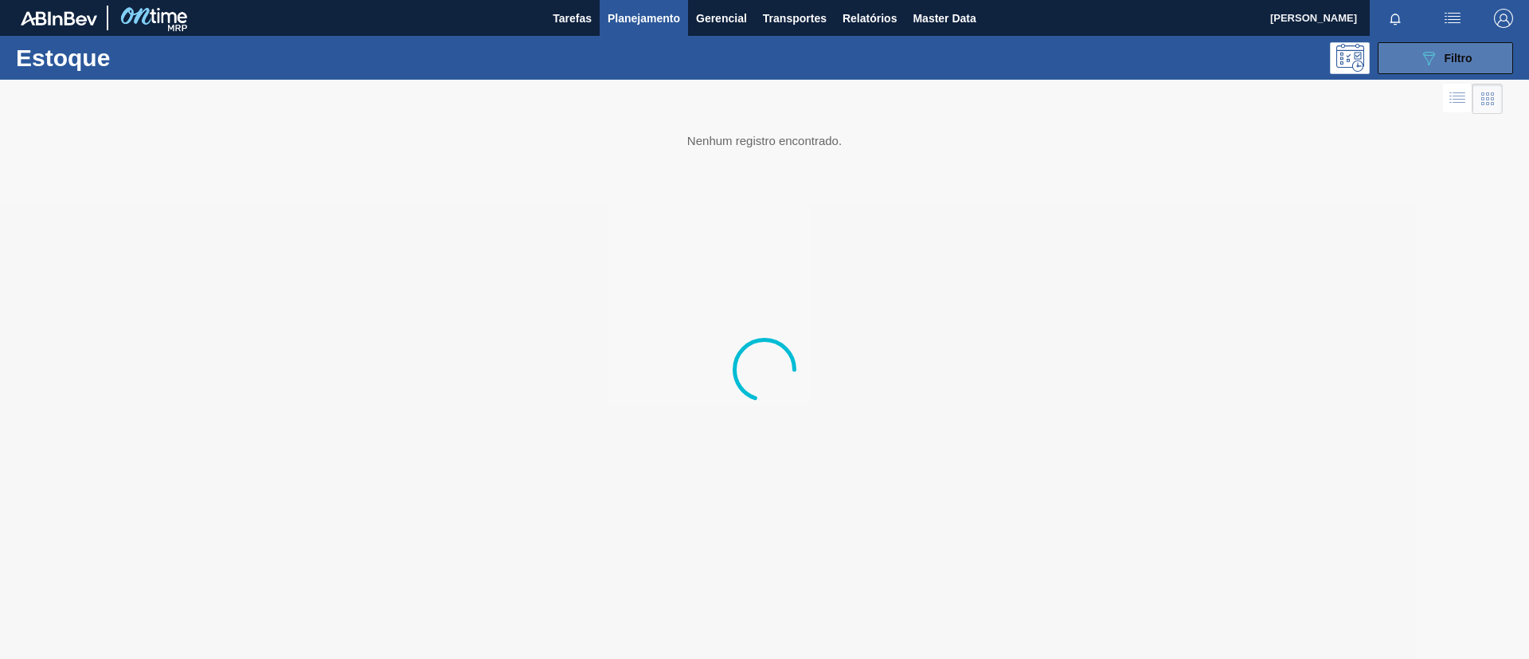
click at [1425, 49] on icon "089F7B8B-B2A5-4AFE-B5C0-19BA573D28AC" at bounding box center [1428, 58] width 19 height 19
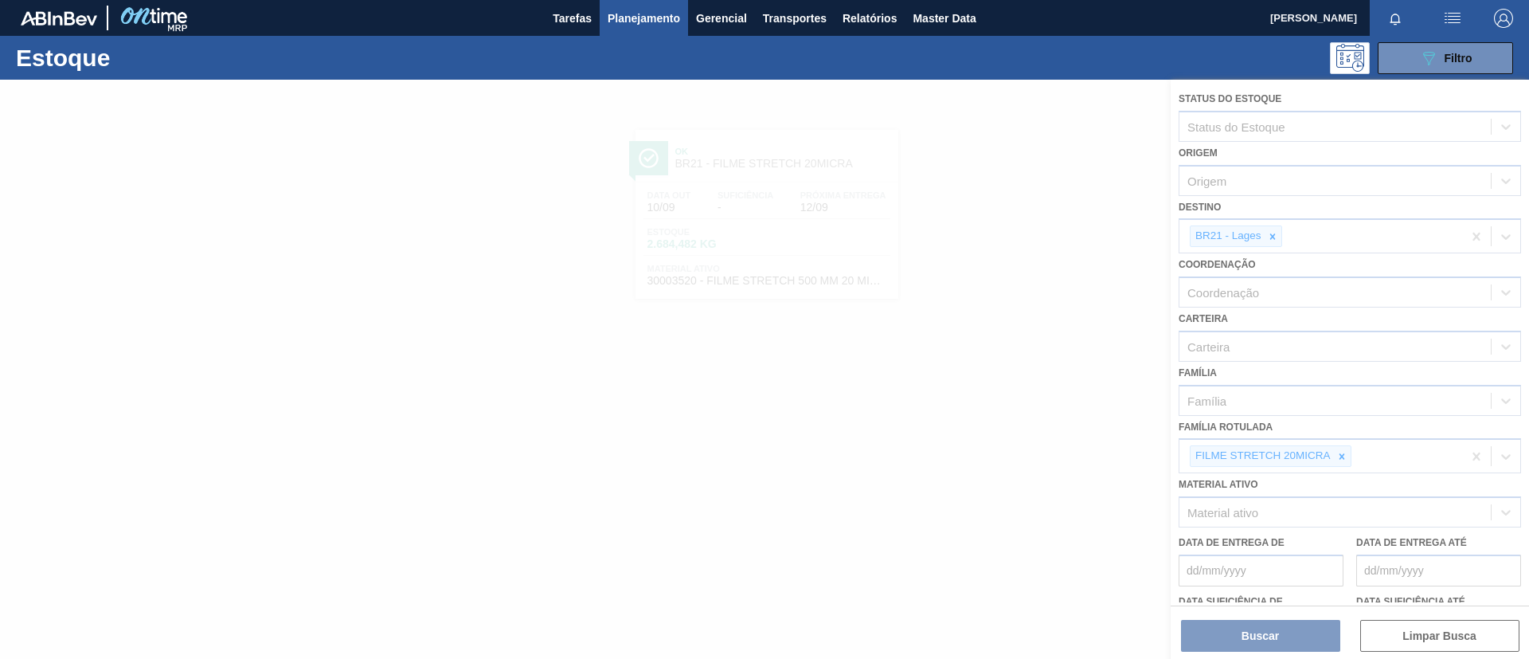
click at [1341, 444] on div at bounding box center [764, 369] width 1529 height 579
click at [1341, 453] on div at bounding box center [764, 369] width 1529 height 579
click at [1340, 452] on div at bounding box center [764, 369] width 1529 height 579
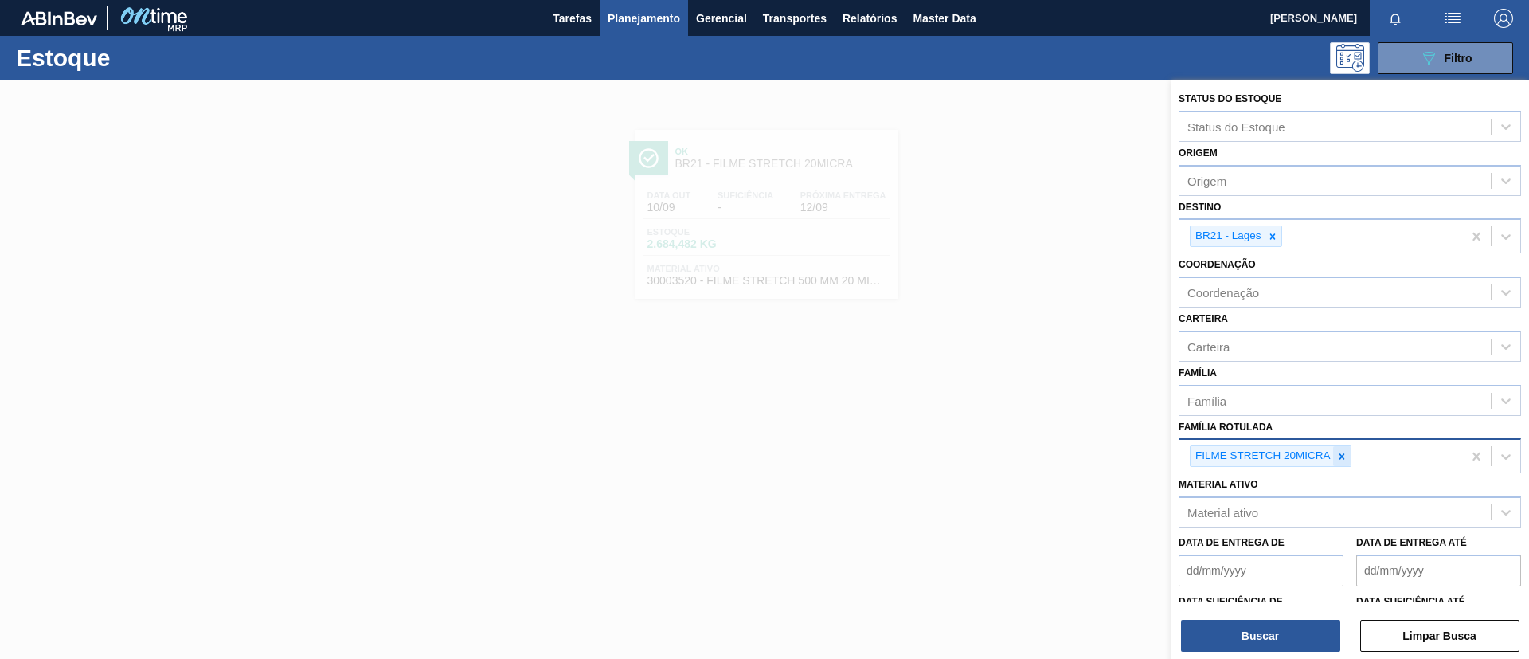
click at [1348, 458] on div at bounding box center [1342, 456] width 18 height 20
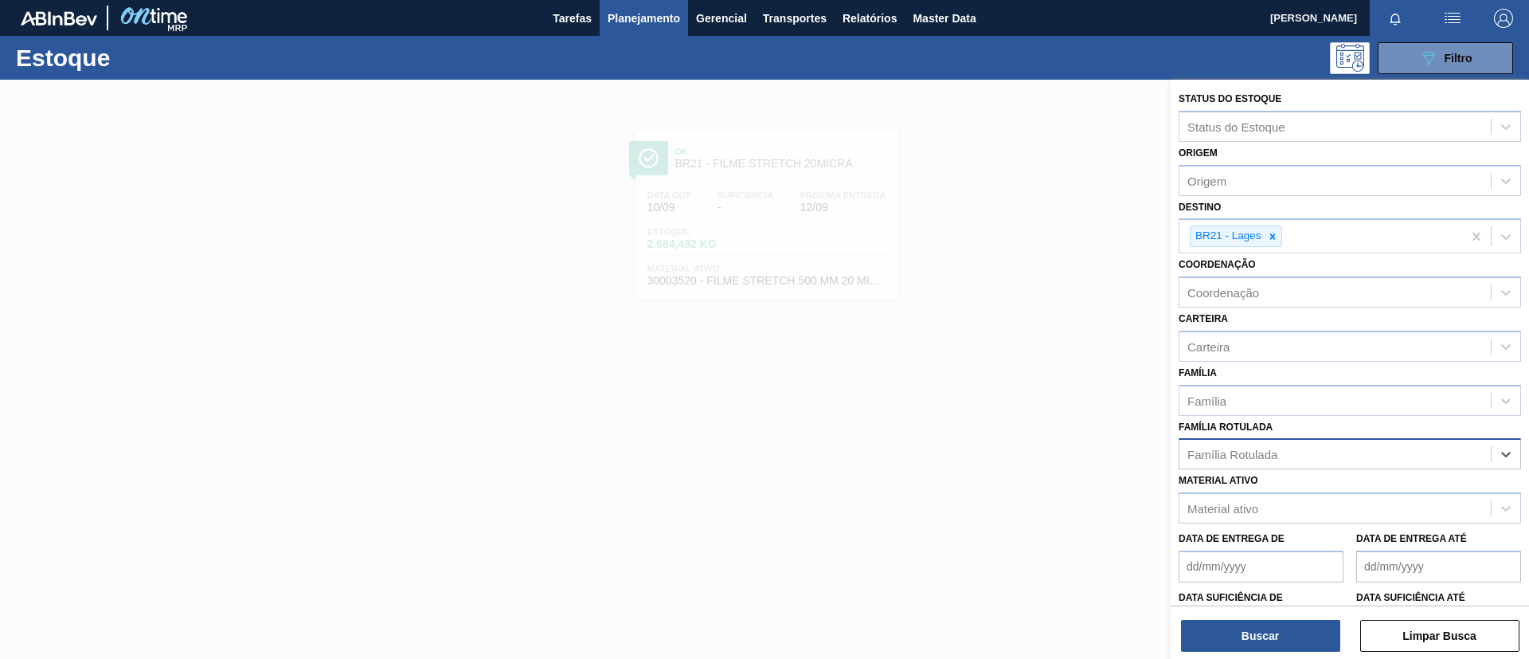
paste Rotulada "FILME BC ZERO 350ML"
type Rotulada "FILME BC ZERO 350ML"
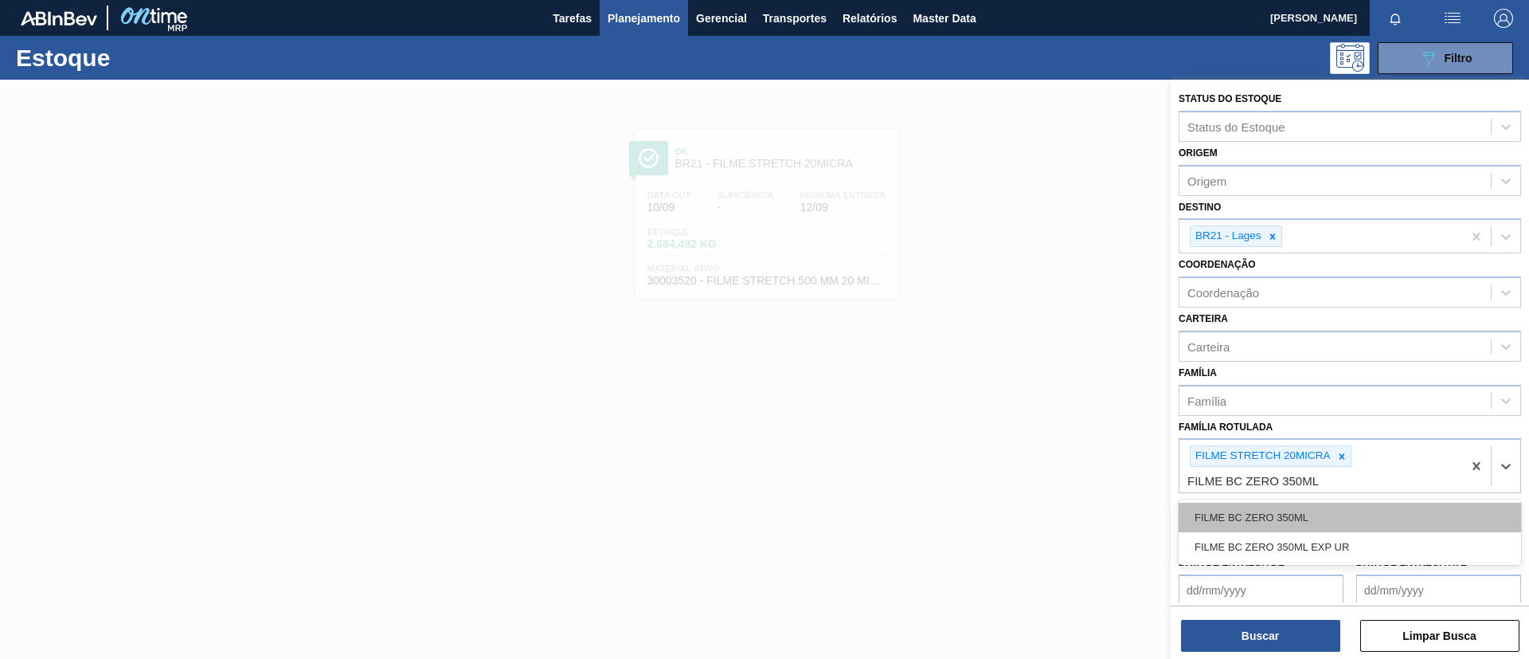
click at [1345, 506] on div "FILME BC ZERO 350ML" at bounding box center [1350, 517] width 342 height 29
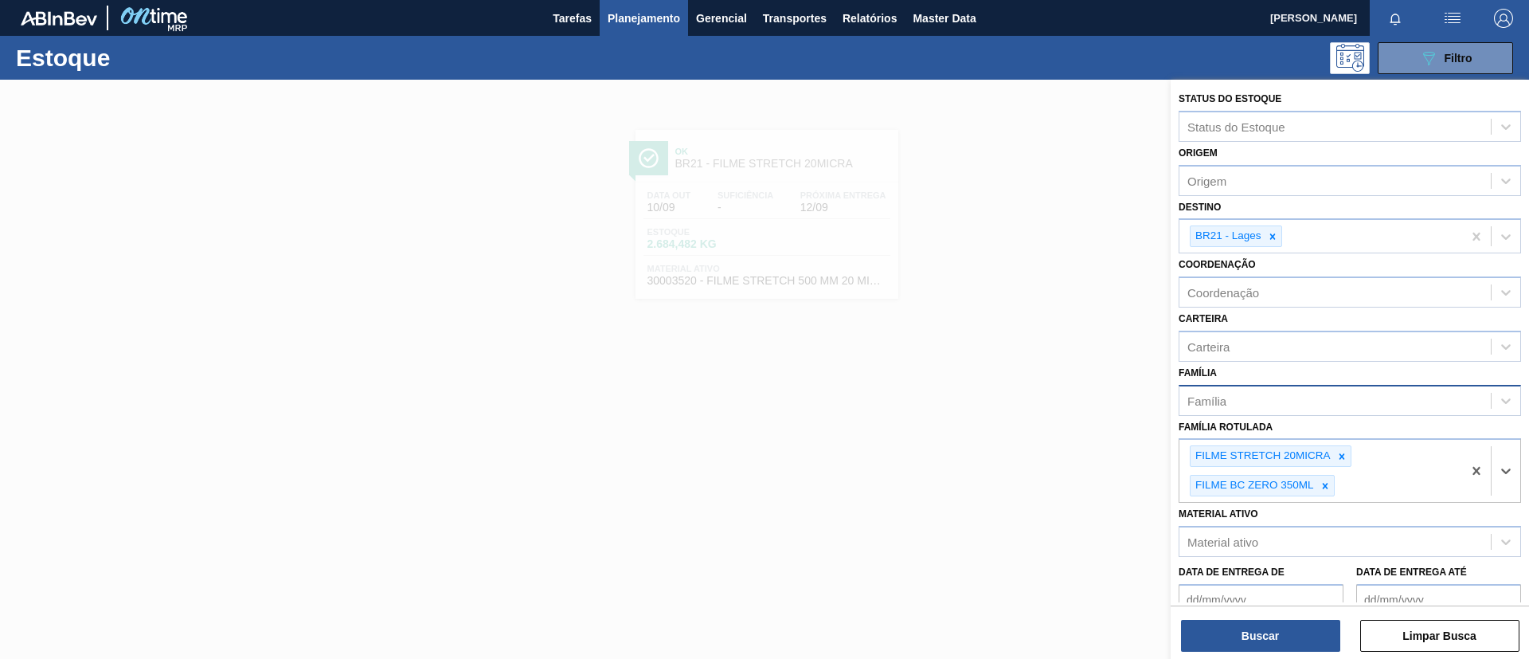
drag, startPoint x: 1342, startPoint y: 459, endPoint x: 1329, endPoint y: 389, distance: 70.5
click at [1341, 458] on icon at bounding box center [1341, 456] width 11 height 11
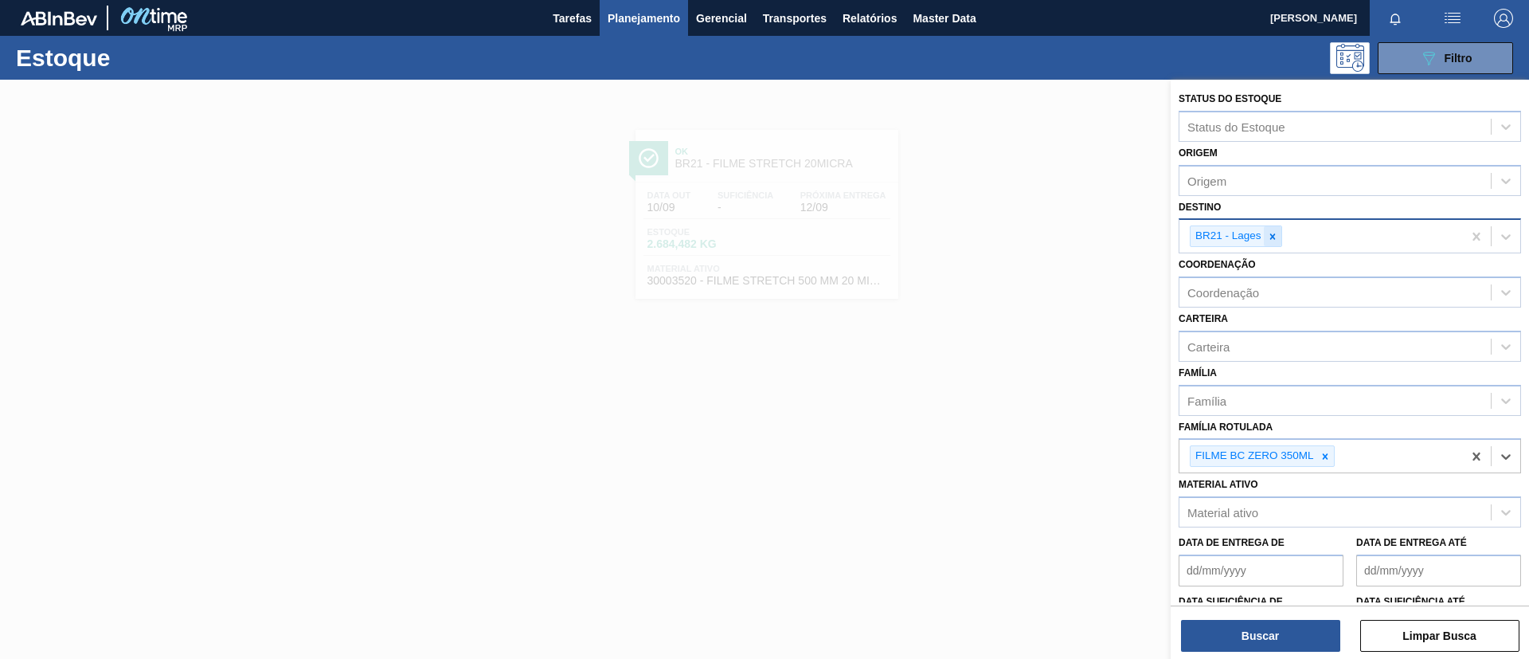
click at [1275, 241] on icon at bounding box center [1272, 236] width 11 height 11
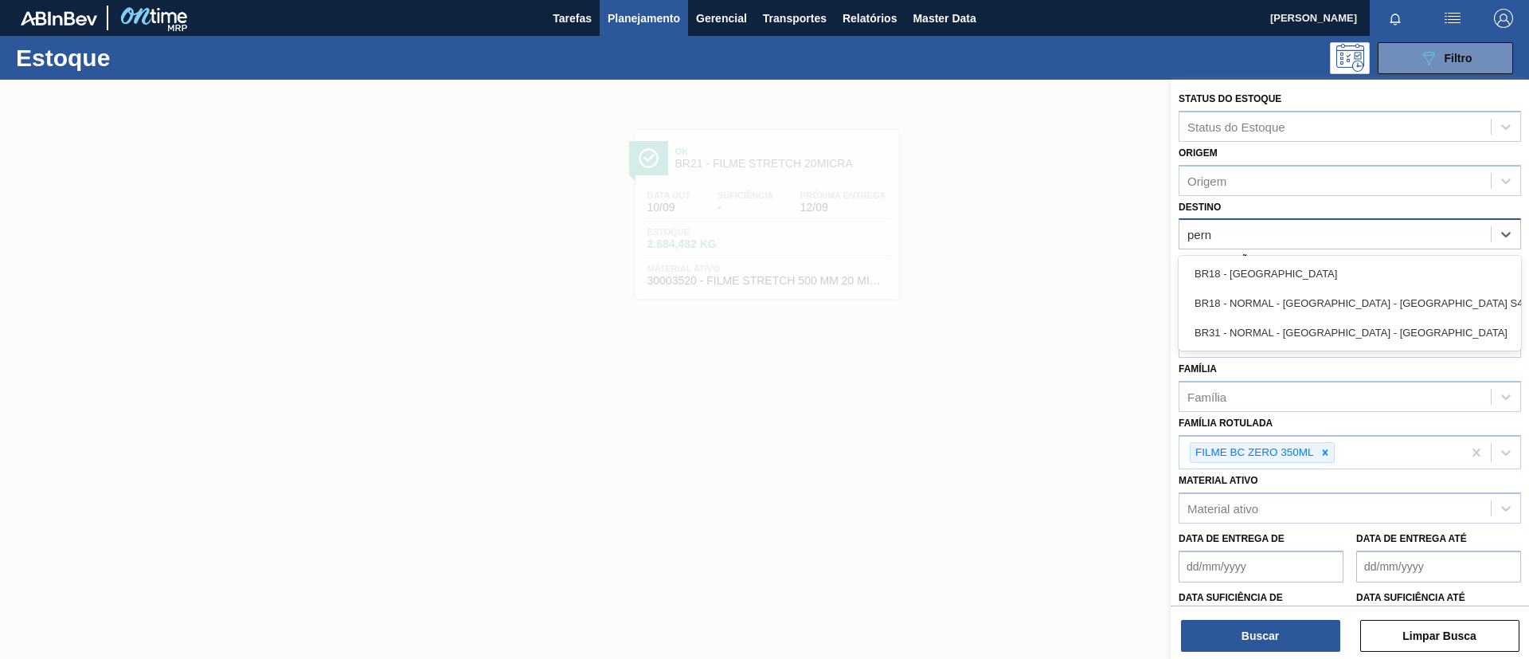
type input "perna"
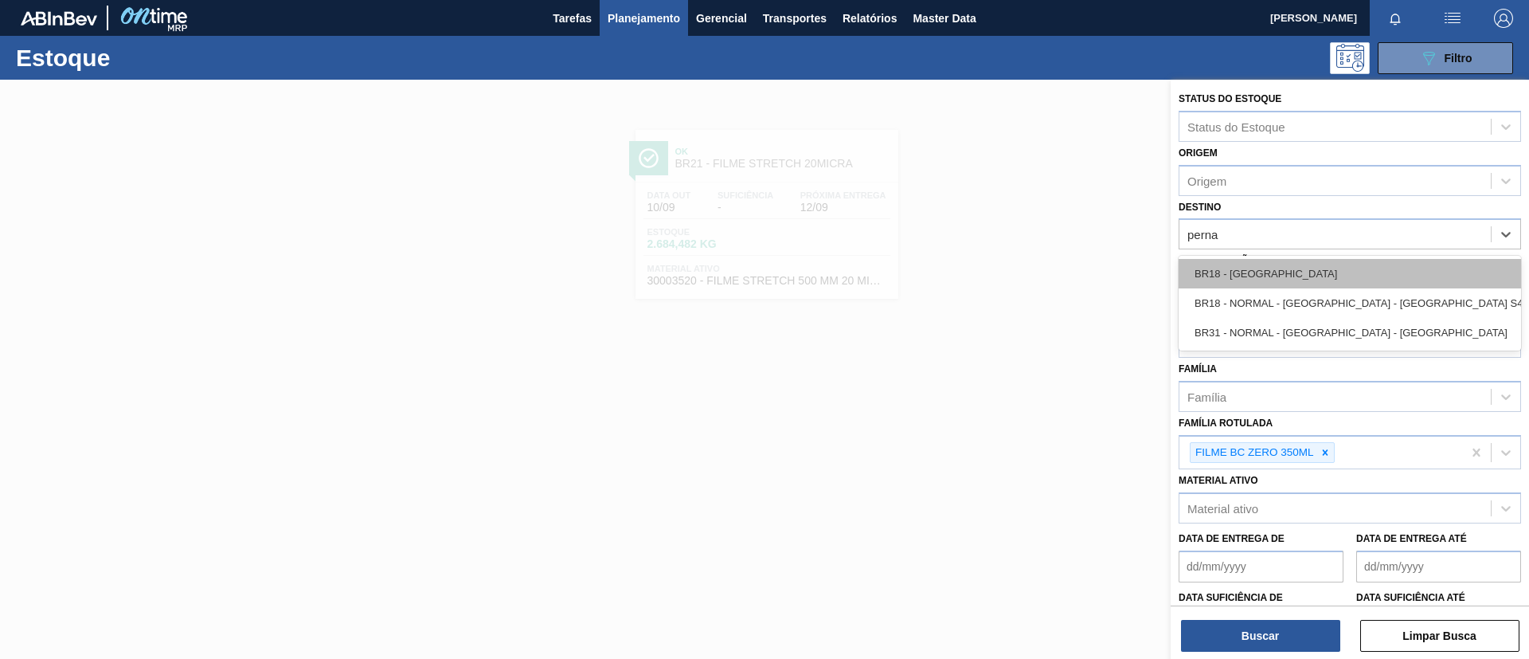
click at [1299, 263] on div "BR18 - [GEOGRAPHIC_DATA]" at bounding box center [1350, 273] width 342 height 29
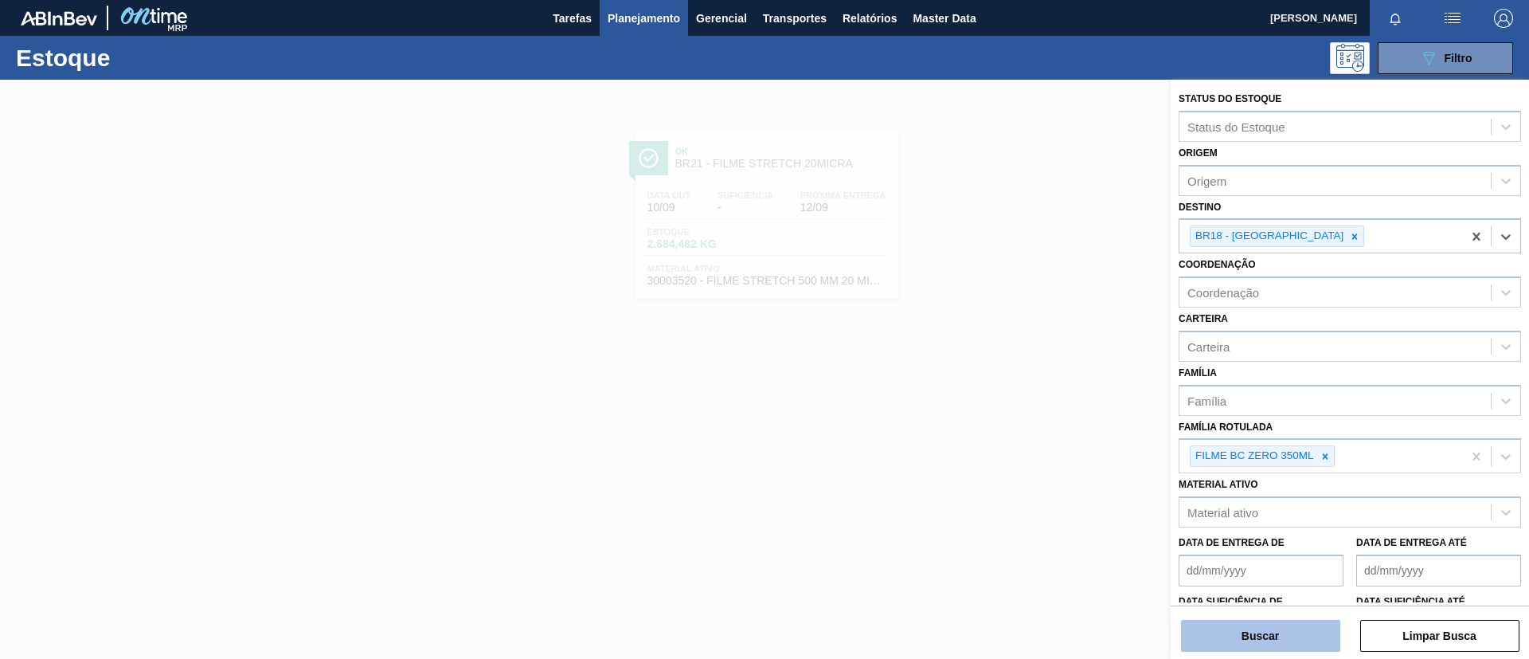
click at [1280, 638] on button "Buscar" at bounding box center [1260, 636] width 159 height 32
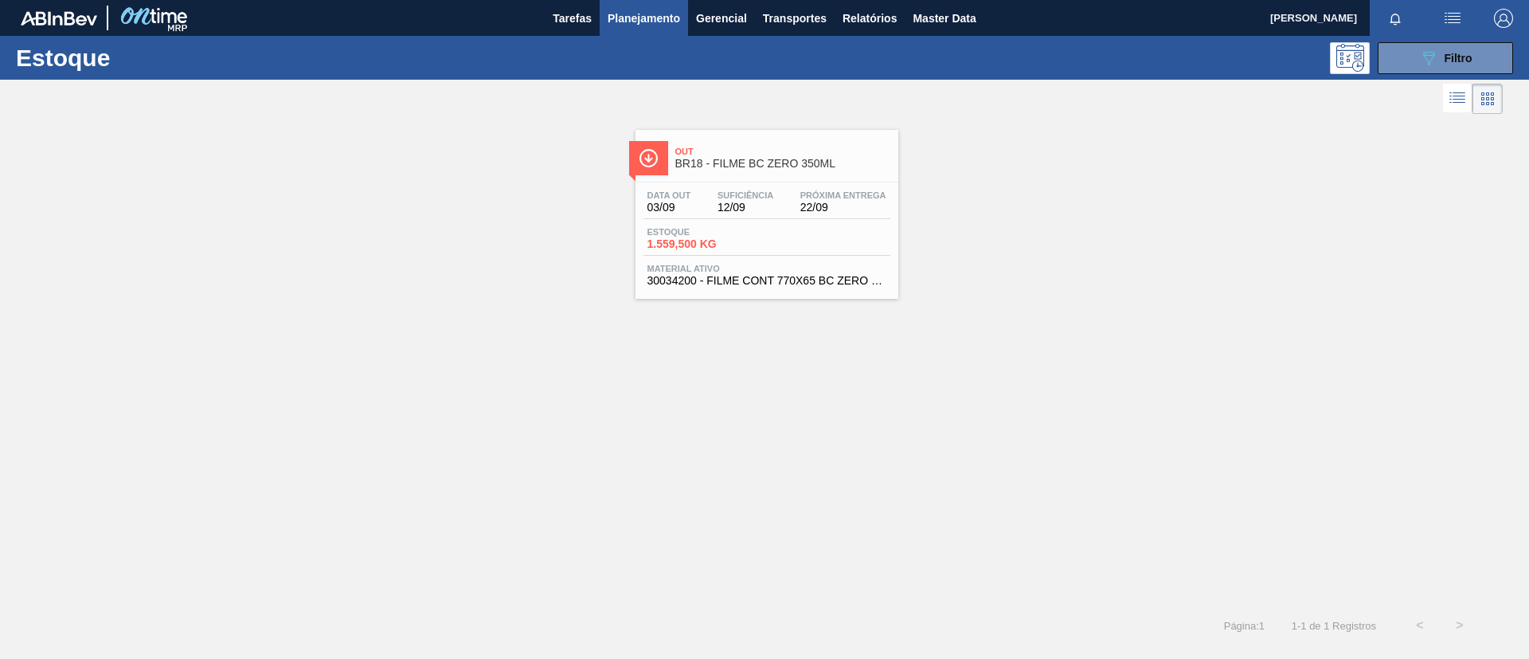
click at [742, 180] on div "Out BR18 - FILME BC ZERO 350ML Data [DATE] Suficiência 12/09 Próxima Entrega 22…" at bounding box center [767, 214] width 263 height 169
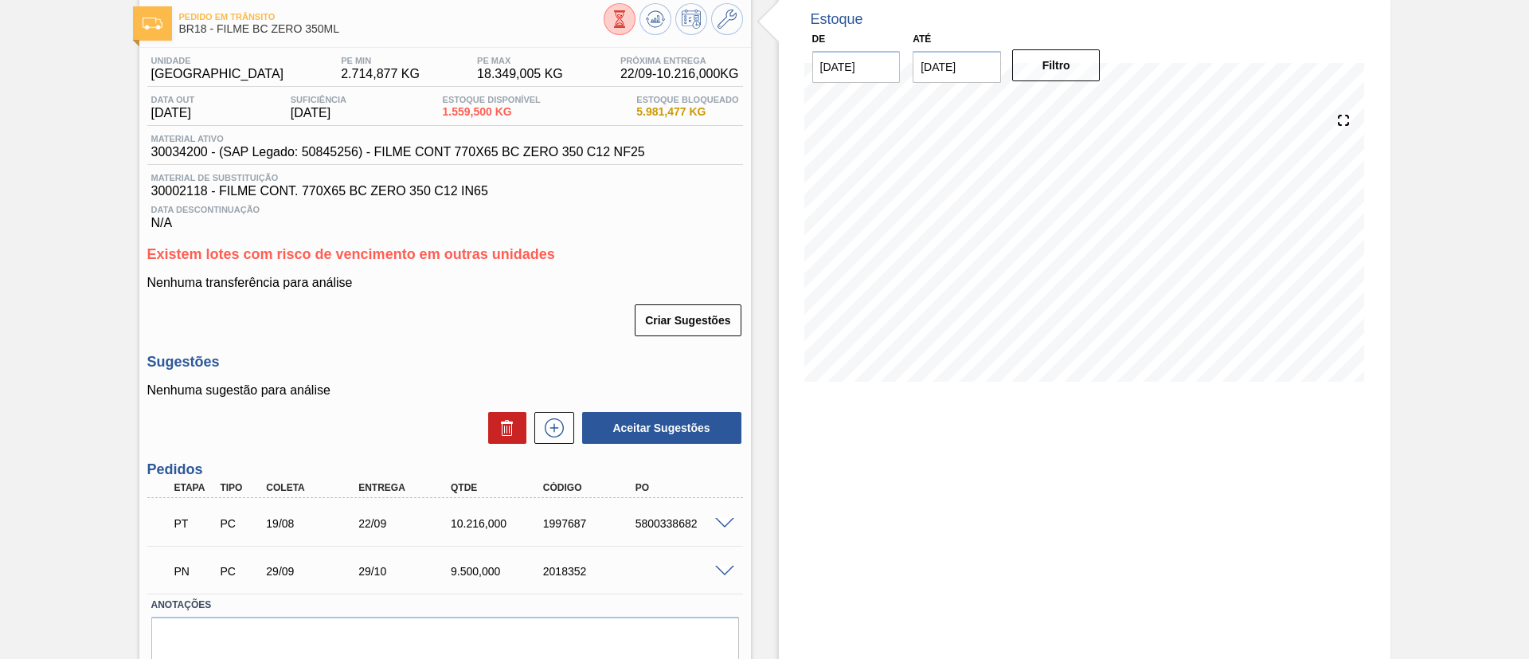
scroll to position [119, 0]
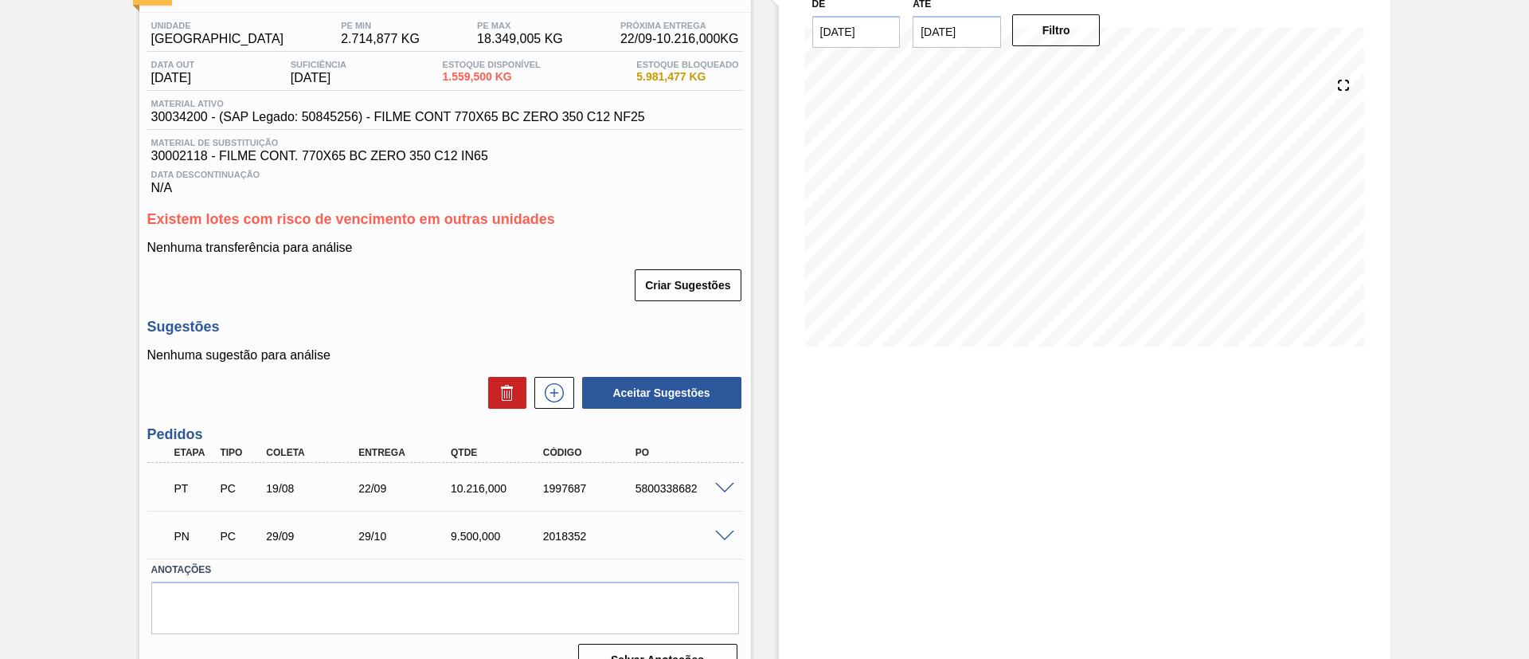
click at [722, 489] on span at bounding box center [724, 489] width 19 height 12
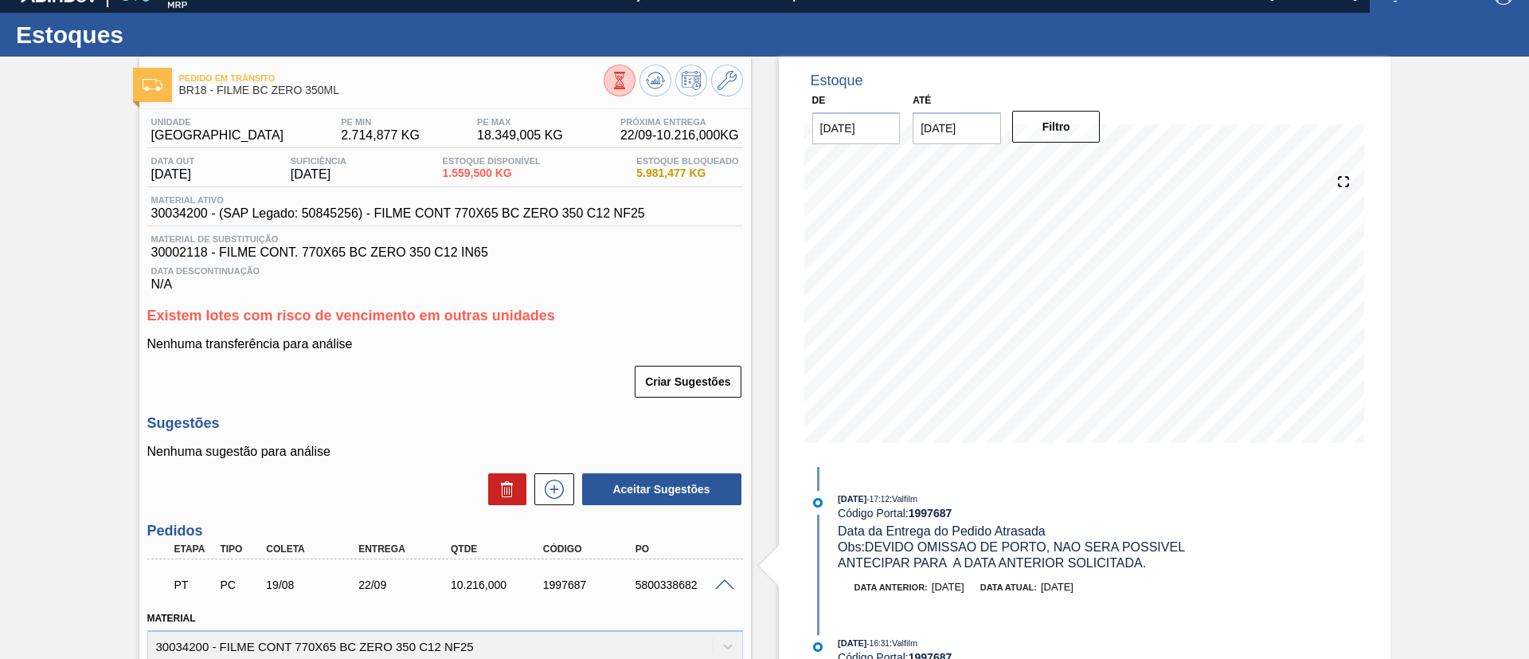
scroll to position [0, 0]
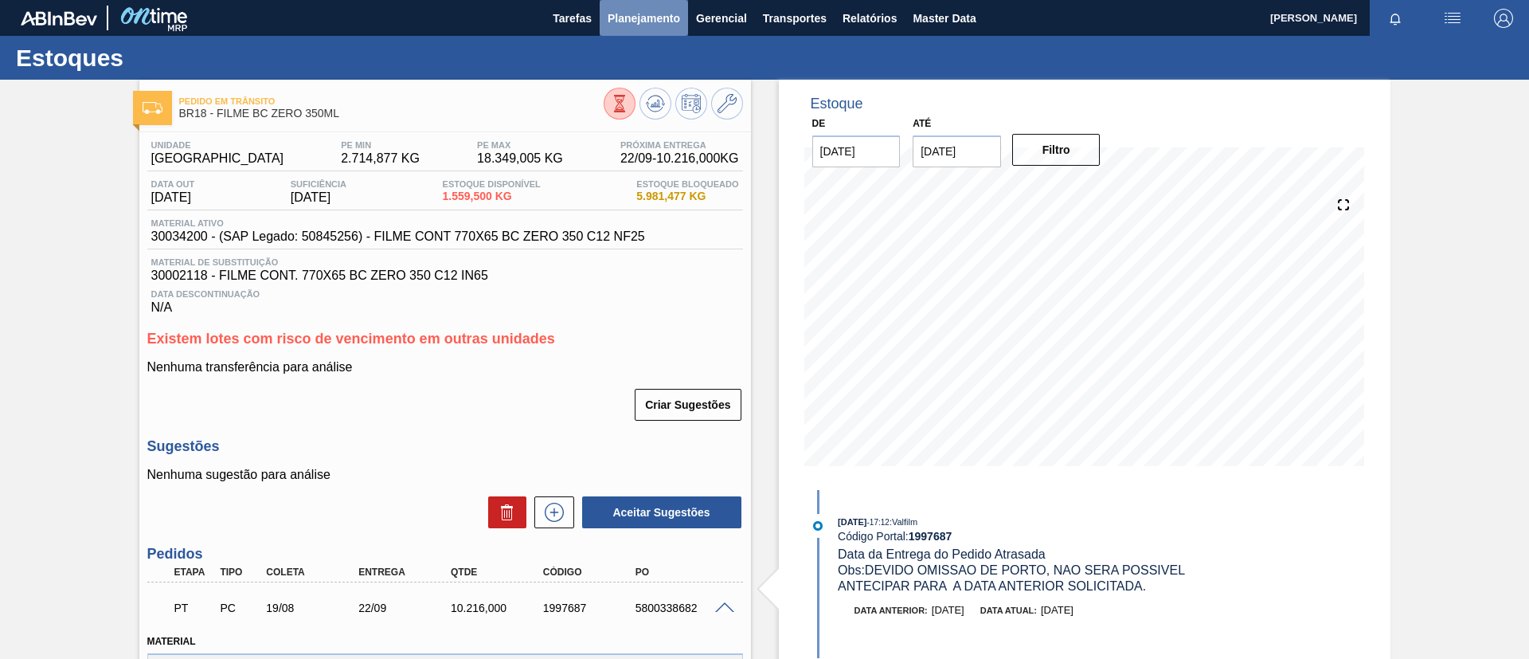
click at [620, 19] on span "Planejamento" at bounding box center [644, 18] width 72 height 19
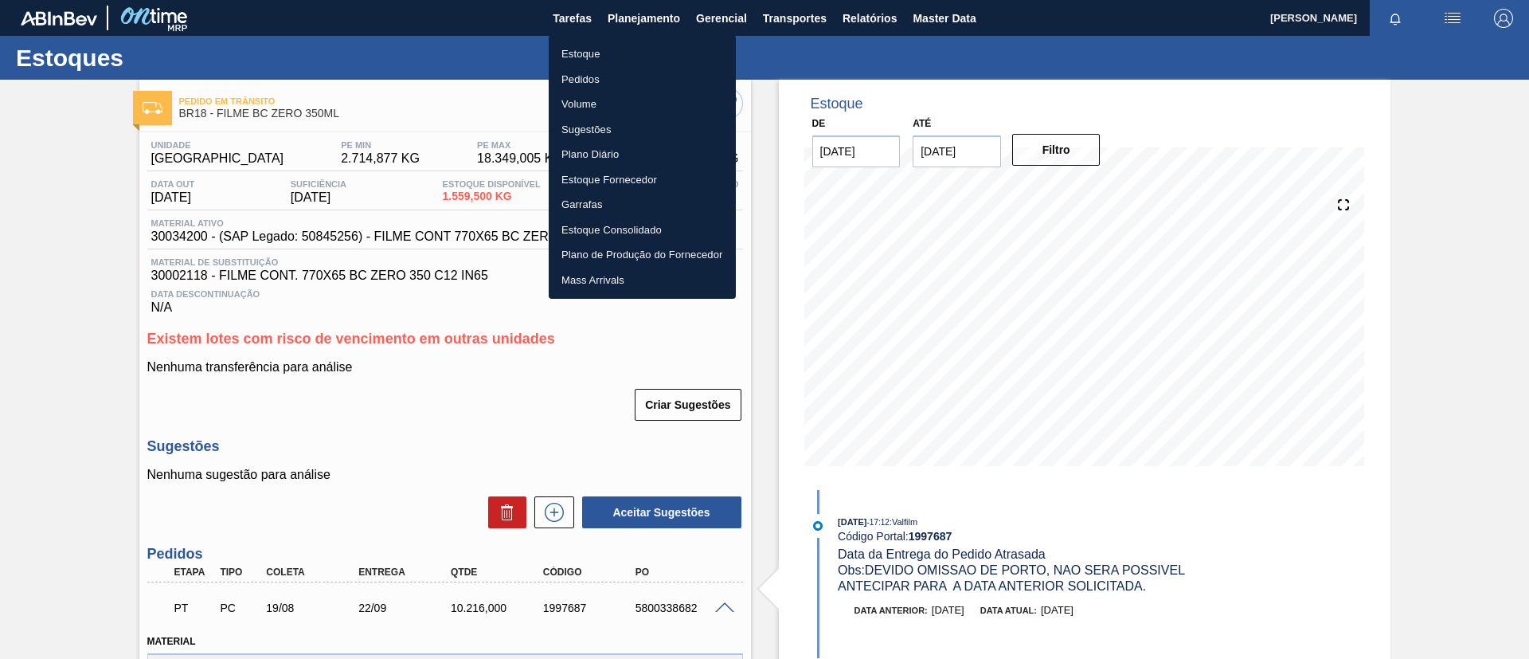
click at [619, 53] on li "Estoque" at bounding box center [642, 53] width 187 height 25
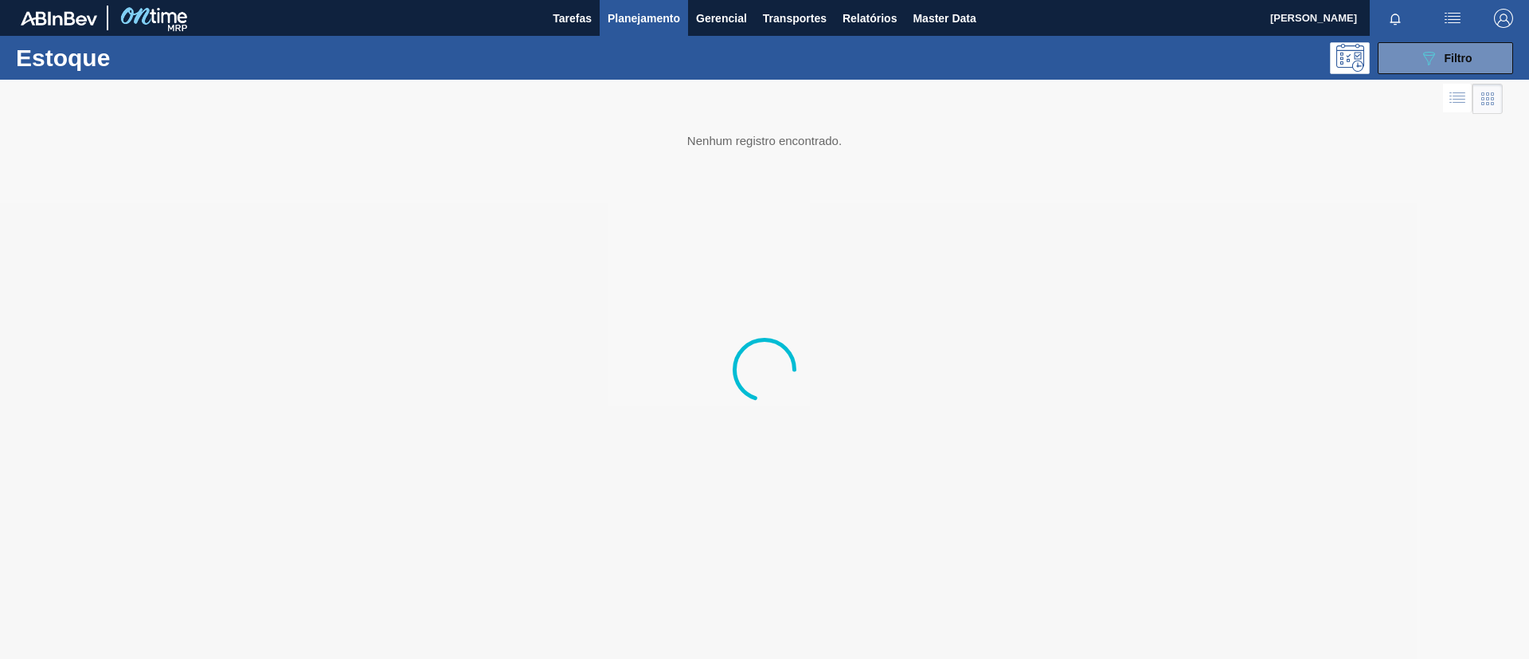
drag, startPoint x: 1479, startPoint y: 52, endPoint x: 1448, endPoint y: 108, distance: 64.5
click at [1479, 52] on button "089F7B8B-B2A5-4AFE-B5C0-19BA573D28AC Filtro" at bounding box center [1445, 58] width 135 height 32
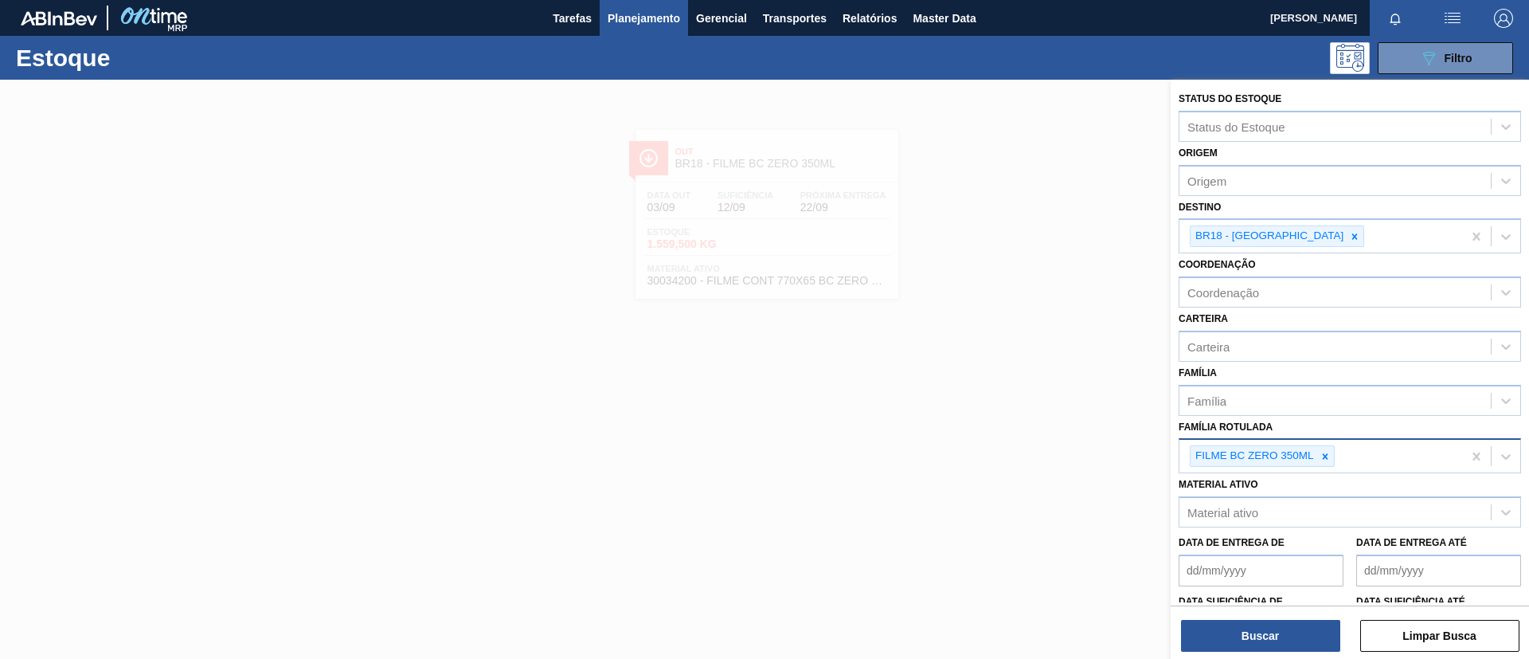
click at [1314, 454] on div "FILME BC ZERO 350ML" at bounding box center [1254, 456] width 126 height 20
click at [1324, 456] on icon at bounding box center [1325, 456] width 6 height 6
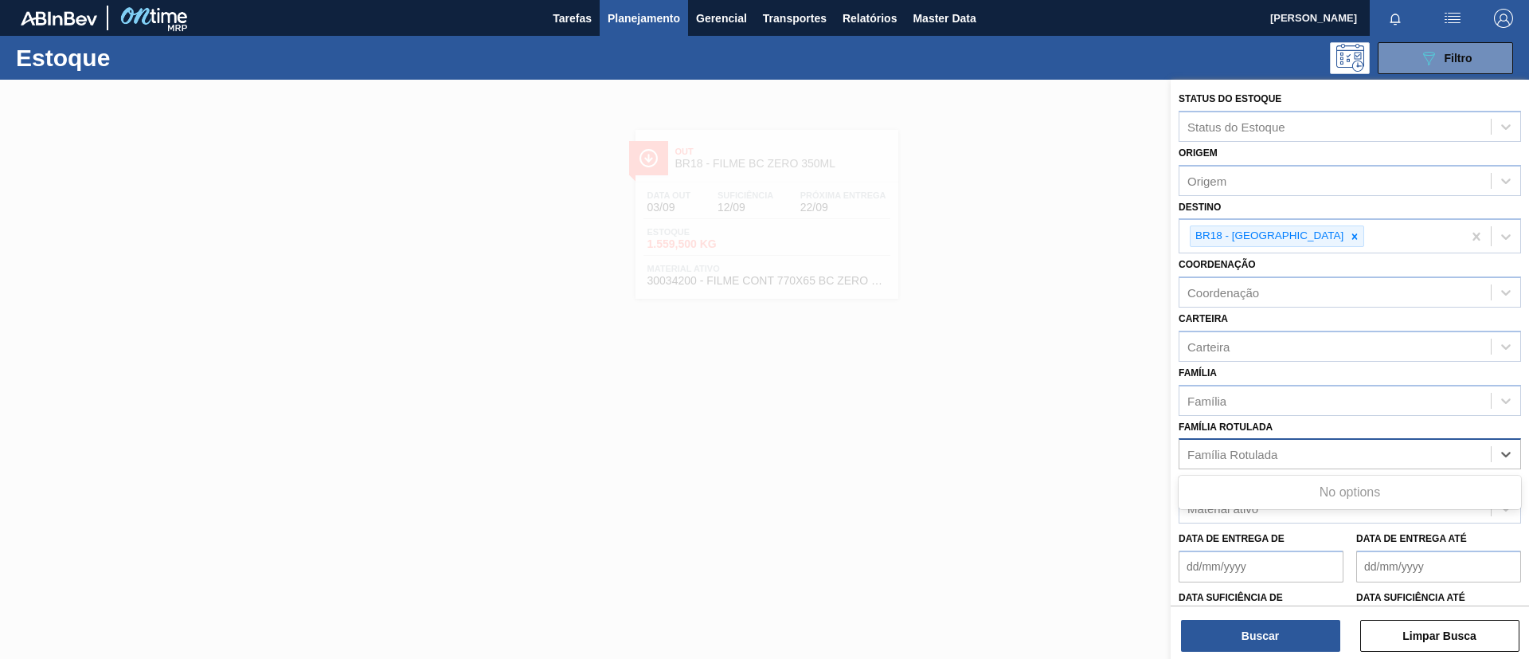
click at [1316, 457] on div "Família Rotulada" at bounding box center [1335, 454] width 311 height 23
paste Rotulada "FILME LISO 420x45"
type Rotulada "FILME LISO 420x45"
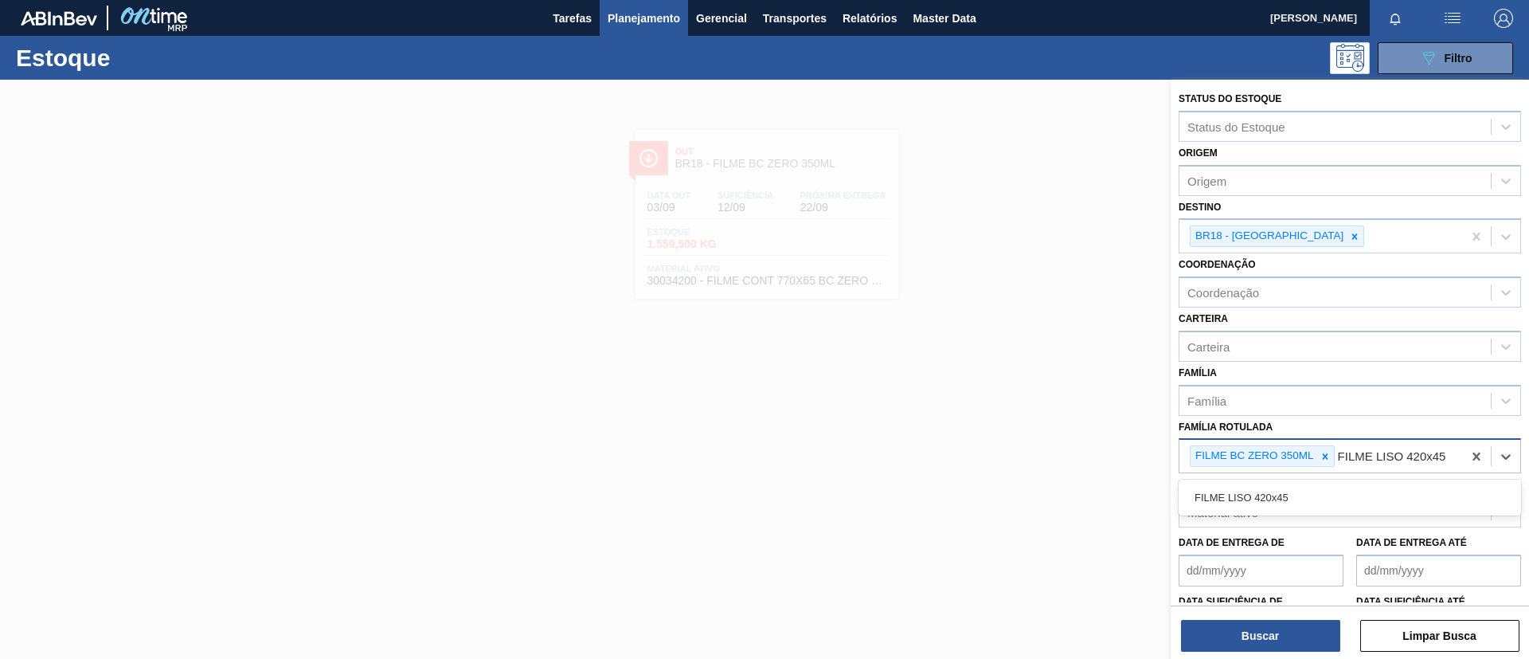
drag, startPoint x: 1321, startPoint y: 495, endPoint x: 1347, endPoint y: 453, distance: 49.1
click at [1321, 494] on div "FILME LISO 420x45" at bounding box center [1350, 497] width 342 height 29
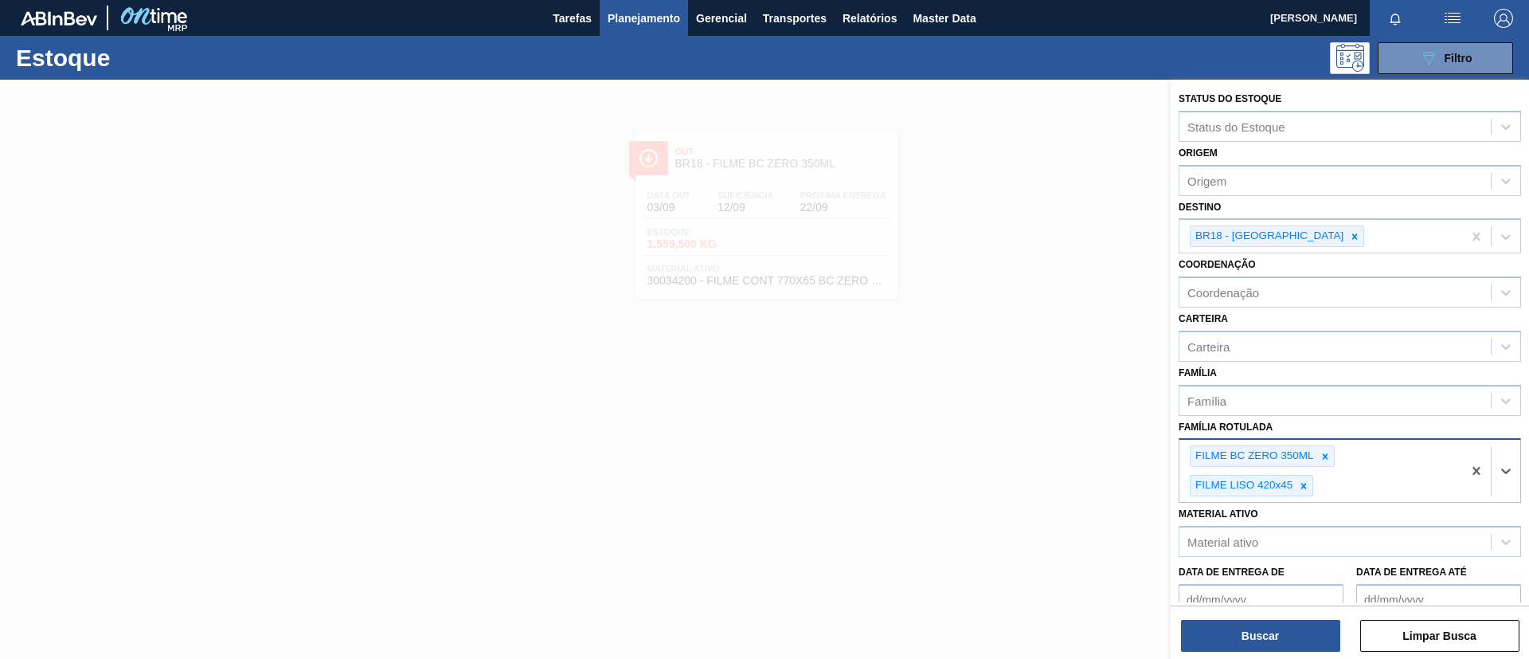
click at [1333, 451] on div at bounding box center [1326, 456] width 18 height 20
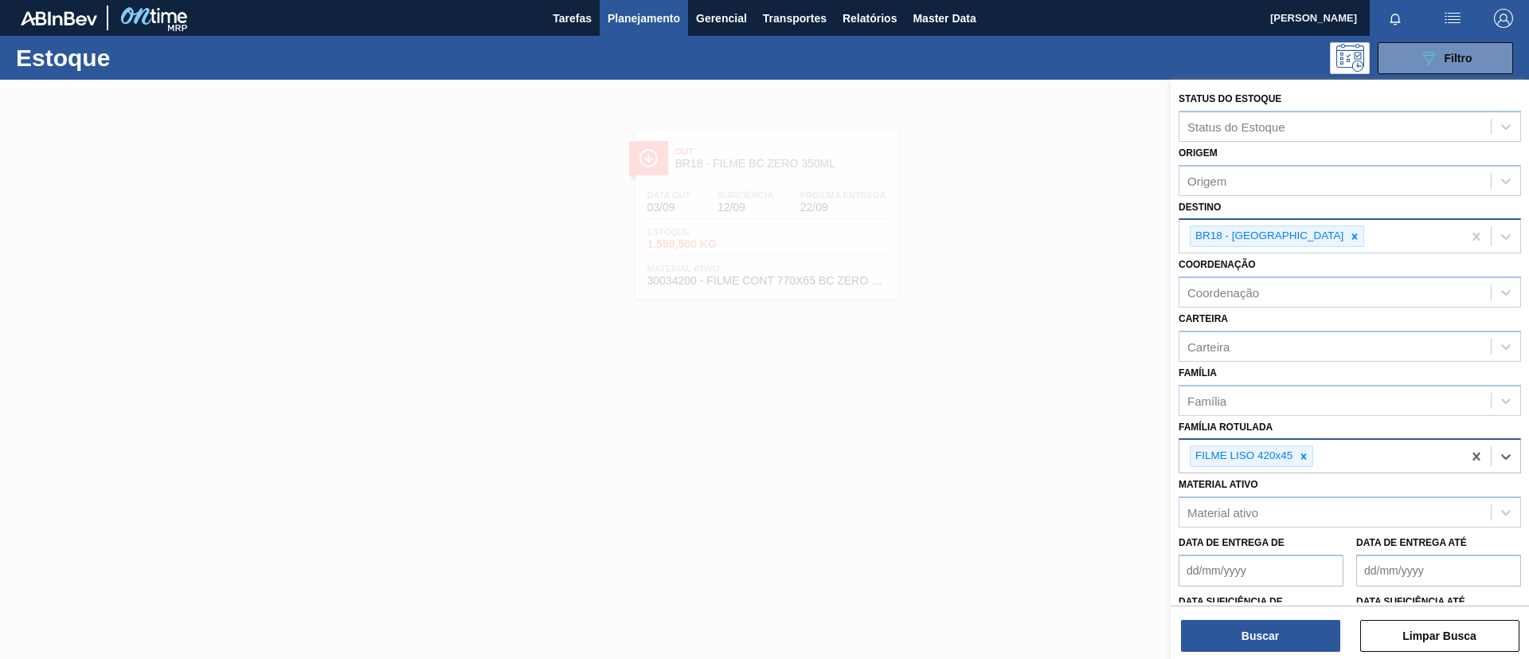
click at [1346, 235] on div at bounding box center [1355, 236] width 18 height 20
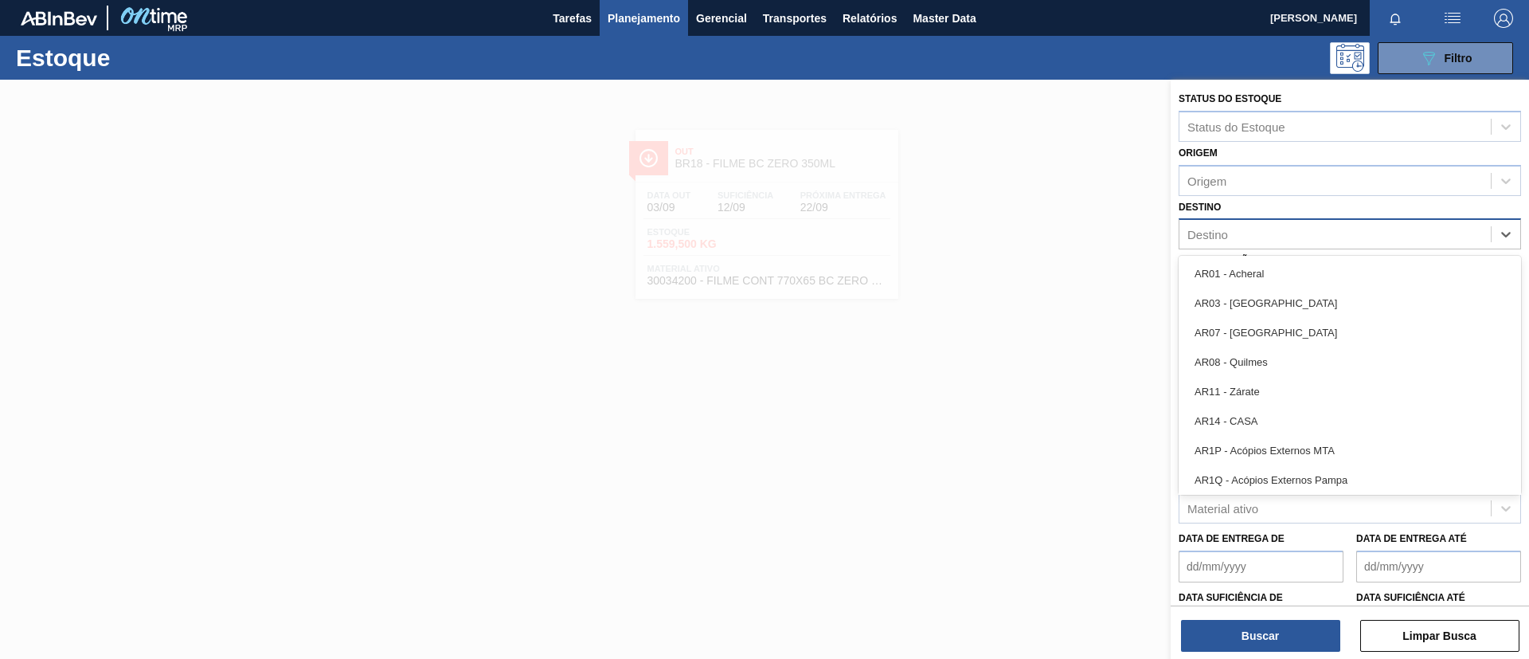
click at [1306, 238] on div "Destino" at bounding box center [1335, 234] width 311 height 23
click at [1305, 210] on div "Destino option BR18 - [GEOGRAPHIC_DATA], deselected. option AR01 - Acheral focu…" at bounding box center [1350, 223] width 342 height 54
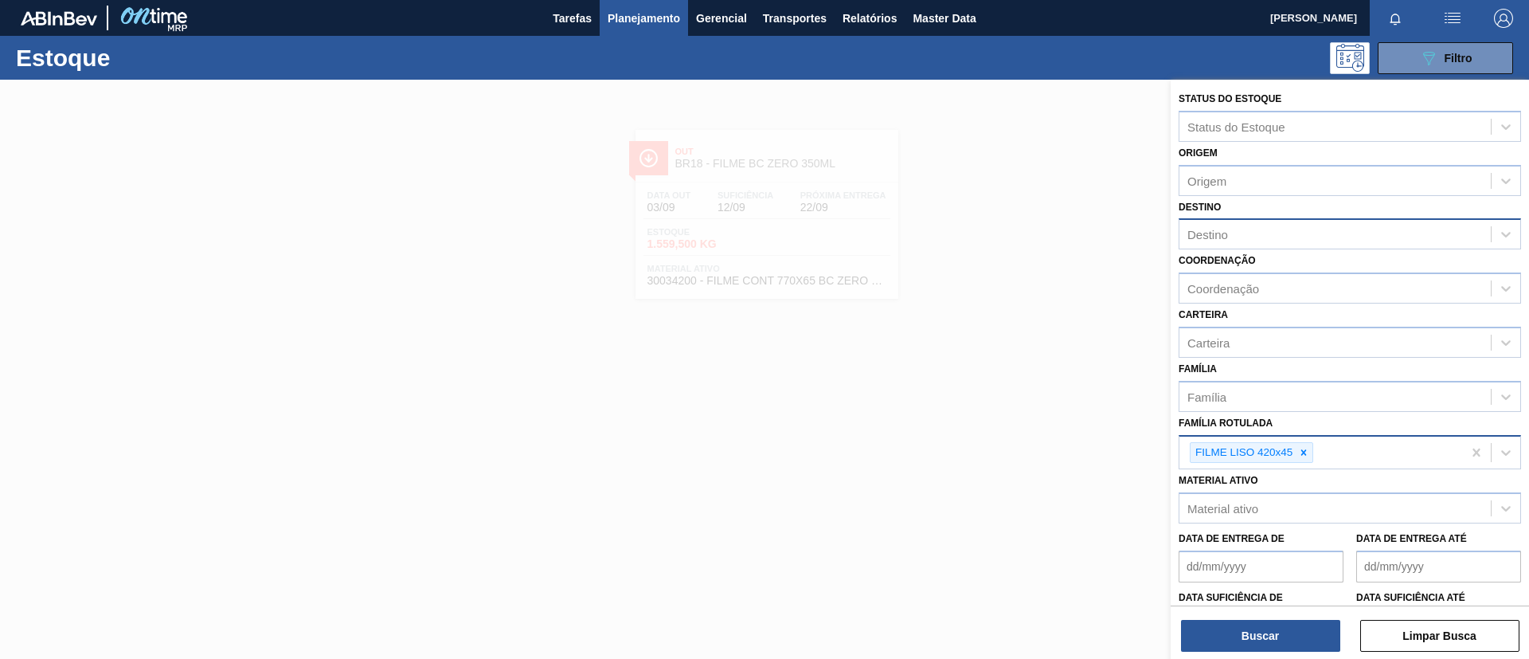
click at [1266, 238] on div "Destino" at bounding box center [1335, 234] width 311 height 23
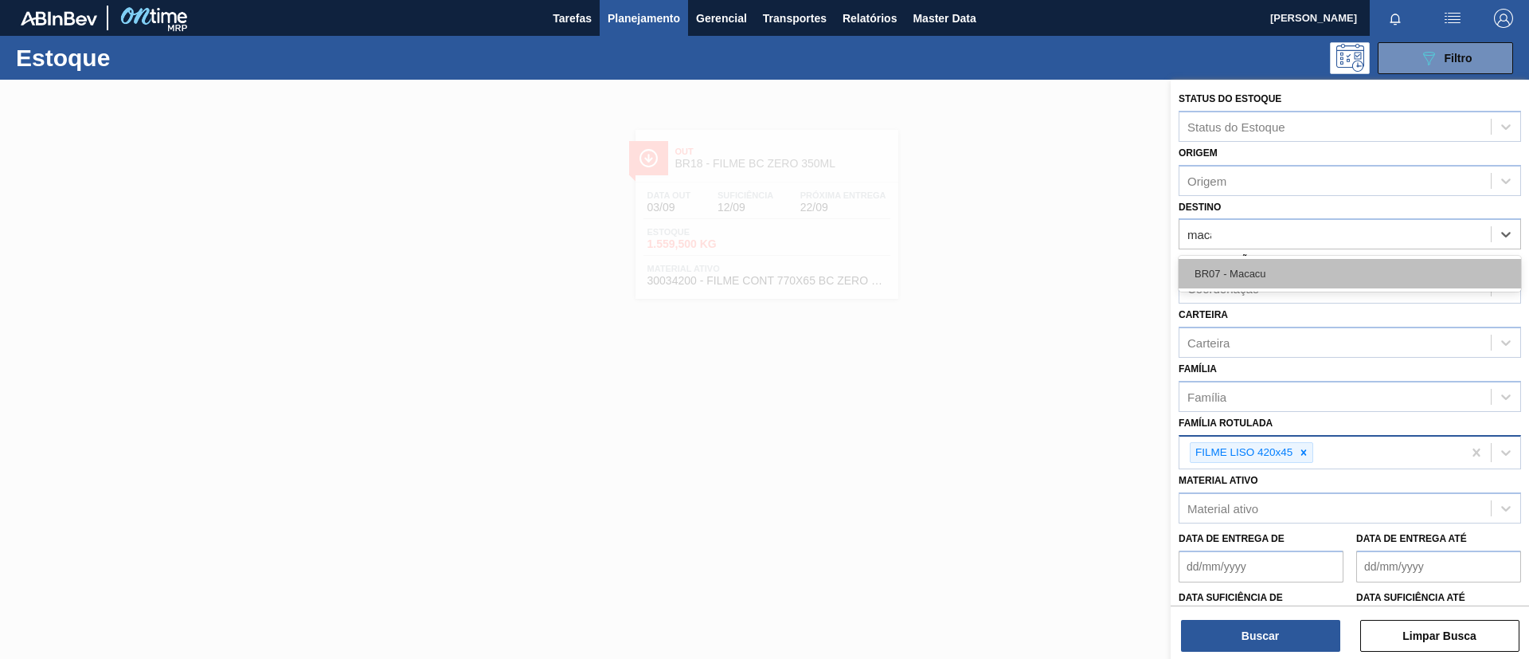
type input "macac"
click at [1282, 275] on div "BR07 - Macacu" at bounding box center [1350, 273] width 342 height 29
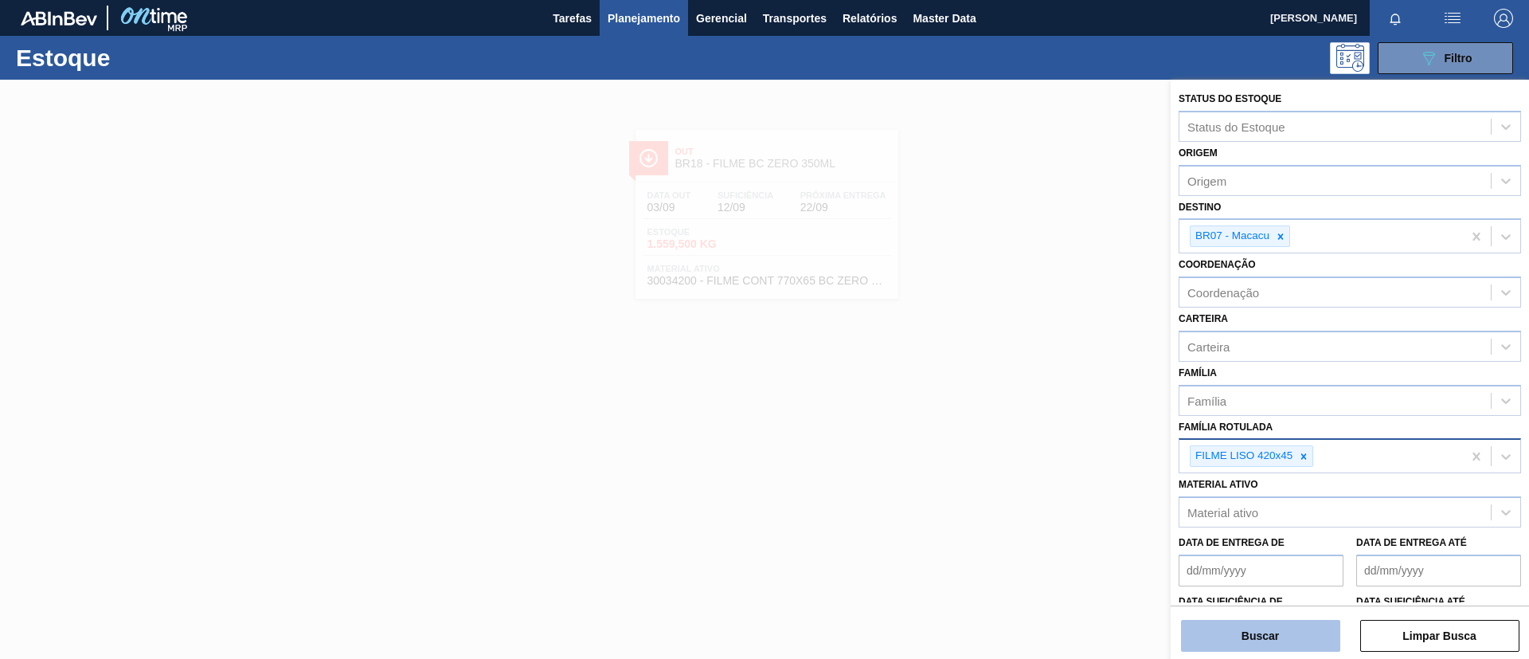
click at [1227, 626] on button "Buscar" at bounding box center [1260, 636] width 159 height 32
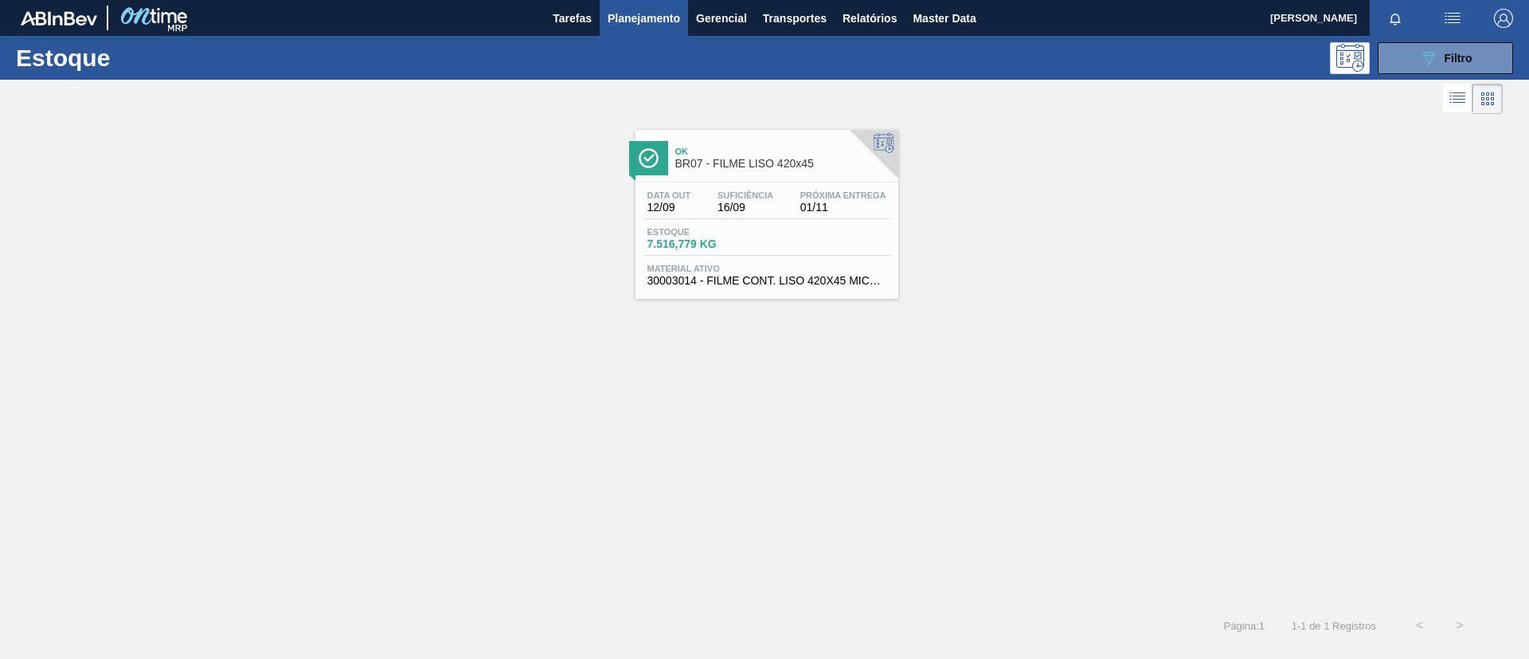
click at [675, 128] on link "Ok BR07 - FILME LISO 420x45 Data [DATE] Suficiência 16/09 Próxima Entrega 01/11…" at bounding box center [765, 208] width 283 height 181
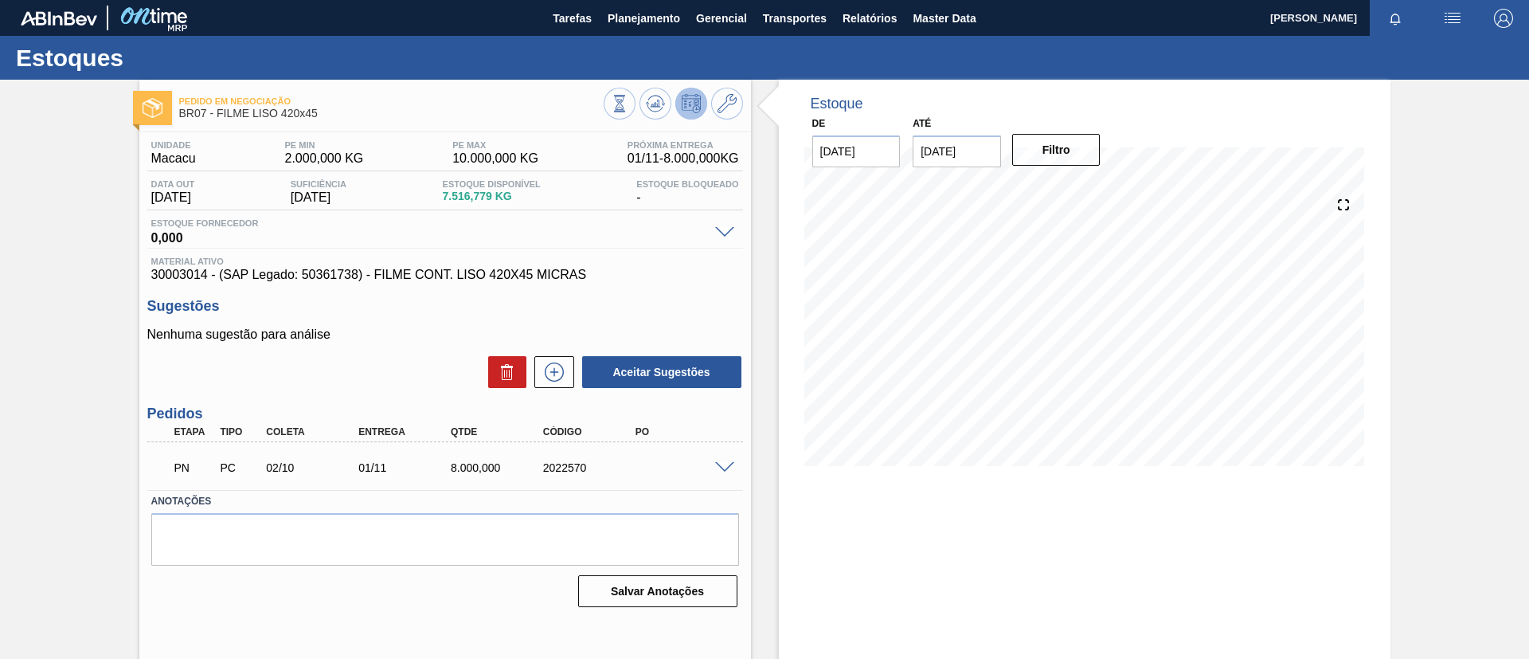
drag, startPoint x: 1107, startPoint y: 466, endPoint x: 0, endPoint y: 330, distance: 1115.4
click at [0, 330] on div "Pedido em Negociação BR07 - FILME LISO 420x45 Unidade Macacu PE MIN 2.000,000 K…" at bounding box center [764, 382] width 1529 height 605
